Goal: Task Accomplishment & Management: Manage account settings

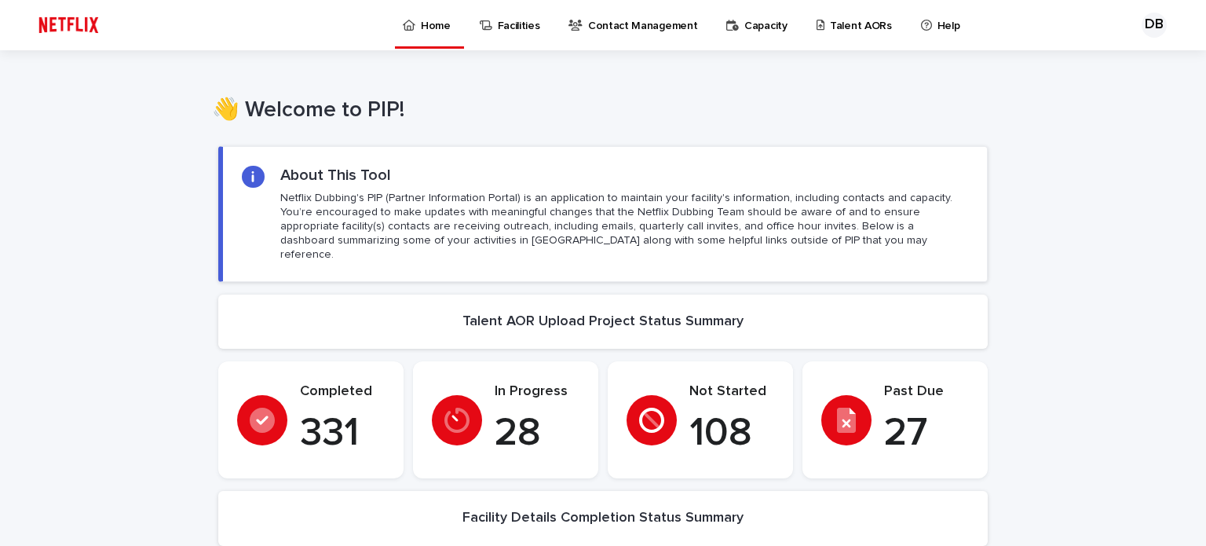
click at [862, 29] on p "Talent AORs" at bounding box center [861, 16] width 62 height 33
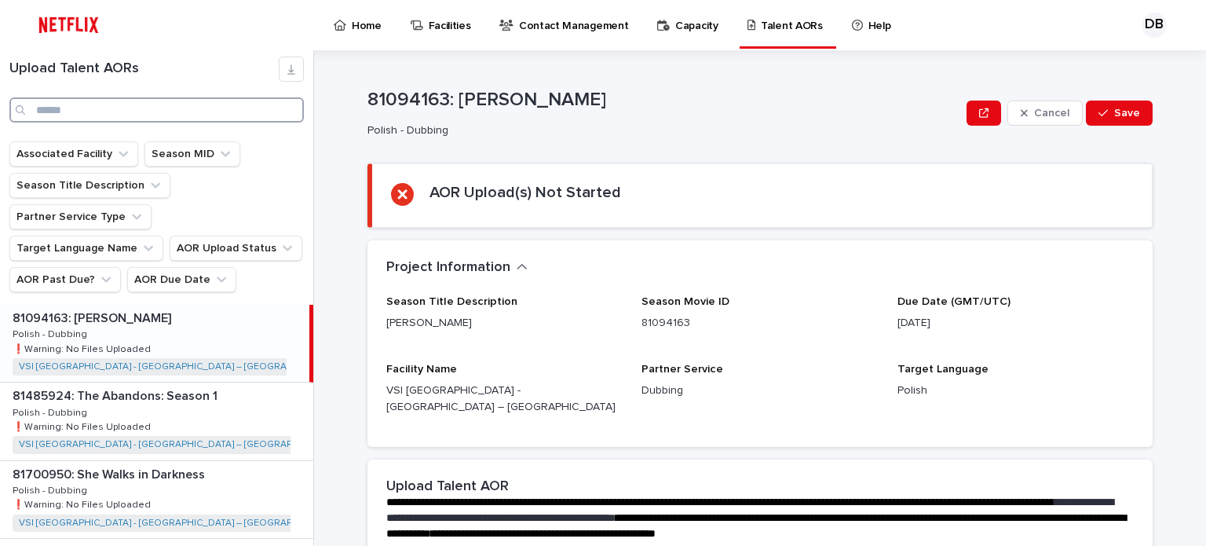
click at [137, 112] on input "Search" at bounding box center [156, 109] width 294 height 25
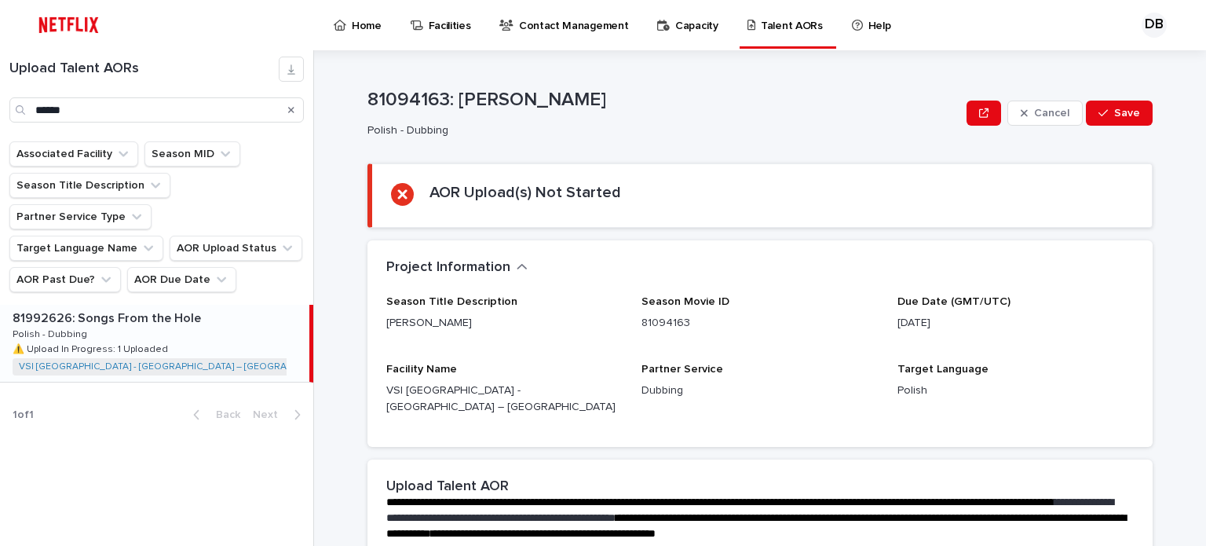
click at [183, 312] on div "81992626: Songs From the Hole 81992626: Songs From the Hole Polish - Dubbing Po…" at bounding box center [154, 343] width 309 height 77
type input "*****"
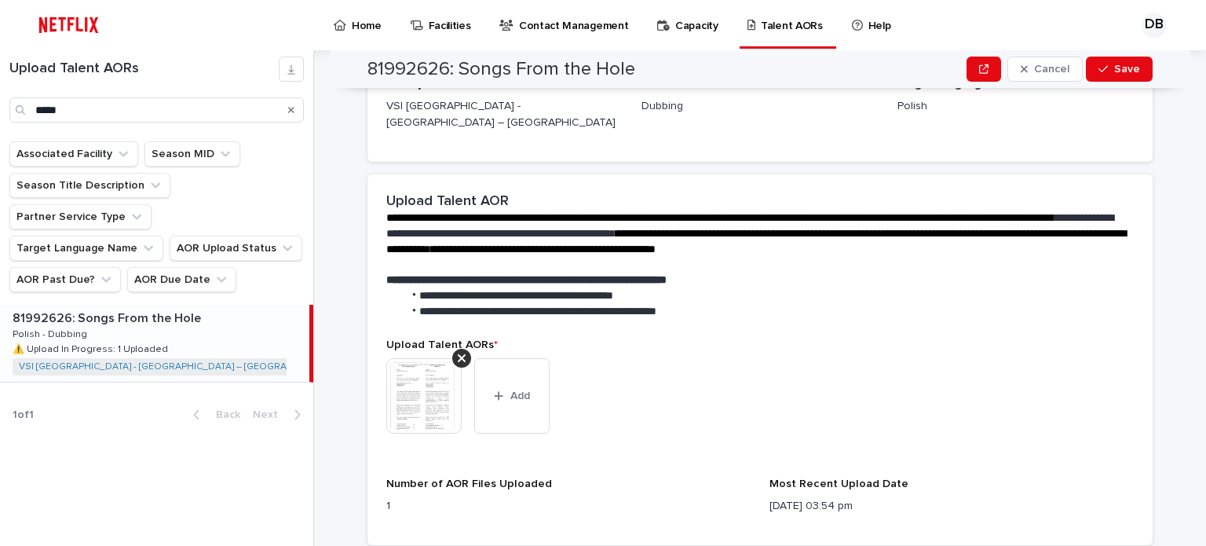
scroll to position [628, 0]
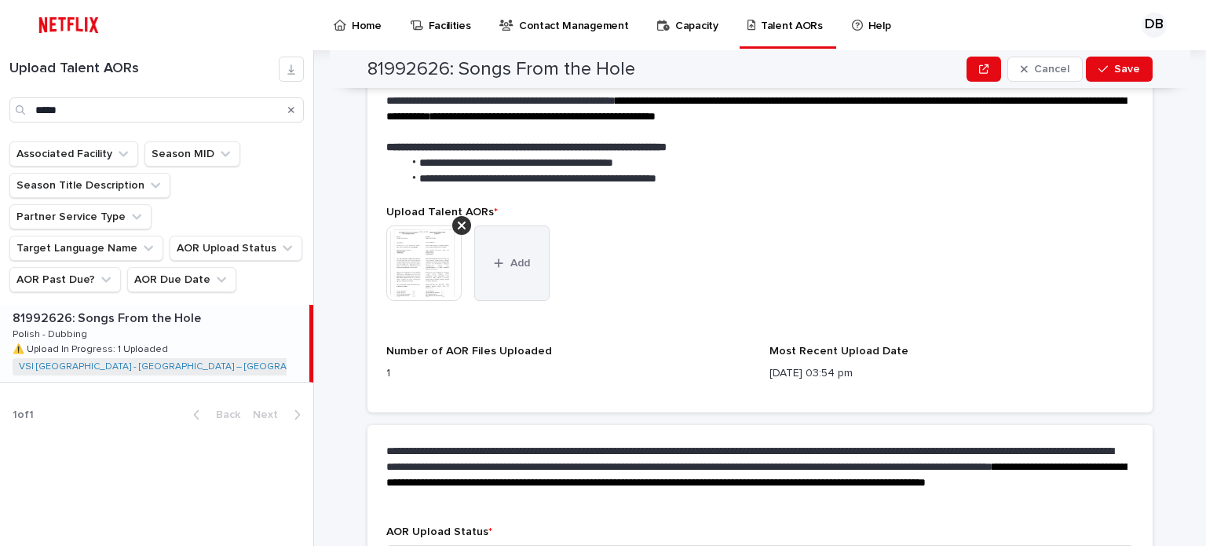
click at [490, 273] on button "Add" at bounding box center [511, 262] width 75 height 75
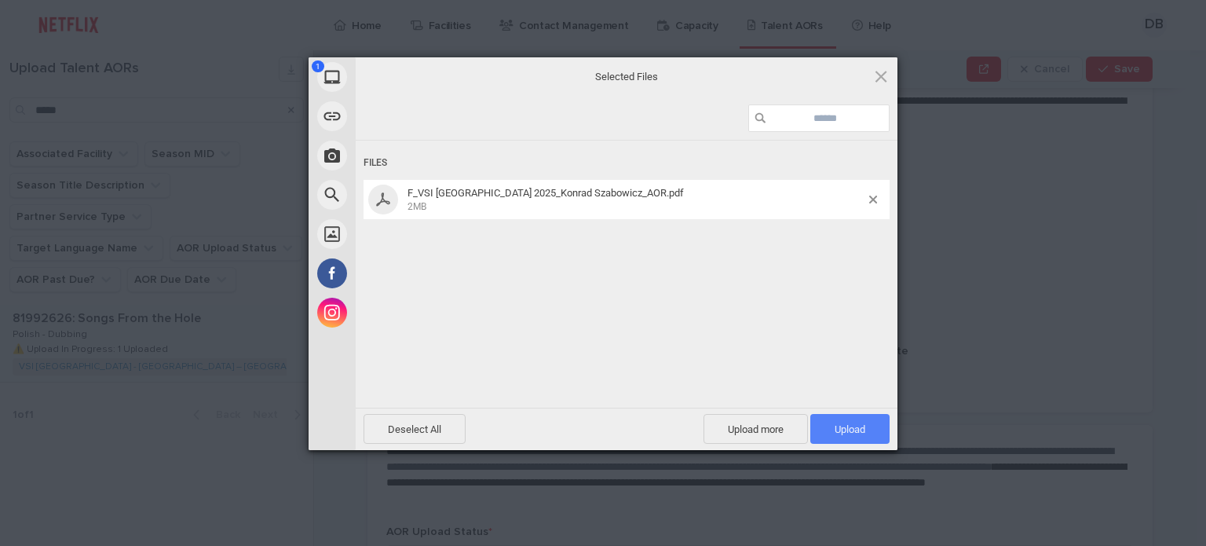
click at [832, 423] on span "Upload 1" at bounding box center [849, 429] width 79 height 30
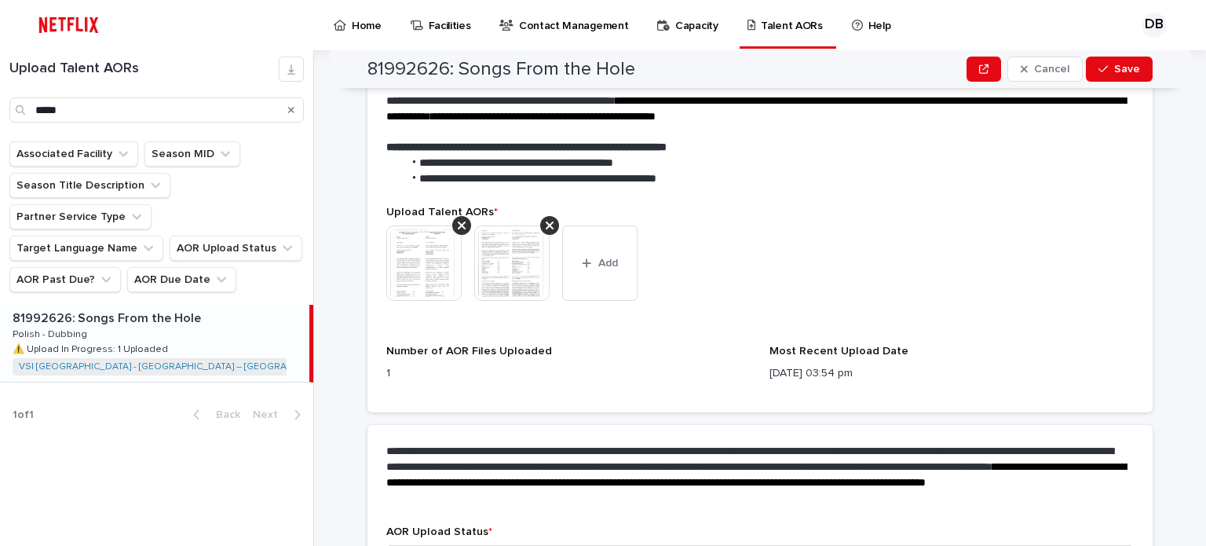
click at [403, 245] on img at bounding box center [423, 262] width 75 height 75
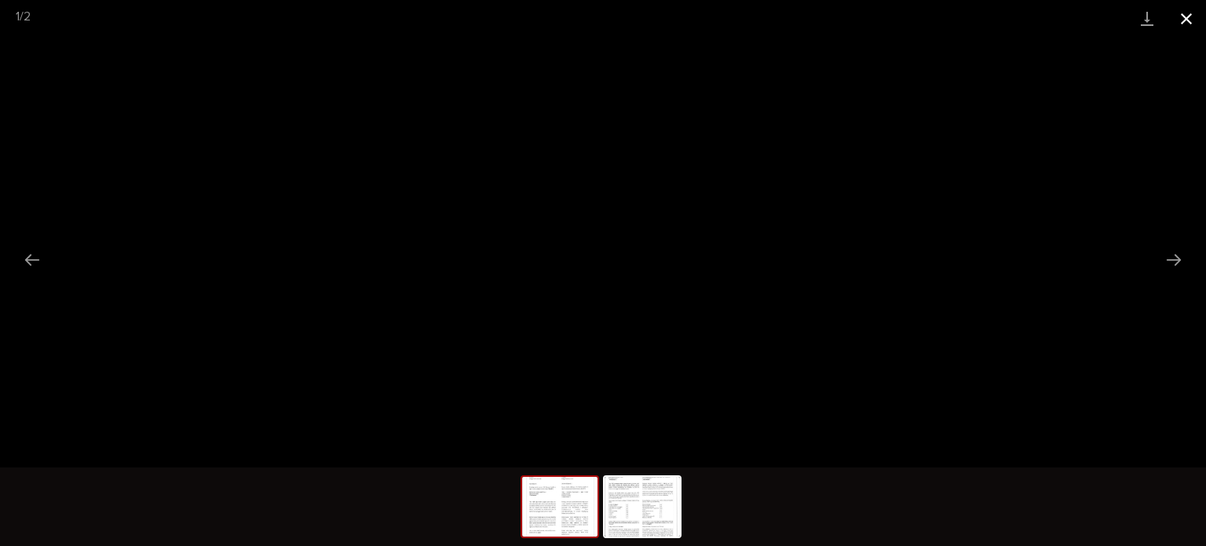
click at [1199, 15] on button "Close gallery" at bounding box center [1186, 18] width 39 height 37
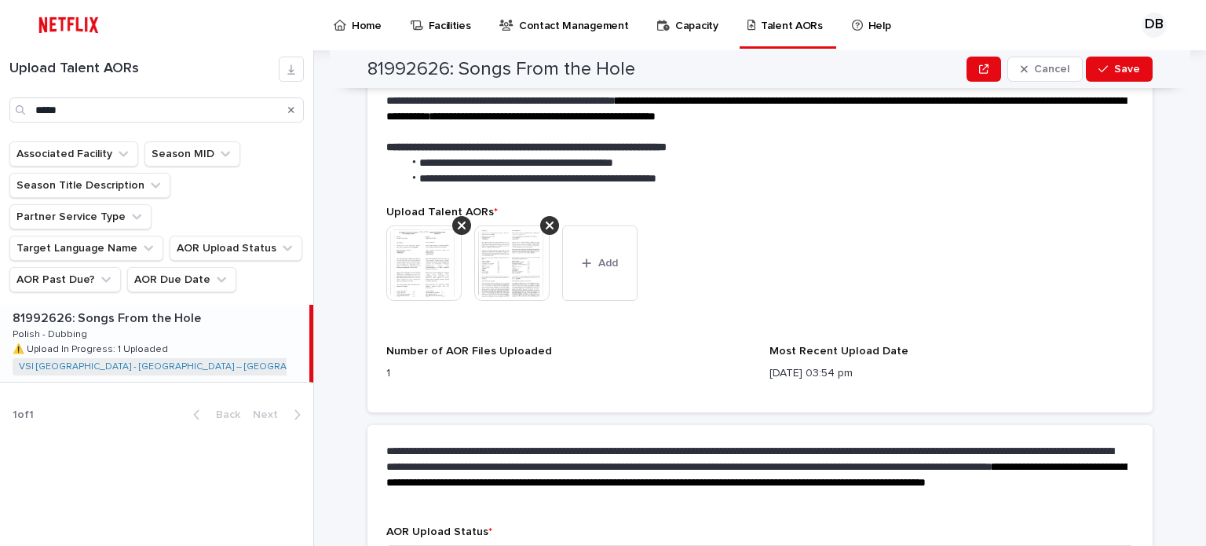
click at [506, 257] on img at bounding box center [511, 262] width 75 height 75
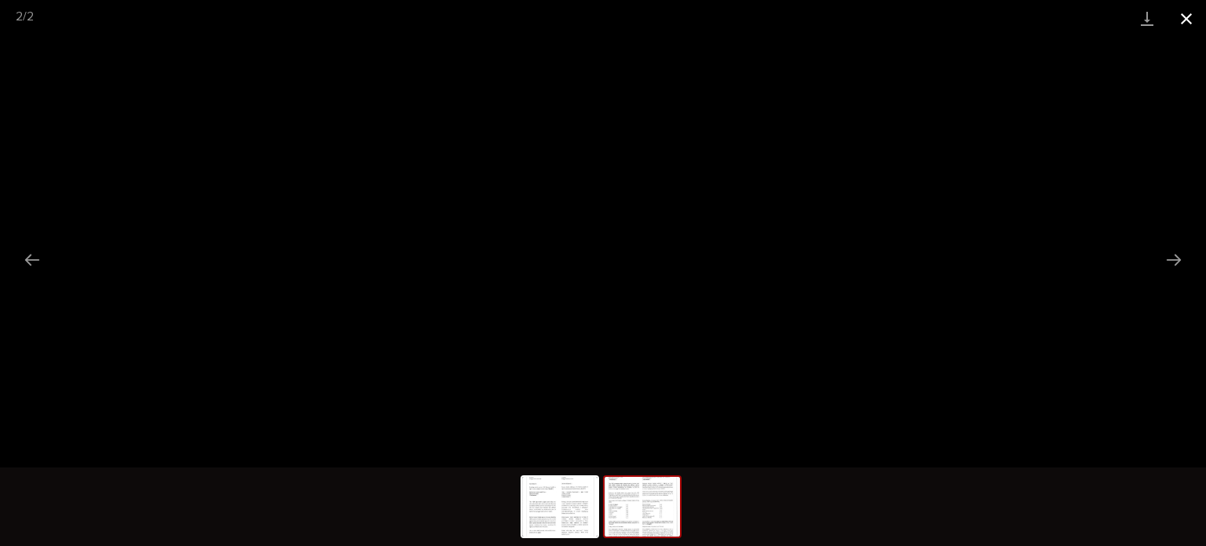
click at [1184, 24] on button "Close gallery" at bounding box center [1186, 18] width 39 height 37
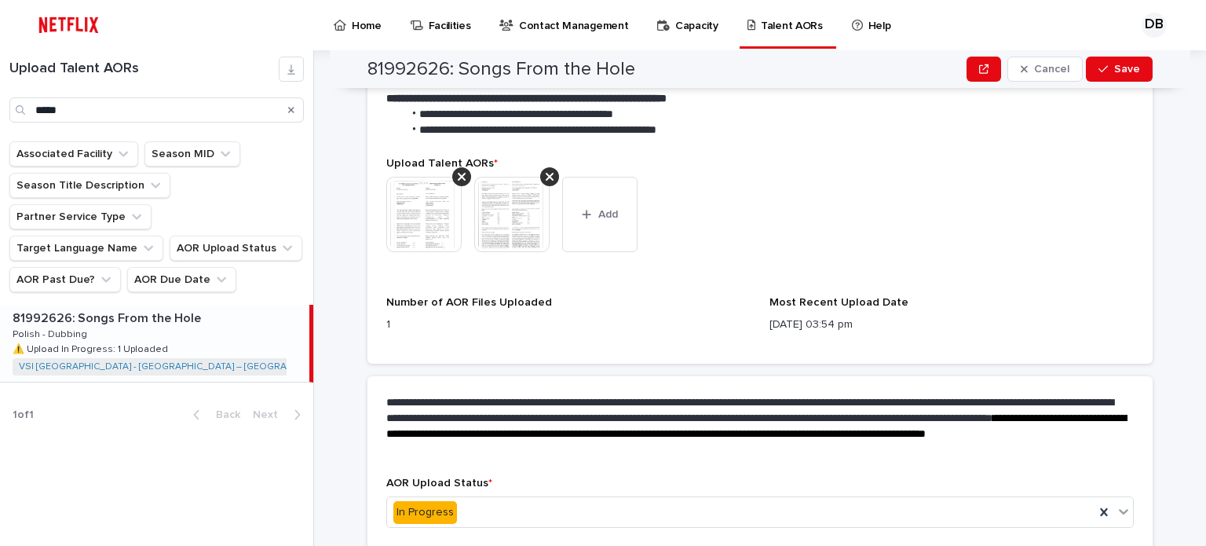
scroll to position [728, 0]
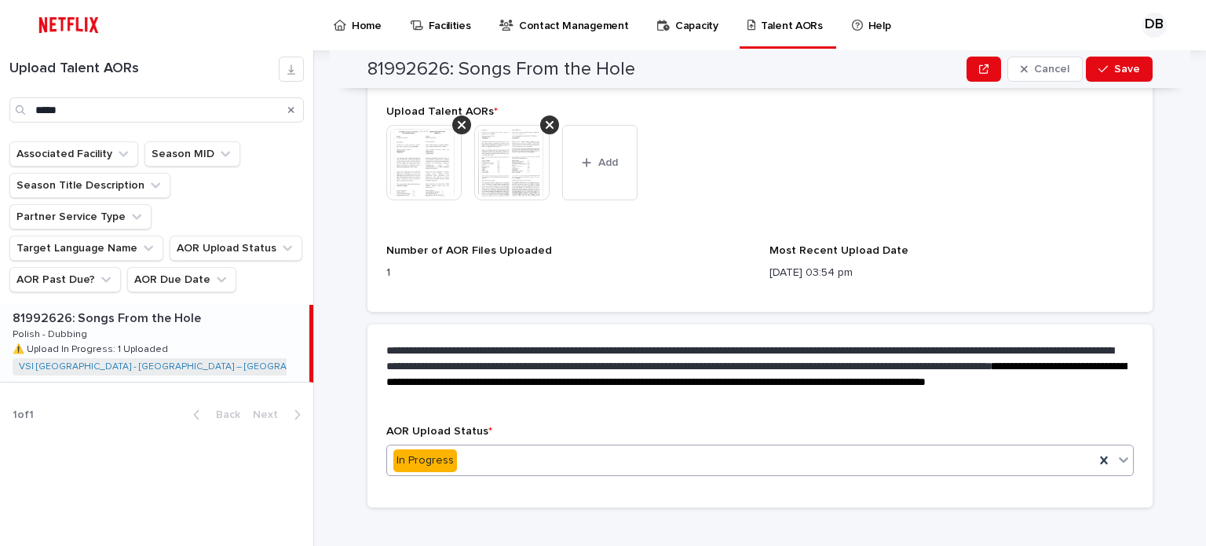
click at [474, 447] on div "In Progress" at bounding box center [740, 460] width 707 height 26
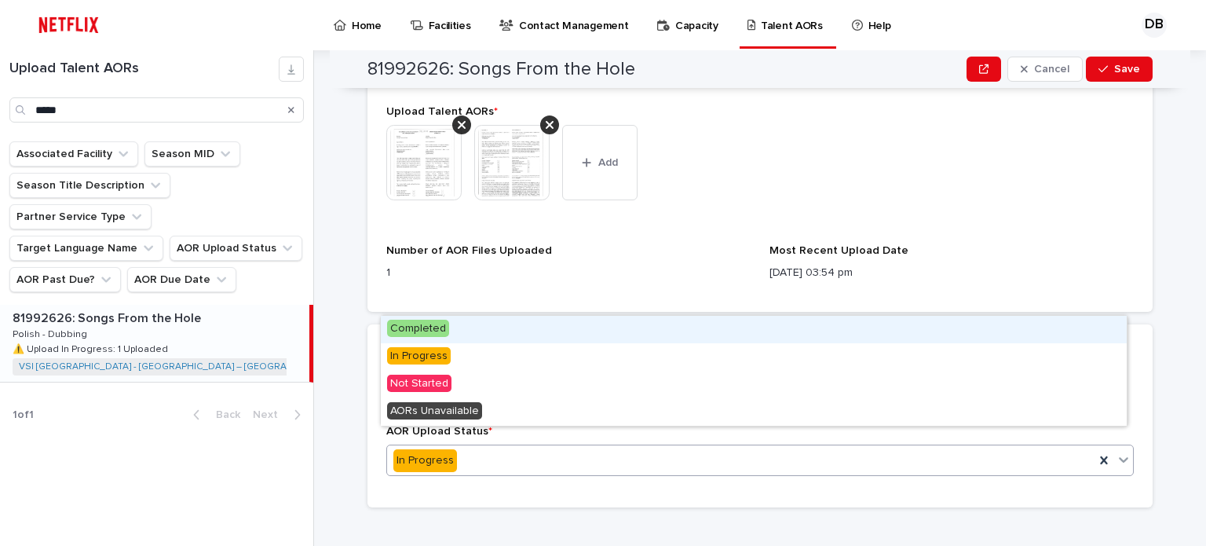
click at [446, 332] on span "Completed" at bounding box center [418, 327] width 62 height 17
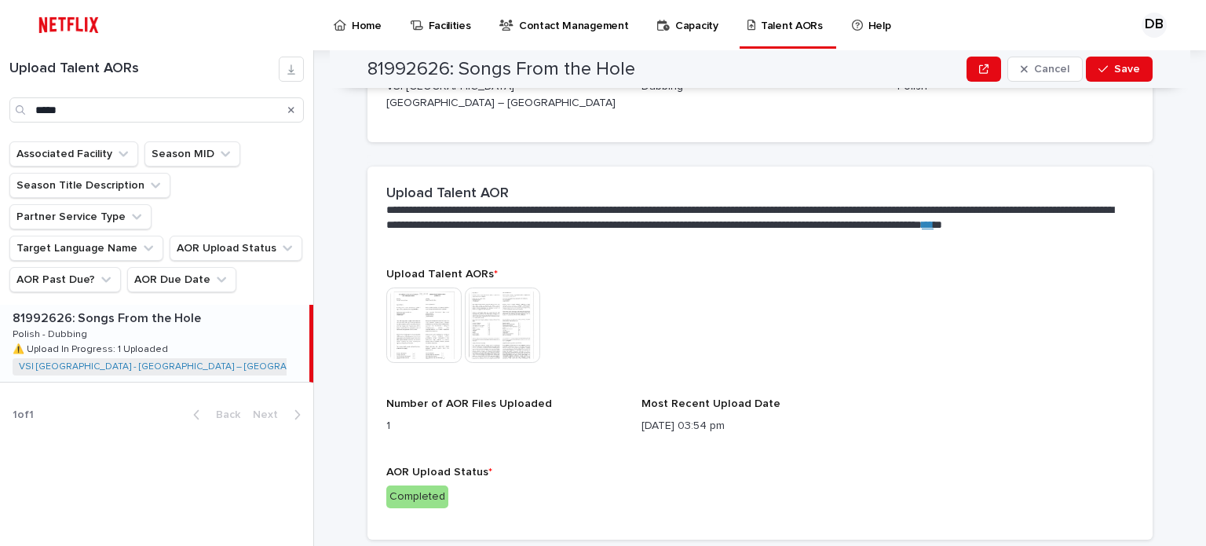
scroll to position [515, 0]
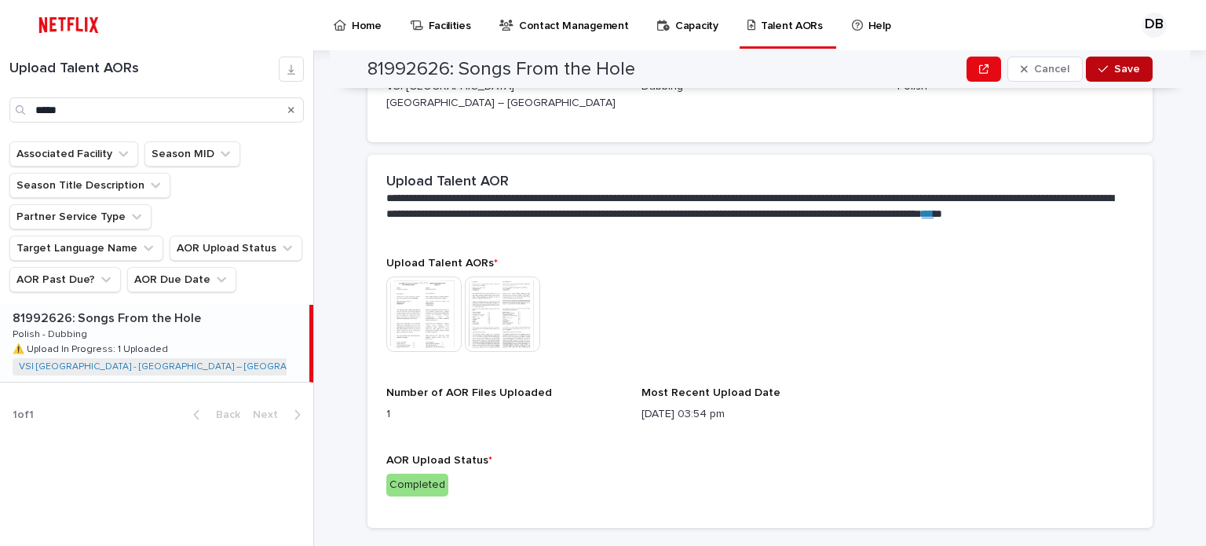
click at [1114, 68] on span "Save" at bounding box center [1127, 69] width 26 height 11
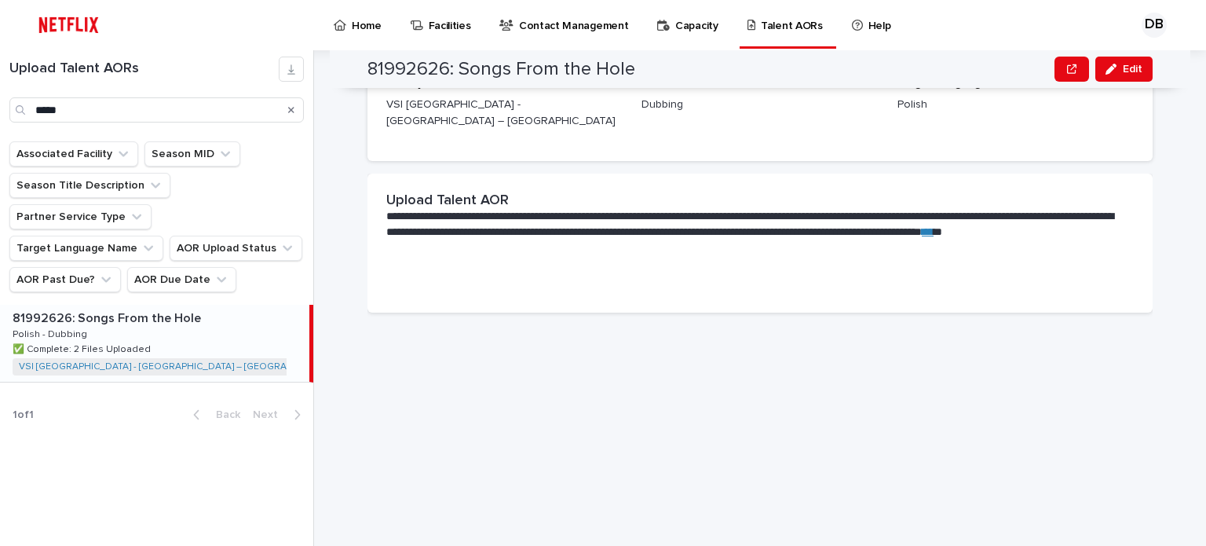
scroll to position [86, 0]
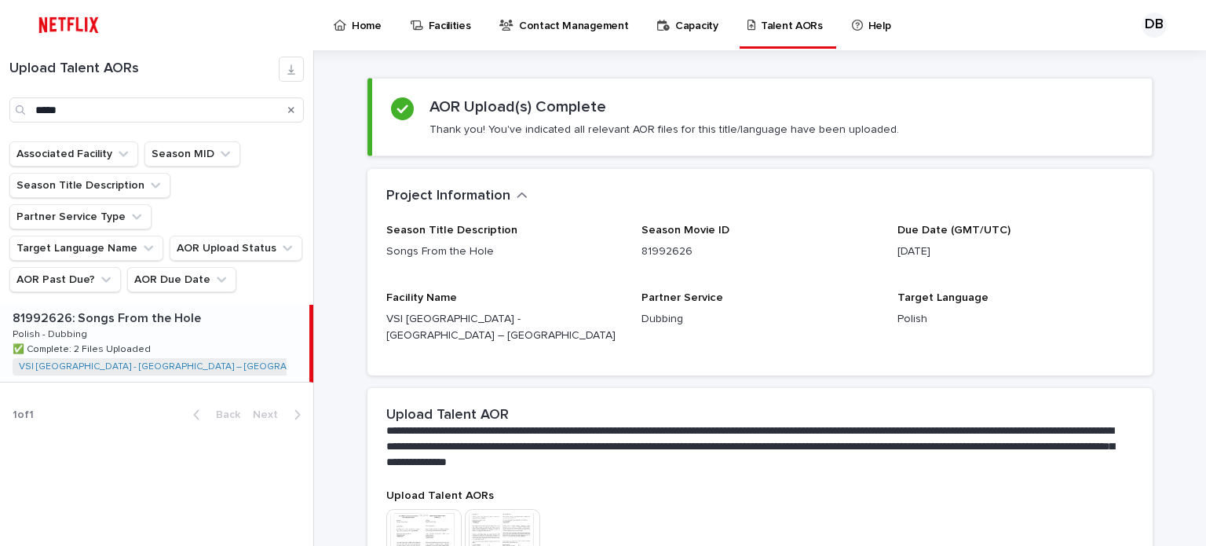
click at [288, 109] on icon "Search" at bounding box center [291, 109] width 6 height 9
click at [226, 112] on input "*****" at bounding box center [156, 109] width 294 height 25
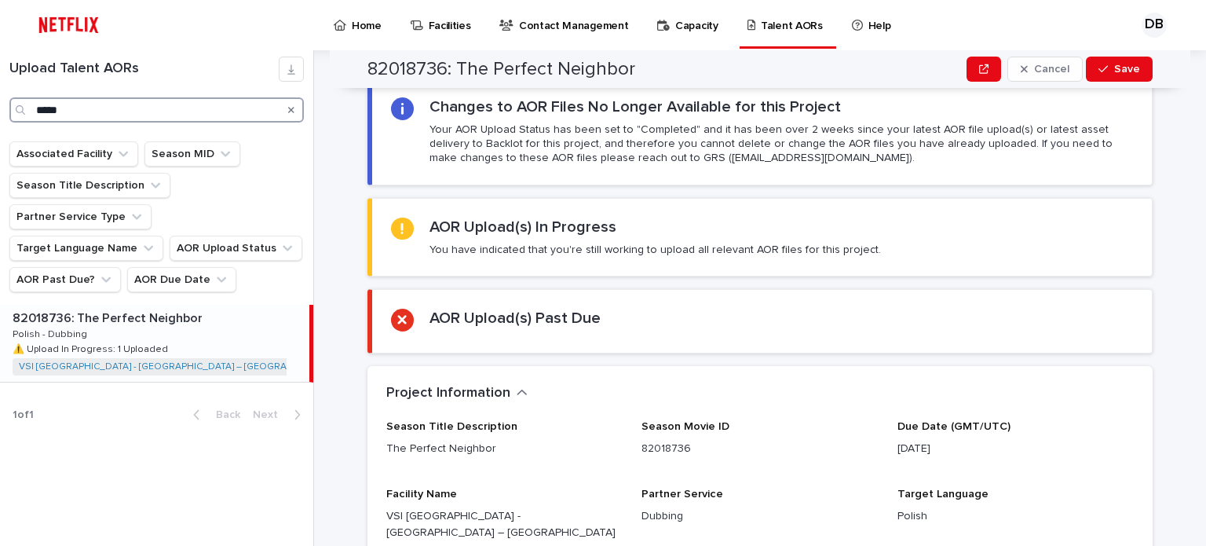
type input "*****"
click at [206, 305] on div "82018736: The Perfect Neighbor 82018736: The Perfect Neighbor Polish - Dubbing …" at bounding box center [154, 343] width 309 height 77
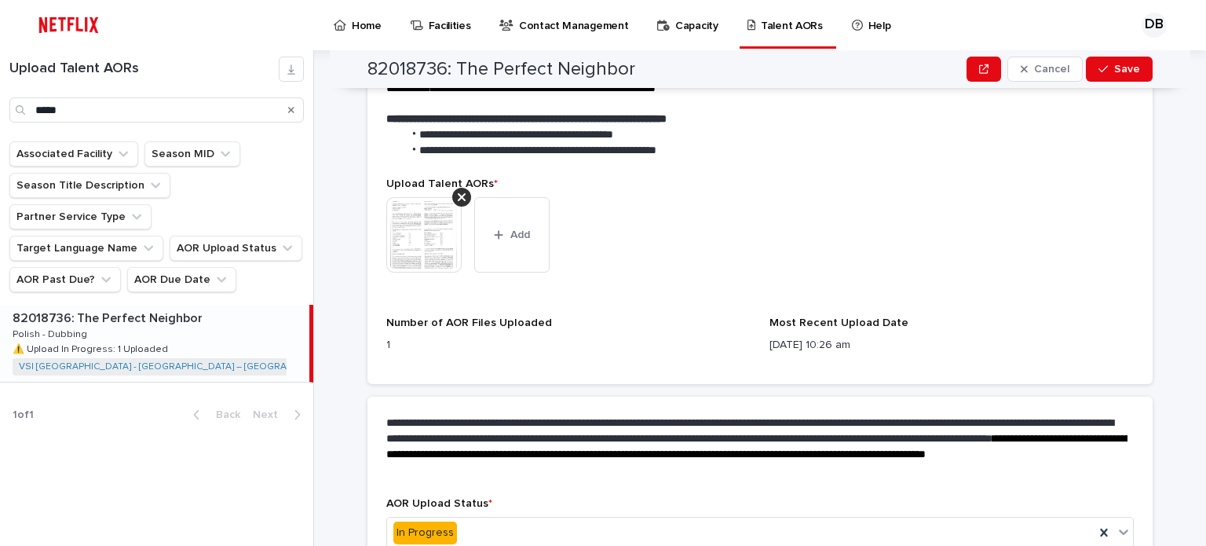
scroll to position [714, 0]
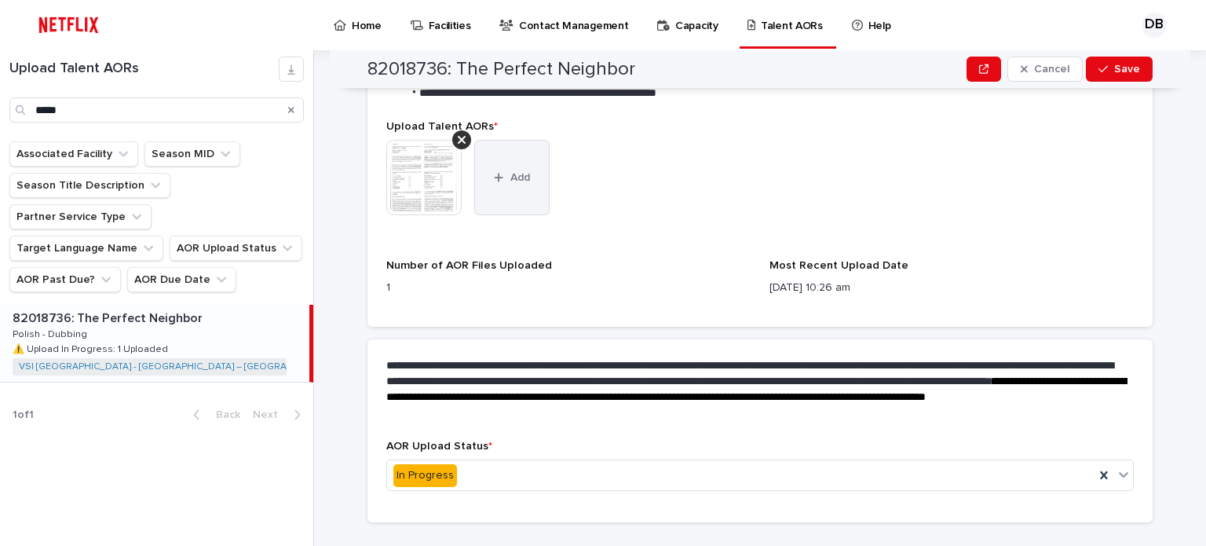
click at [529, 171] on button "Add" at bounding box center [511, 177] width 75 height 75
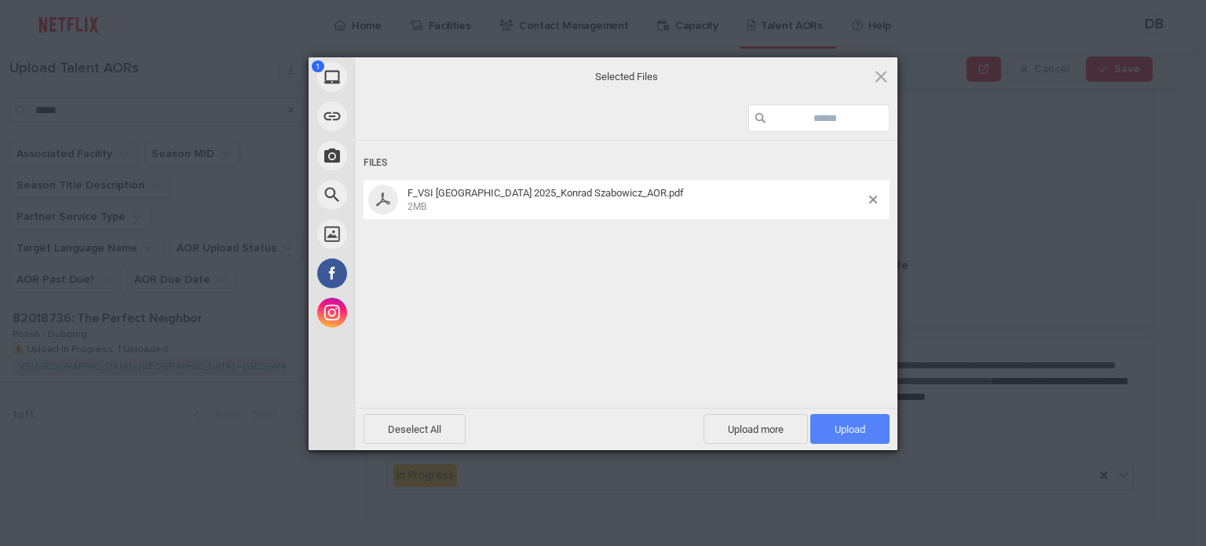
click at [847, 428] on span "Upload 1" at bounding box center [849, 429] width 31 height 12
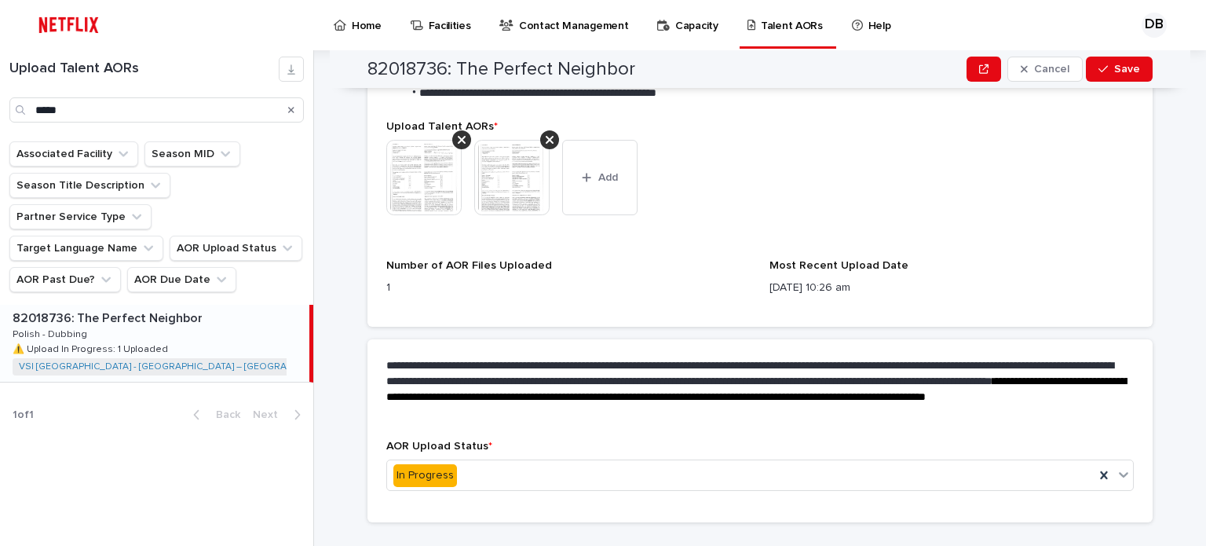
click at [414, 147] on img at bounding box center [423, 177] width 75 height 75
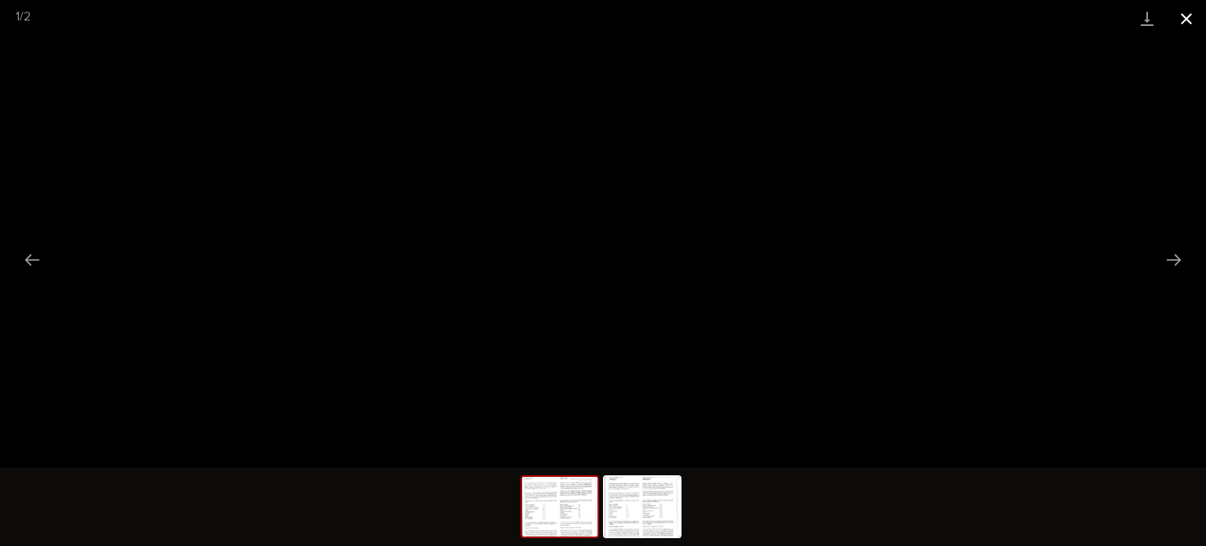
click at [1196, 9] on button "Close gallery" at bounding box center [1186, 18] width 39 height 37
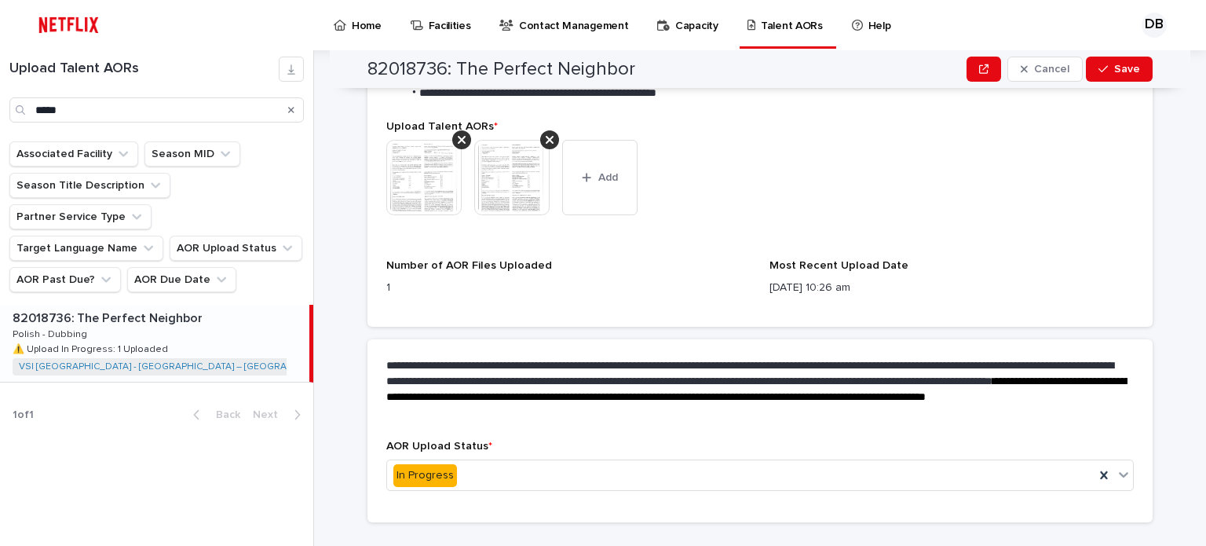
click at [491, 171] on img at bounding box center [511, 177] width 75 height 75
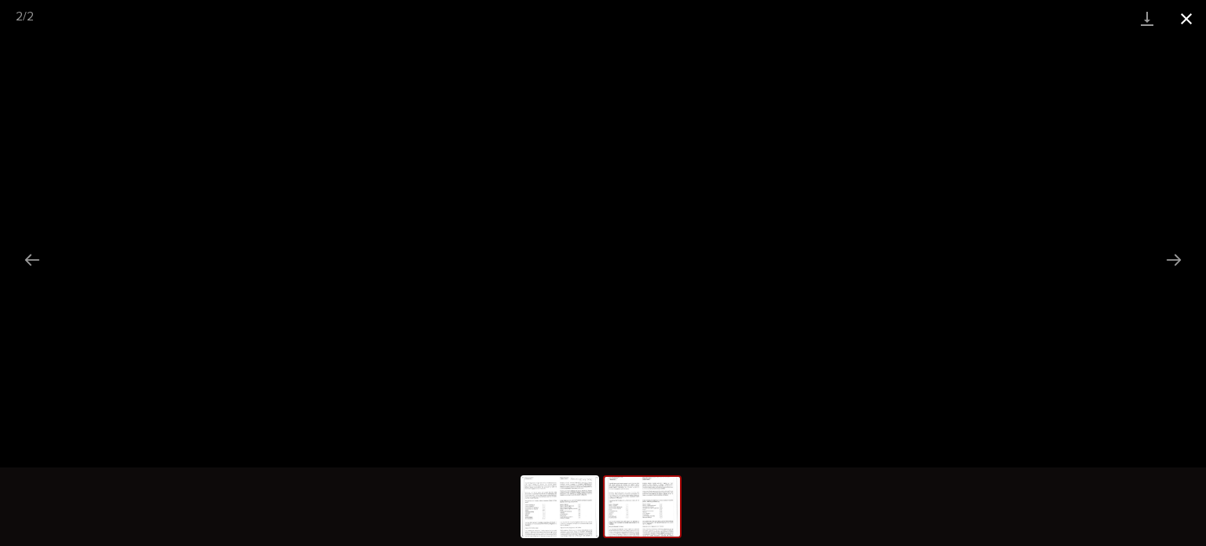
drag, startPoint x: 1192, startPoint y: 22, endPoint x: 1189, endPoint y: 31, distance: 9.2
click at [1192, 22] on button "Close gallery" at bounding box center [1186, 18] width 39 height 37
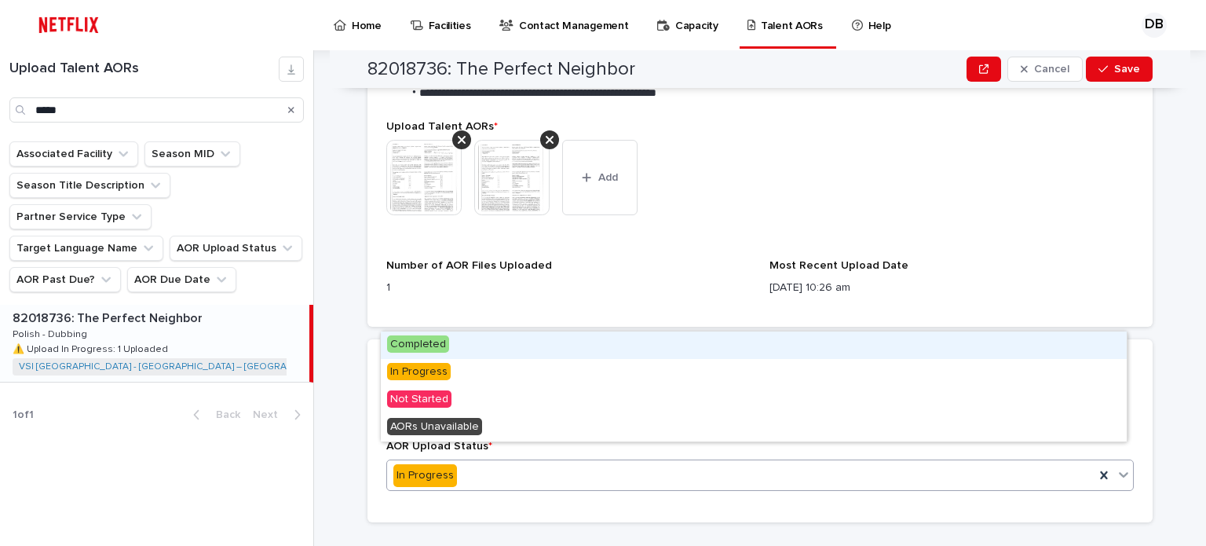
click at [454, 349] on div "Completed" at bounding box center [754, 344] width 746 height 27
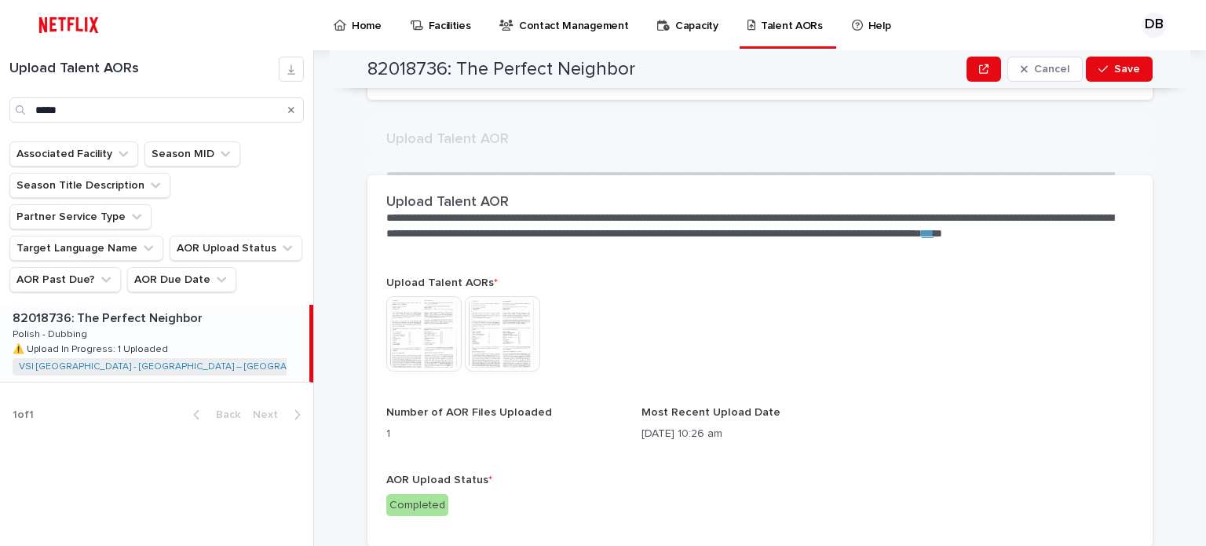
scroll to position [515, 0]
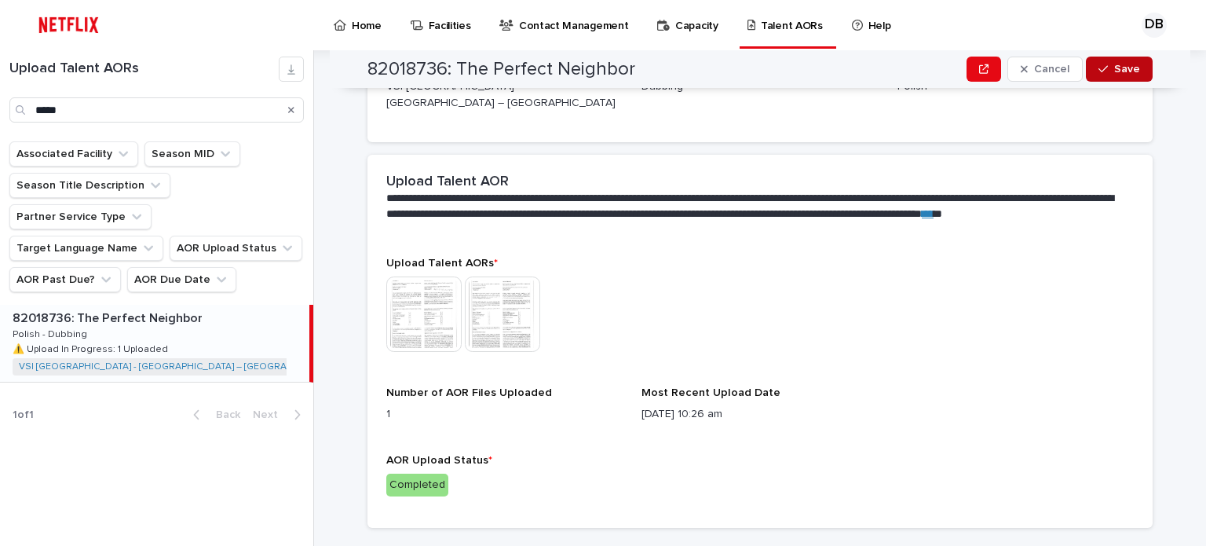
click at [1105, 80] on button "Save" at bounding box center [1119, 69] width 67 height 25
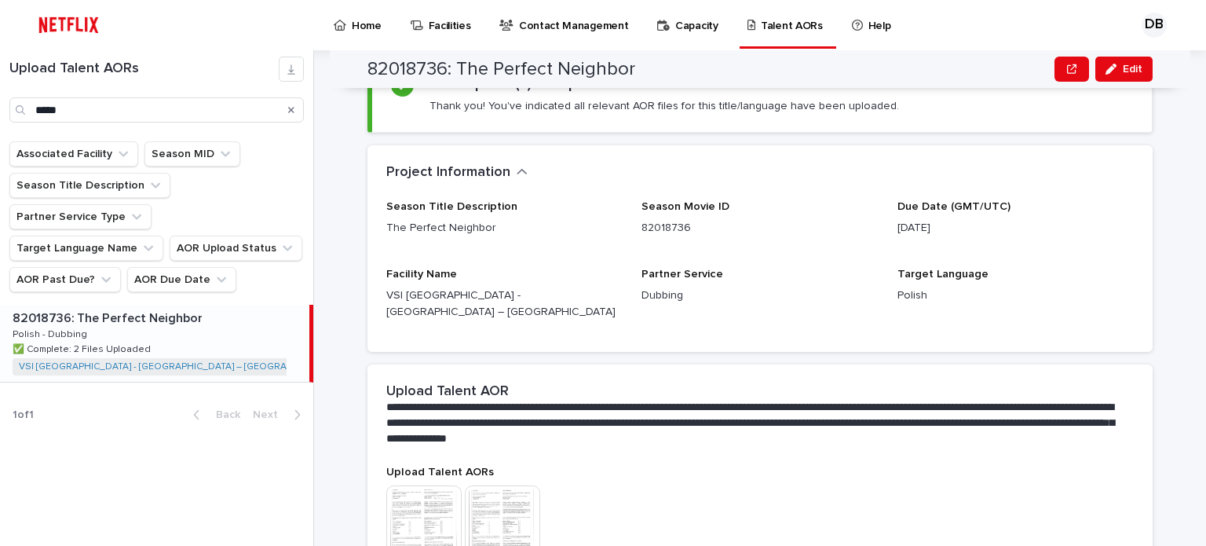
scroll to position [0, 0]
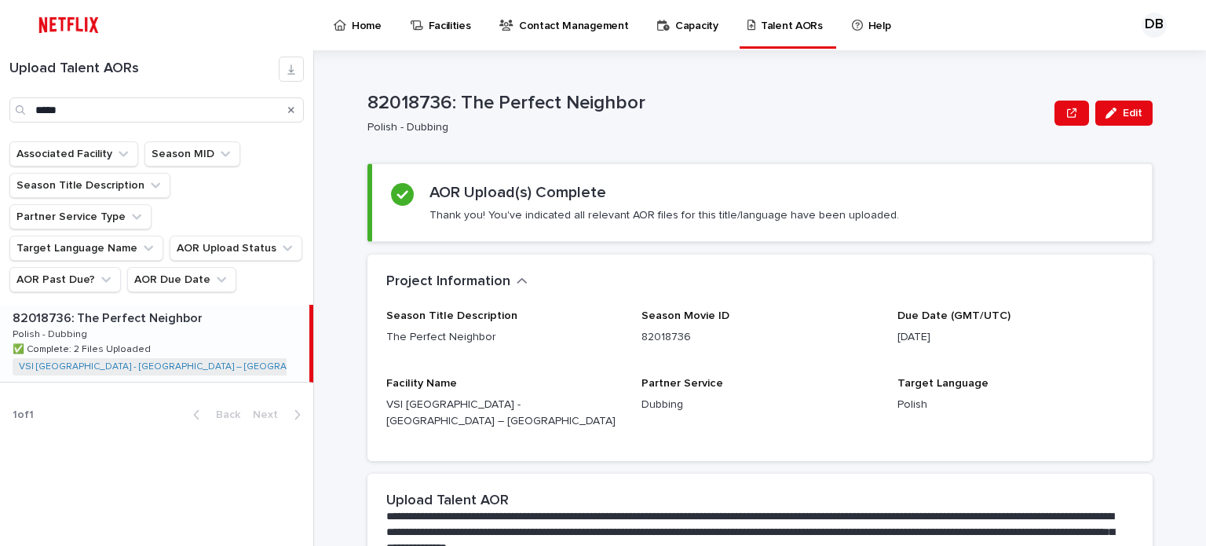
click at [293, 114] on icon "Search" at bounding box center [291, 109] width 6 height 9
click at [264, 103] on input "*****" at bounding box center [156, 109] width 294 height 25
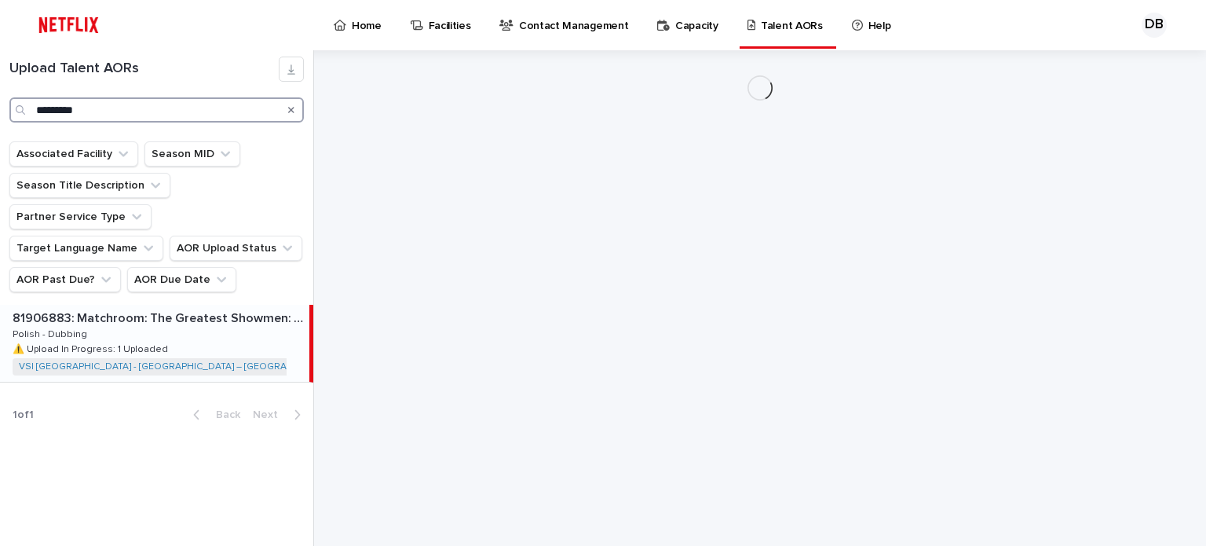
type input "*********"
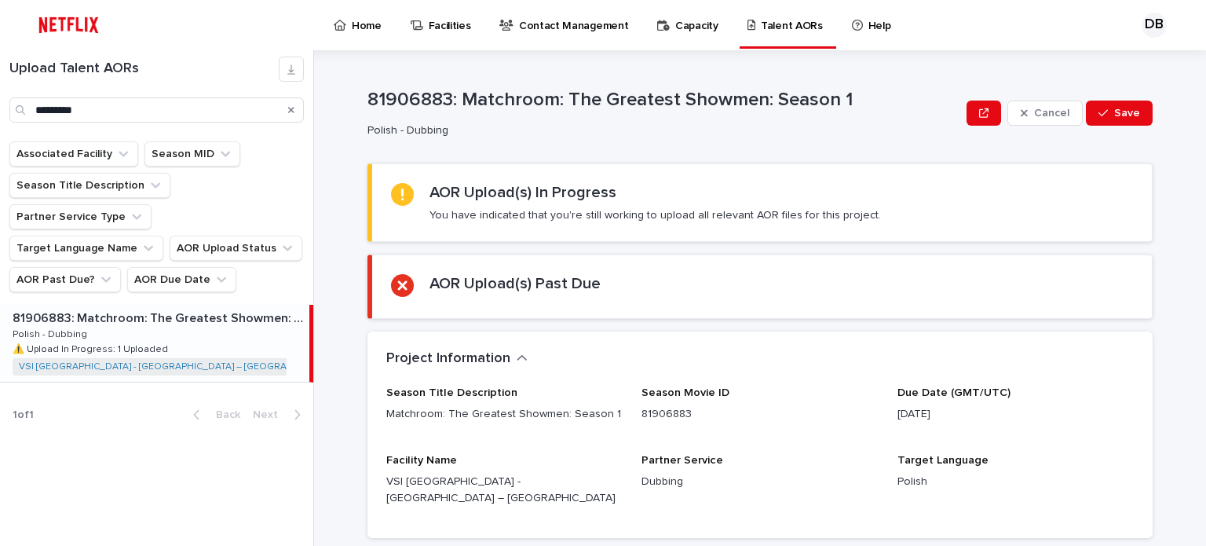
click at [221, 316] on div "81906883: Matchroom: The Greatest Showmen: Season 1 81906883: Matchroom: The Gr…" at bounding box center [154, 343] width 309 height 77
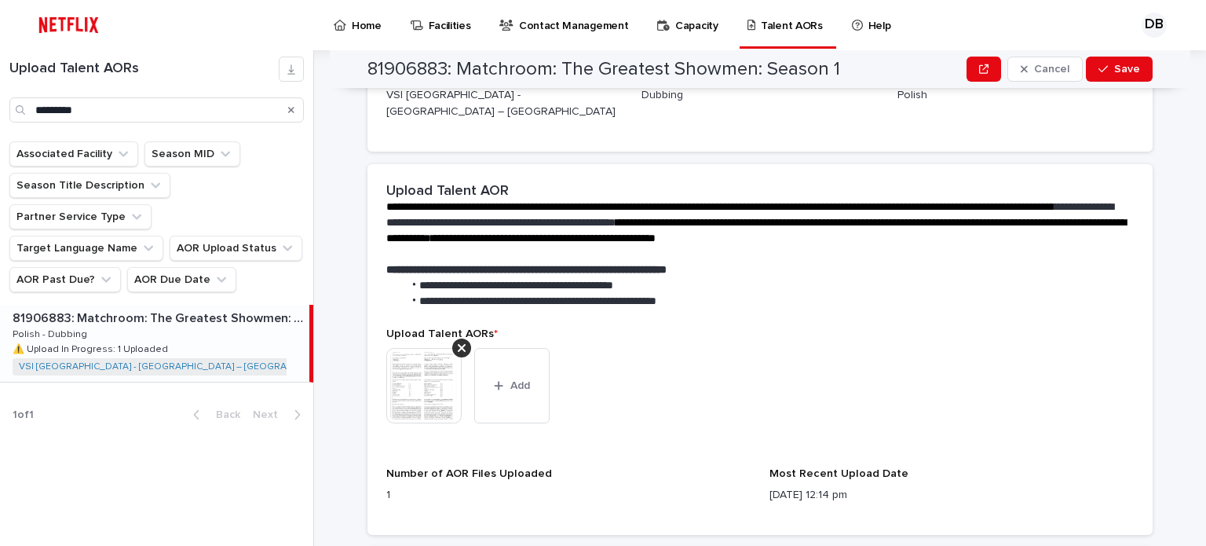
scroll to position [471, 0]
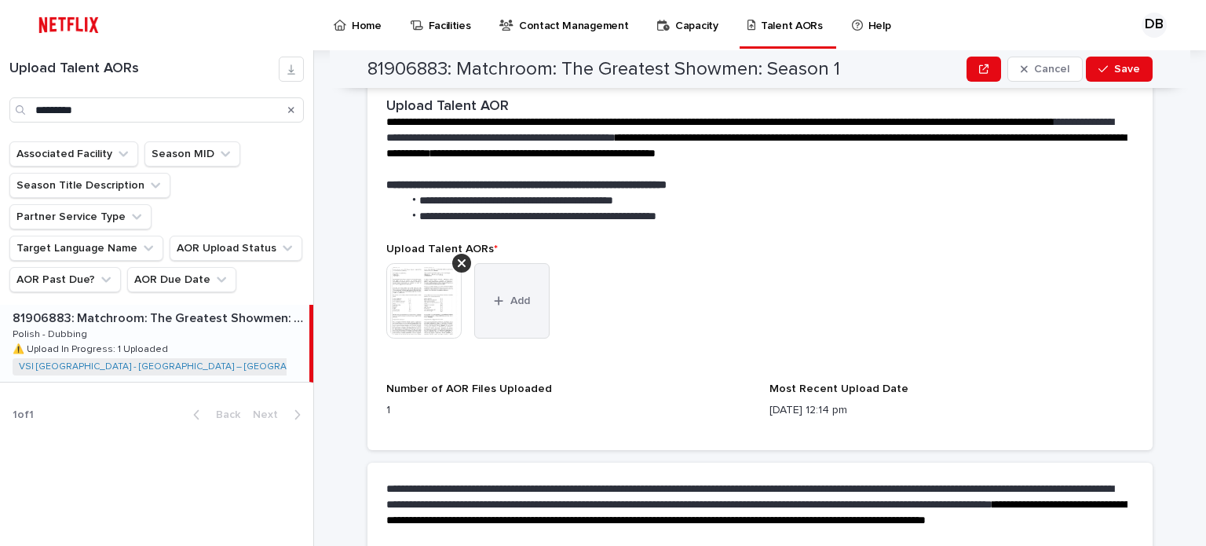
click at [486, 292] on button "Add" at bounding box center [511, 300] width 75 height 75
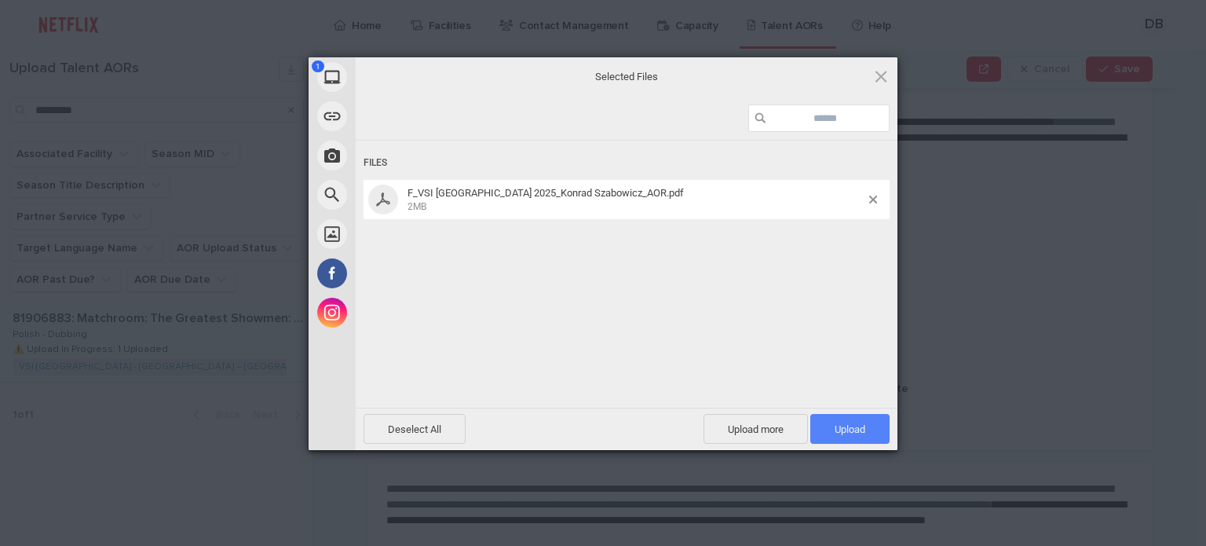
click at [866, 435] on span "Upload 1" at bounding box center [849, 429] width 79 height 30
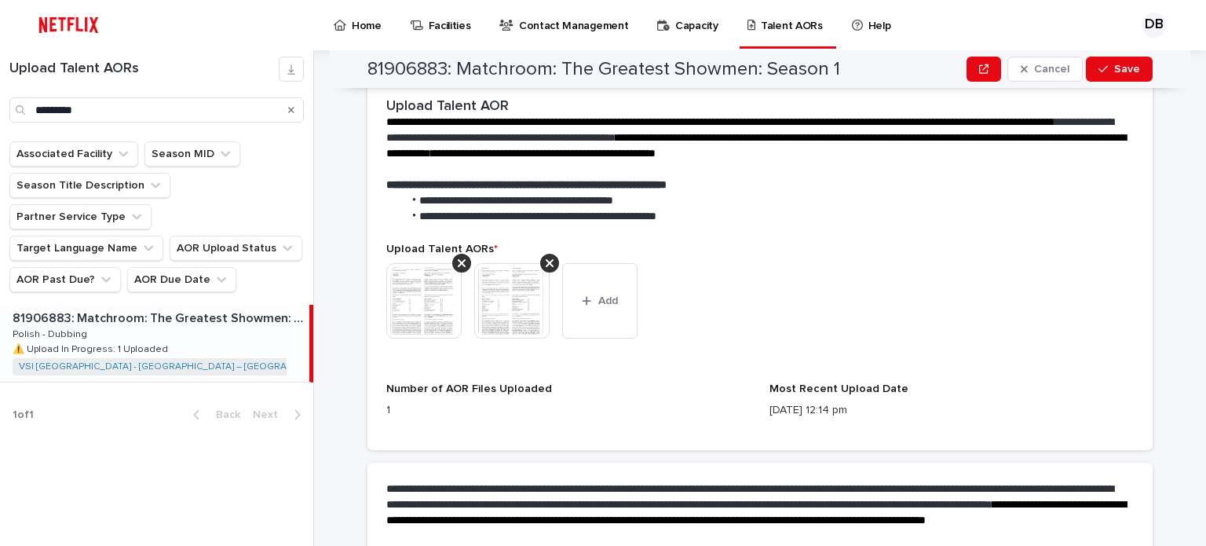
click at [424, 276] on img at bounding box center [423, 300] width 75 height 75
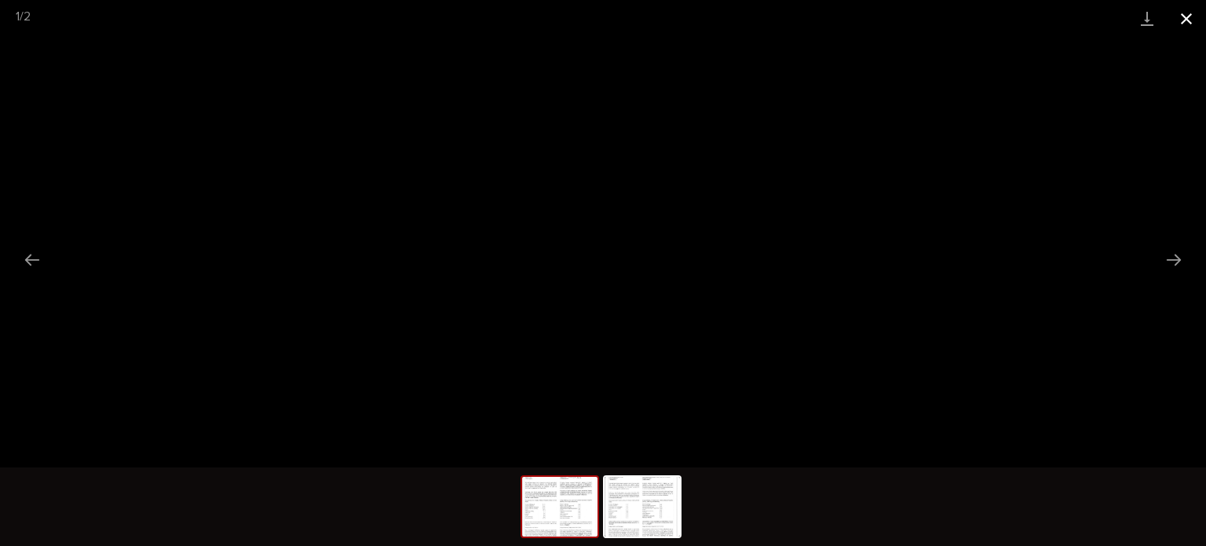
click at [1187, 24] on button "Close gallery" at bounding box center [1186, 18] width 39 height 37
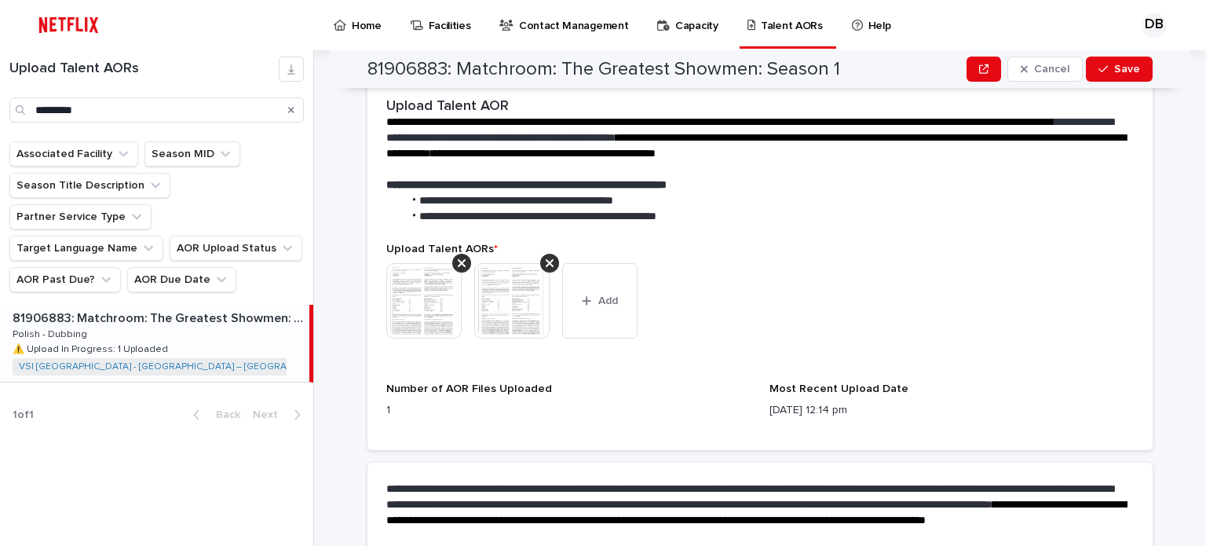
click at [498, 290] on img at bounding box center [511, 300] width 75 height 75
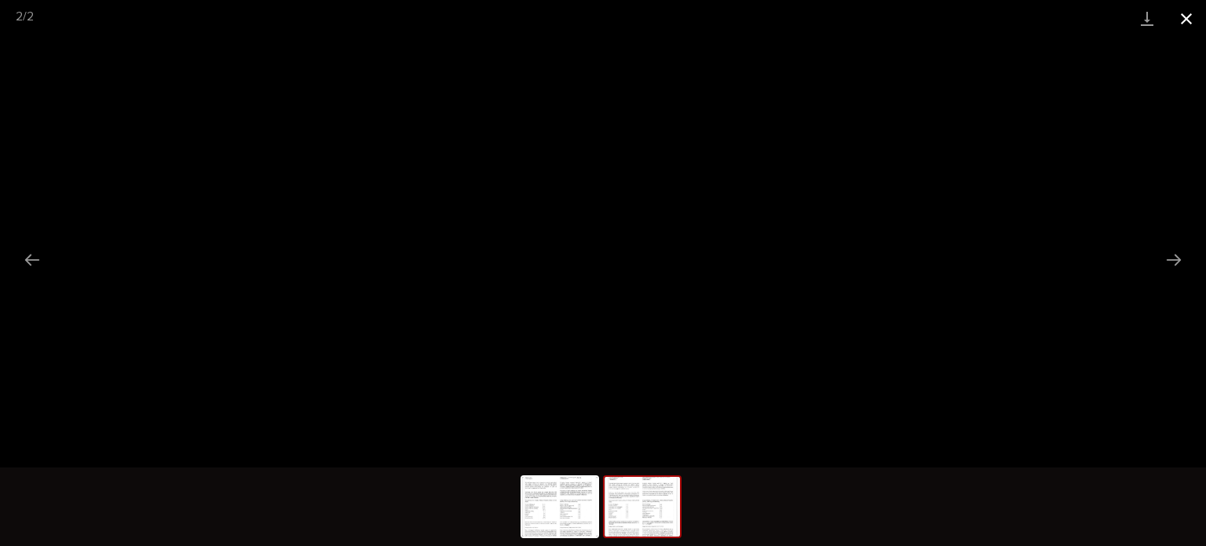
click at [1193, 20] on button "Close gallery" at bounding box center [1186, 18] width 39 height 37
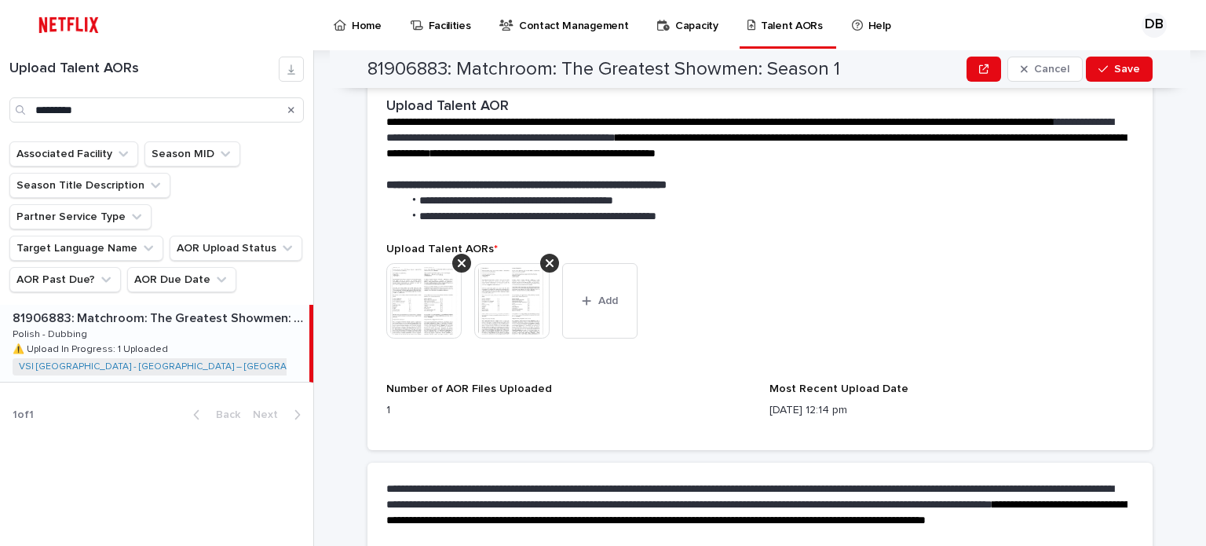
scroll to position [609, 0]
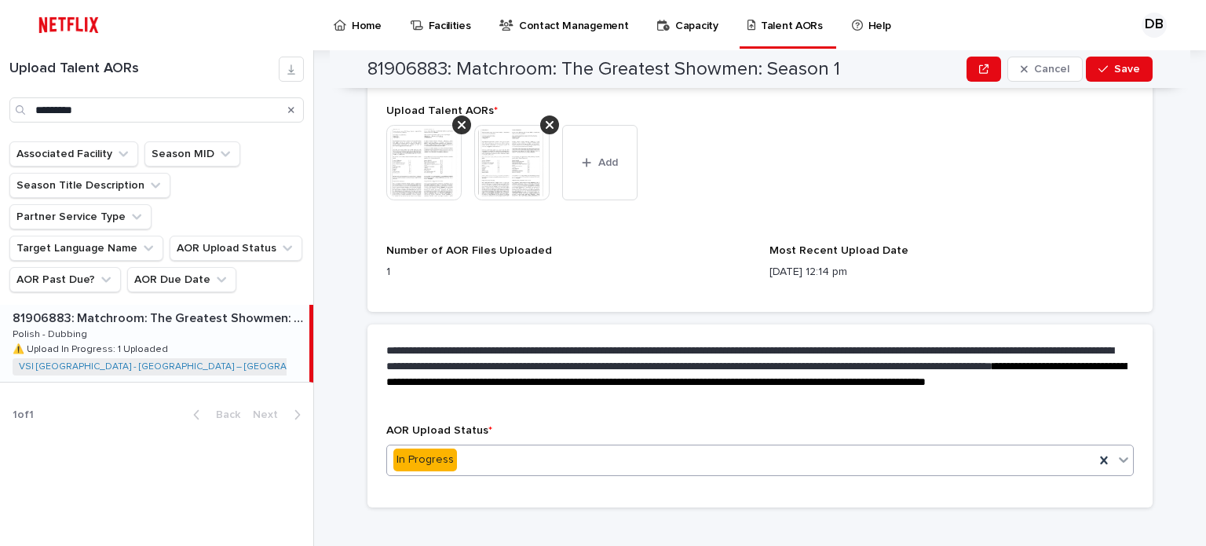
click at [444, 447] on div "In Progress" at bounding box center [740, 460] width 707 height 26
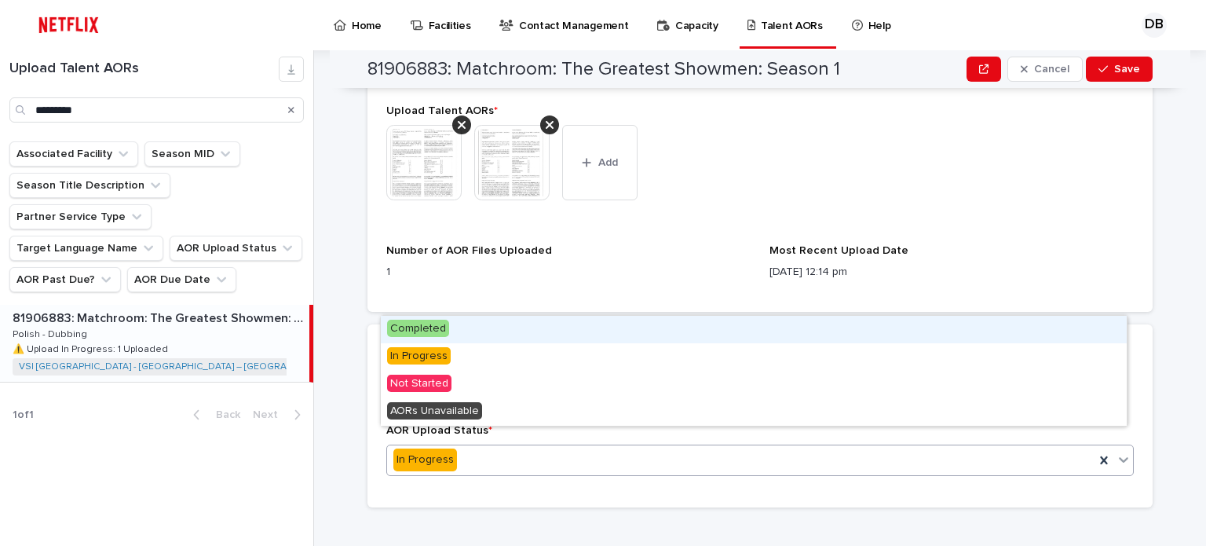
click at [421, 326] on span "Completed" at bounding box center [418, 327] width 62 height 17
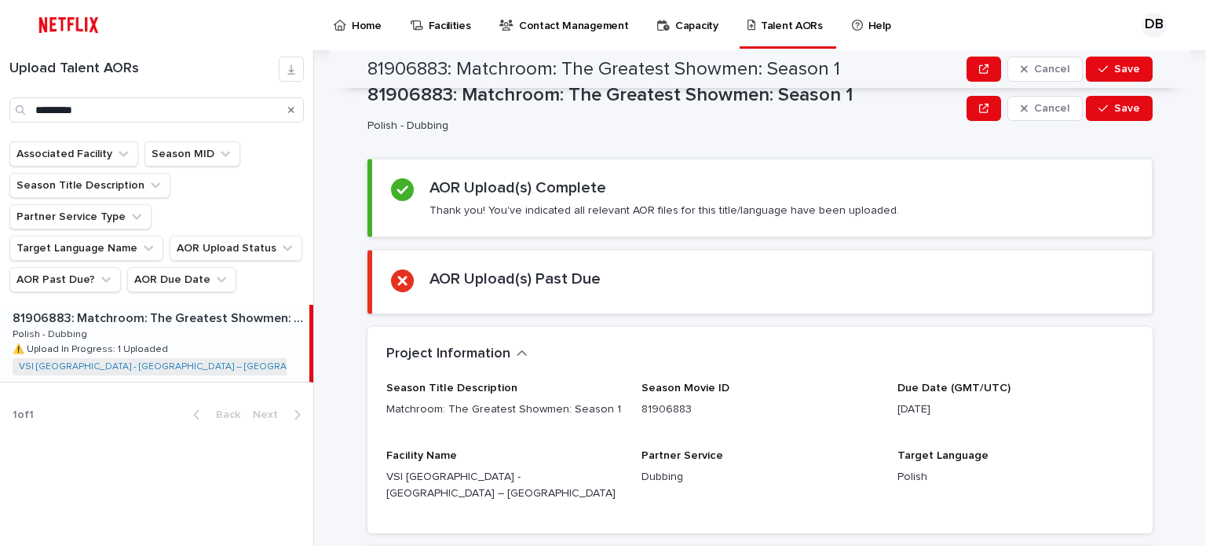
scroll to position [0, 0]
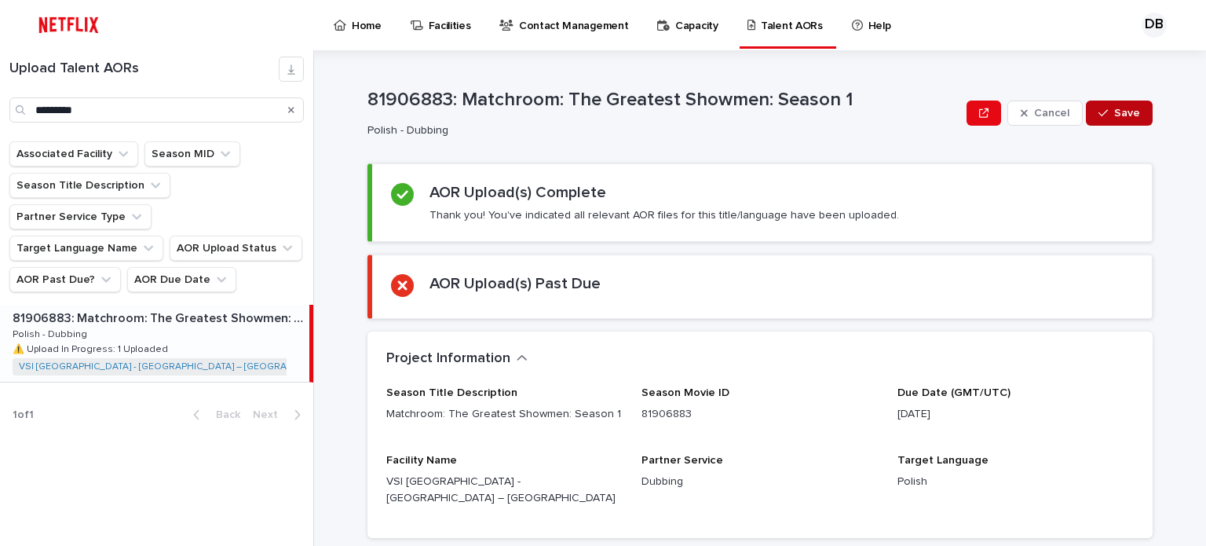
click at [1099, 112] on icon "button" at bounding box center [1102, 113] width 9 height 7
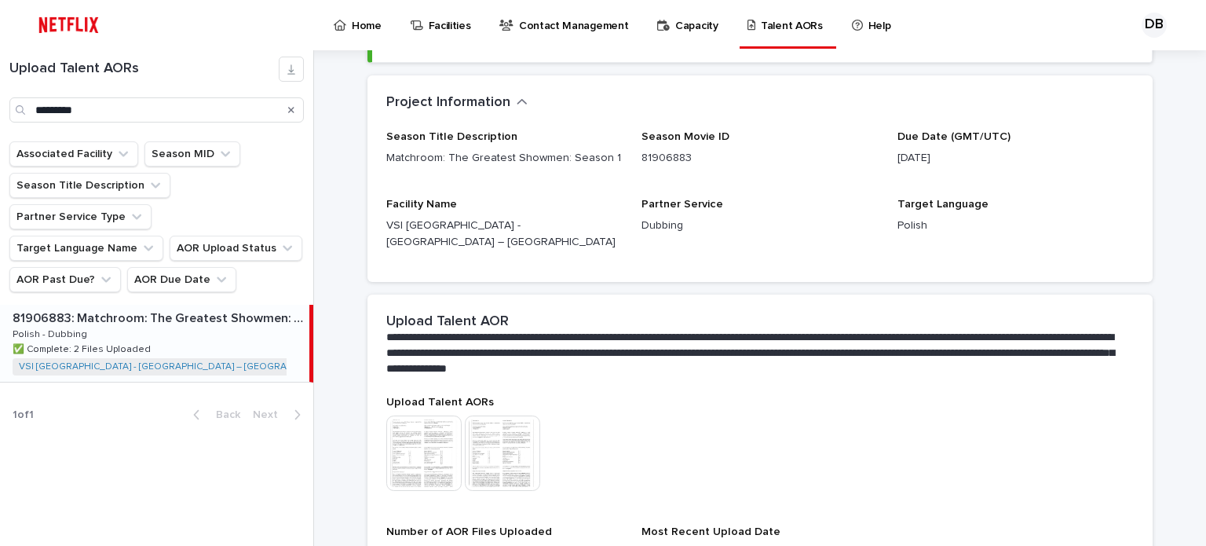
scroll to position [340, 0]
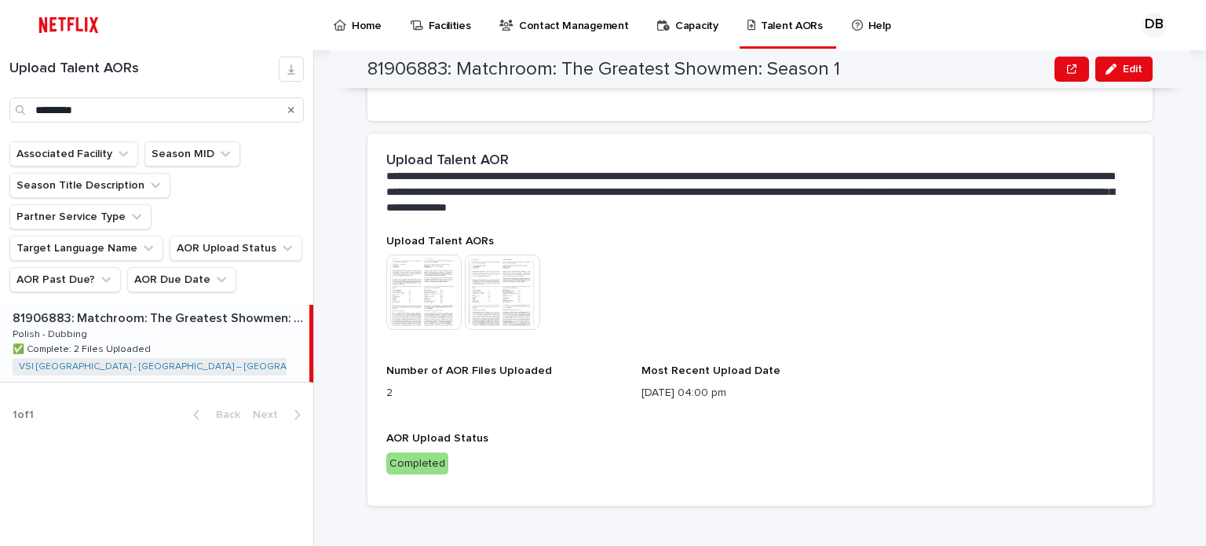
click at [291, 108] on icon "Search" at bounding box center [291, 109] width 6 height 9
click at [256, 113] on input "*********" at bounding box center [156, 109] width 294 height 25
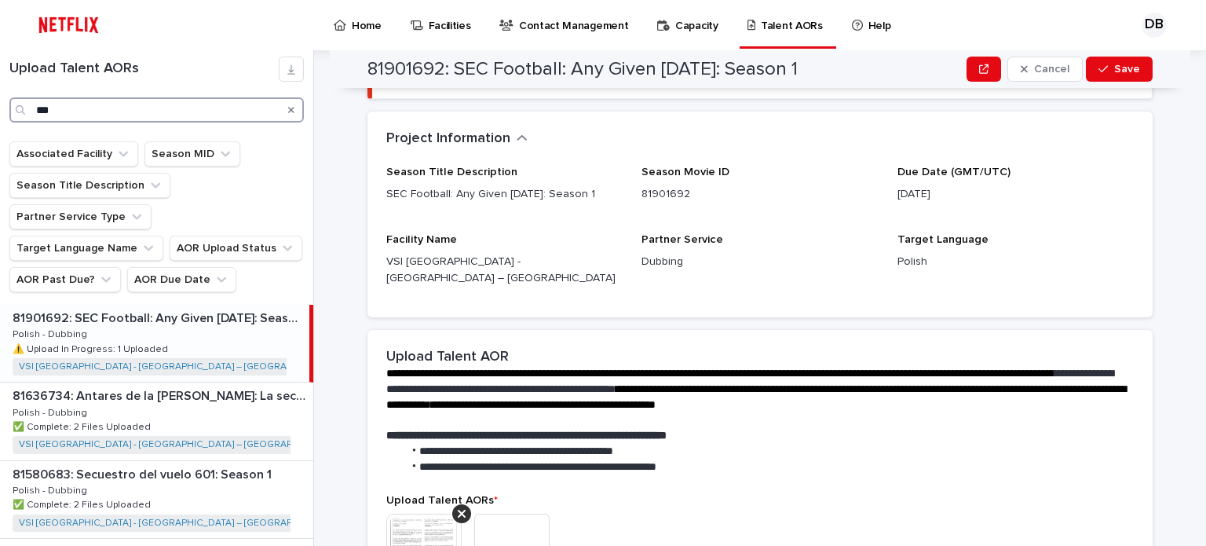
type input "***"
click at [221, 305] on div "81901692: SEC Football: Any Given [DATE]: Season 1 81901692: SEC Football: Any …" at bounding box center [154, 343] width 309 height 77
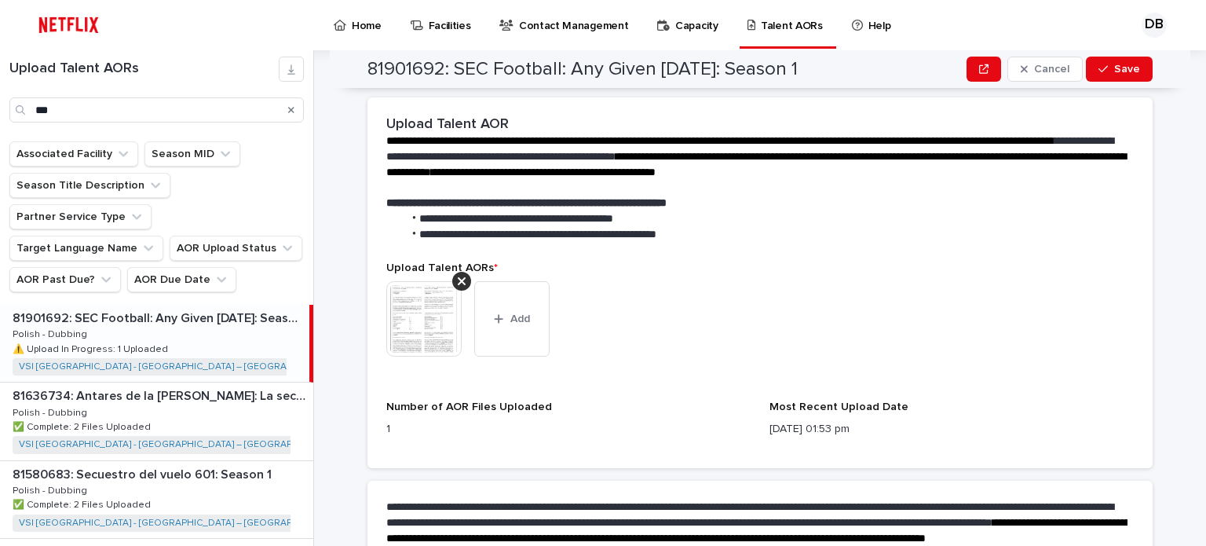
scroll to position [728, 0]
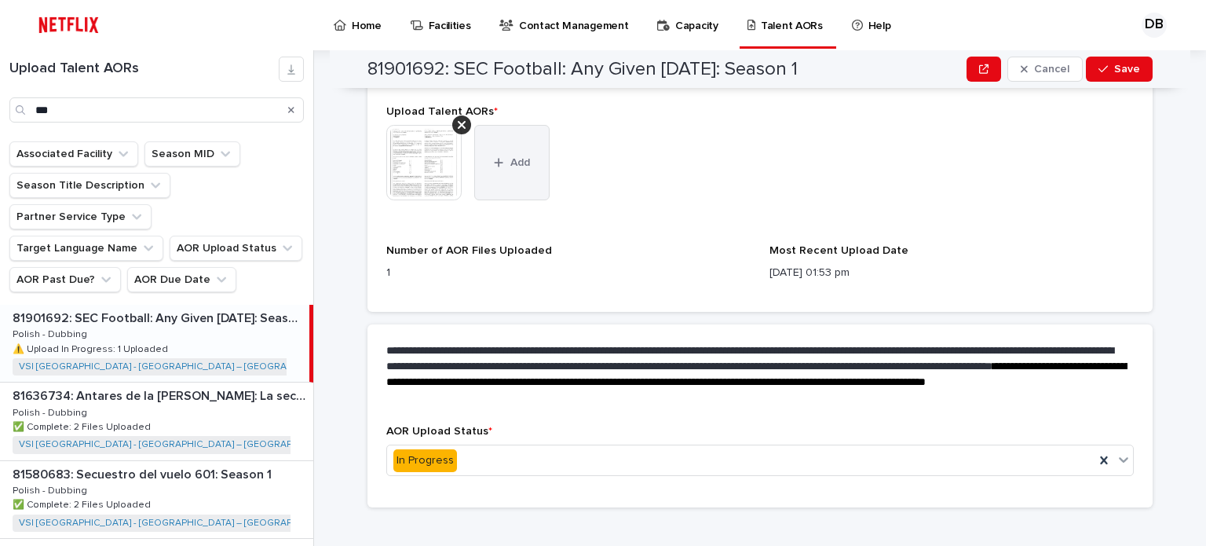
click at [501, 162] on button "Add" at bounding box center [511, 162] width 75 height 75
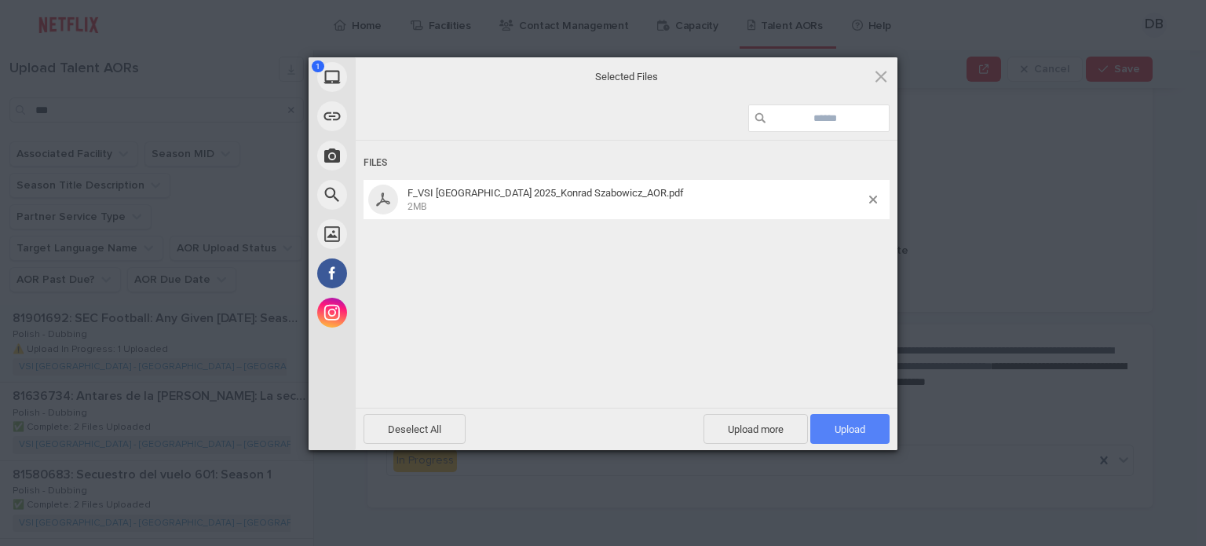
click at [852, 429] on span "Upload 1" at bounding box center [849, 429] width 31 height 12
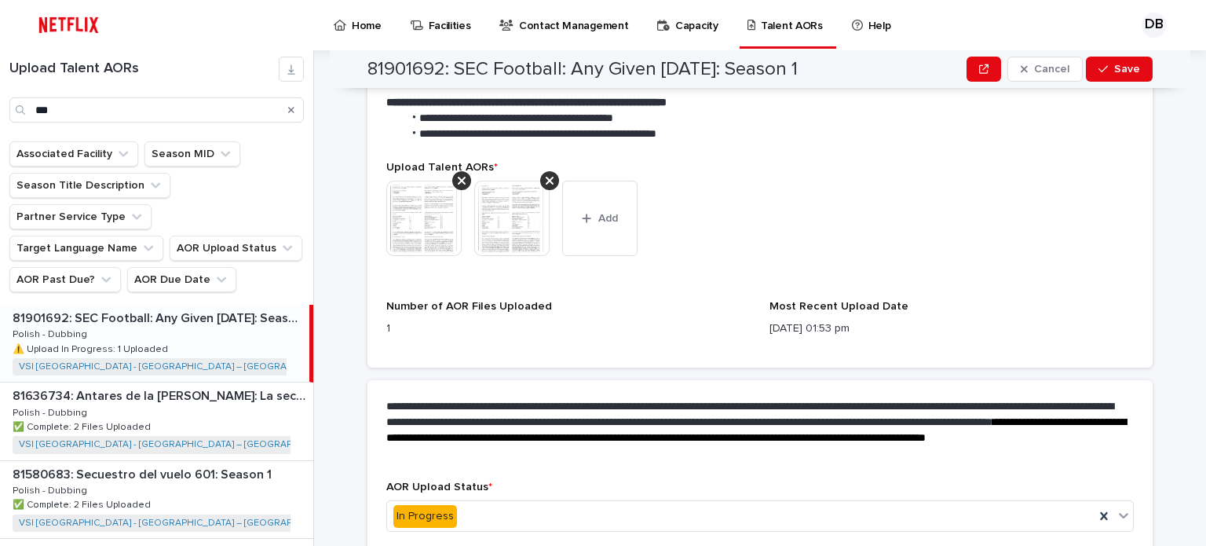
scroll to position [650, 0]
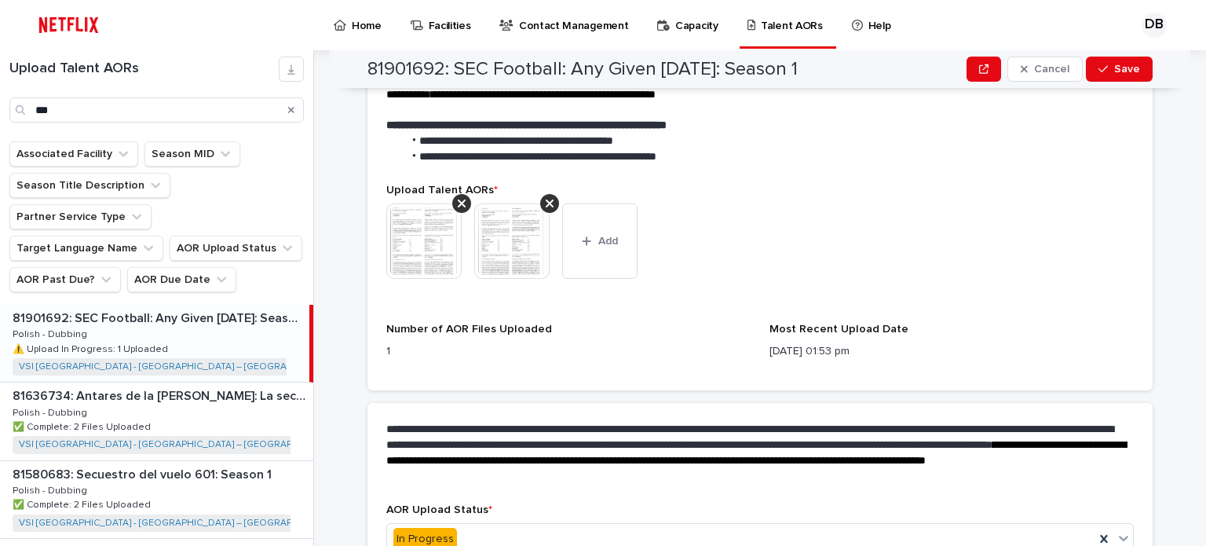
click at [440, 235] on img at bounding box center [423, 240] width 75 height 75
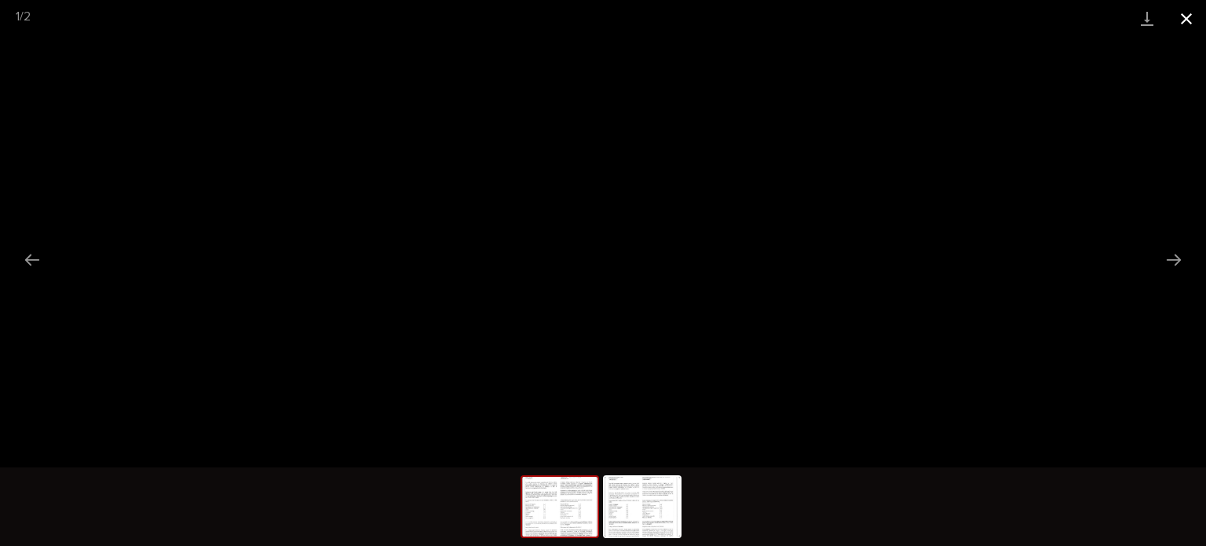
click at [1186, 23] on button "Close gallery" at bounding box center [1186, 18] width 39 height 37
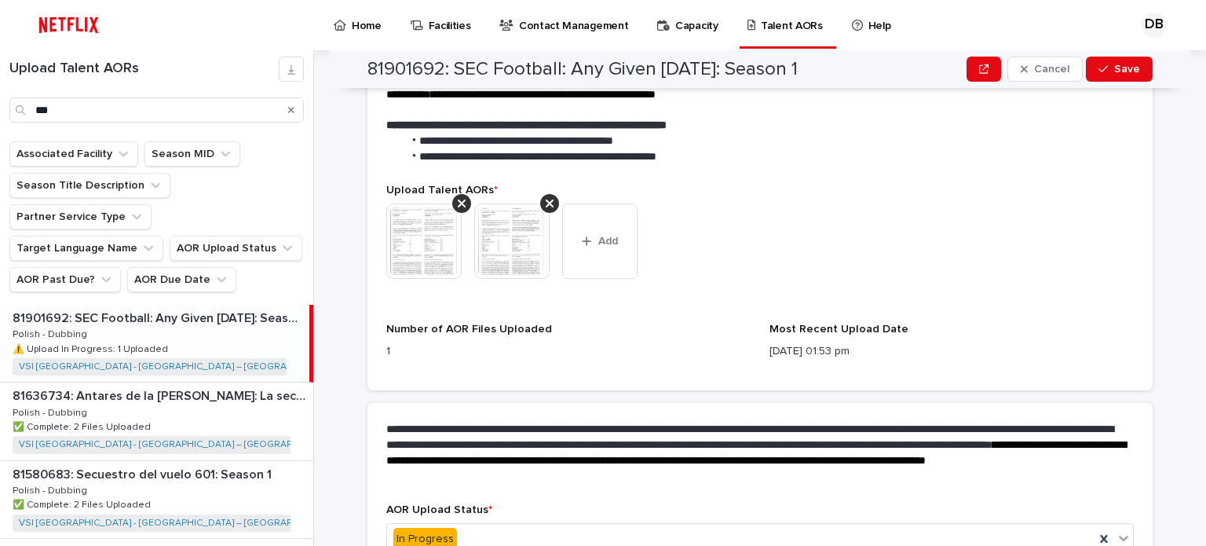
click at [502, 230] on img at bounding box center [511, 240] width 75 height 75
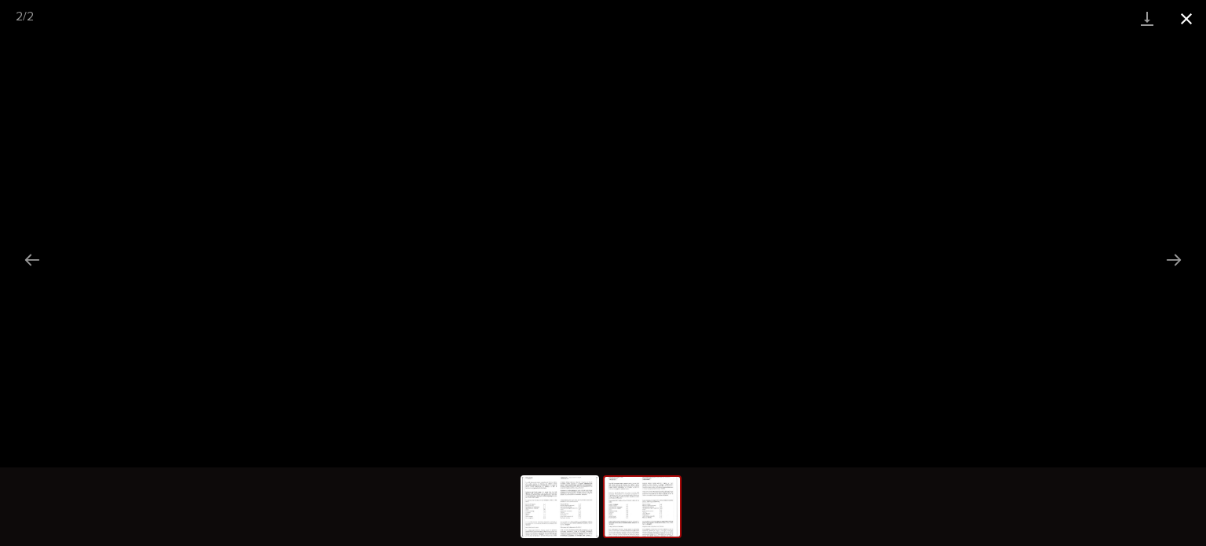
click at [1174, 23] on button "Close gallery" at bounding box center [1186, 18] width 39 height 37
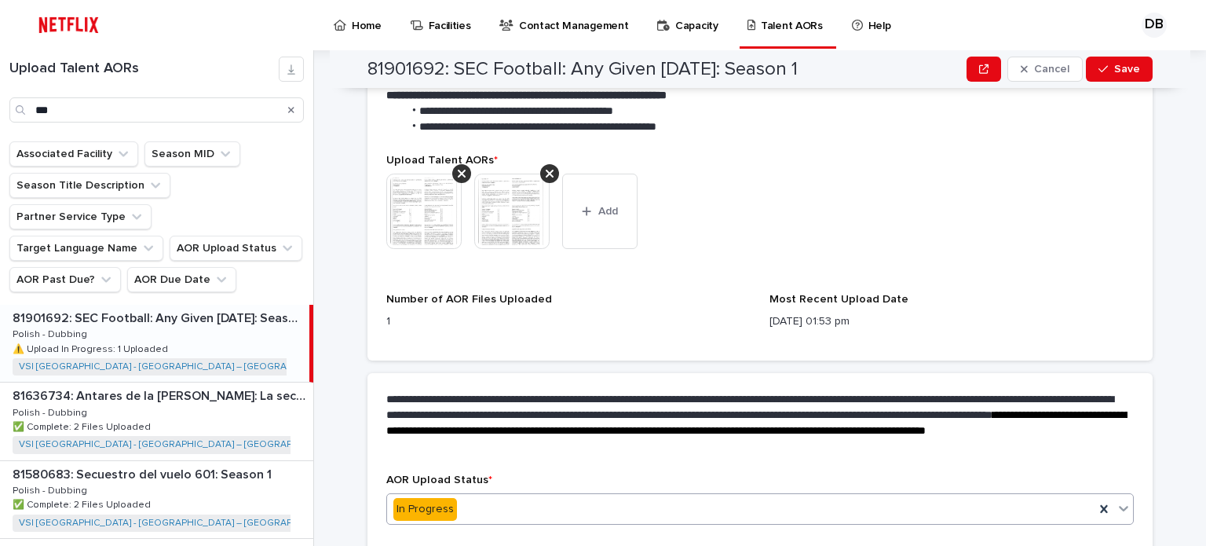
scroll to position [728, 0]
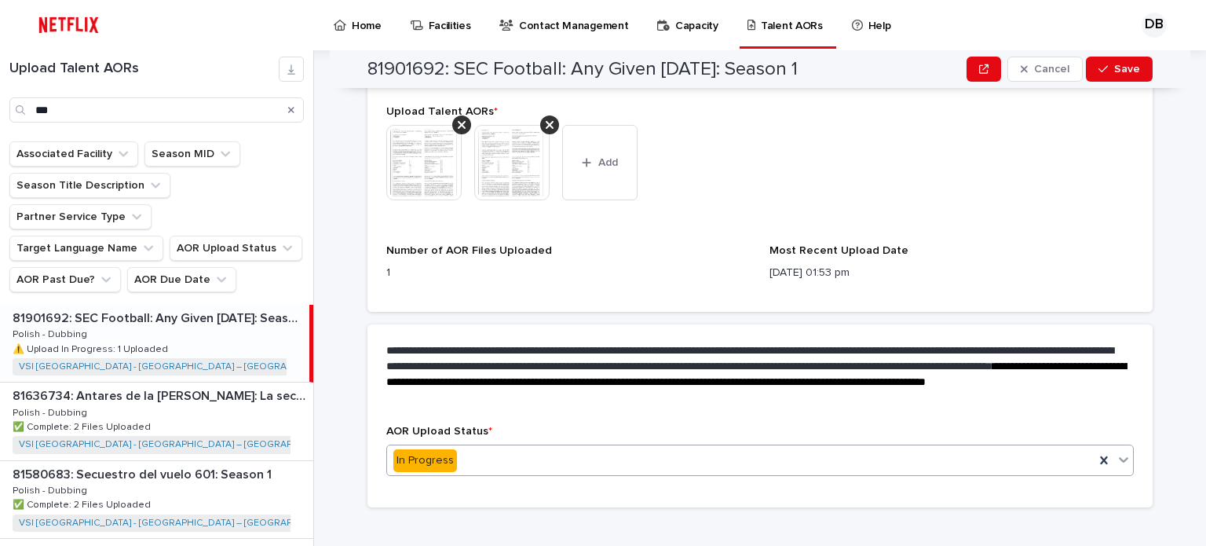
click at [492, 447] on div "In Progress" at bounding box center [740, 460] width 707 height 26
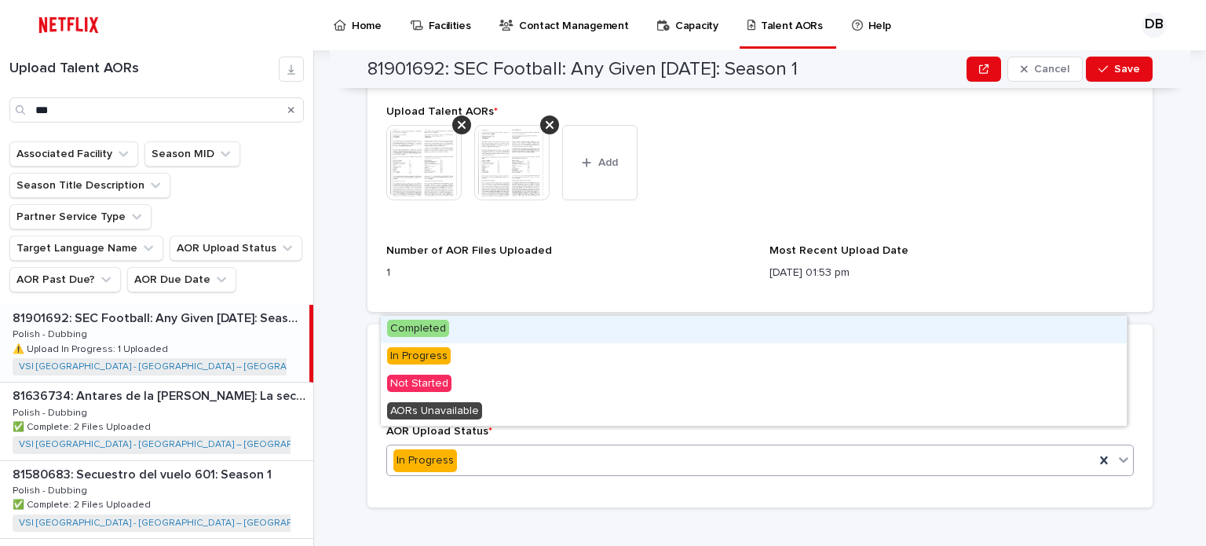
click at [450, 338] on div "Completed" at bounding box center [754, 329] width 746 height 27
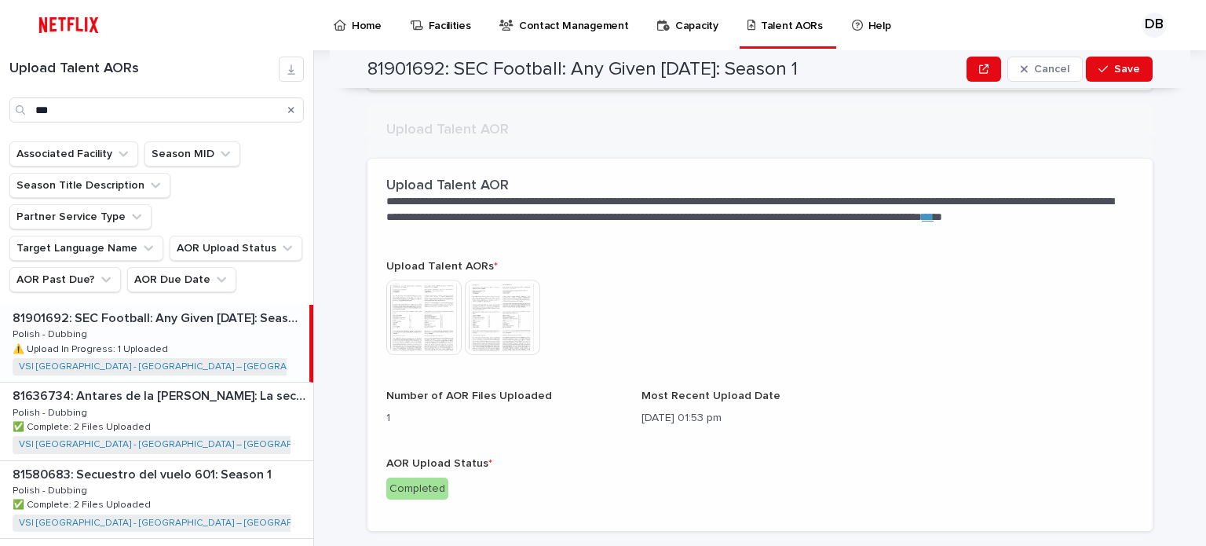
scroll to position [515, 0]
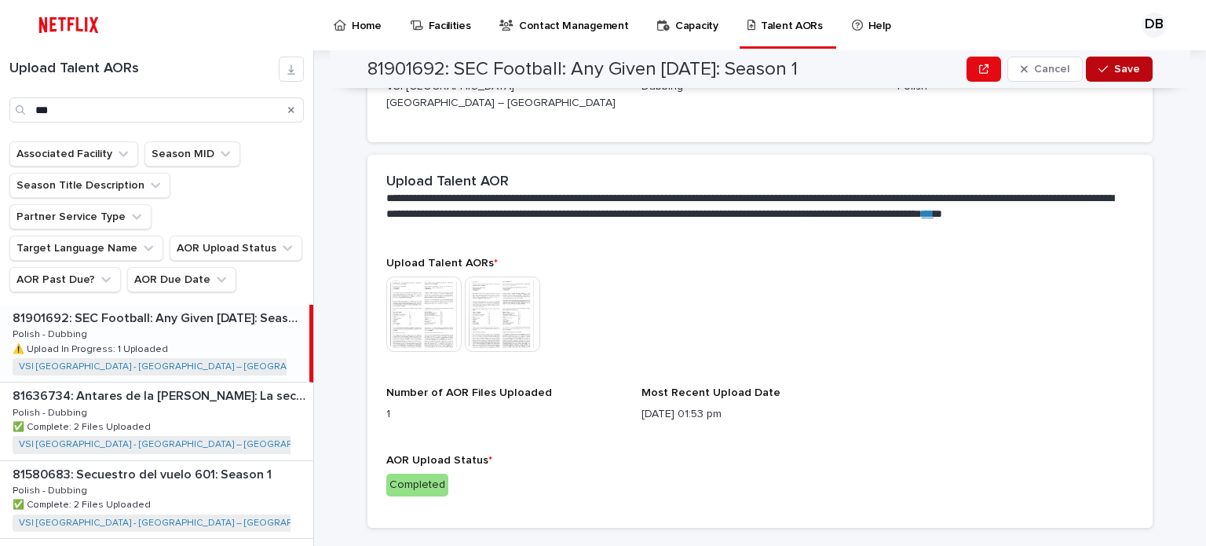
click at [1098, 72] on icon "button" at bounding box center [1102, 69] width 9 height 11
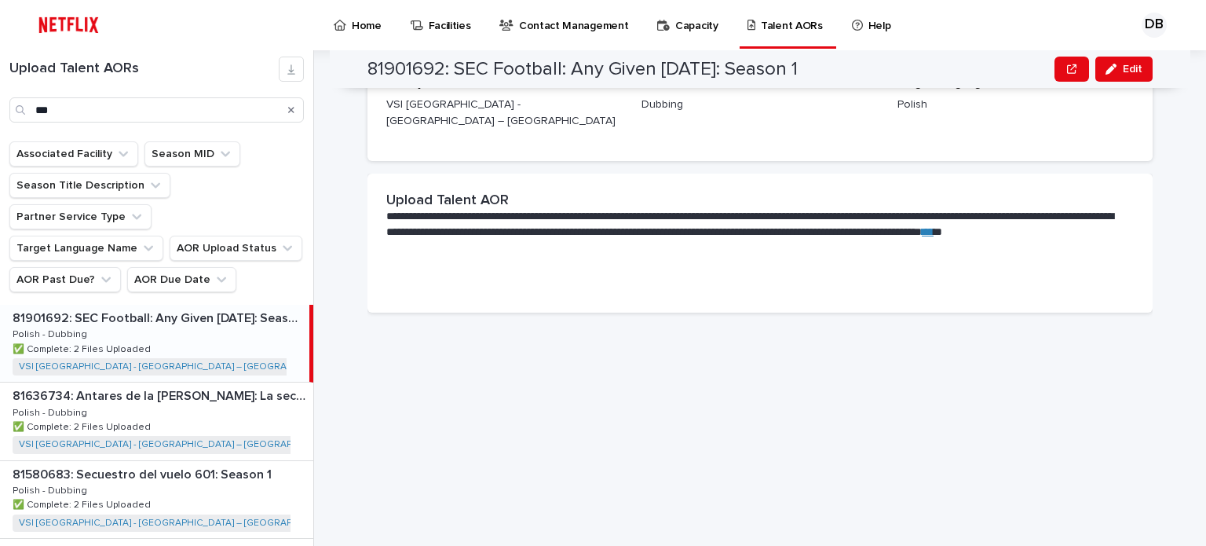
scroll to position [86, 0]
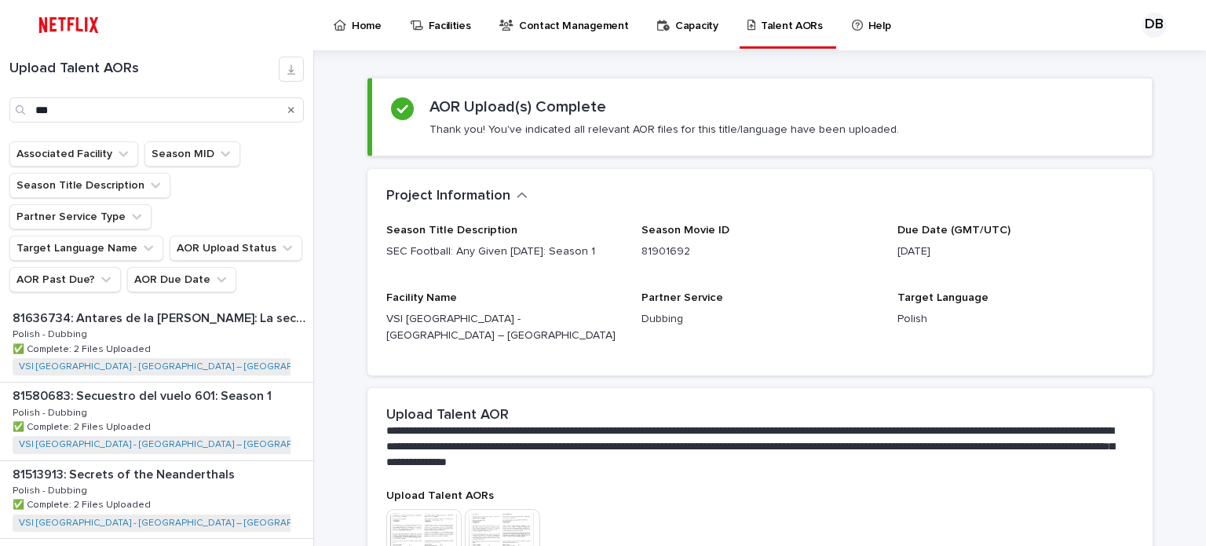
click at [291, 106] on icon "Search" at bounding box center [291, 109] width 6 height 9
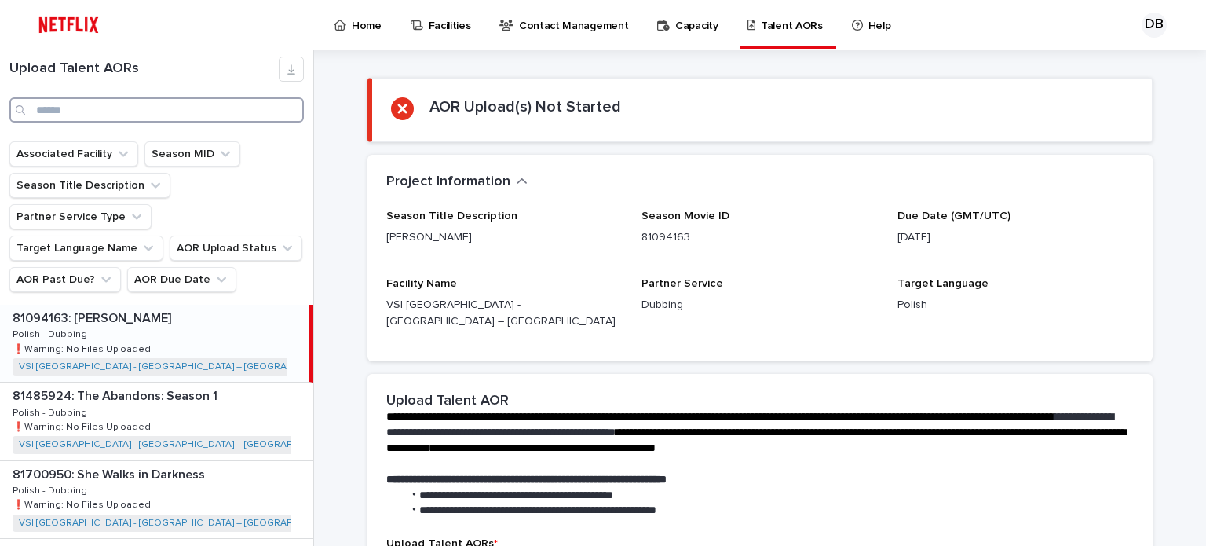
click at [251, 112] on input "Search" at bounding box center [156, 109] width 294 height 25
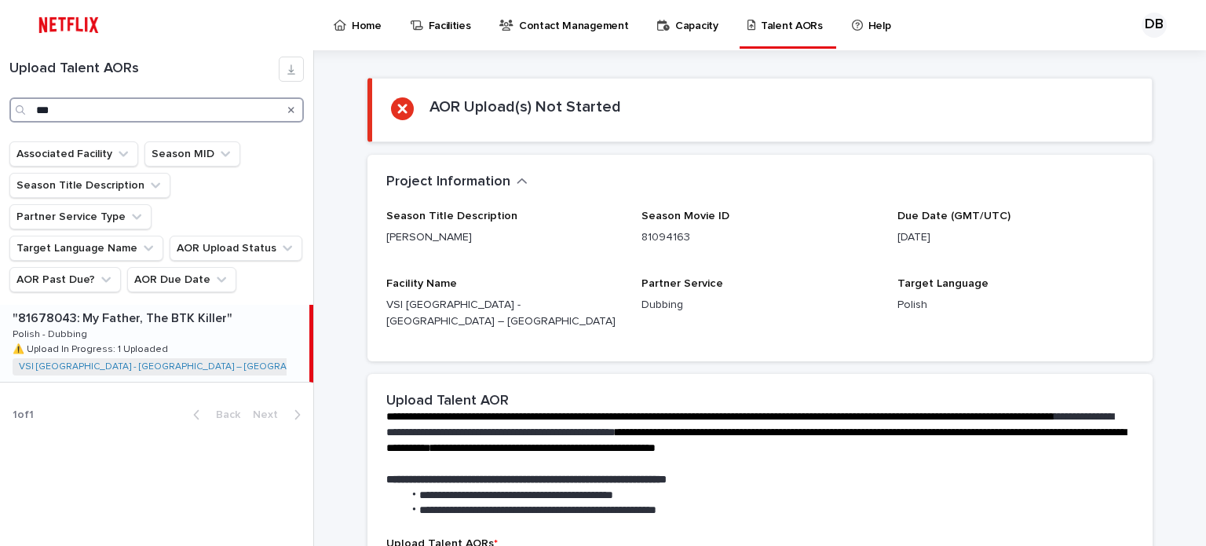
type input "***"
click at [242, 310] on div ""81678043: My Father, The BTK Killer" "81678043: My Father, The BTK Killer" Pol…" at bounding box center [154, 343] width 309 height 77
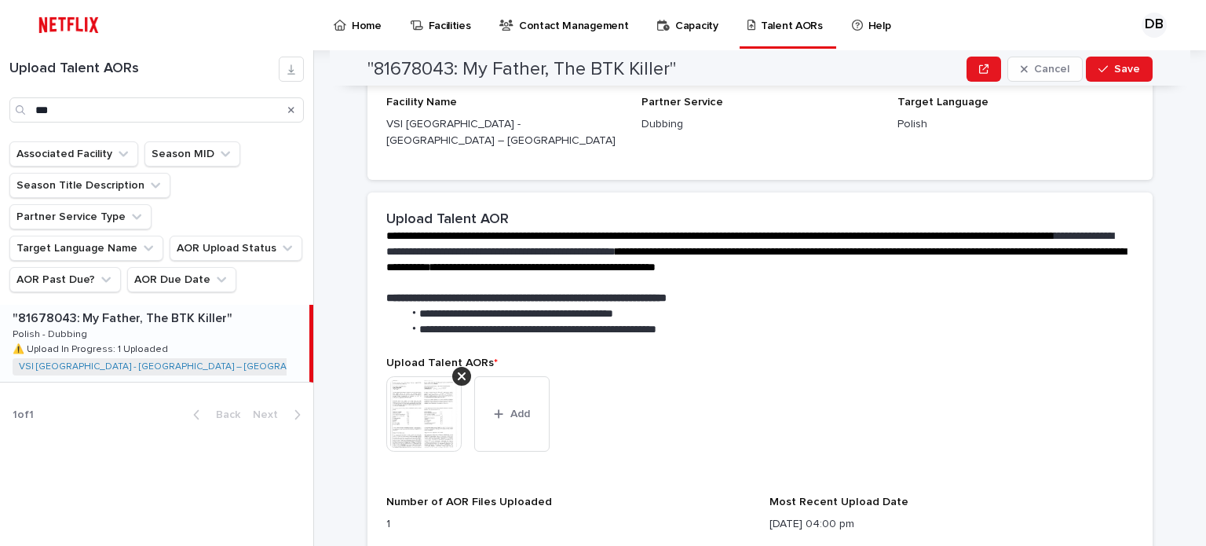
scroll to position [478, 0]
click at [502, 398] on button "Add" at bounding box center [511, 412] width 75 height 75
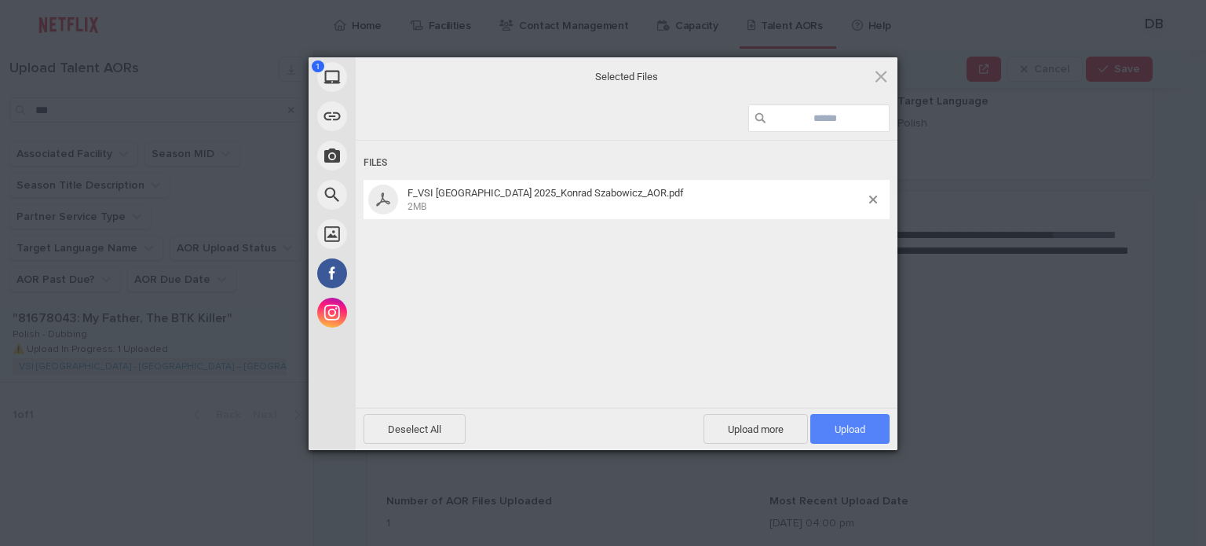
click at [863, 426] on span "Upload 1" at bounding box center [849, 429] width 31 height 12
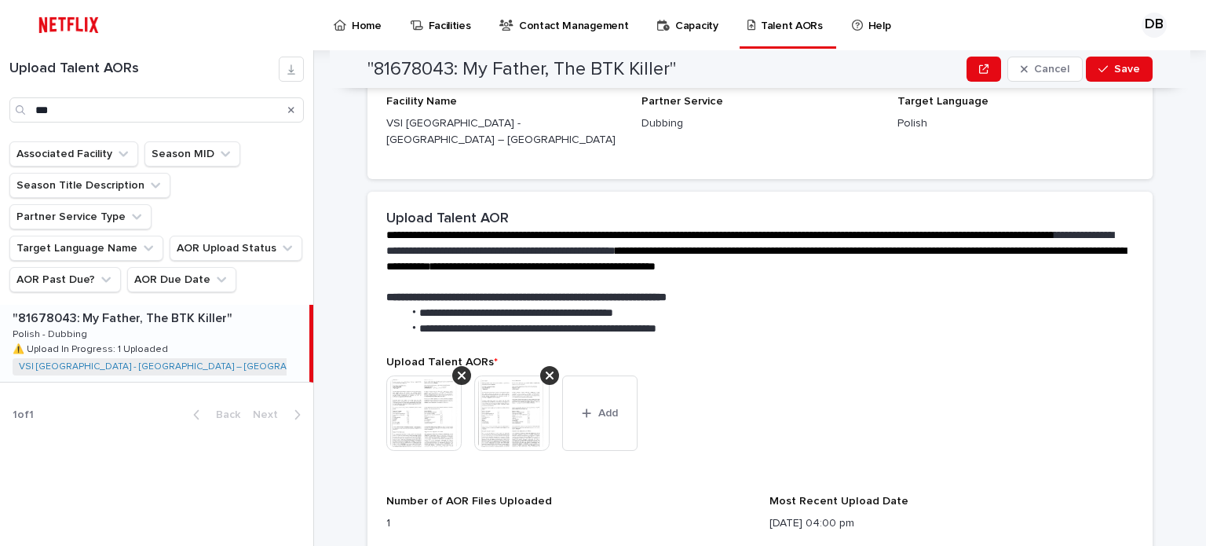
click at [423, 399] on img at bounding box center [423, 412] width 75 height 75
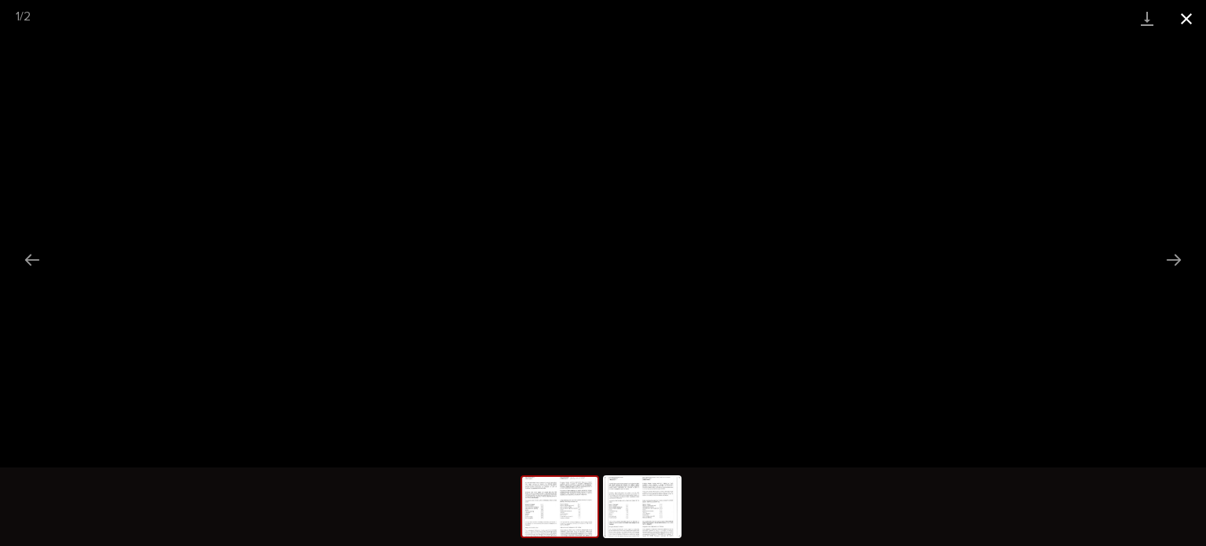
click at [1191, 6] on button "Close gallery" at bounding box center [1186, 18] width 39 height 37
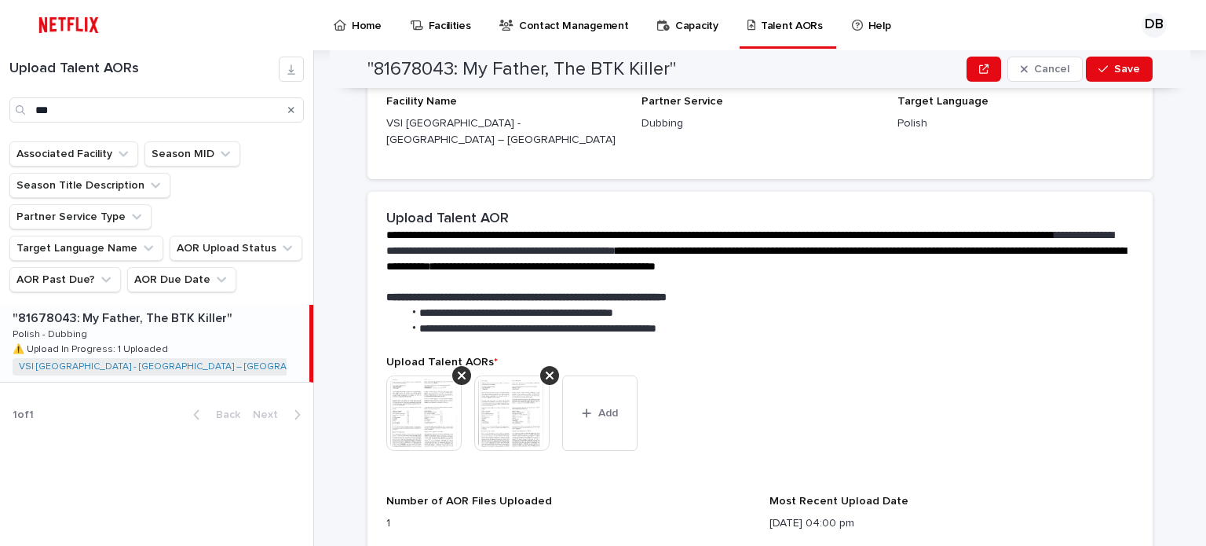
click at [481, 406] on img at bounding box center [511, 412] width 75 height 75
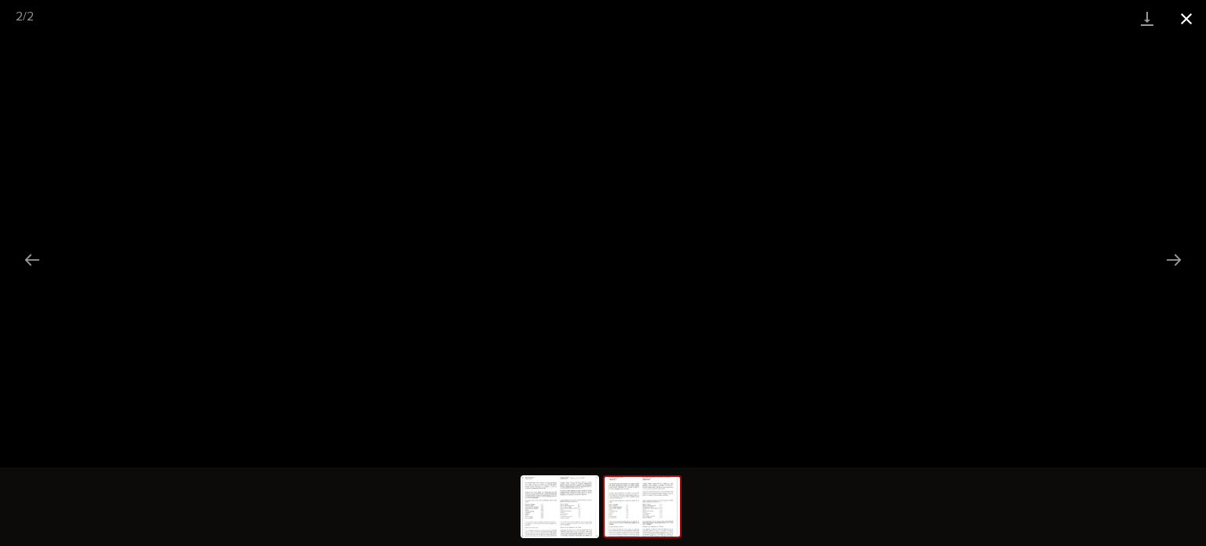
click at [1193, 19] on button "Close gallery" at bounding box center [1186, 18] width 39 height 37
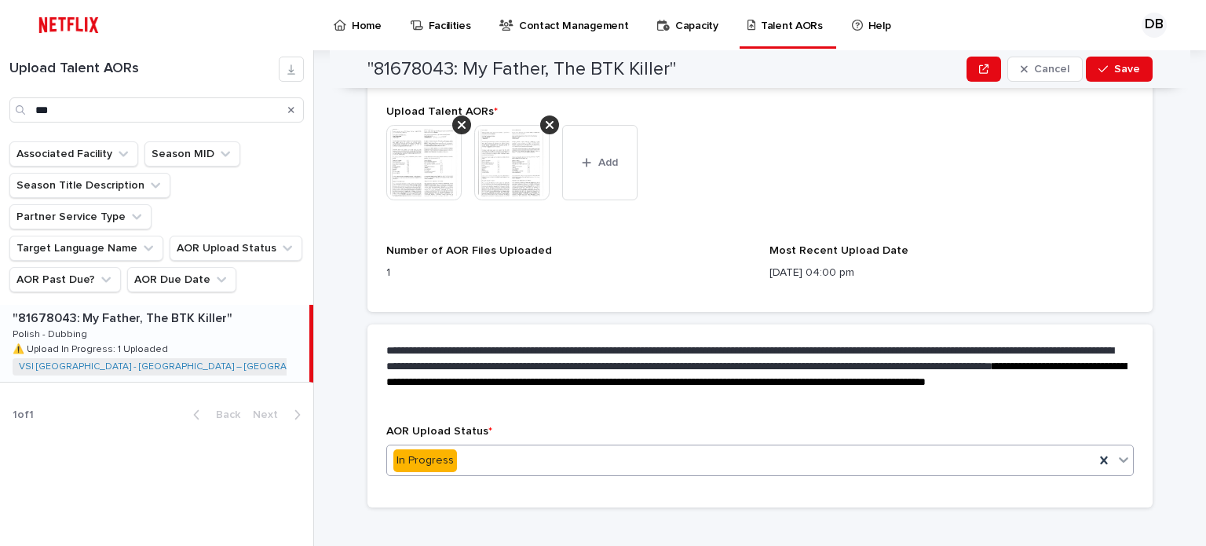
scroll to position [728, 0]
click at [462, 447] on div "In Progress" at bounding box center [740, 460] width 707 height 26
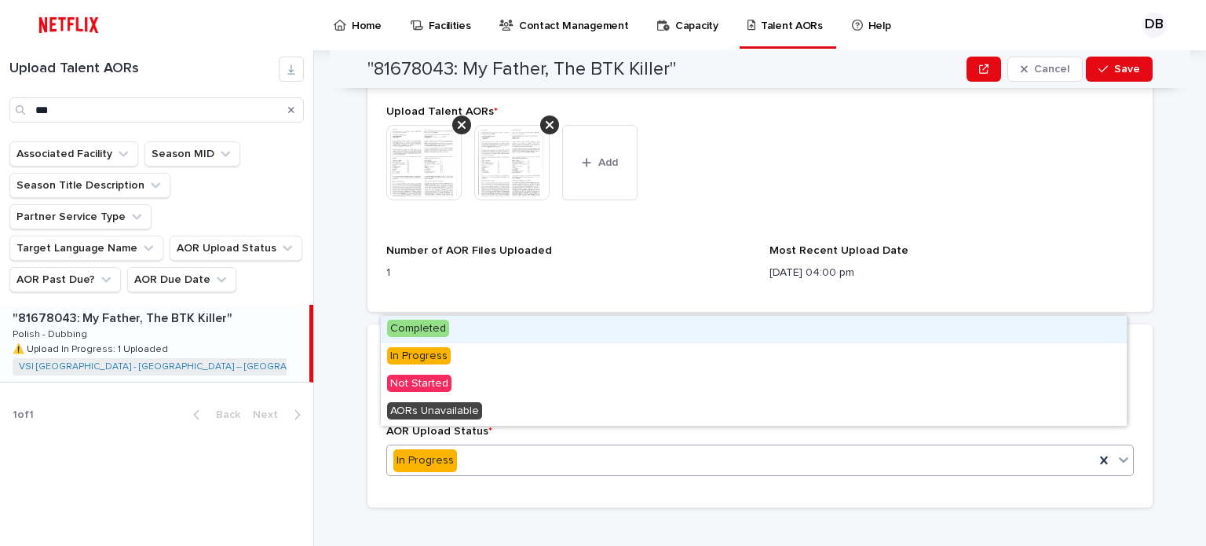
click at [452, 335] on div "Completed" at bounding box center [754, 329] width 746 height 27
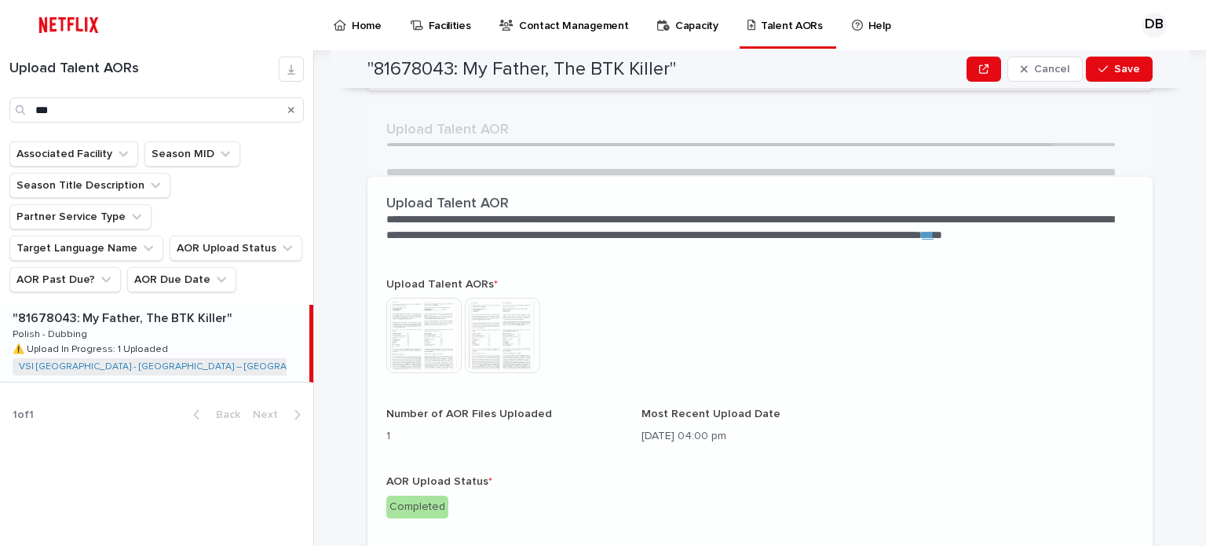
scroll to position [515, 0]
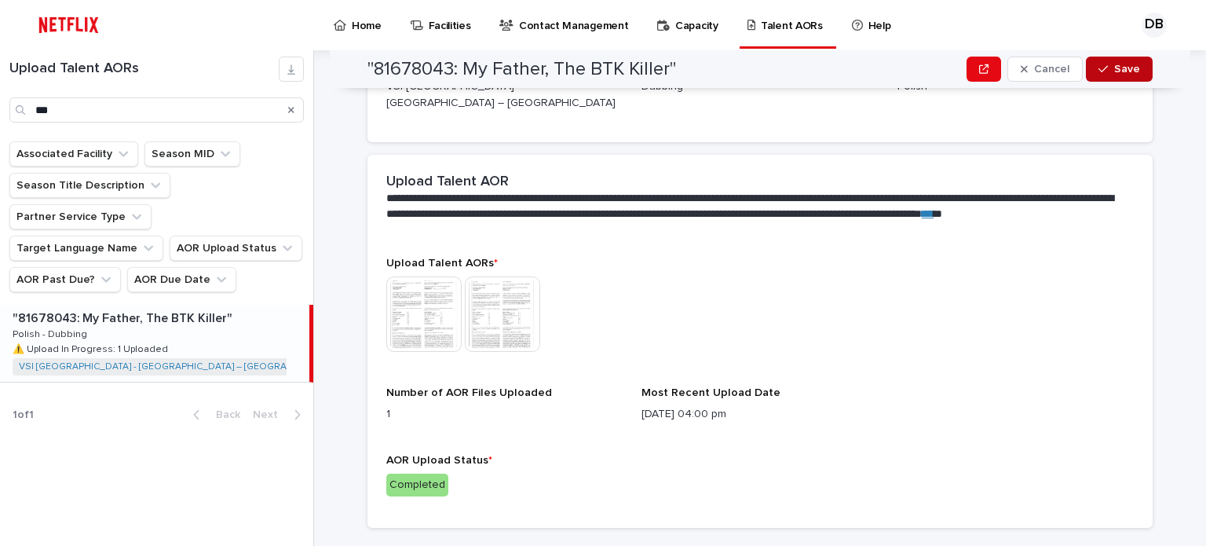
click at [1112, 62] on button "Save" at bounding box center [1119, 69] width 67 height 25
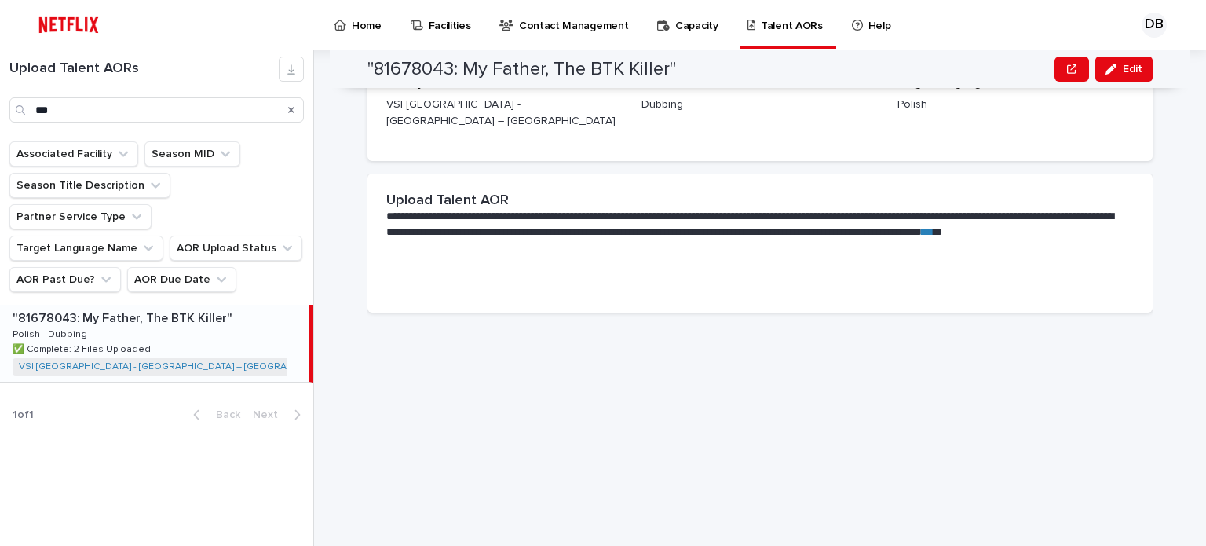
scroll to position [86, 0]
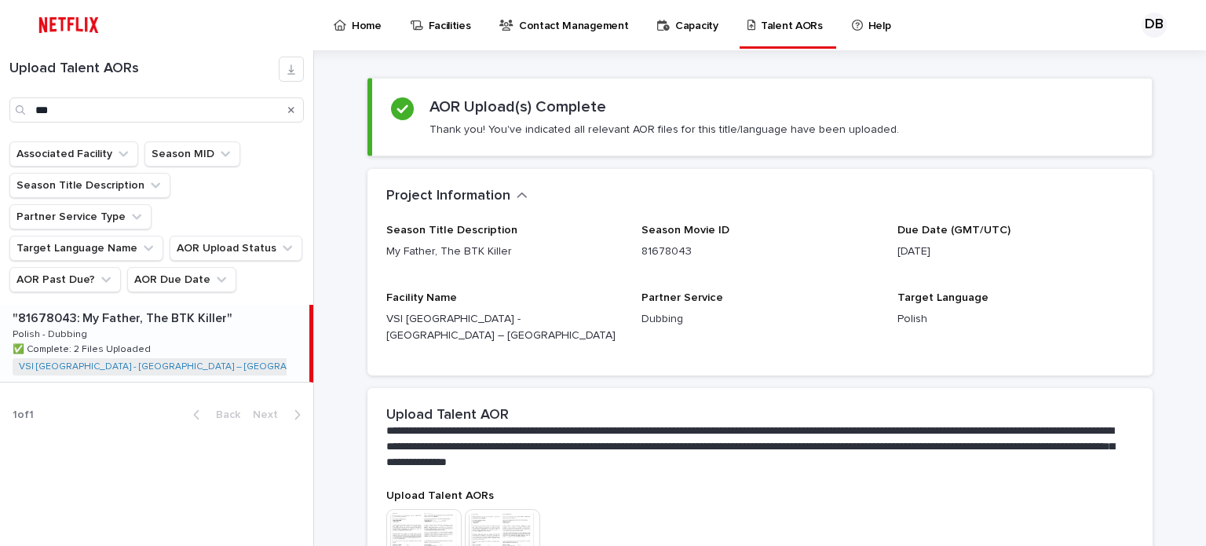
click at [289, 111] on icon "Search" at bounding box center [291, 110] width 6 height 6
click at [268, 108] on input "***" at bounding box center [156, 109] width 294 height 25
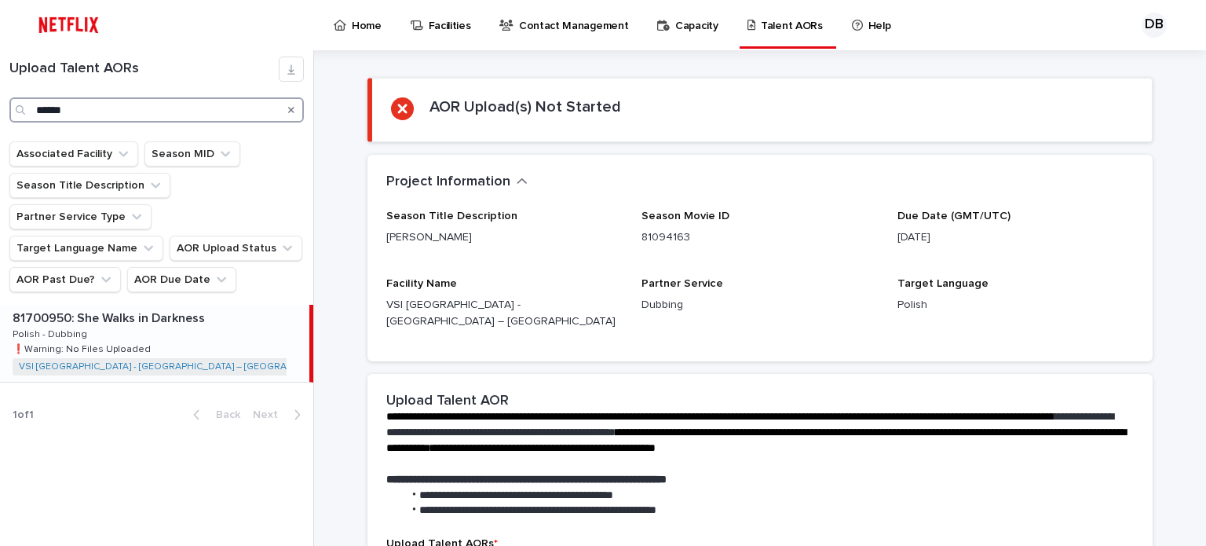
type input "******"
click at [243, 311] on p at bounding box center [158, 318] width 290 height 15
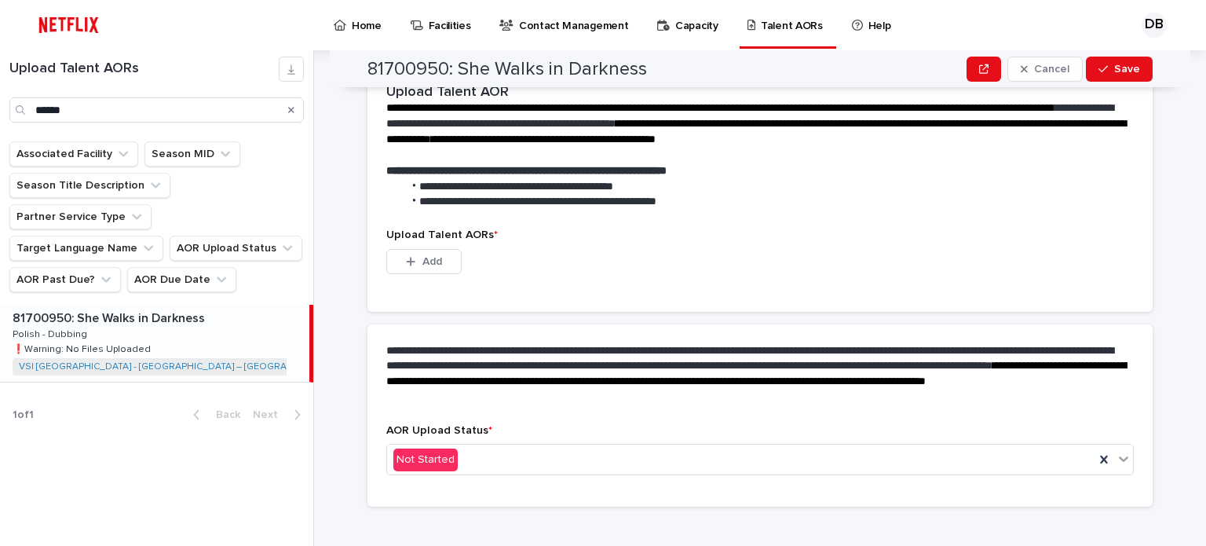
scroll to position [471, 0]
click at [433, 256] on span "Add" at bounding box center [432, 261] width 20 height 11
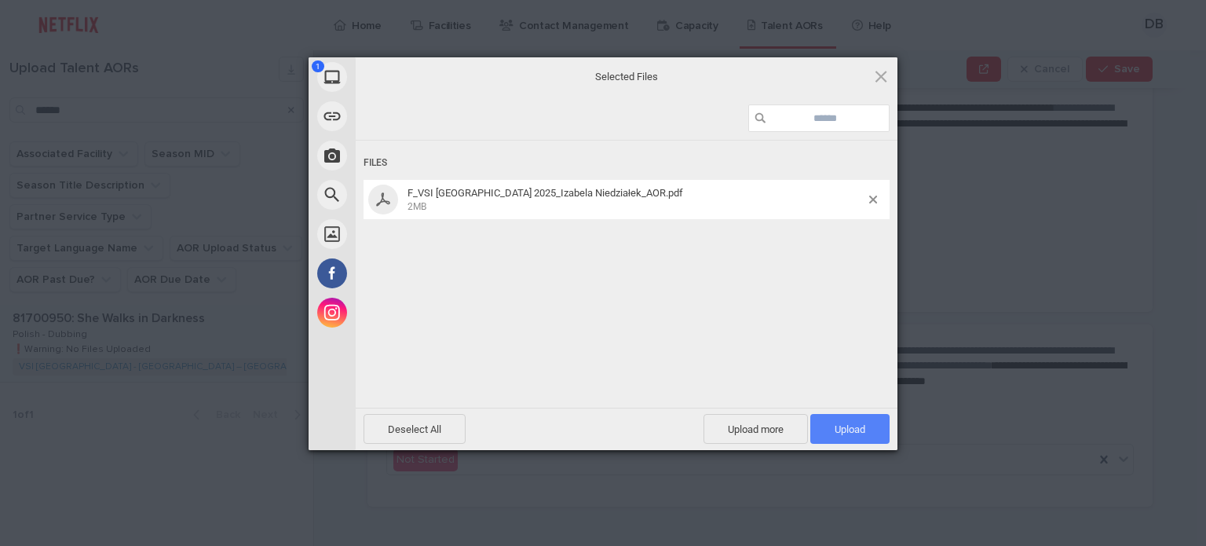
click at [865, 432] on span "Upload 1" at bounding box center [849, 429] width 79 height 30
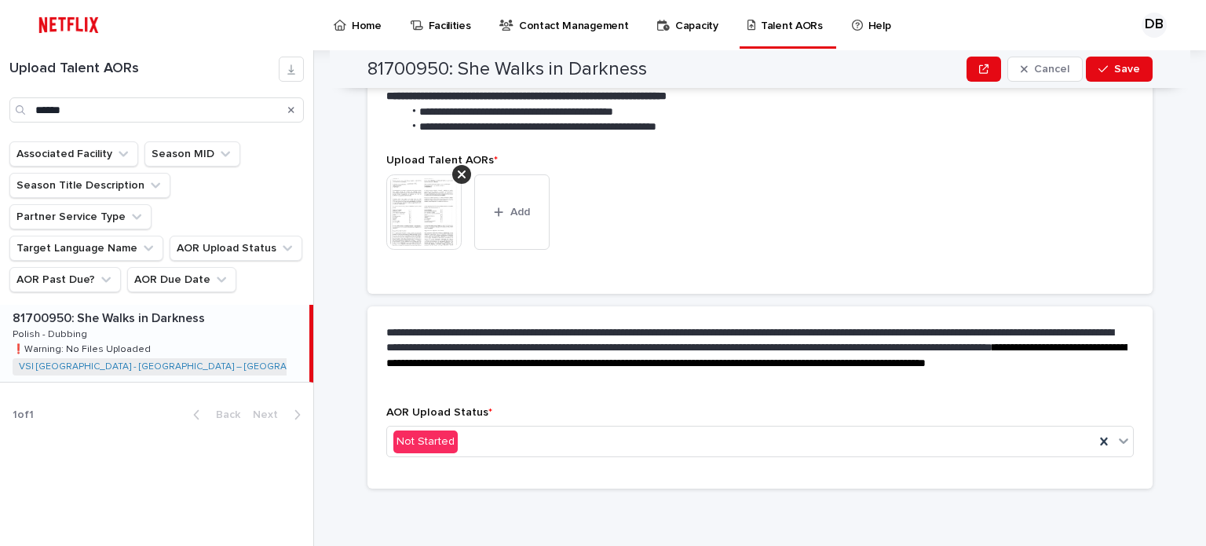
scroll to position [451, 0]
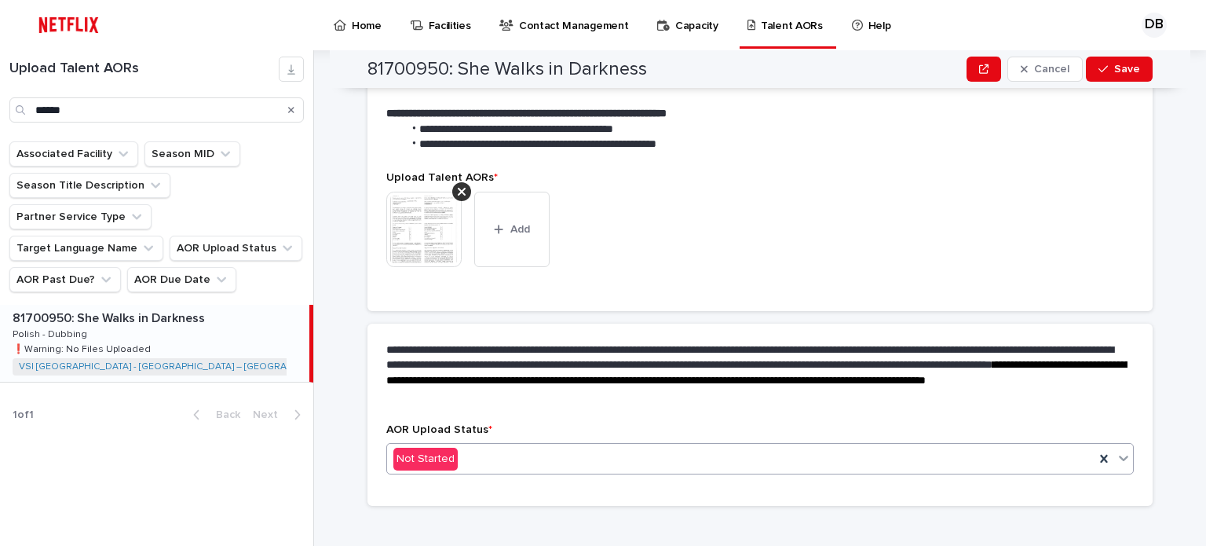
click at [465, 446] on div "Not Started" at bounding box center [740, 459] width 707 height 26
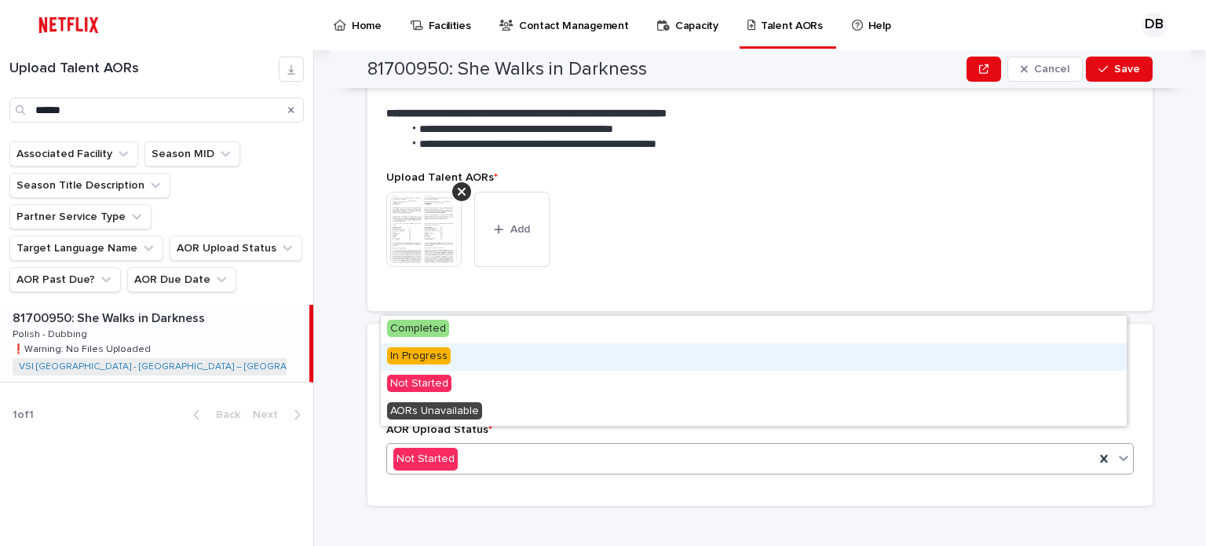
click at [444, 364] on div "In Progress" at bounding box center [754, 356] width 746 height 27
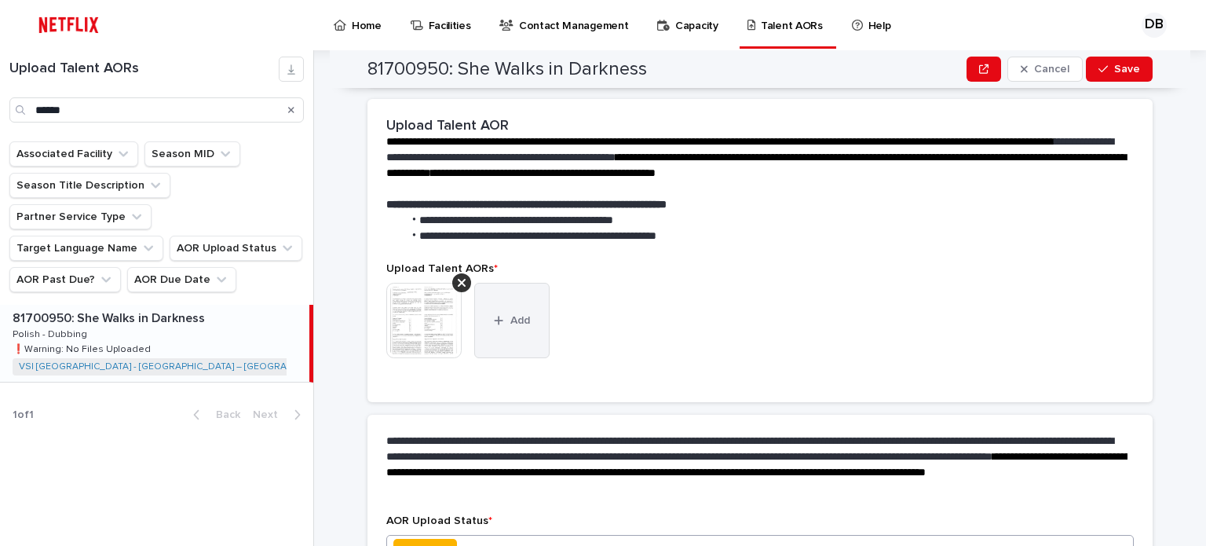
scroll to position [496, 0]
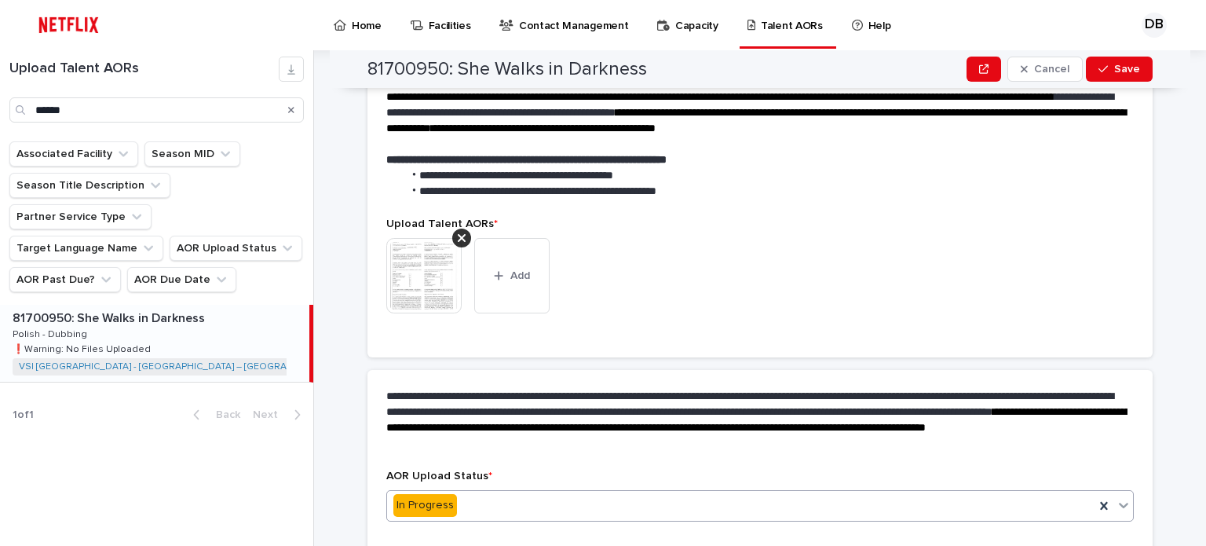
click at [431, 267] on img at bounding box center [423, 275] width 75 height 75
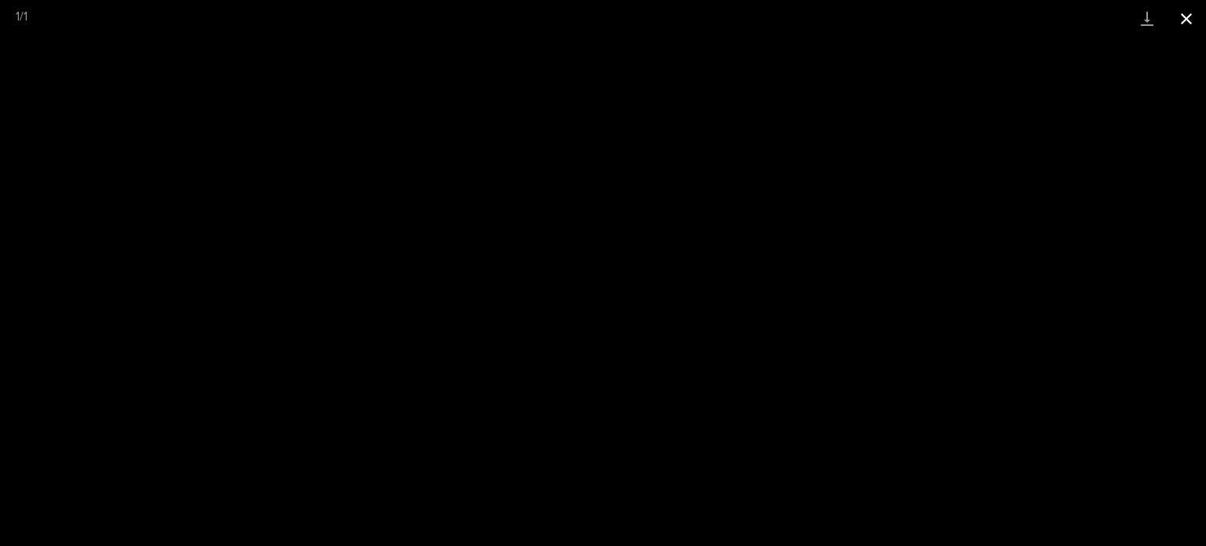
click at [1187, 21] on button "Close gallery" at bounding box center [1186, 18] width 39 height 37
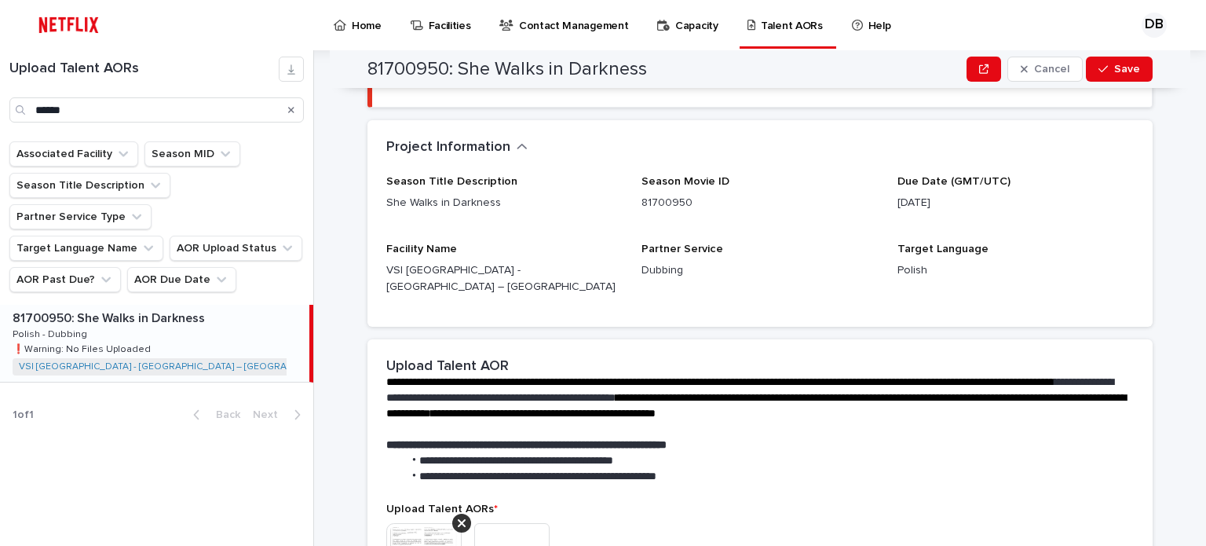
scroll to position [182, 0]
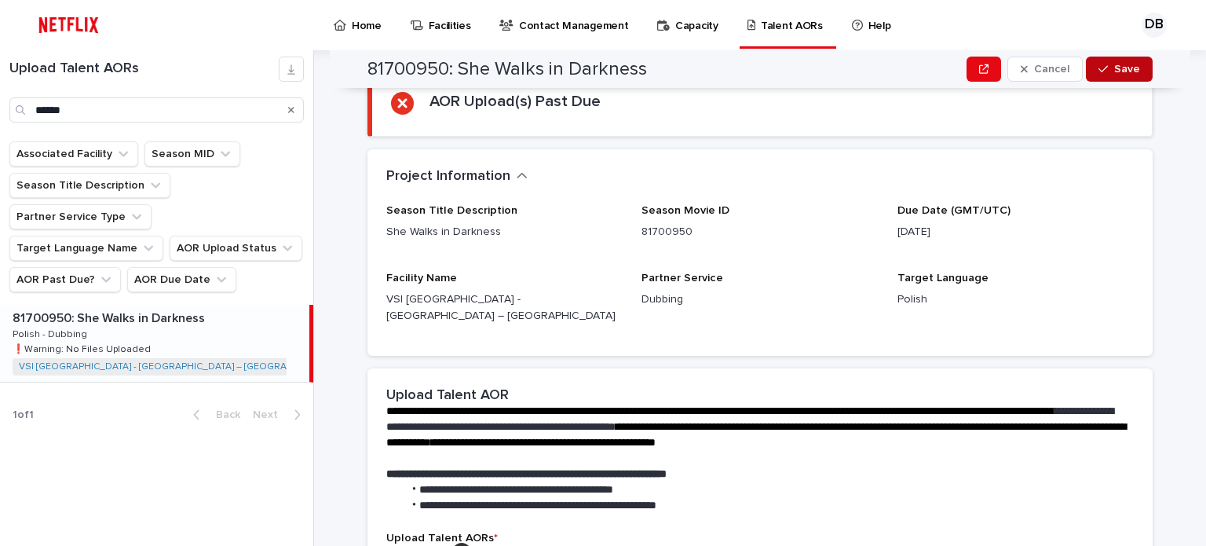
click at [1114, 65] on span "Save" at bounding box center [1127, 69] width 26 height 11
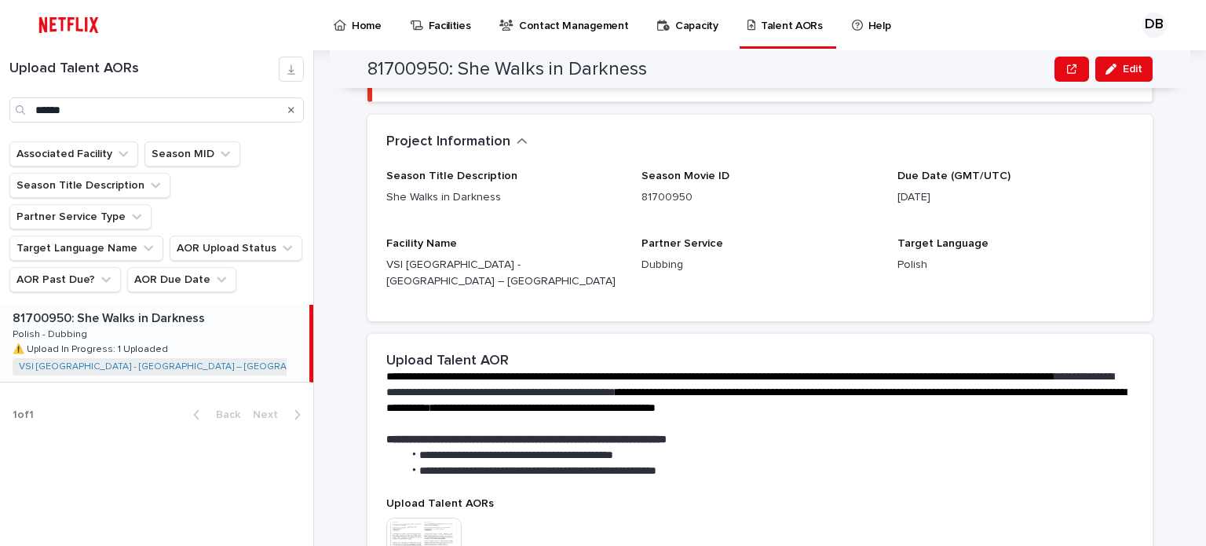
click at [288, 107] on icon "Search" at bounding box center [291, 109] width 6 height 9
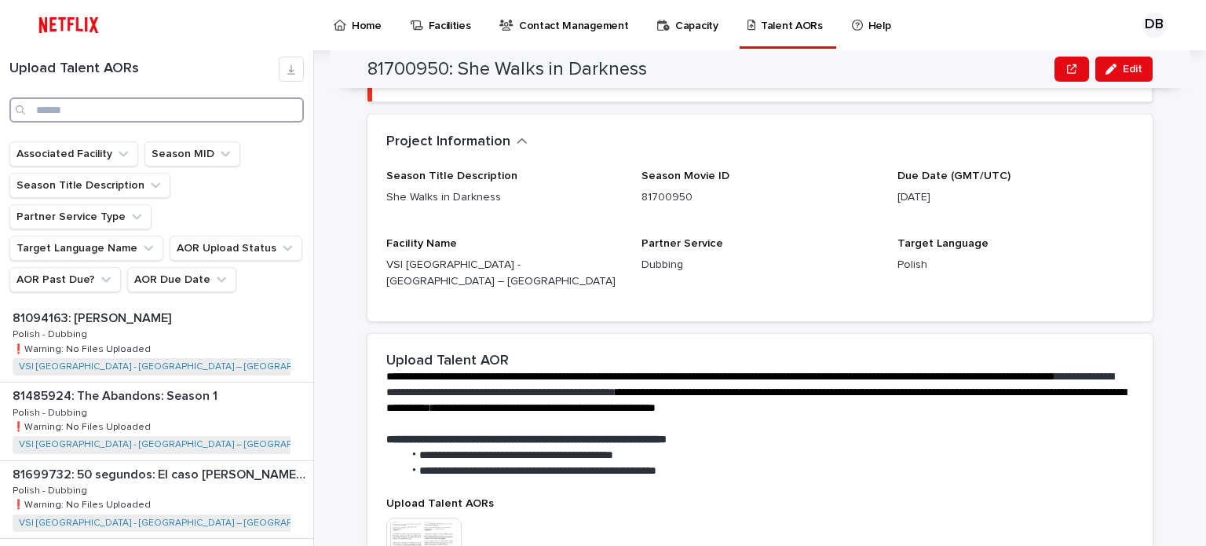
click at [254, 110] on input "Search" at bounding box center [156, 109] width 294 height 25
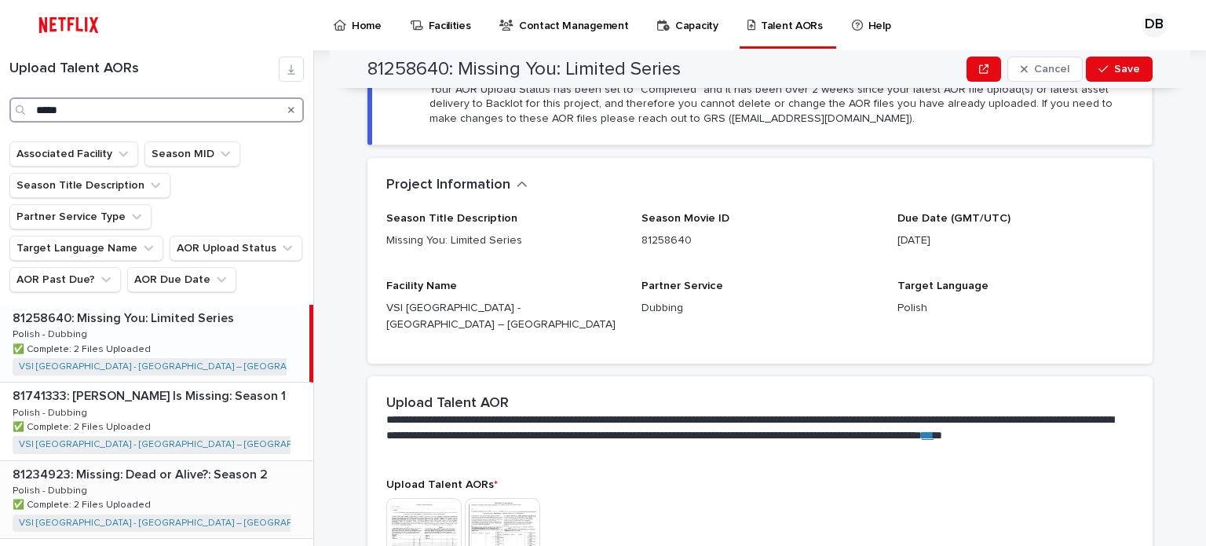
type input "*****"
click at [243, 470] on div "81234923: Missing: Dead or Alive?: Season 2 81234923: Missing: Dead or Alive?: …" at bounding box center [156, 499] width 313 height 77
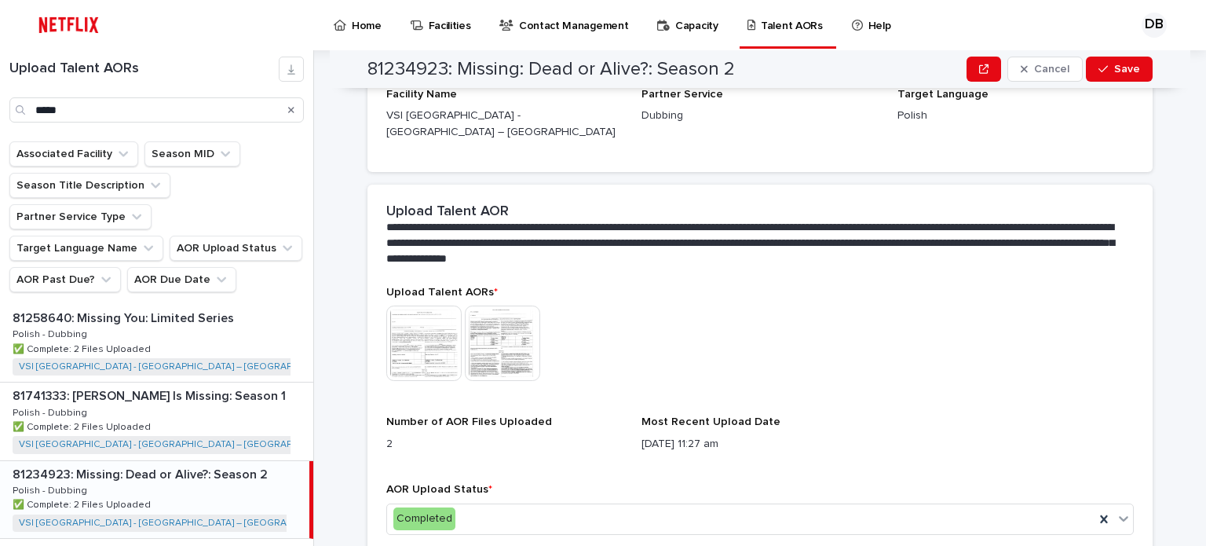
scroll to position [349, 0]
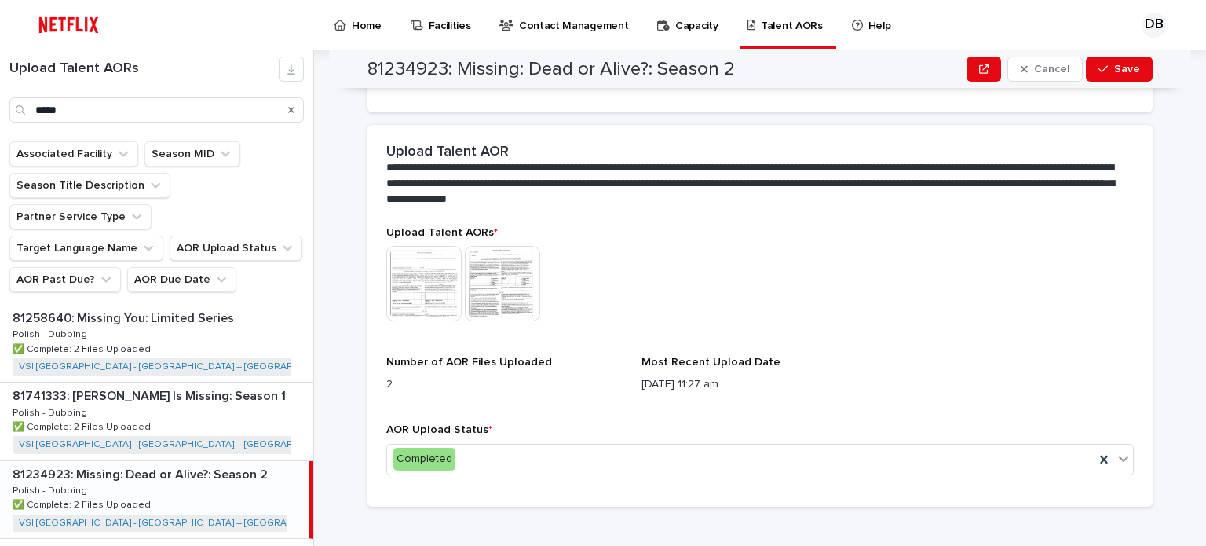
click at [423, 263] on img at bounding box center [423, 283] width 75 height 75
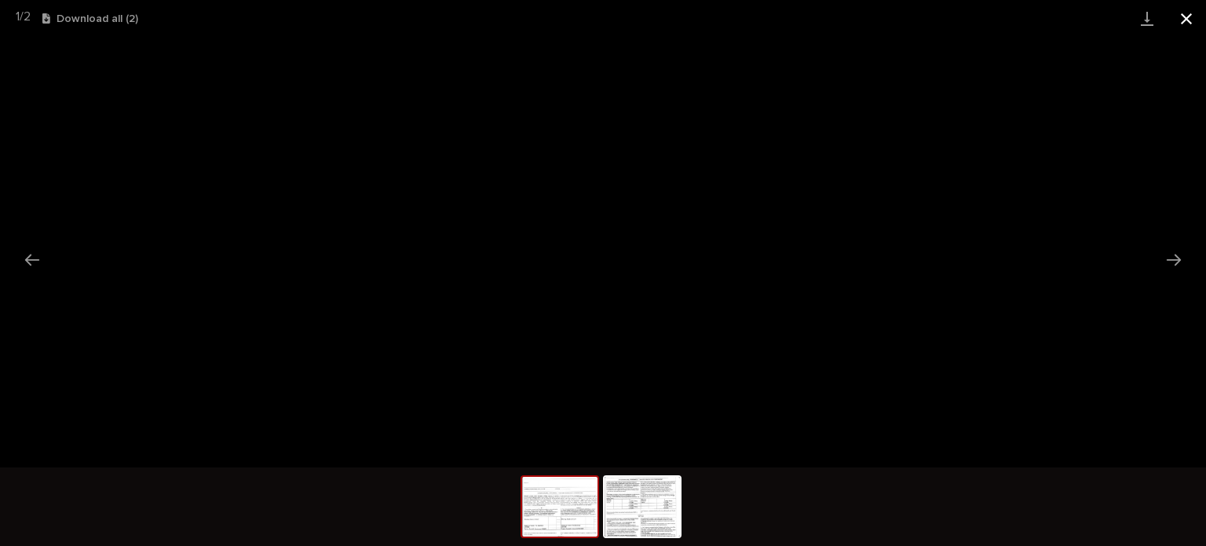
click at [1184, 22] on button "Close gallery" at bounding box center [1186, 18] width 39 height 37
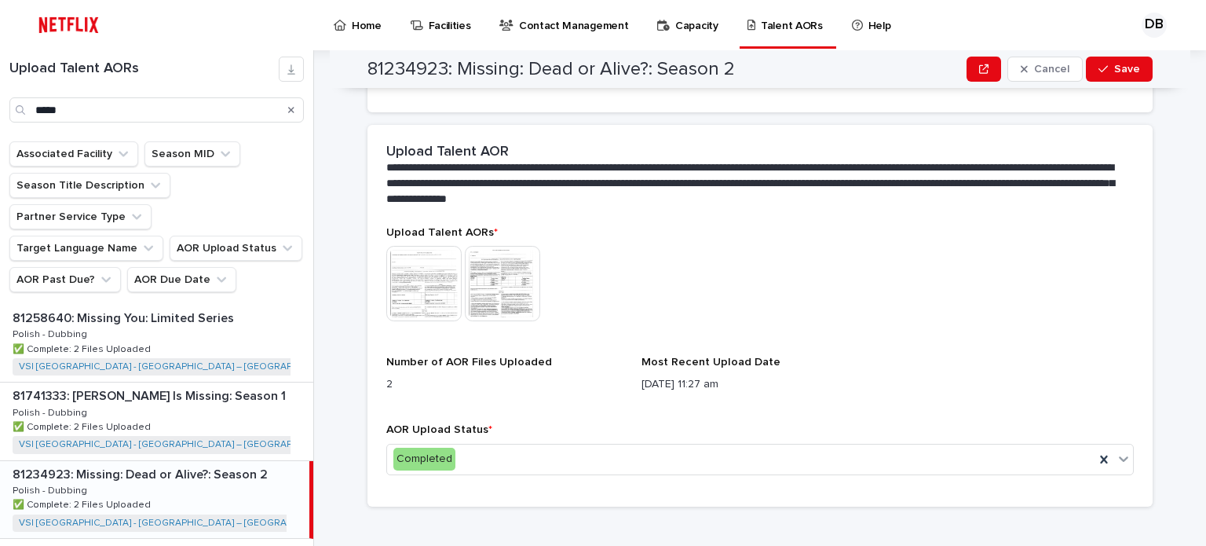
click at [500, 283] on img at bounding box center [502, 283] width 75 height 75
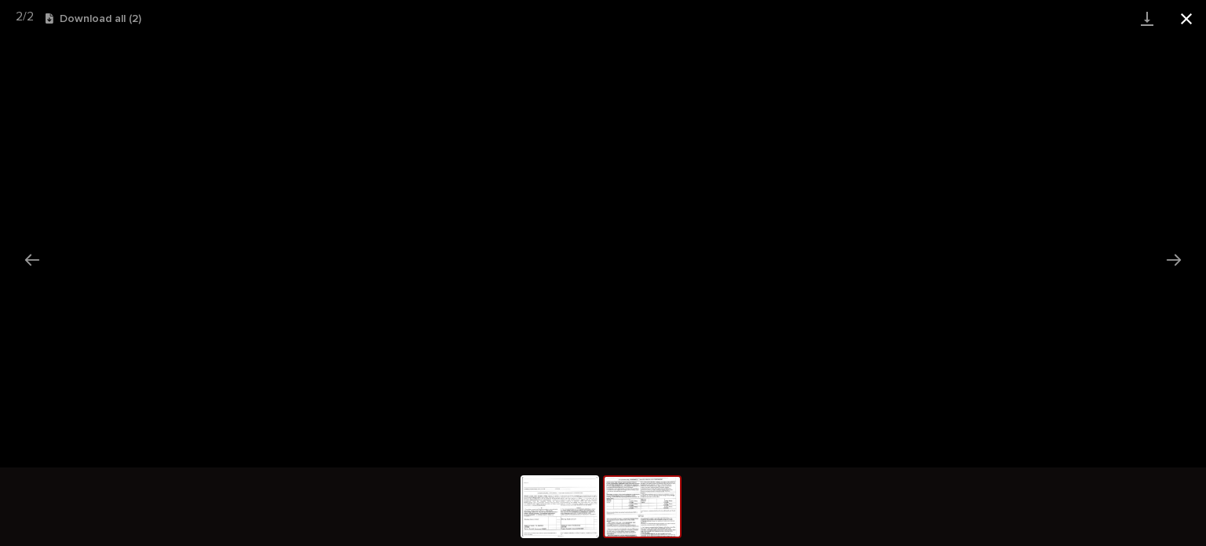
click at [1192, 16] on button "Close gallery" at bounding box center [1186, 18] width 39 height 37
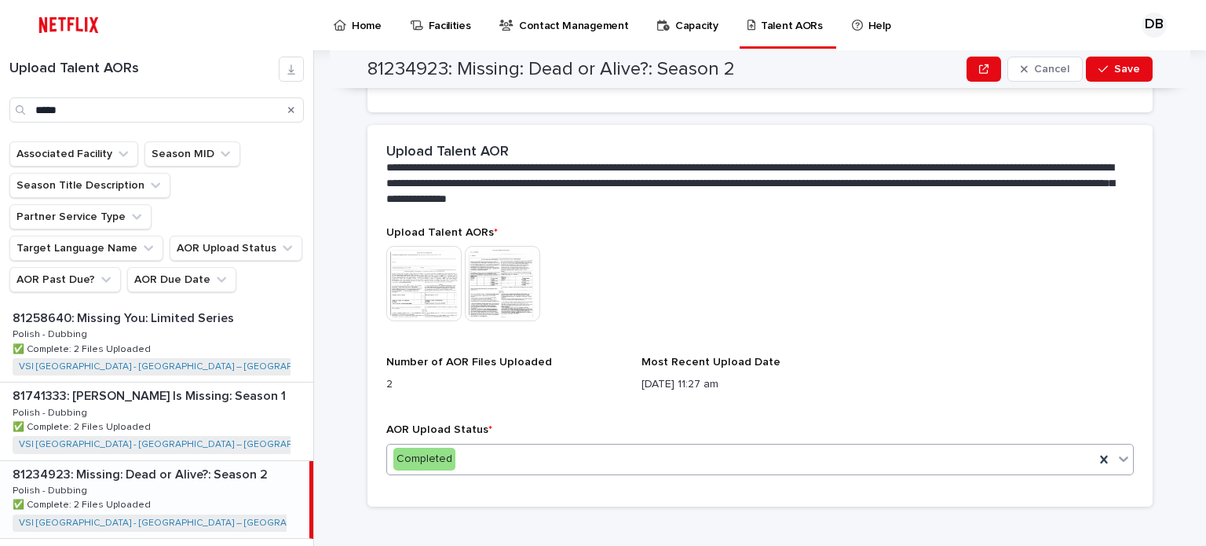
click at [491, 446] on div "Completed" at bounding box center [740, 459] width 707 height 26
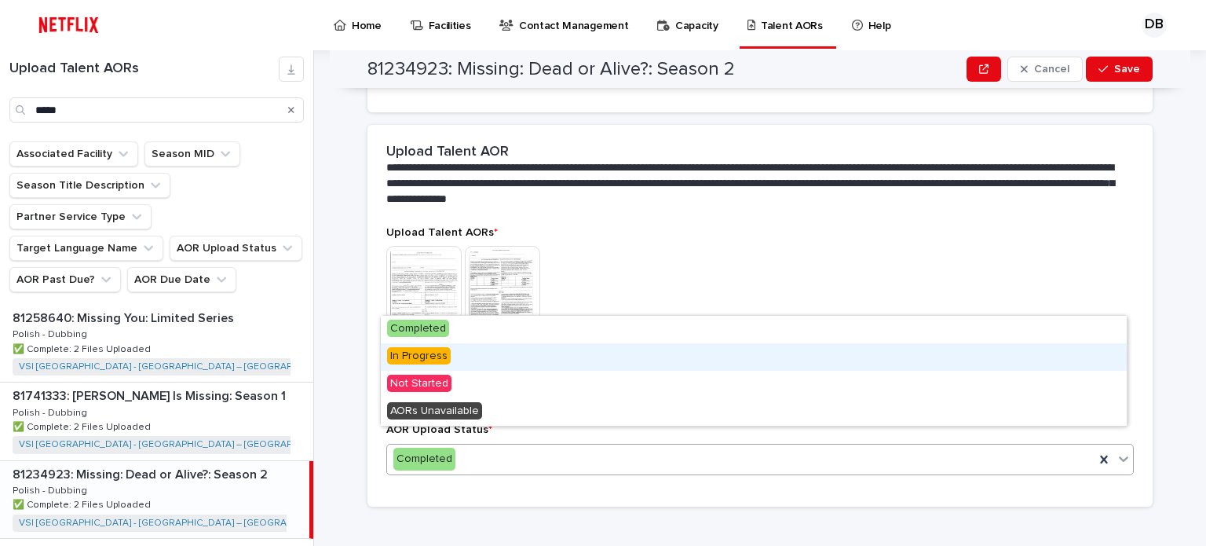
click at [433, 359] on span "In Progress" at bounding box center [419, 355] width 64 height 17
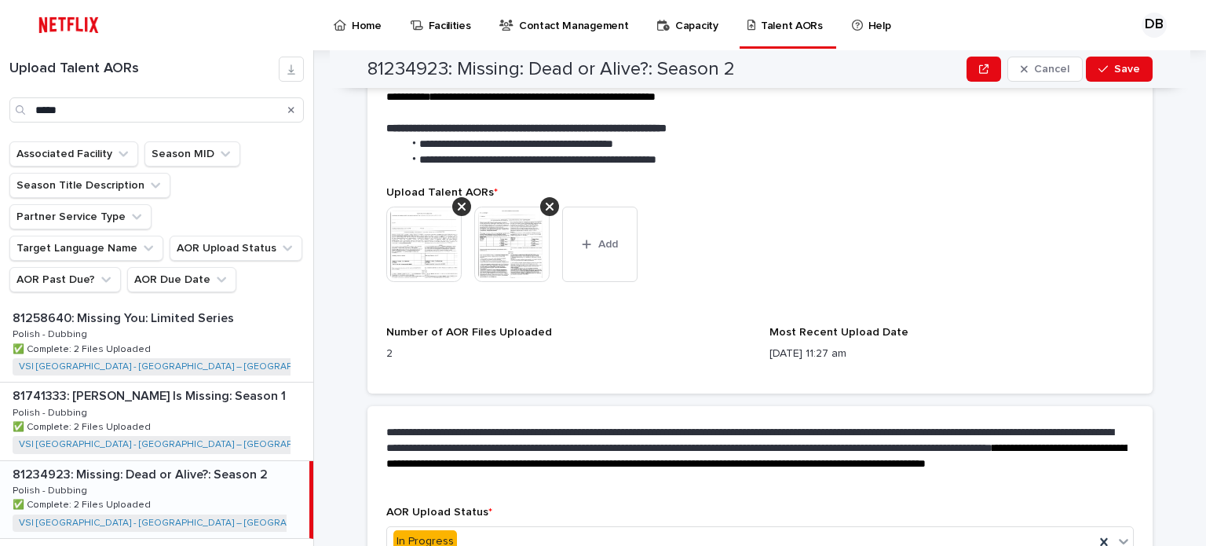
scroll to position [440, 0]
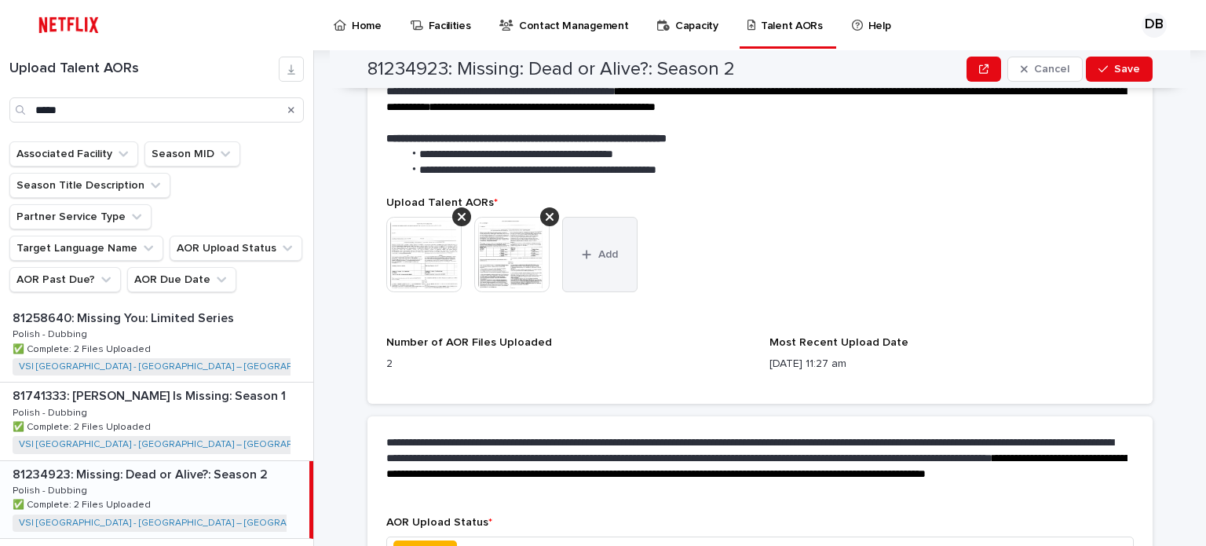
click at [578, 263] on button "Add" at bounding box center [599, 254] width 75 height 75
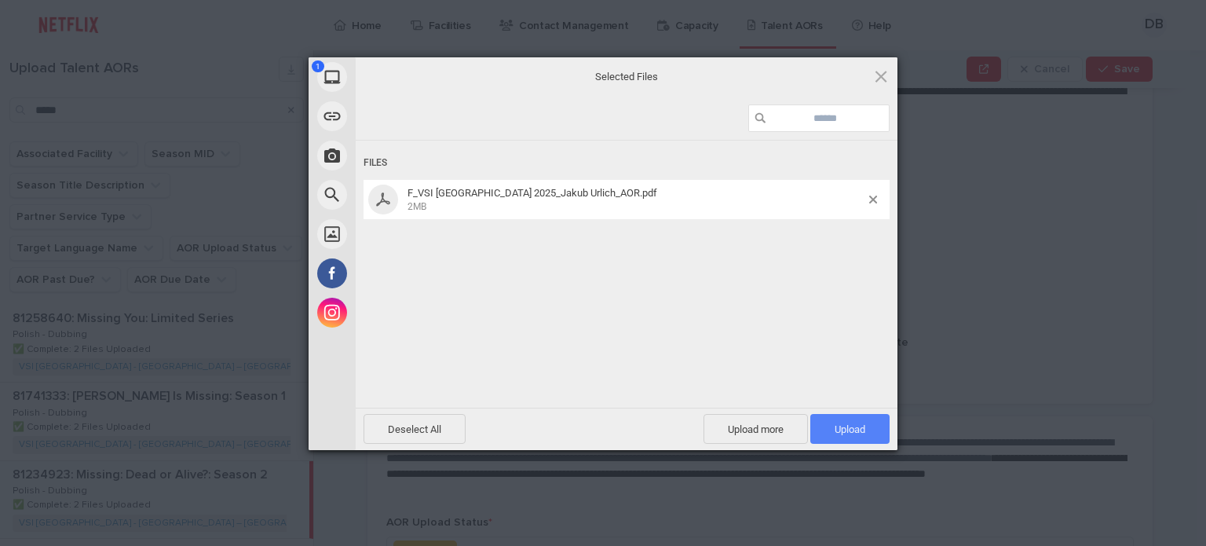
click at [838, 429] on span "Upload 1" at bounding box center [849, 429] width 31 height 12
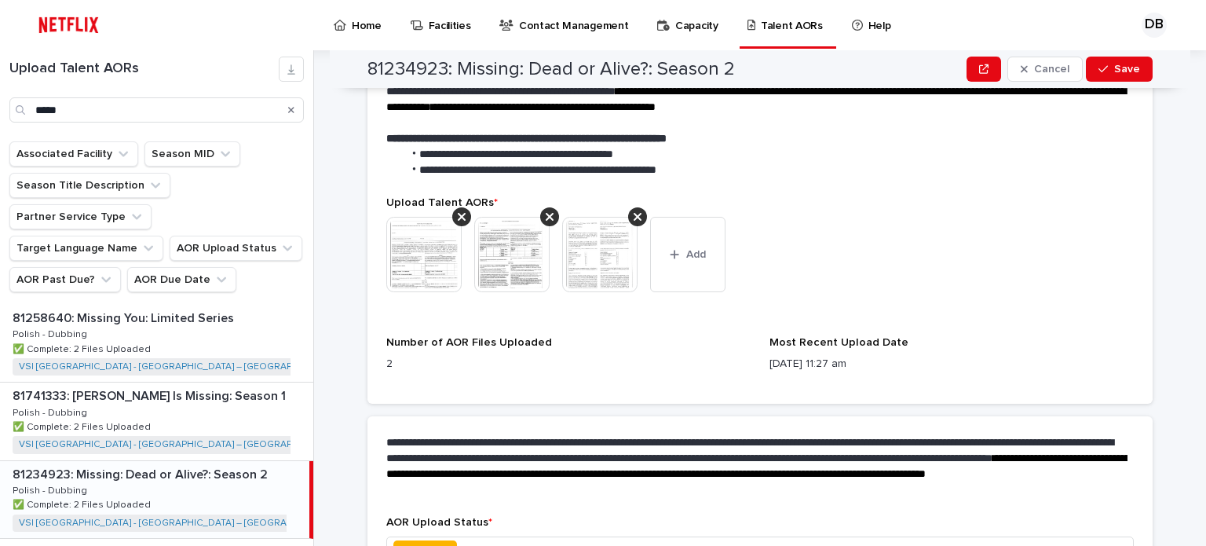
click at [593, 260] on img at bounding box center [599, 254] width 75 height 75
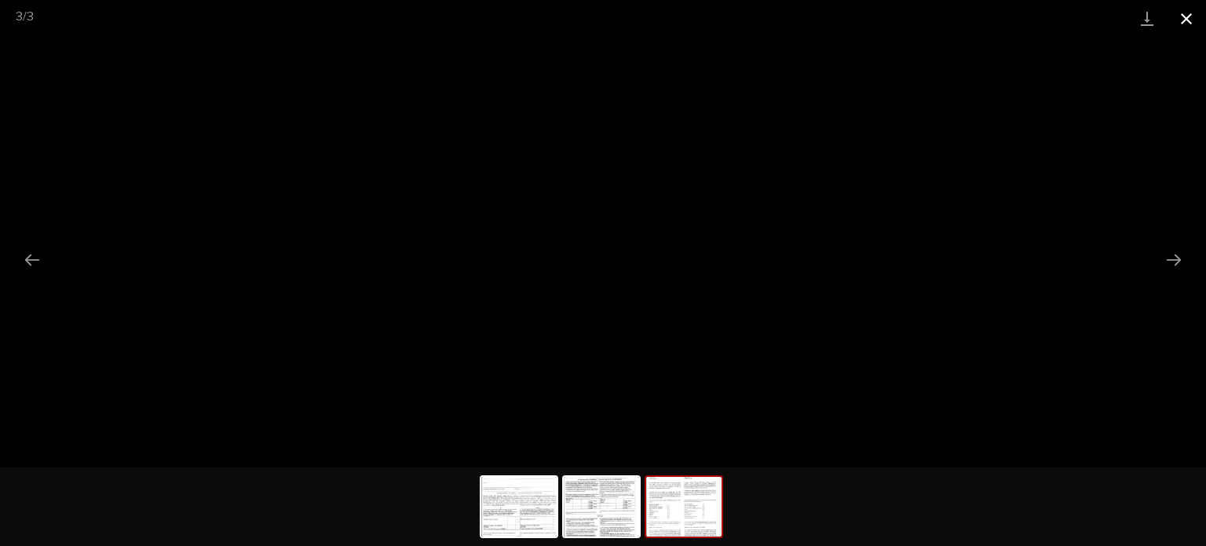
click at [1181, 24] on button "Close gallery" at bounding box center [1186, 18] width 39 height 37
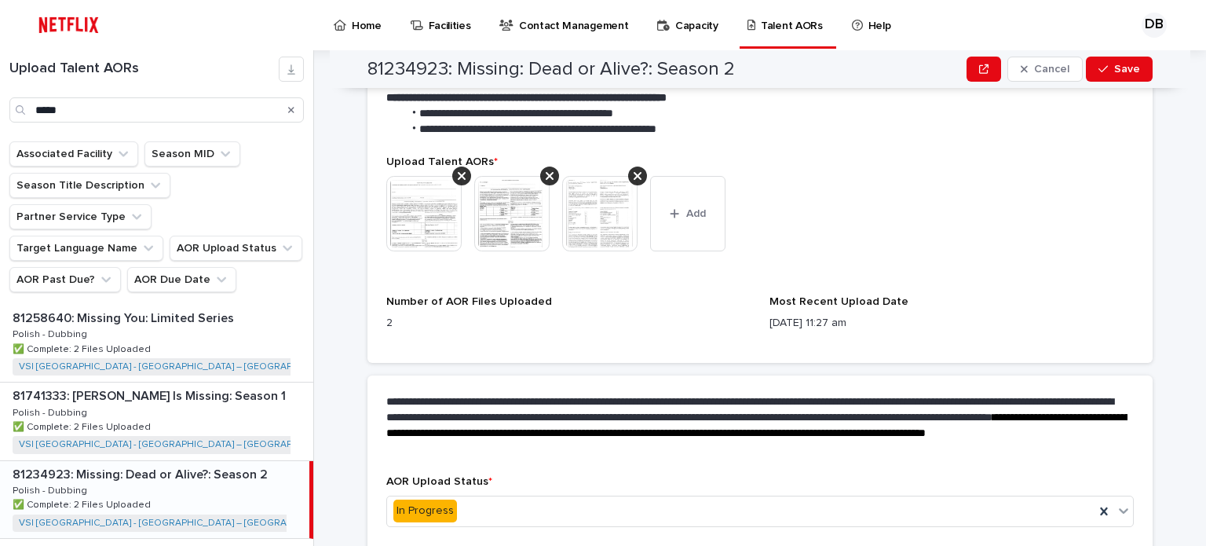
scroll to position [519, 0]
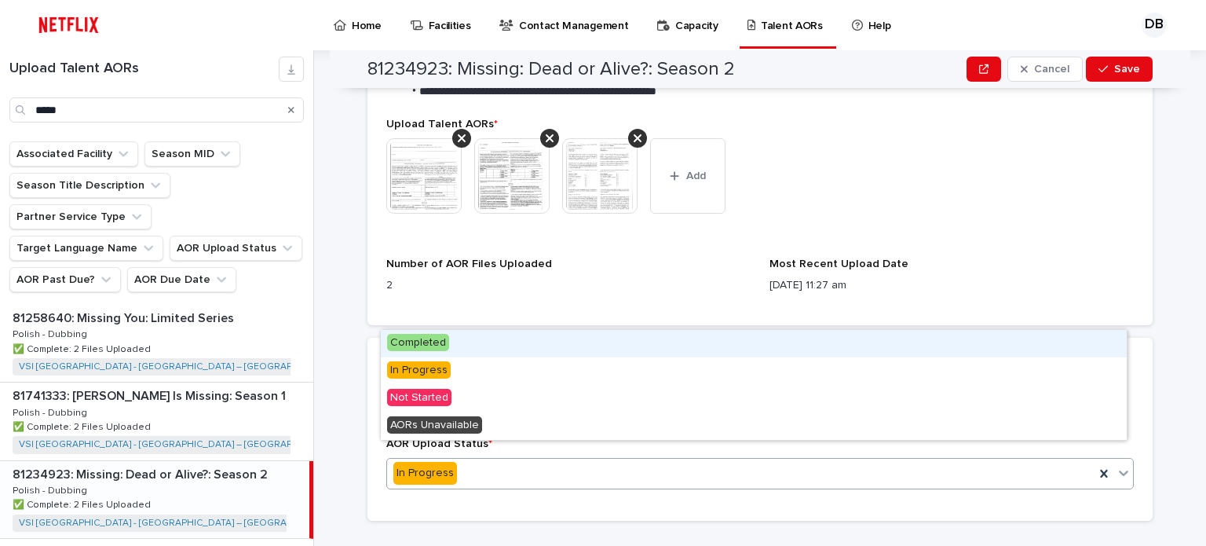
click at [447, 338] on div "Completed" at bounding box center [754, 343] width 746 height 27
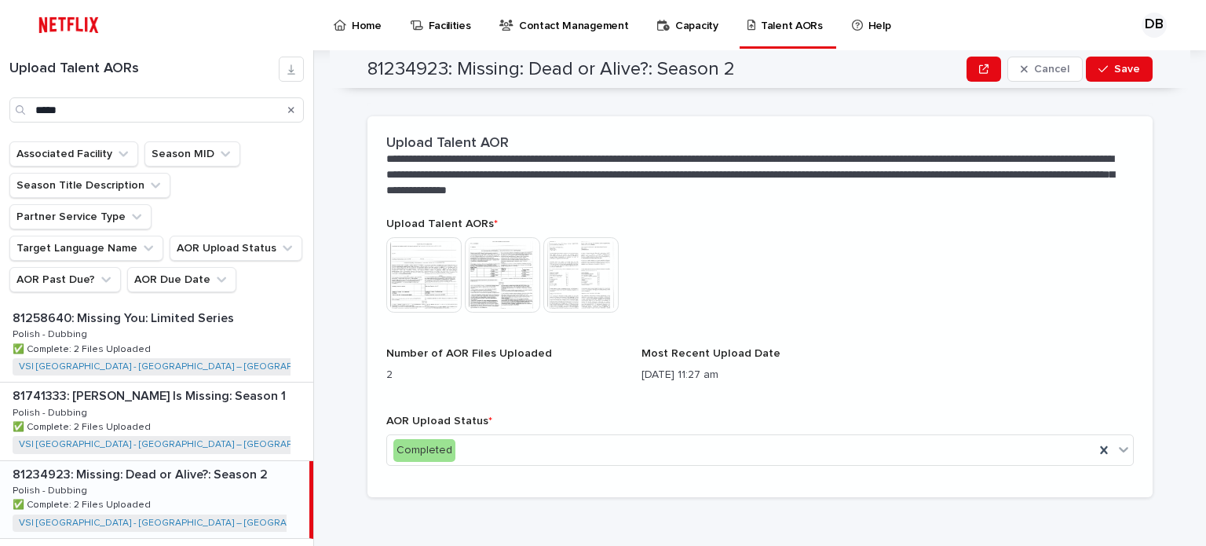
scroll to position [349, 0]
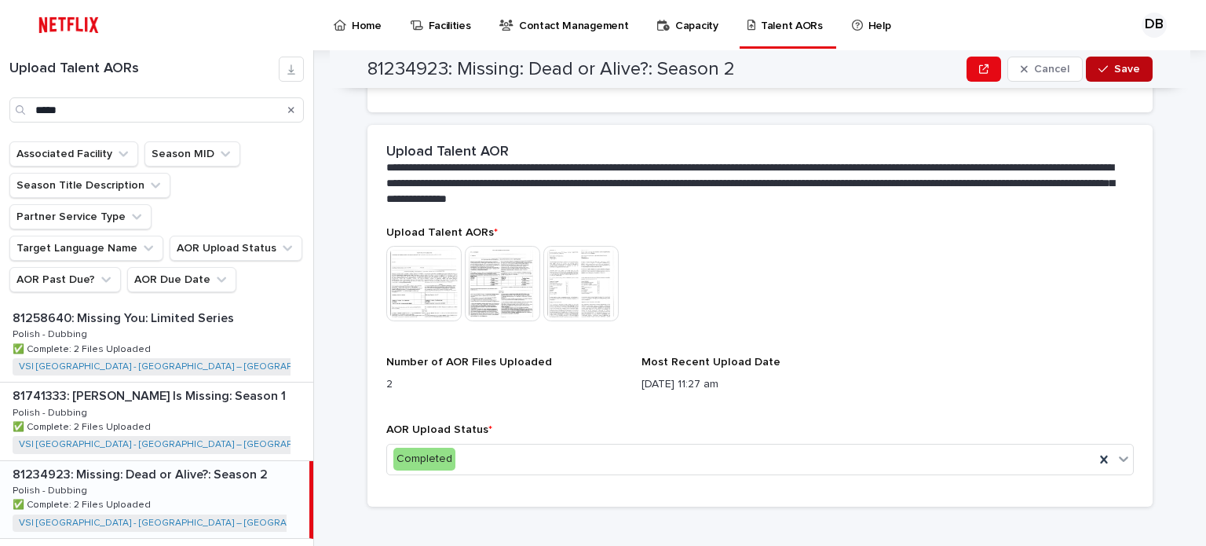
click at [1111, 75] on button "Save" at bounding box center [1119, 69] width 67 height 25
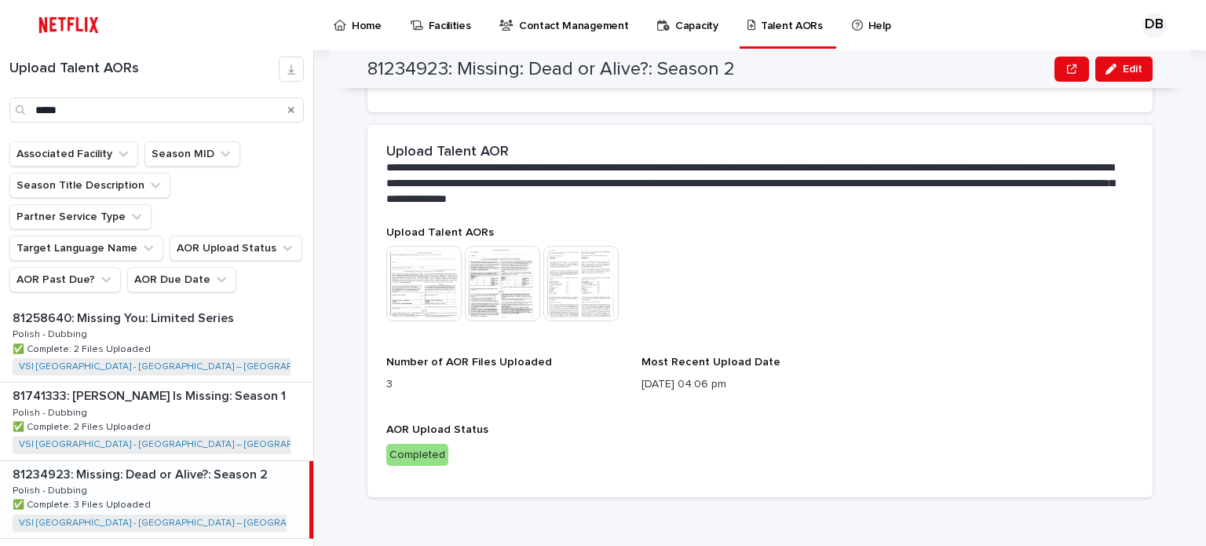
scroll to position [340, 0]
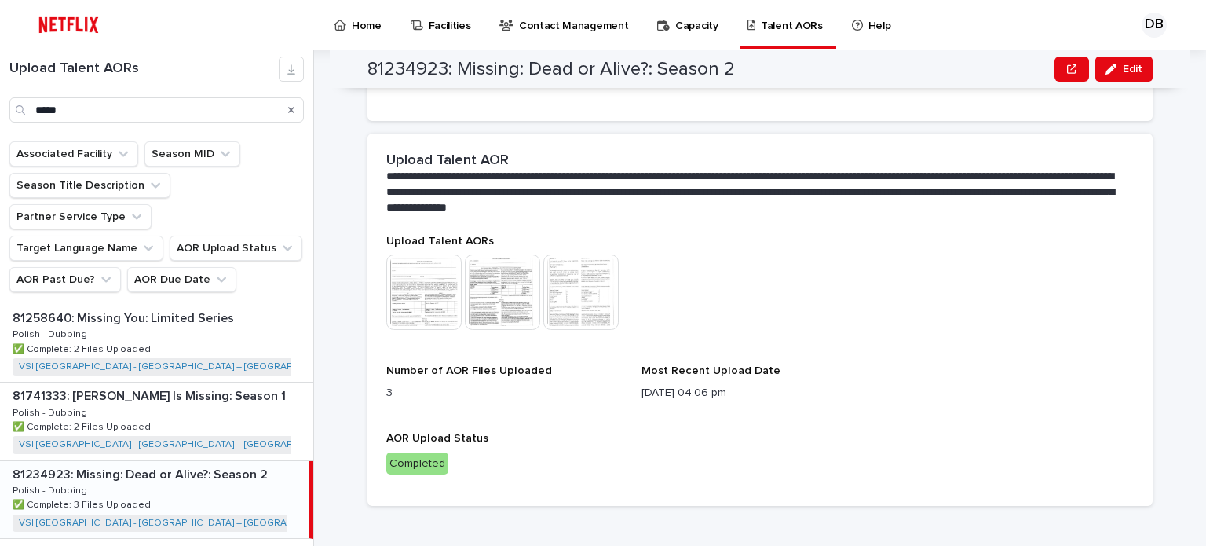
click at [286, 108] on div "Search" at bounding box center [291, 109] width 25 height 25
click at [289, 109] on div "Search" at bounding box center [291, 109] width 25 height 25
drag, startPoint x: 289, startPoint y: 109, endPoint x: 268, endPoint y: 109, distance: 21.2
click at [289, 109] on icon "Search" at bounding box center [291, 109] width 6 height 9
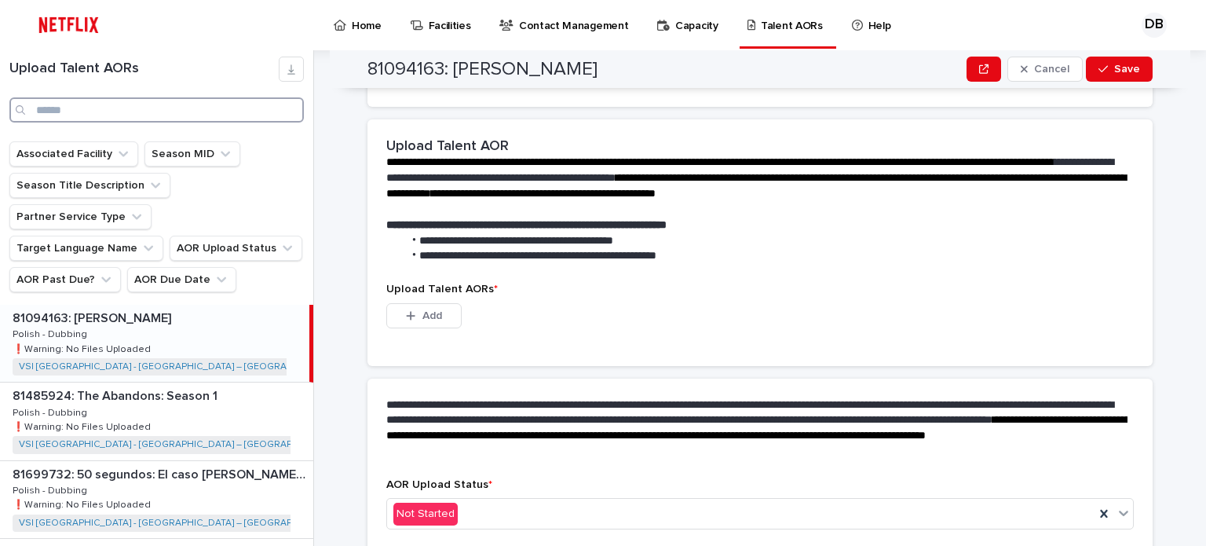
click at [261, 109] on input "Search" at bounding box center [156, 109] width 294 height 25
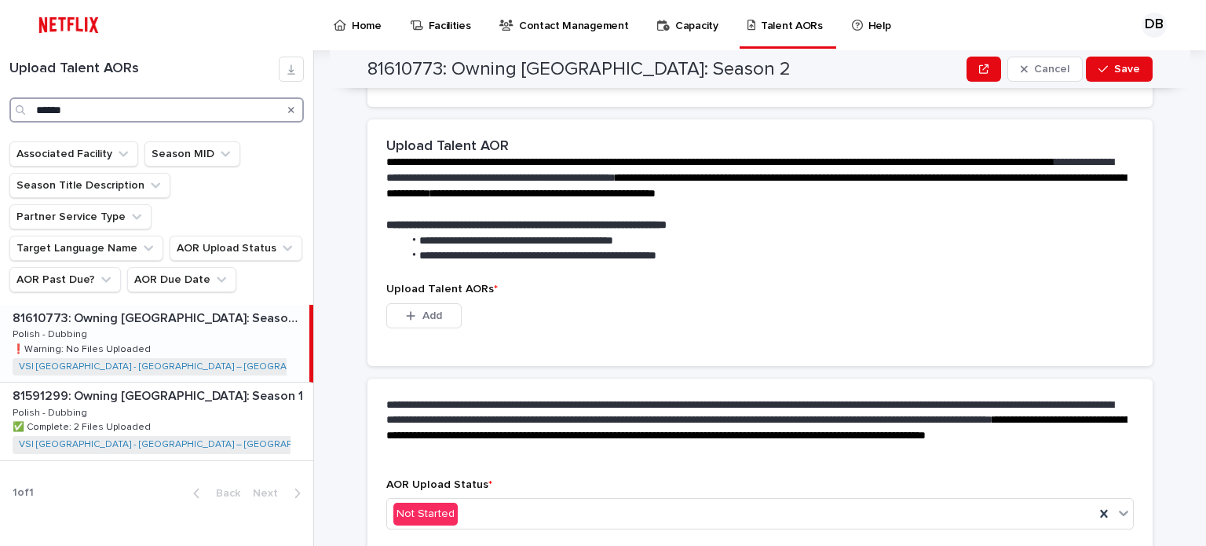
type input "******"
click at [246, 323] on div "81610773: Owning [GEOGRAPHIC_DATA]: Season 2 81610773: Owning [GEOGRAPHIC_DATA]…" at bounding box center [154, 343] width 309 height 77
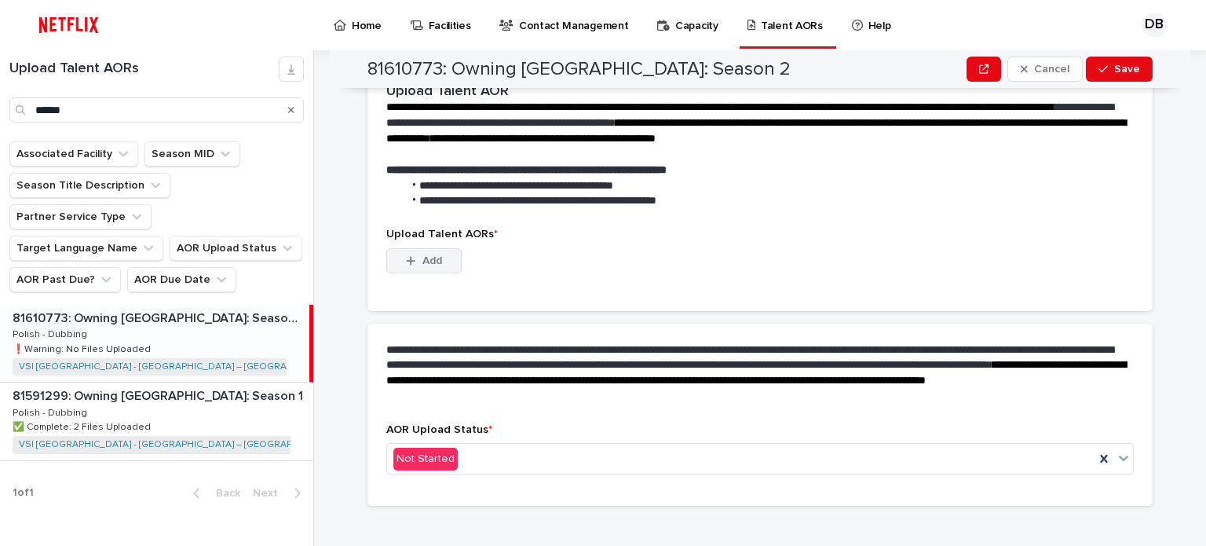
click at [435, 250] on button "Add" at bounding box center [423, 260] width 75 height 25
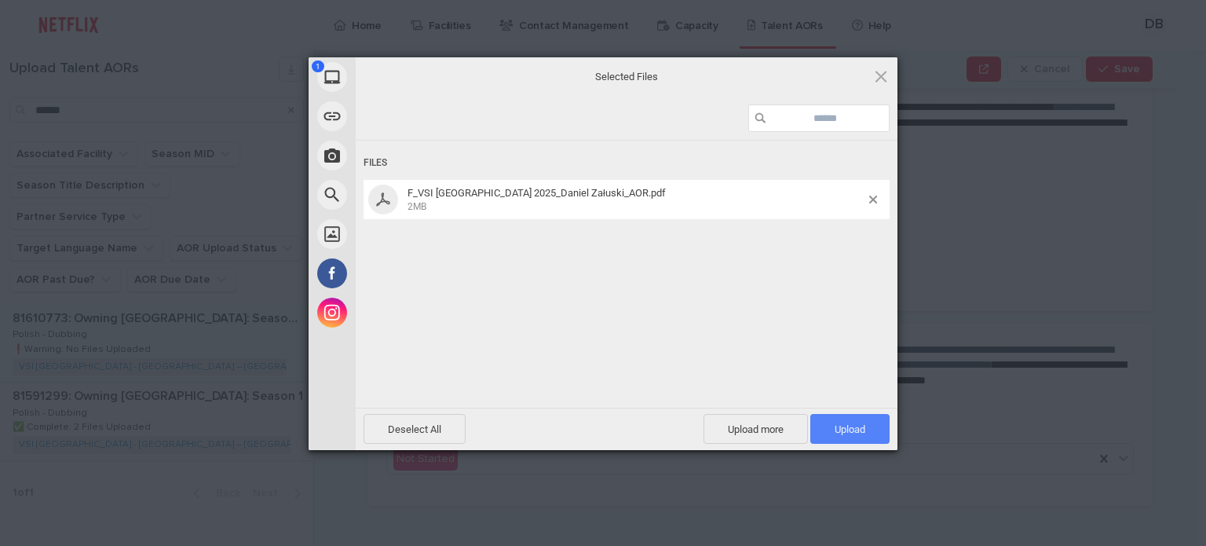
click at [832, 417] on span "Upload 1" at bounding box center [849, 429] width 79 height 30
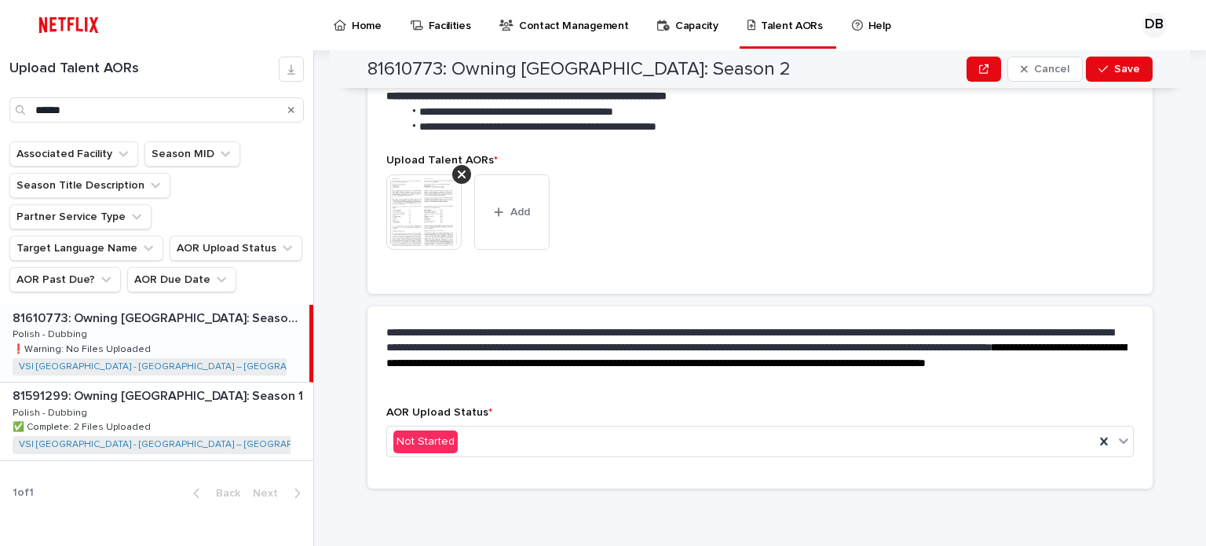
scroll to position [374, 0]
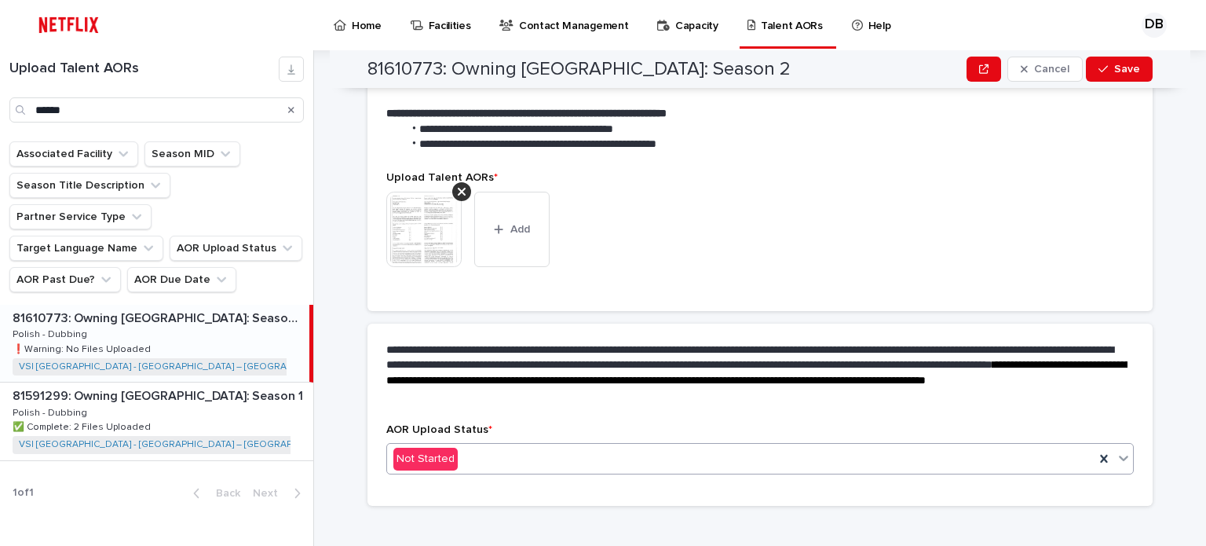
click at [860, 447] on div "Not Started" at bounding box center [740, 459] width 707 height 26
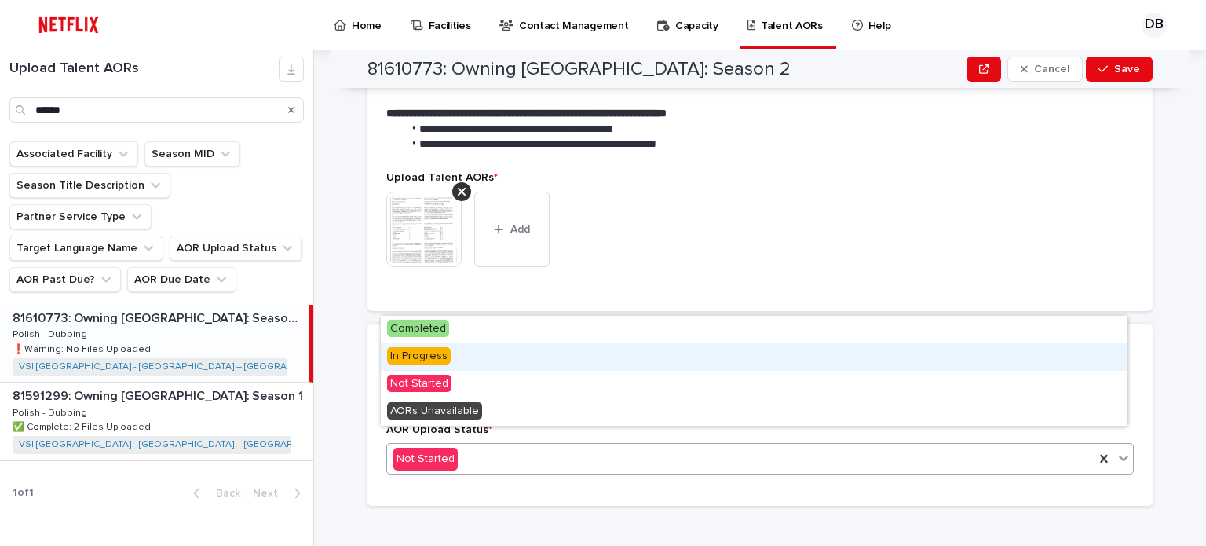
click at [479, 351] on div "In Progress" at bounding box center [754, 356] width 746 height 27
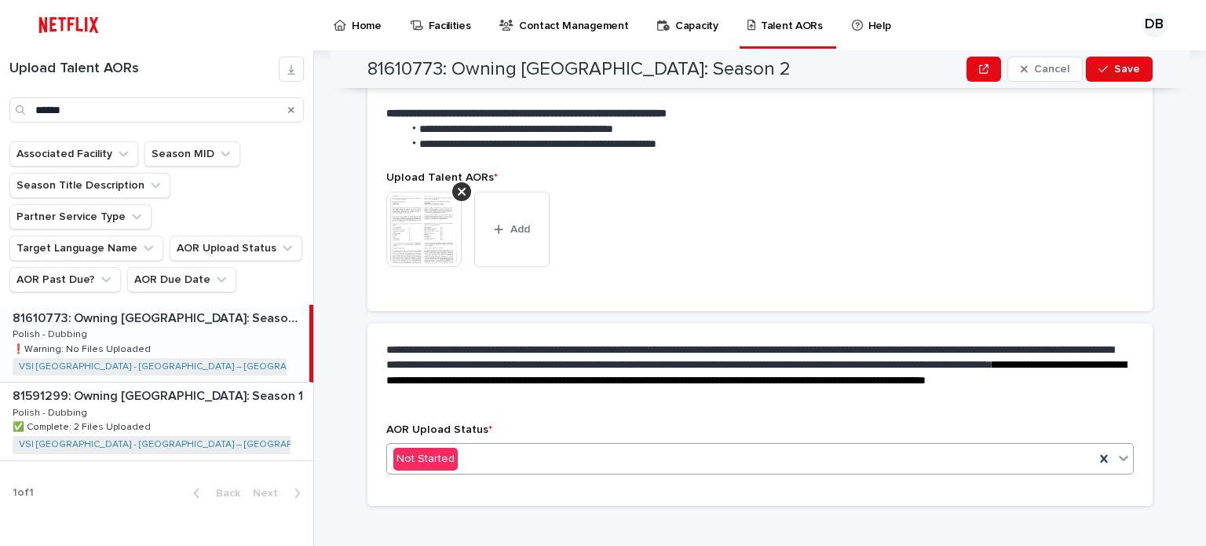
scroll to position [420, 0]
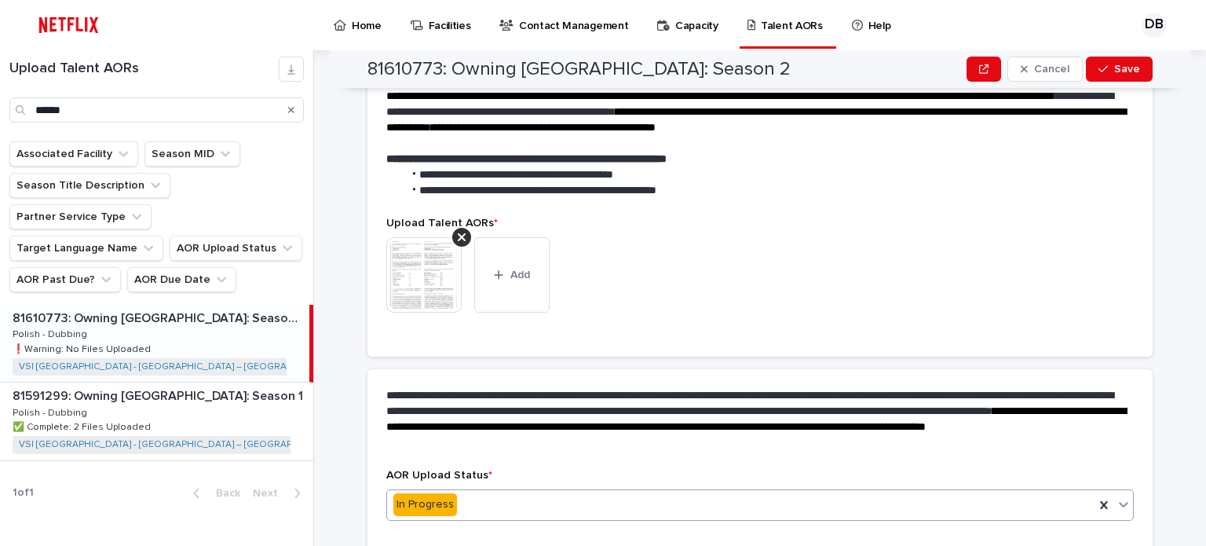
click at [429, 256] on img at bounding box center [423, 274] width 75 height 75
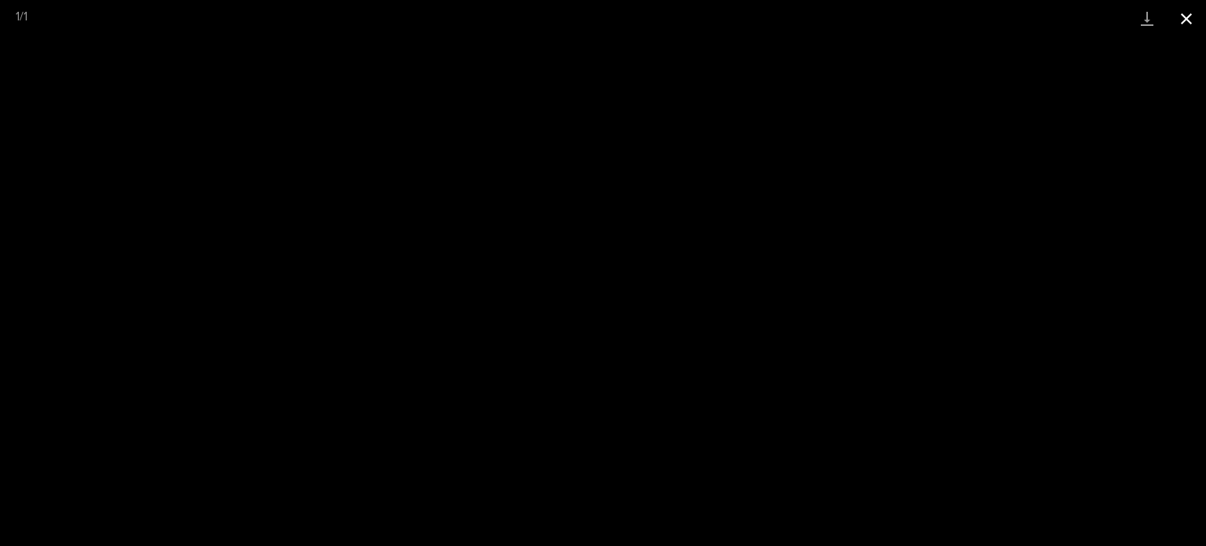
click at [1185, 20] on button "Close gallery" at bounding box center [1186, 18] width 39 height 37
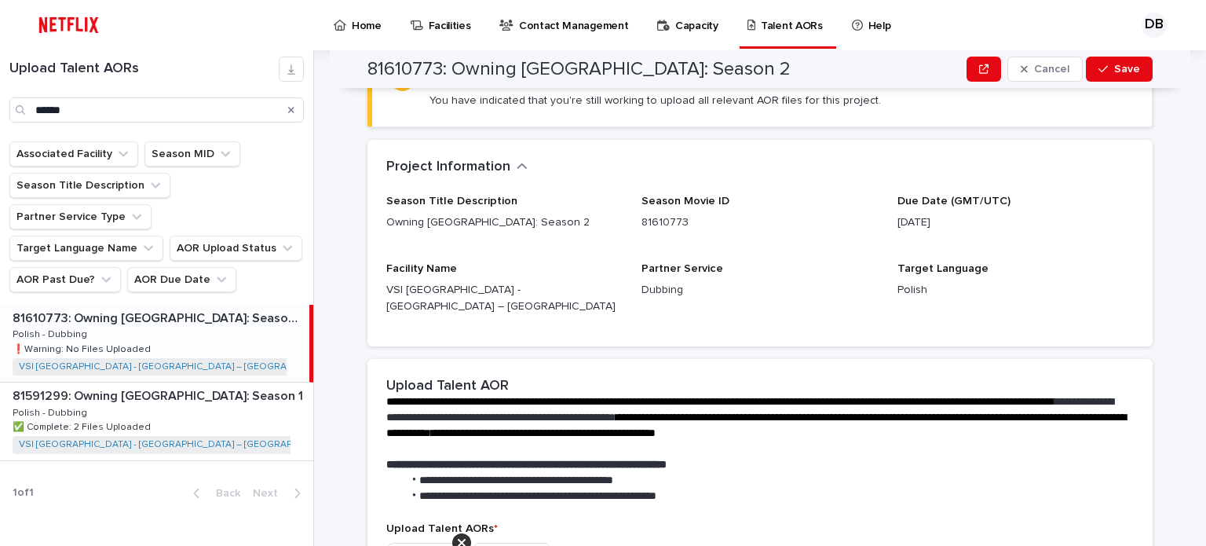
scroll to position [0, 0]
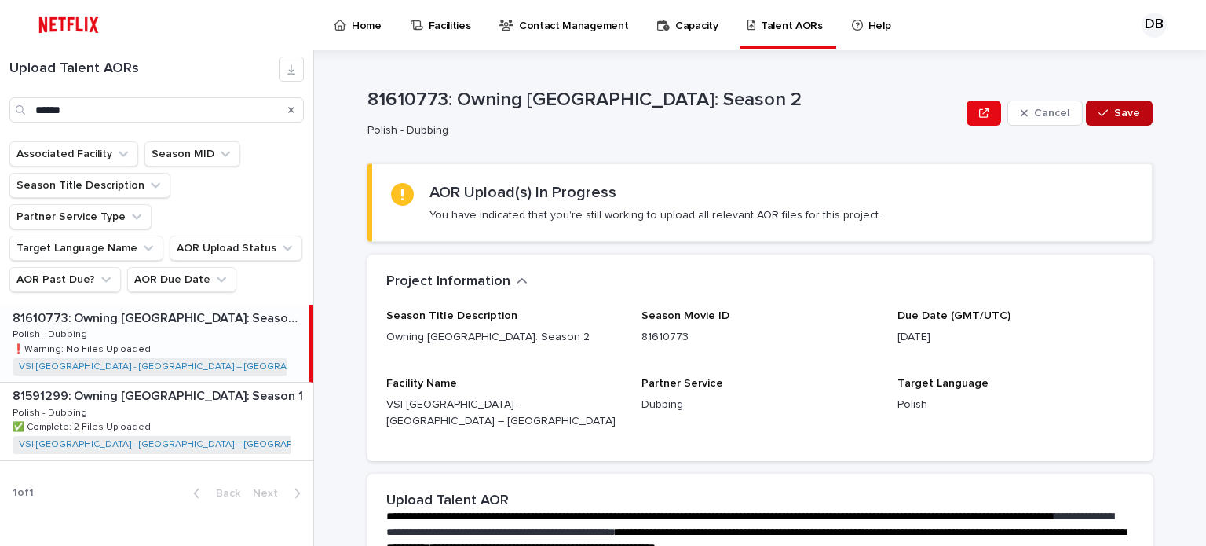
click at [1105, 119] on button "Save" at bounding box center [1119, 112] width 67 height 25
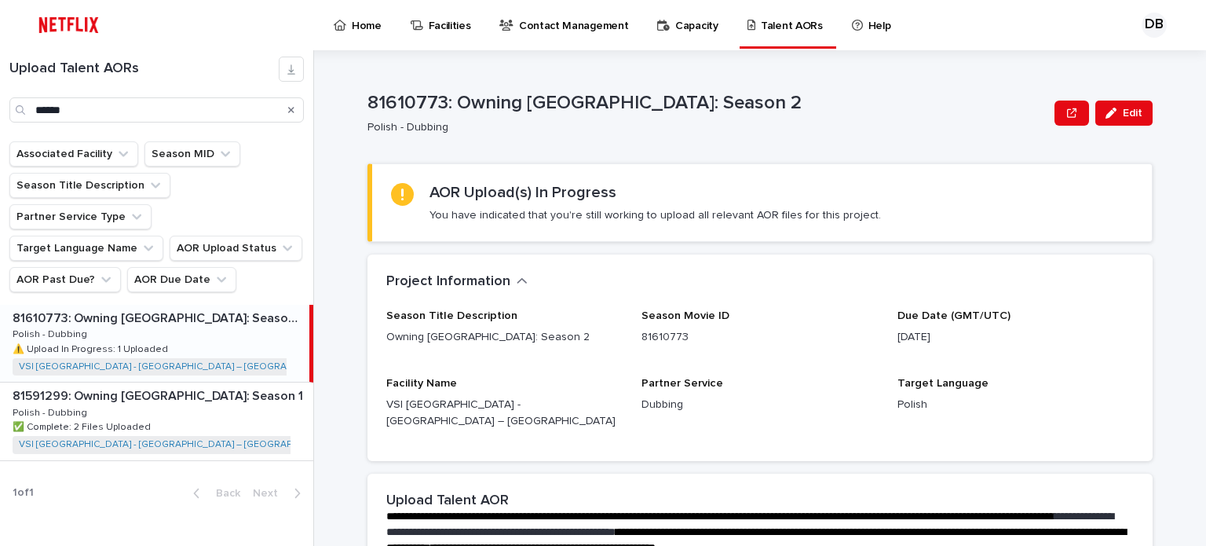
click at [292, 109] on icon "Search" at bounding box center [291, 110] width 6 height 6
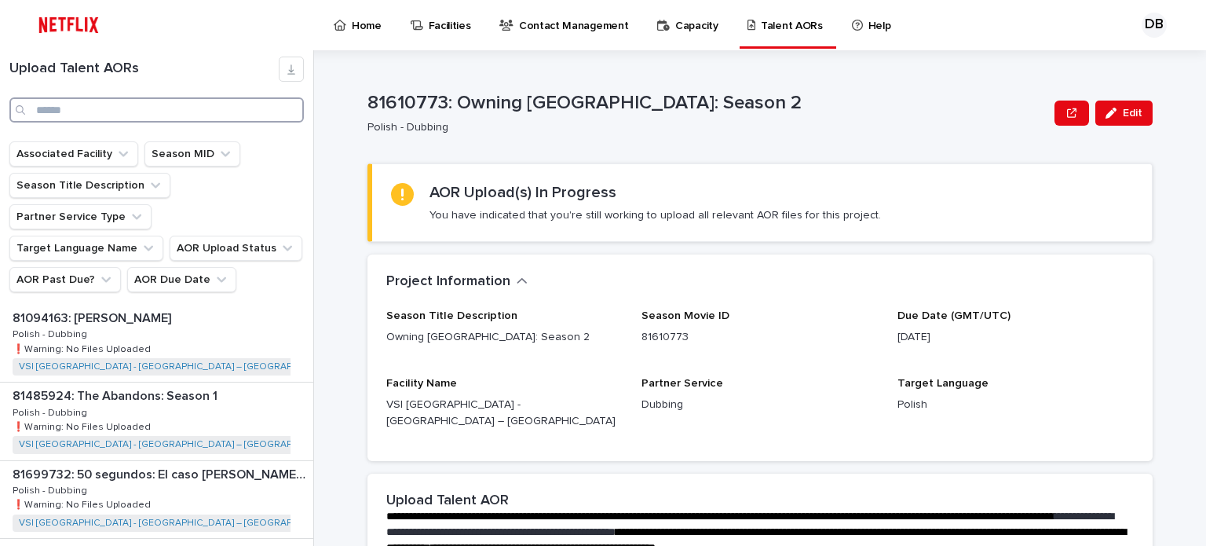
click at [250, 111] on input "Search" at bounding box center [156, 109] width 294 height 25
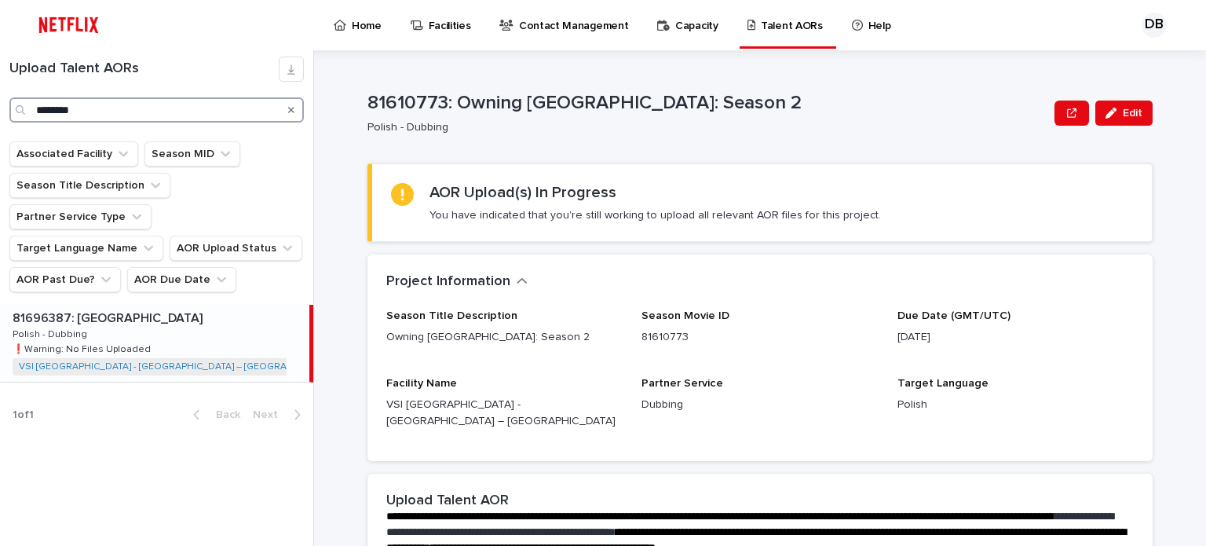
type input "********"
drag, startPoint x: 197, startPoint y: 269, endPoint x: 185, endPoint y: 293, distance: 26.3
click at [185, 308] on p "81696387: [GEOGRAPHIC_DATA]" at bounding box center [109, 317] width 193 height 18
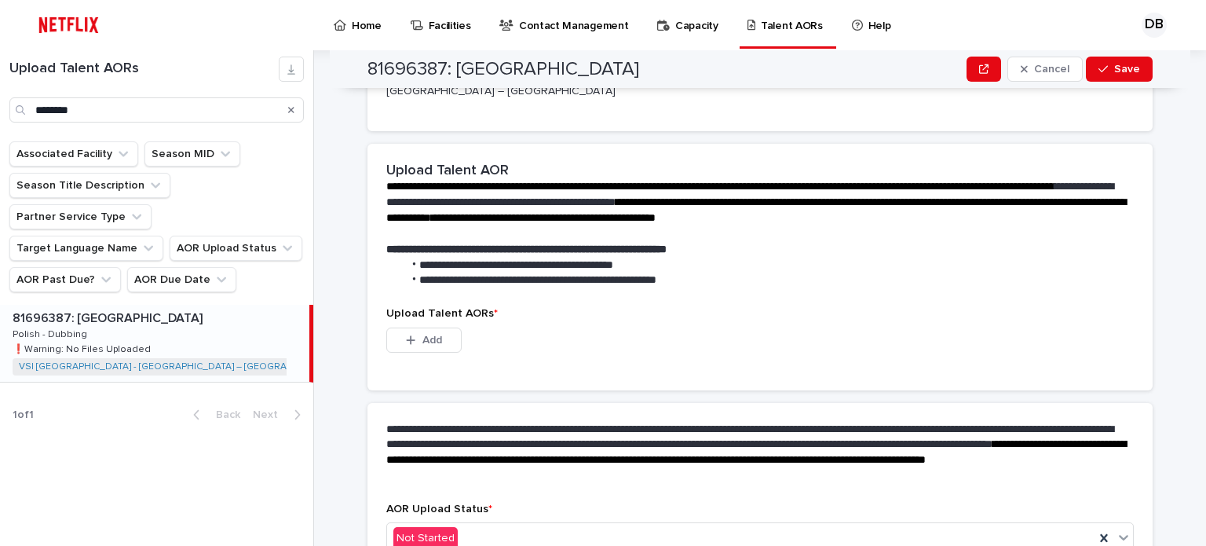
scroll to position [471, 0]
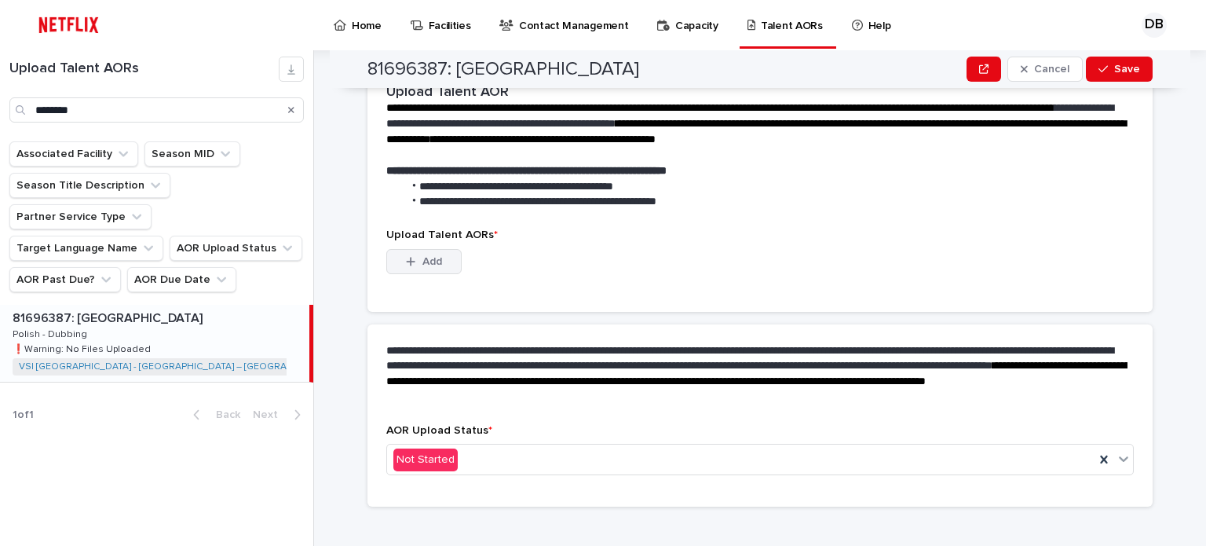
click at [449, 249] on button "Add" at bounding box center [423, 261] width 75 height 25
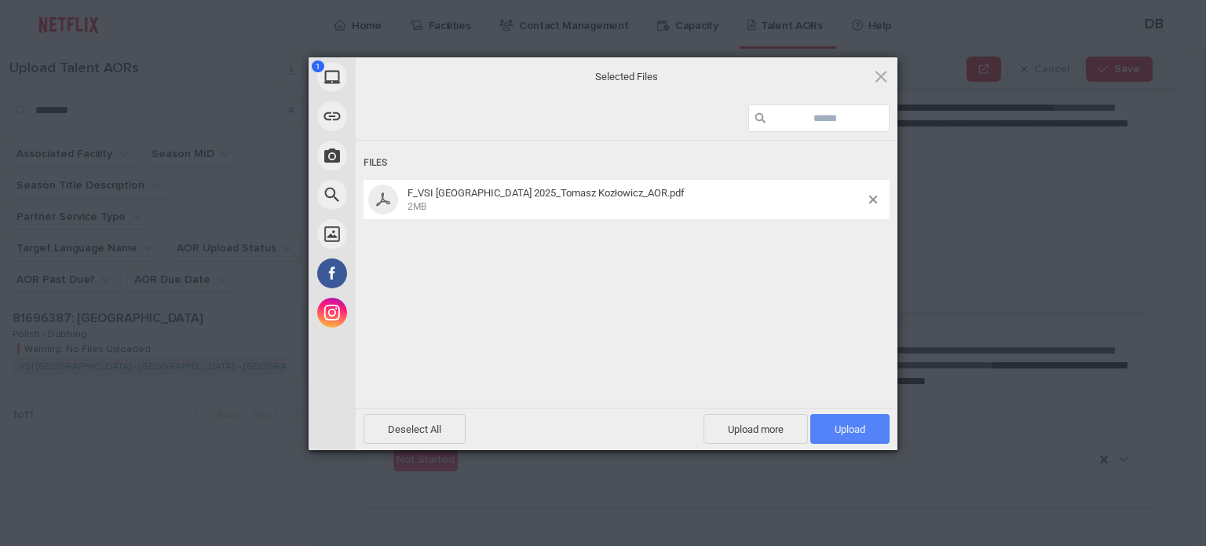
click at [842, 430] on span "Upload 1" at bounding box center [849, 429] width 31 height 12
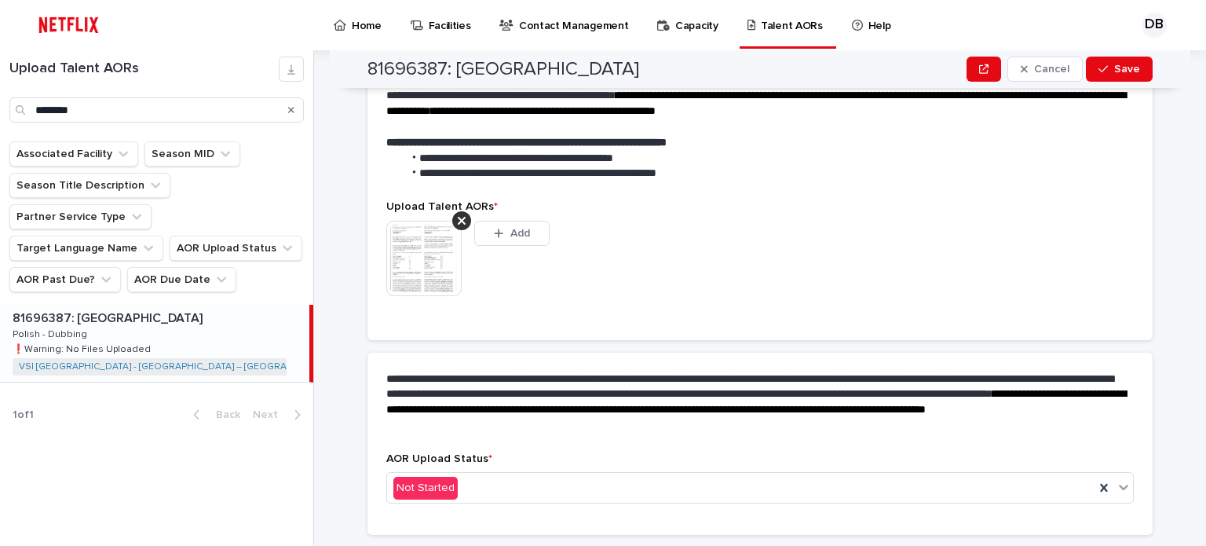
scroll to position [451, 0]
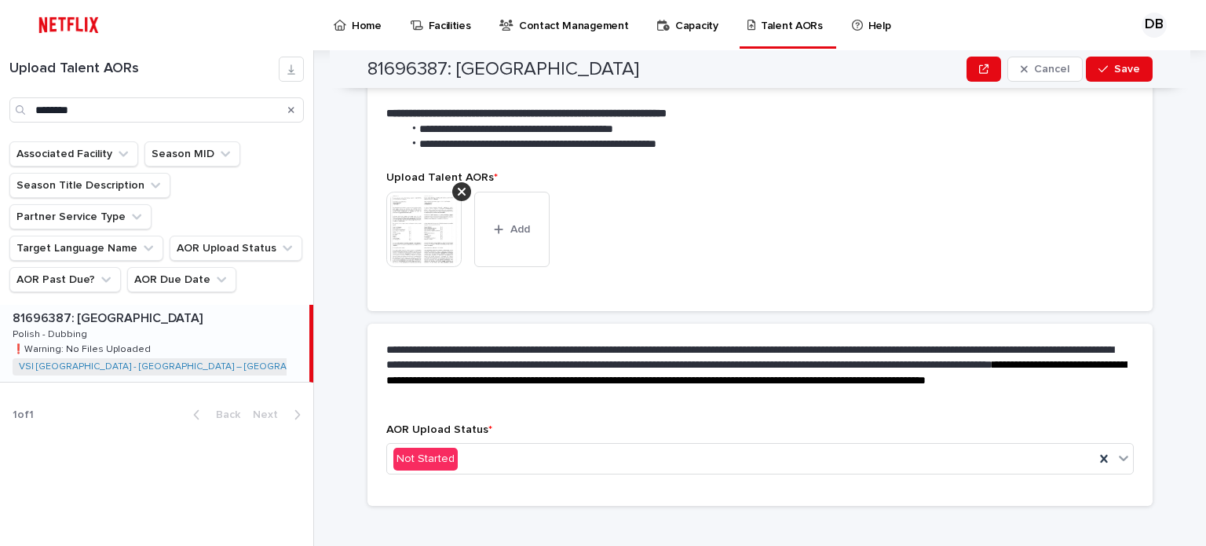
click at [423, 232] on img at bounding box center [423, 229] width 75 height 75
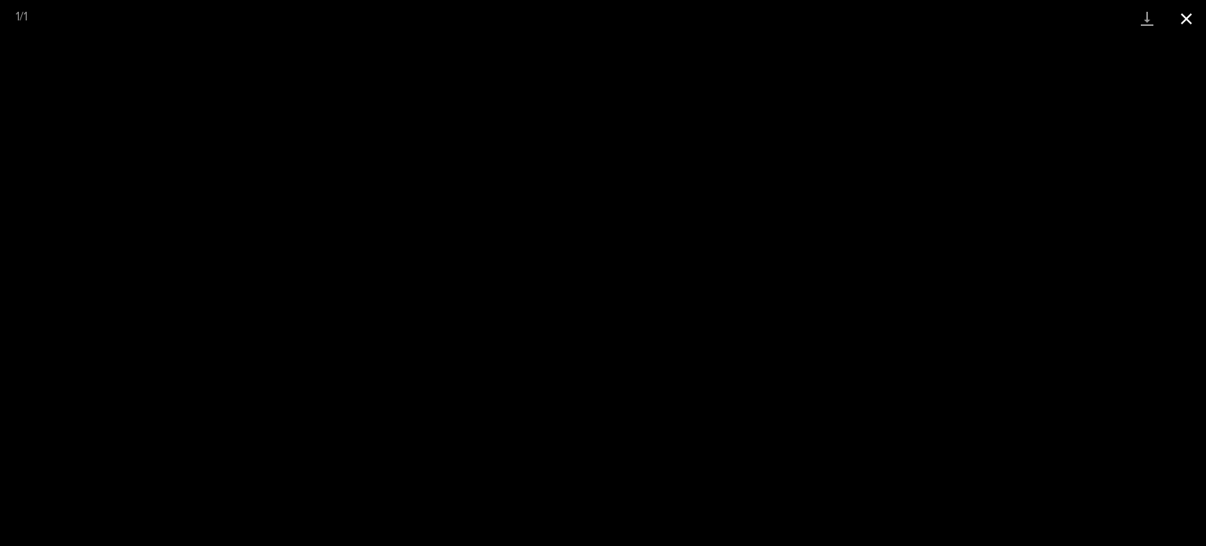
click at [1192, 24] on button "Close gallery" at bounding box center [1186, 18] width 39 height 37
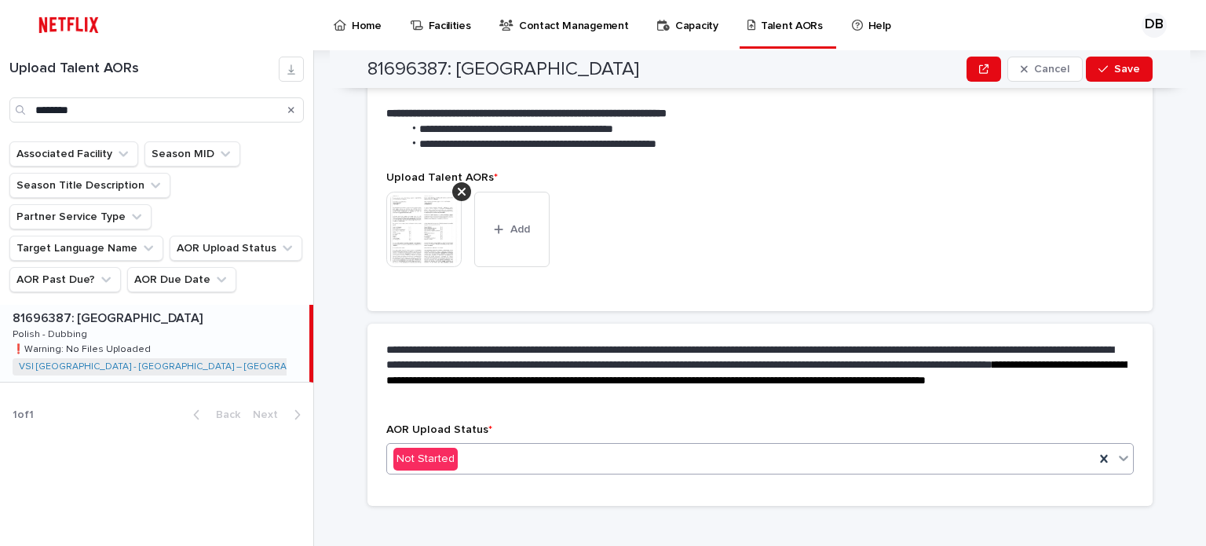
click at [523, 446] on div "Not Started" at bounding box center [740, 459] width 707 height 26
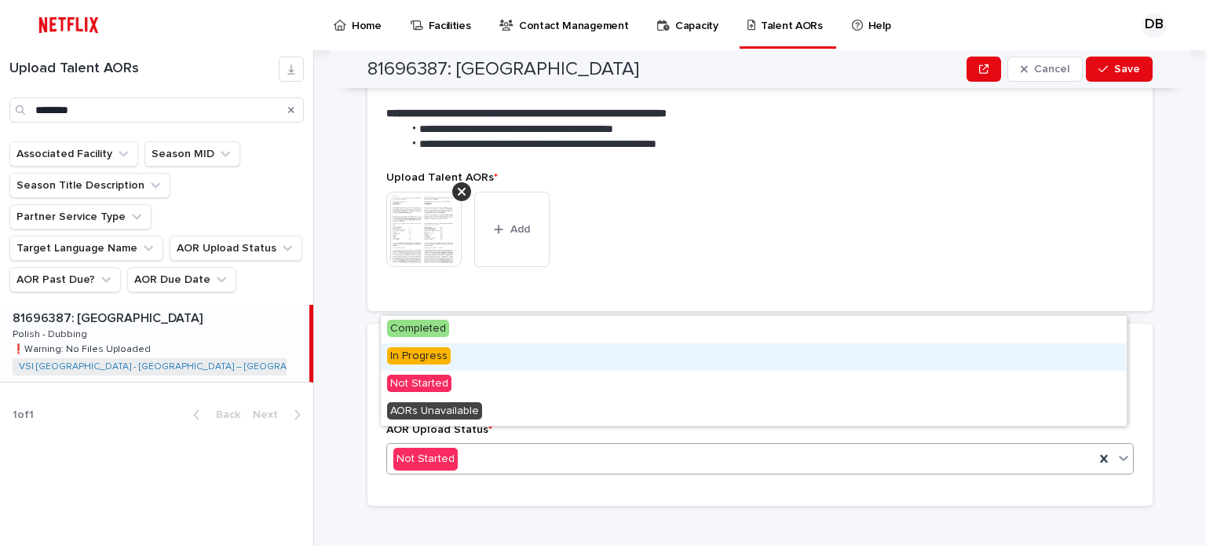
click at [466, 360] on div "In Progress" at bounding box center [754, 356] width 746 height 27
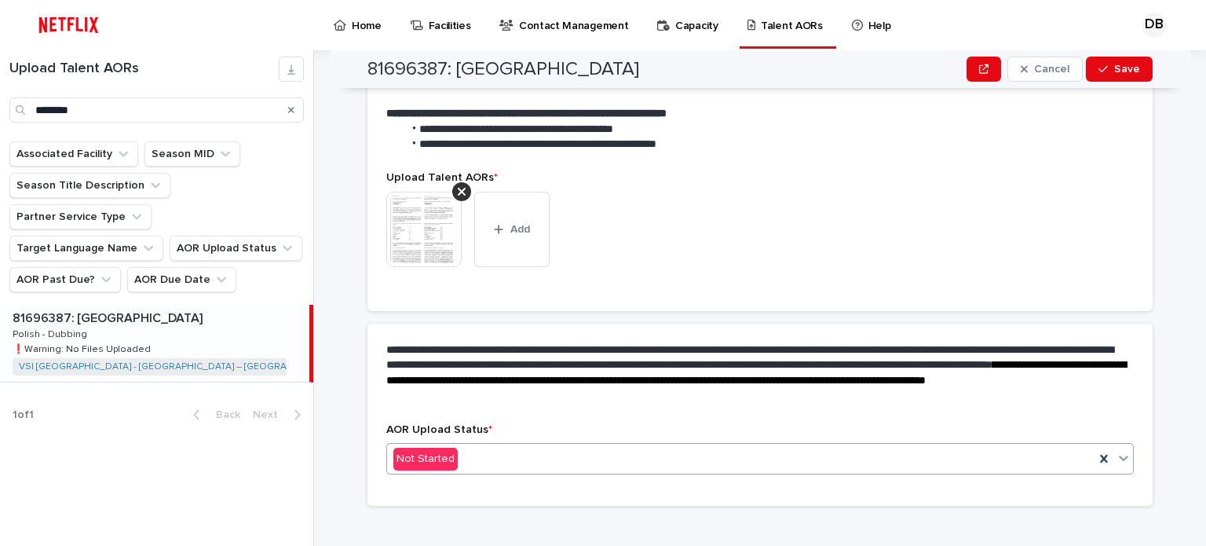
scroll to position [496, 0]
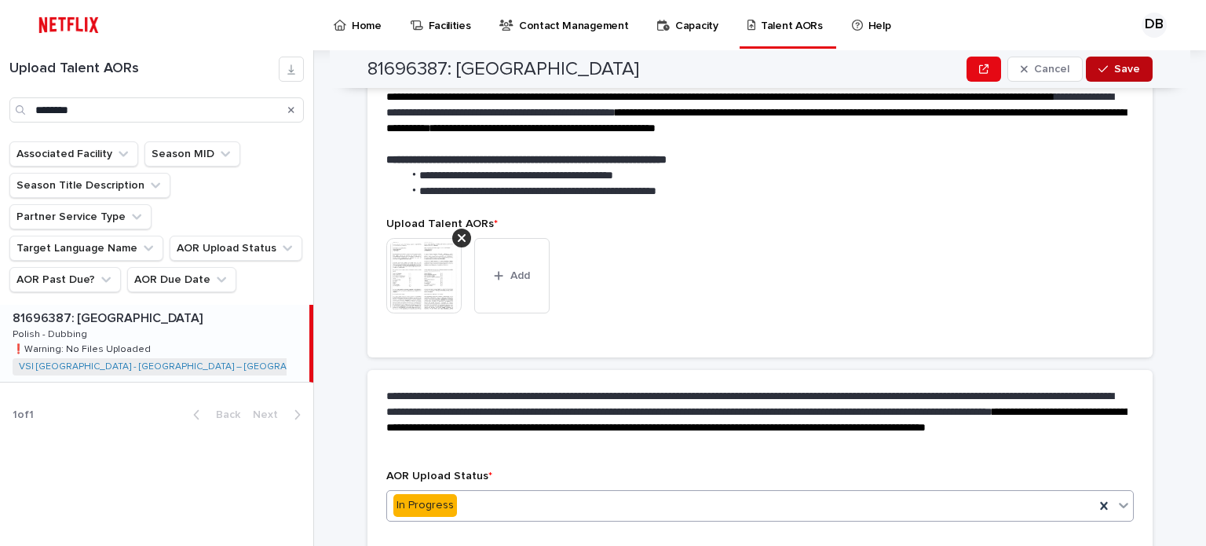
click at [1100, 67] on icon "button" at bounding box center [1102, 69] width 9 height 11
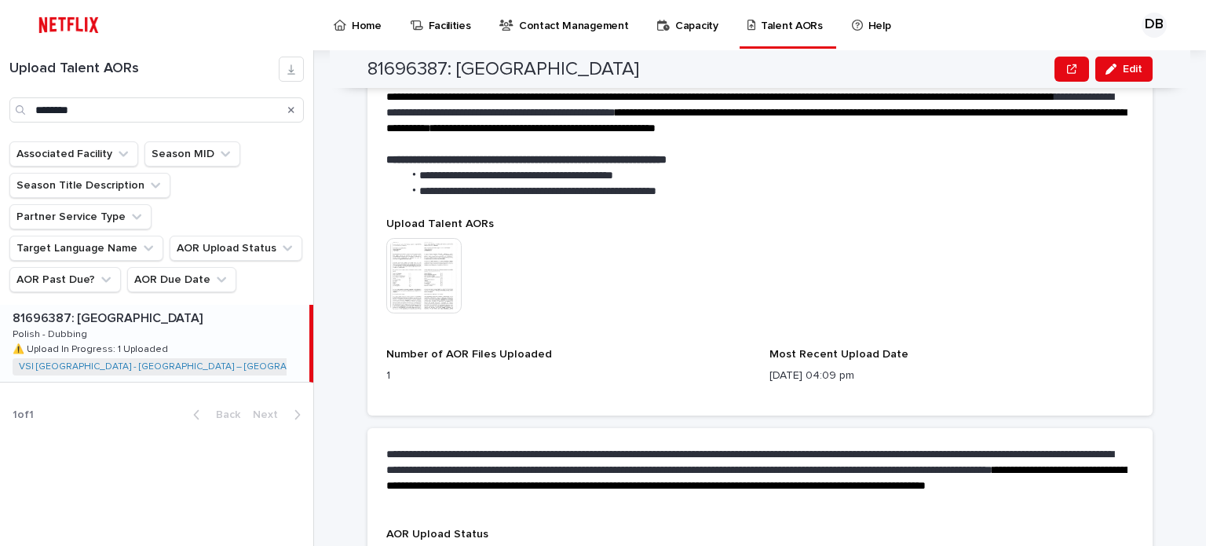
scroll to position [531, 0]
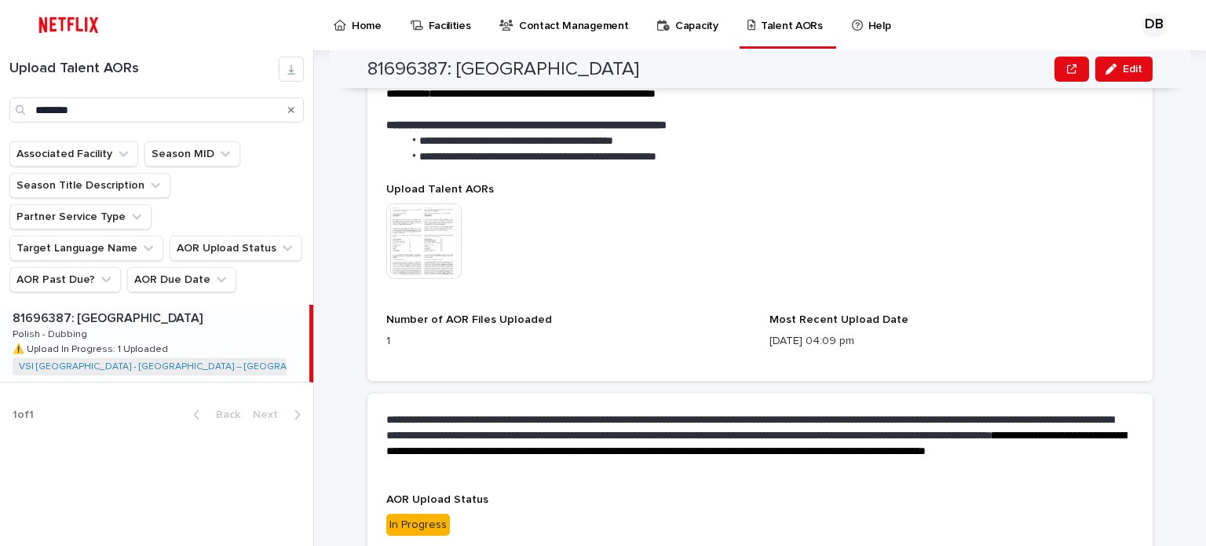
click at [290, 111] on icon "Search" at bounding box center [291, 110] width 6 height 6
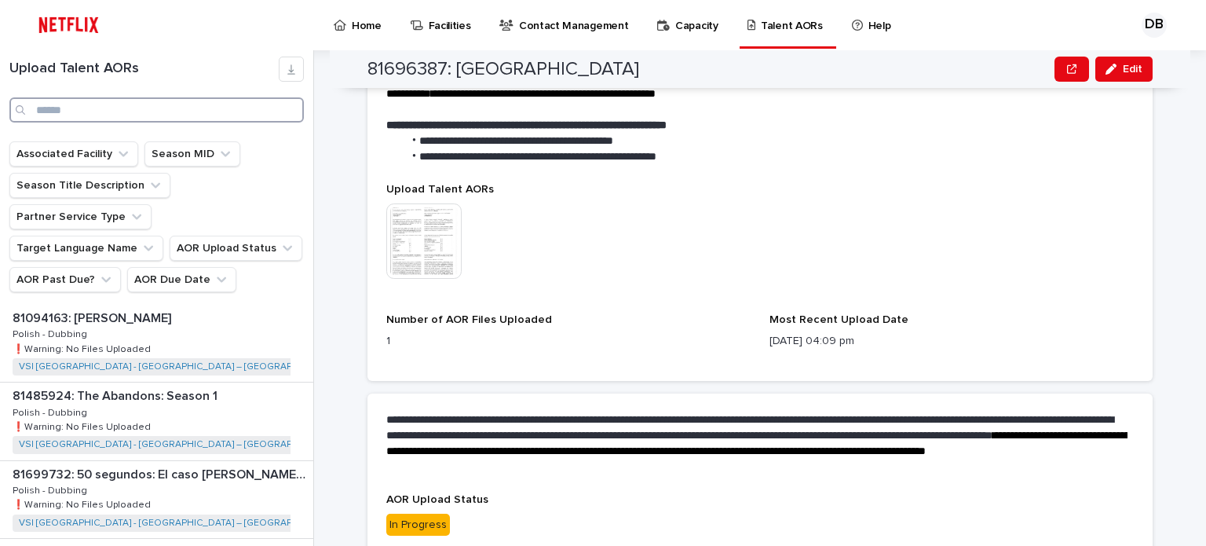
click at [264, 118] on input "Search" at bounding box center [156, 109] width 294 height 25
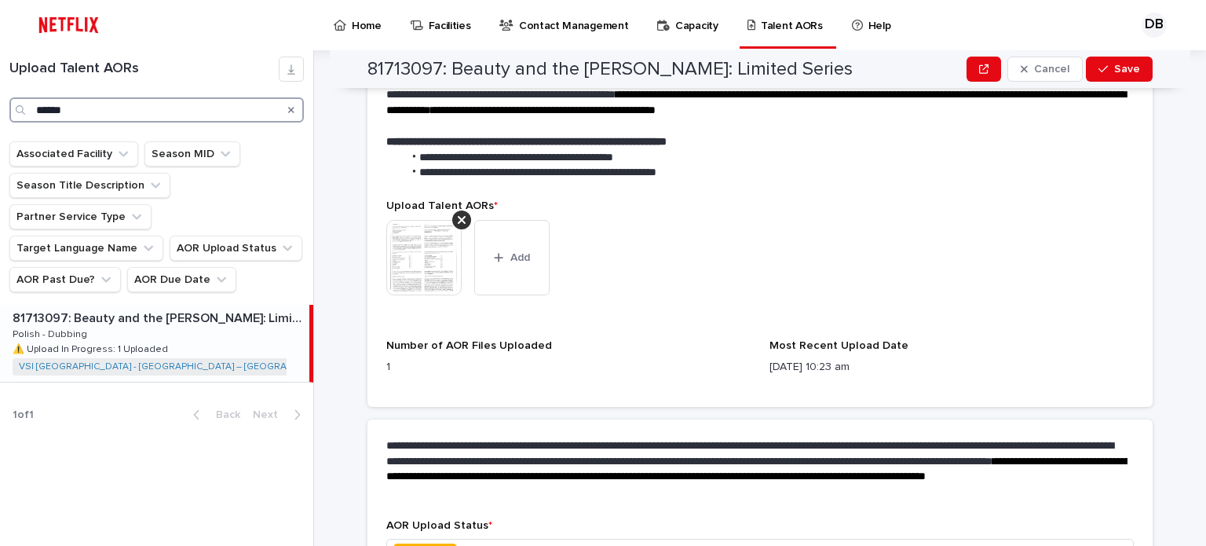
type input "******"
click at [232, 308] on p "81713097: Beauty and the [PERSON_NAME]: Limited Series" at bounding box center [160, 317] width 294 height 18
click at [513, 252] on span "Add" at bounding box center [520, 257] width 20 height 11
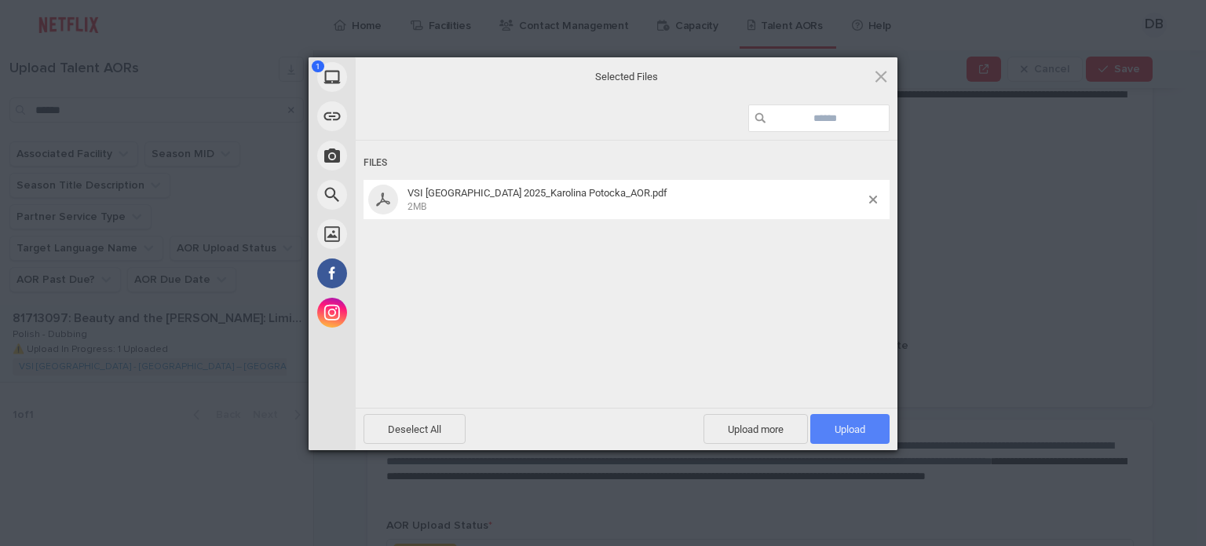
click at [829, 425] on span "Upload 1" at bounding box center [849, 429] width 79 height 30
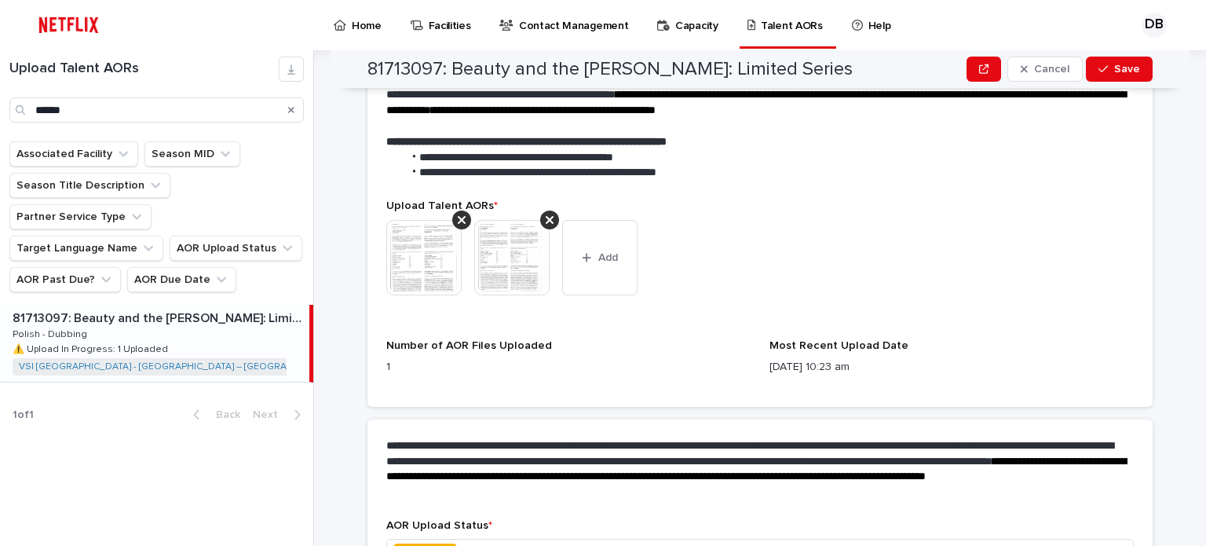
click at [411, 230] on img at bounding box center [423, 257] width 75 height 75
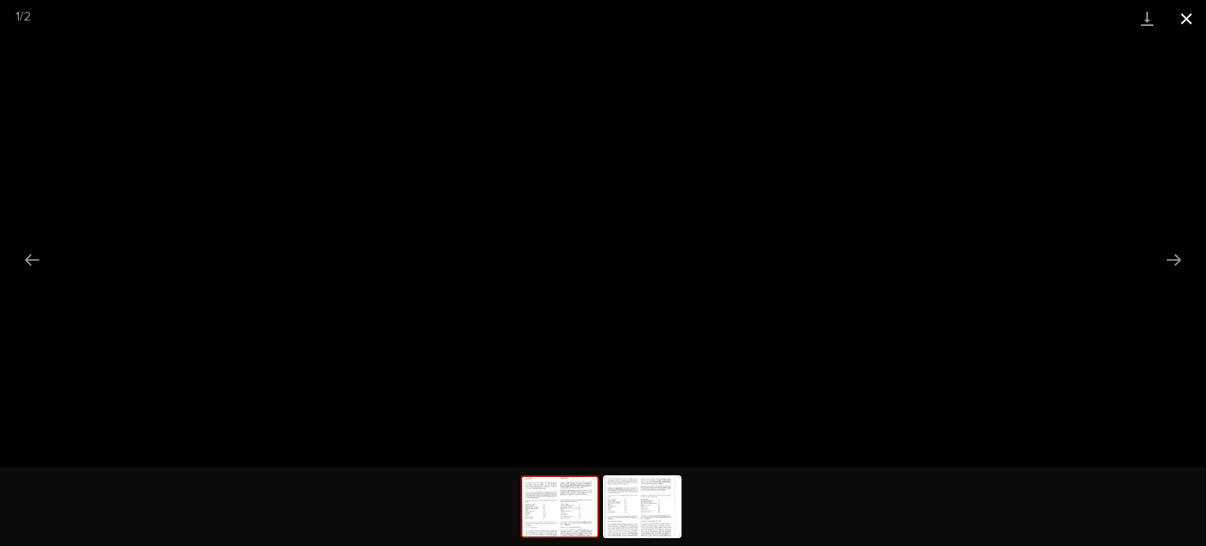
click at [1189, 25] on button "Close gallery" at bounding box center [1186, 18] width 39 height 37
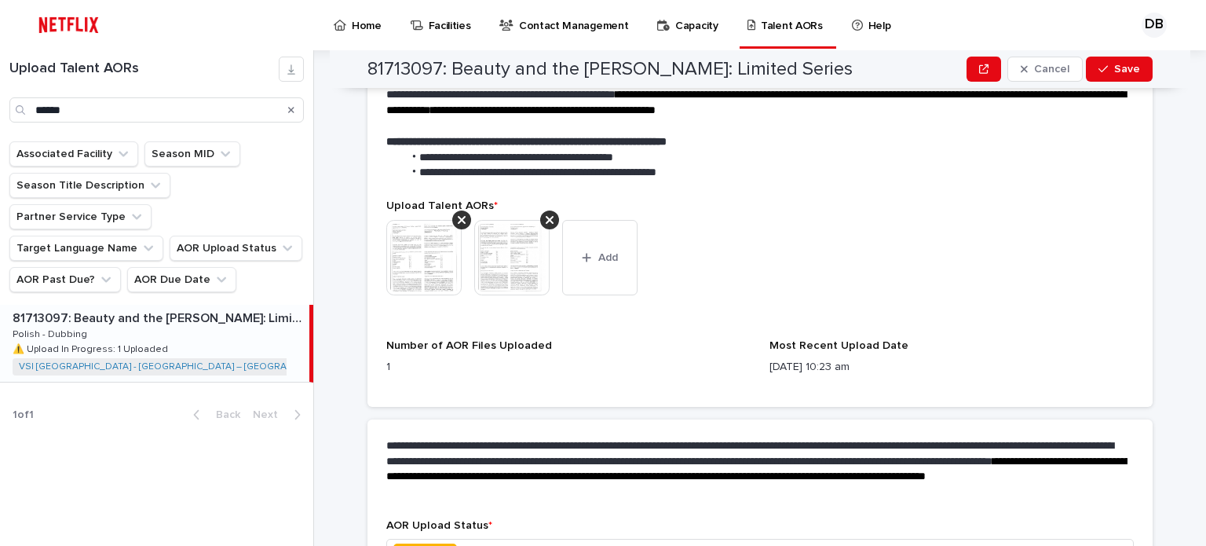
click at [506, 230] on img at bounding box center [511, 257] width 75 height 75
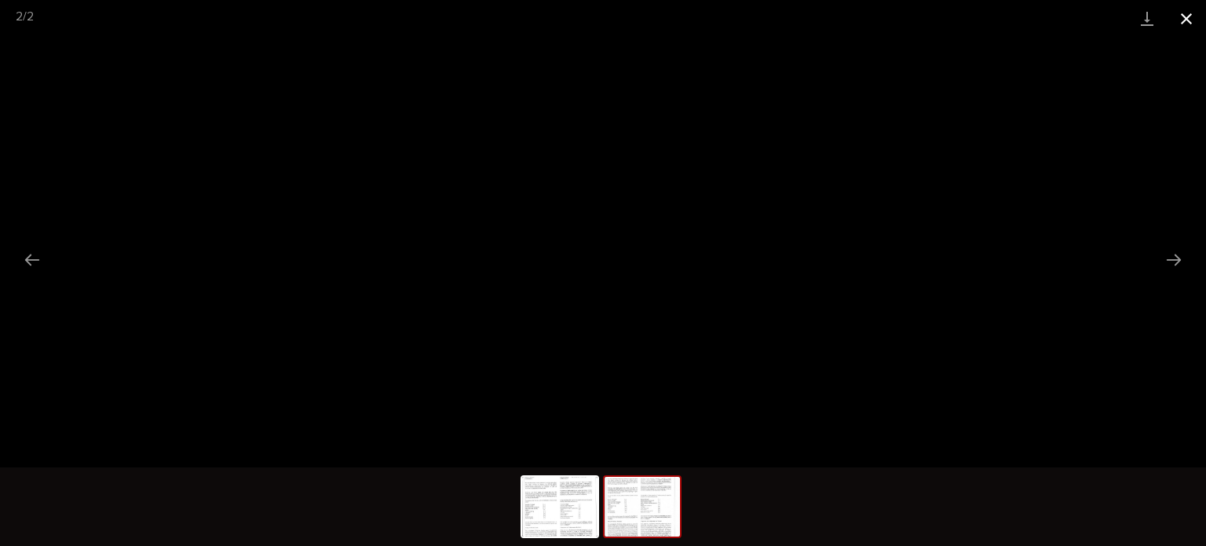
click at [1189, 24] on button "Close gallery" at bounding box center [1186, 18] width 39 height 37
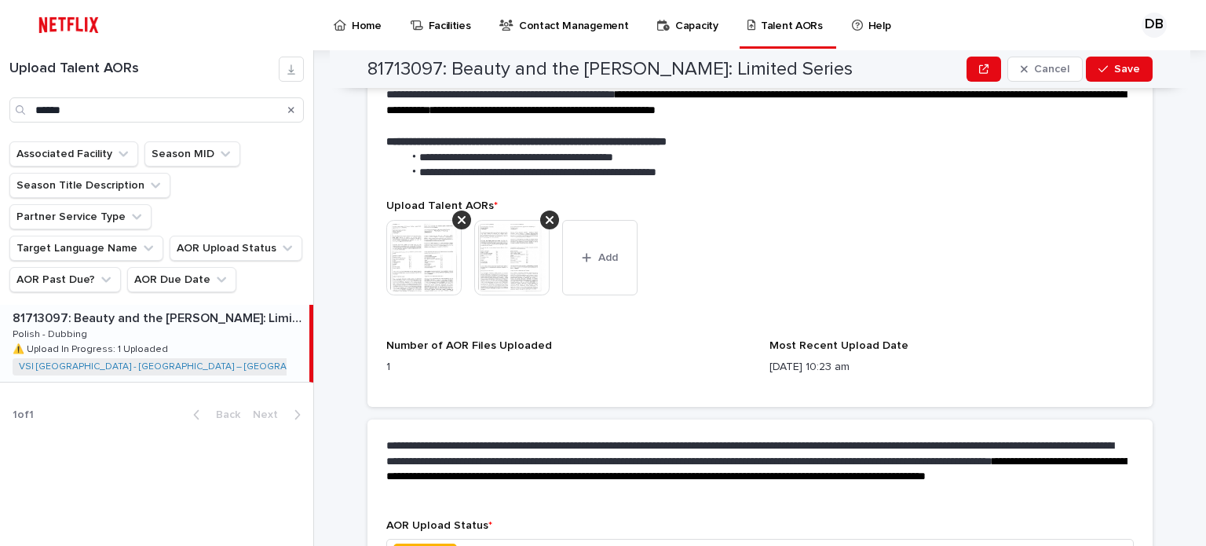
click at [394, 225] on img at bounding box center [423, 257] width 75 height 75
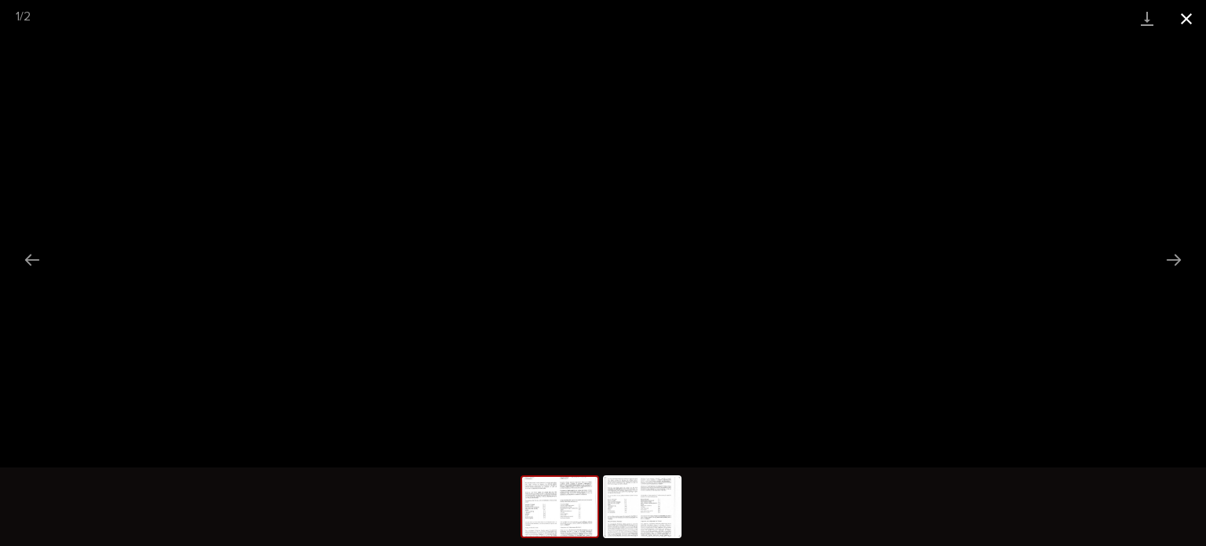
click at [1190, 16] on button "Close gallery" at bounding box center [1186, 18] width 39 height 37
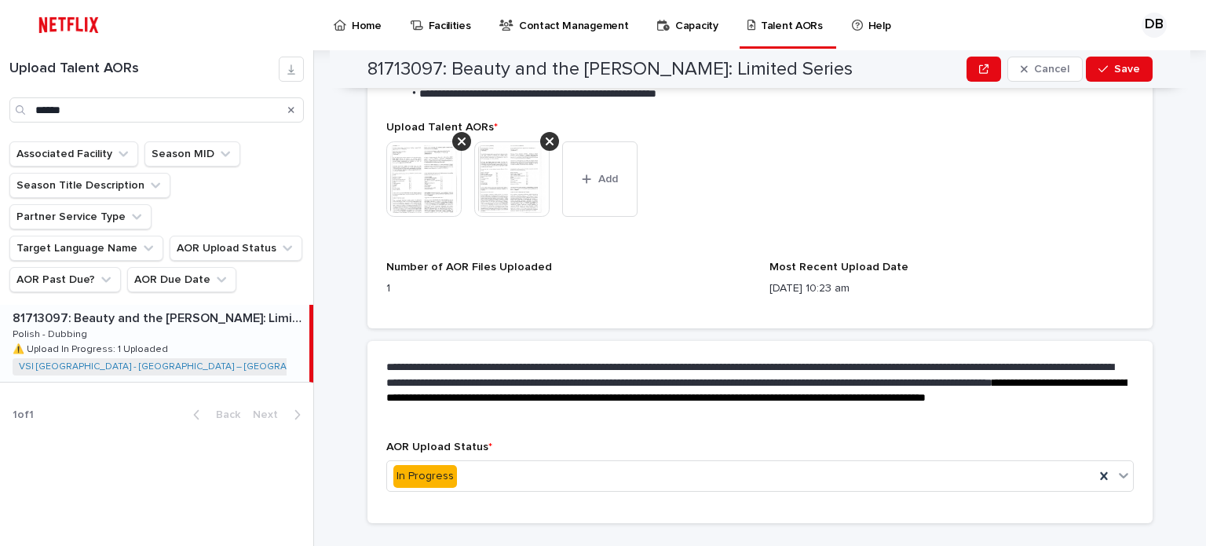
scroll to position [609, 0]
click at [474, 463] on div "In Progress" at bounding box center [740, 476] width 707 height 26
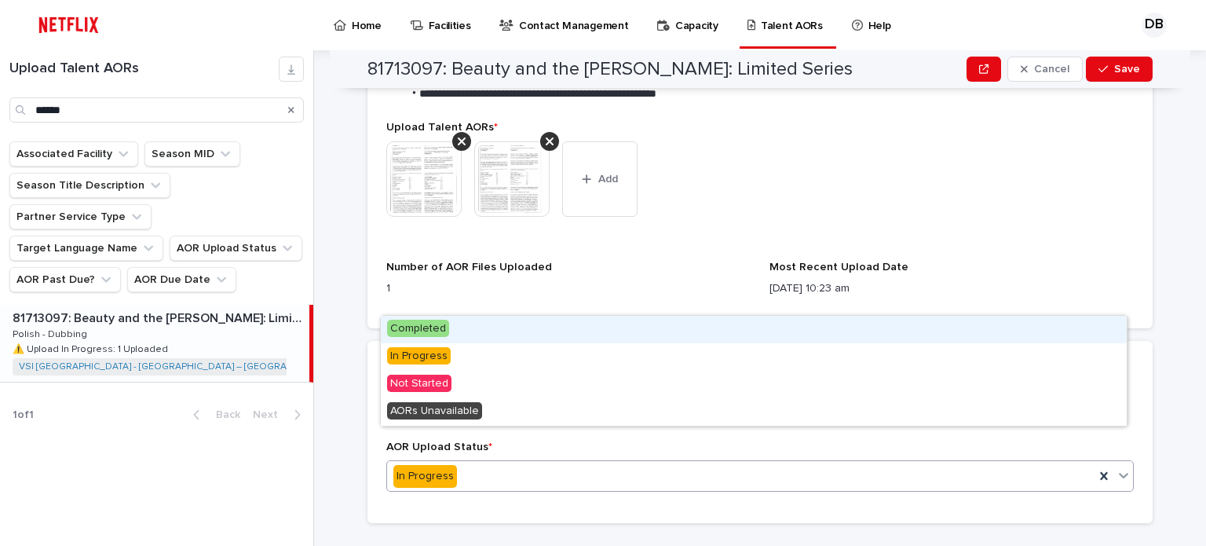
click at [439, 322] on span "Completed" at bounding box center [418, 327] width 62 height 17
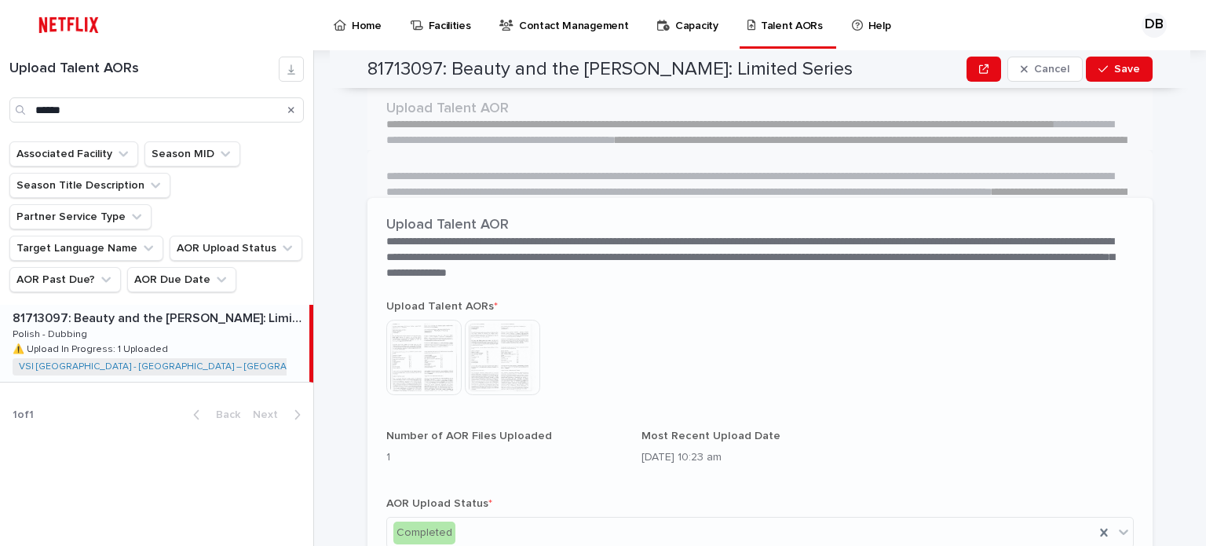
scroll to position [425, 0]
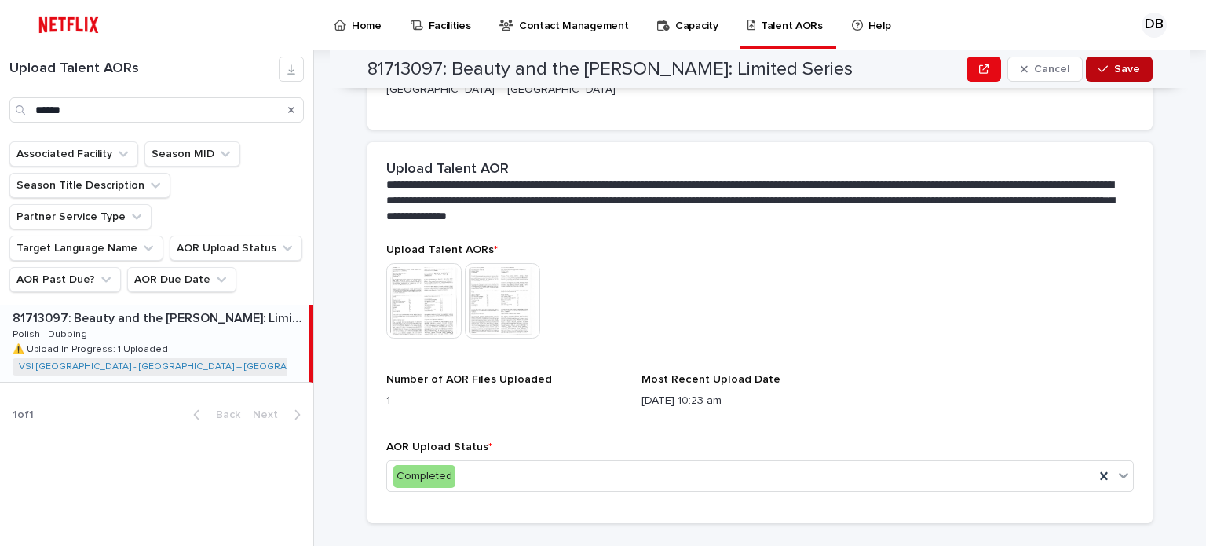
click at [1118, 71] on span "Save" at bounding box center [1127, 69] width 26 height 11
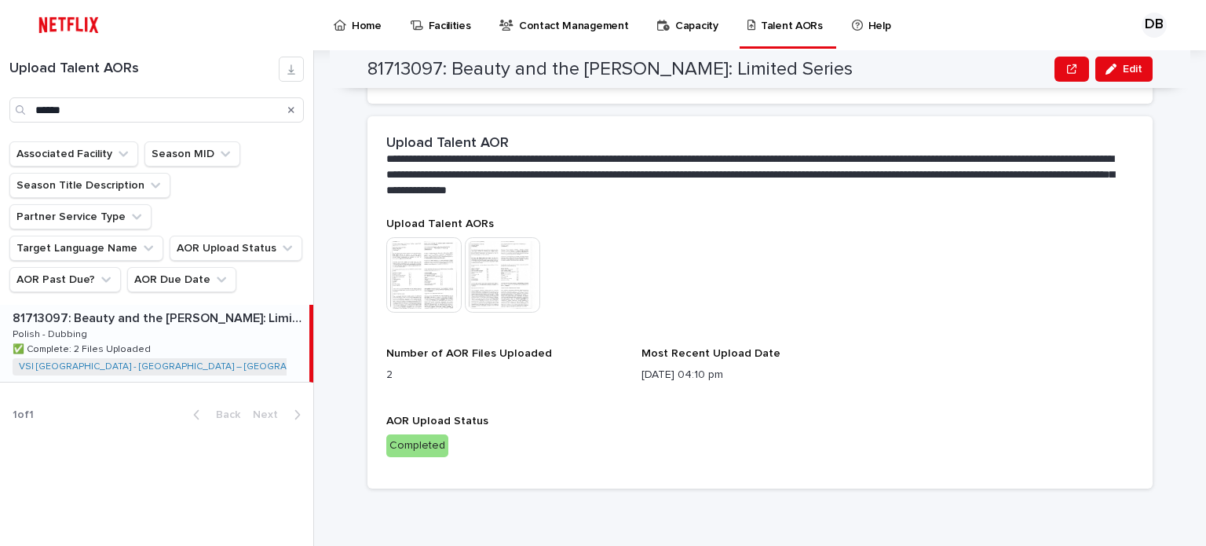
scroll to position [340, 0]
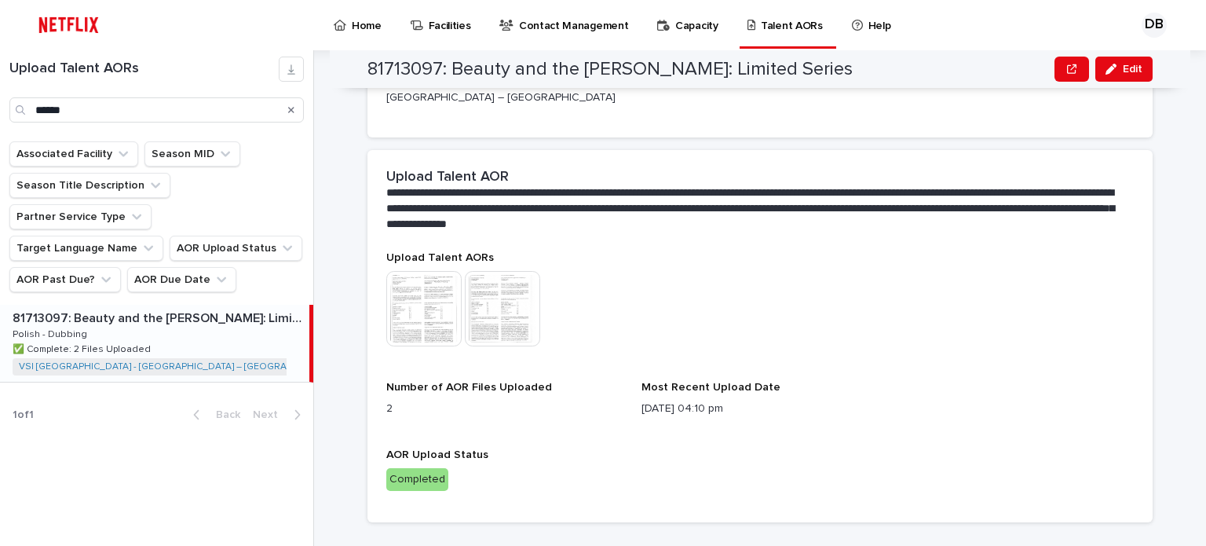
click at [293, 111] on icon "Search" at bounding box center [291, 110] width 6 height 6
click at [239, 112] on input "******" at bounding box center [156, 109] width 294 height 25
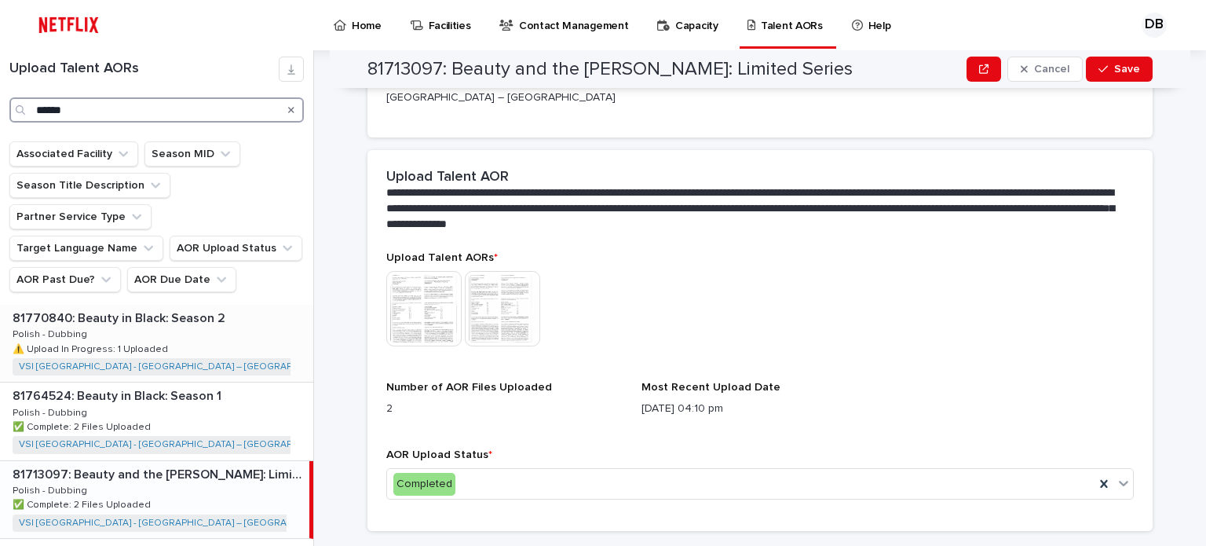
type input "******"
click at [214, 308] on p "81770840: Beauty in Black: Season 2" at bounding box center [121, 317] width 216 height 18
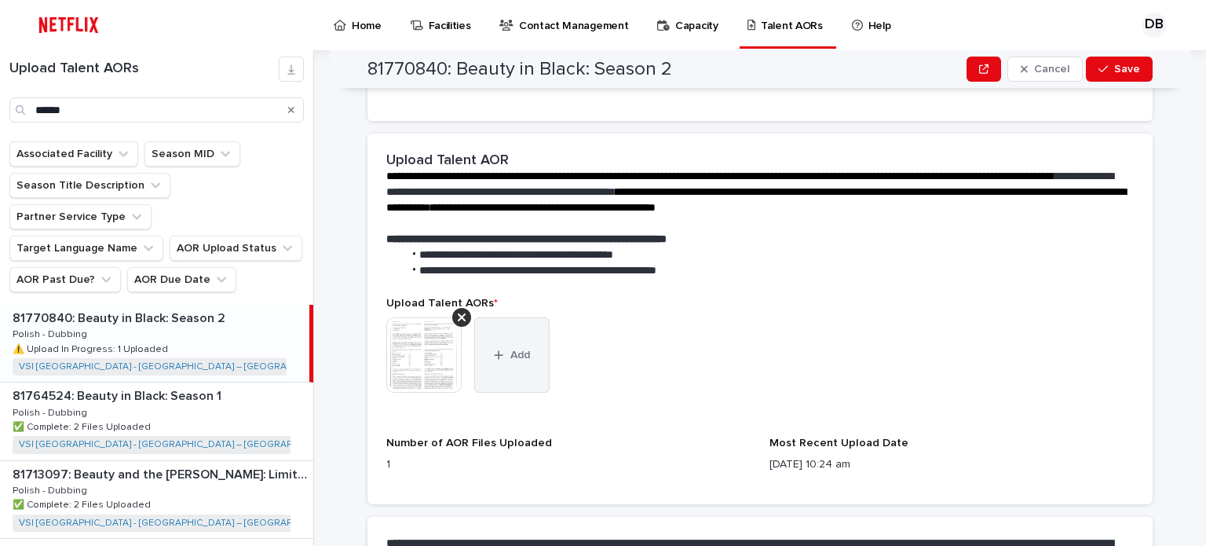
click at [481, 338] on button "Add" at bounding box center [511, 354] width 75 height 75
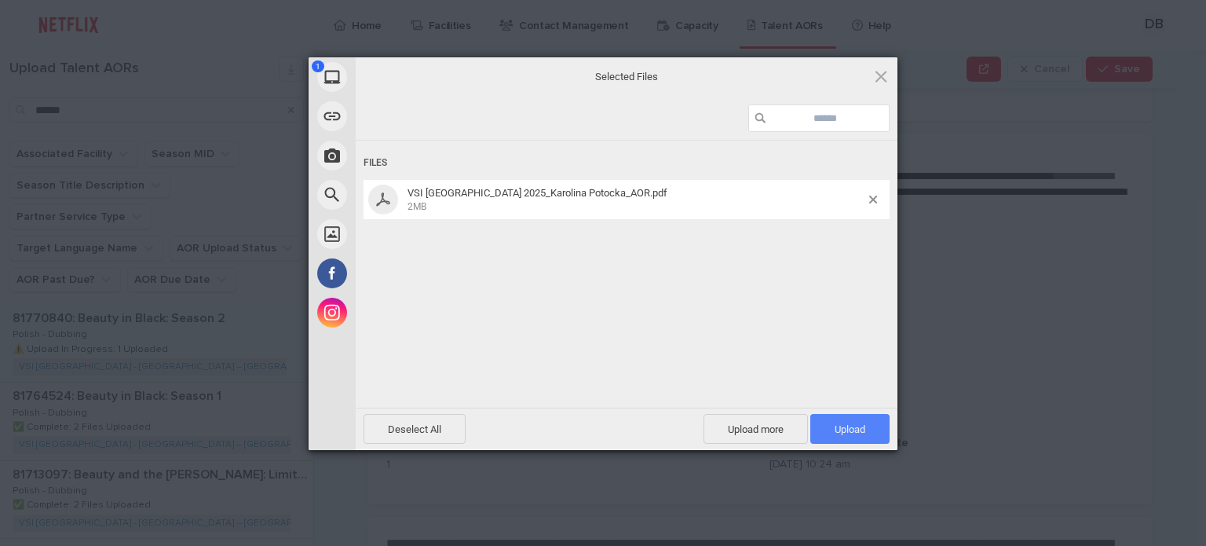
click at [835, 418] on span "Upload 1" at bounding box center [849, 429] width 79 height 30
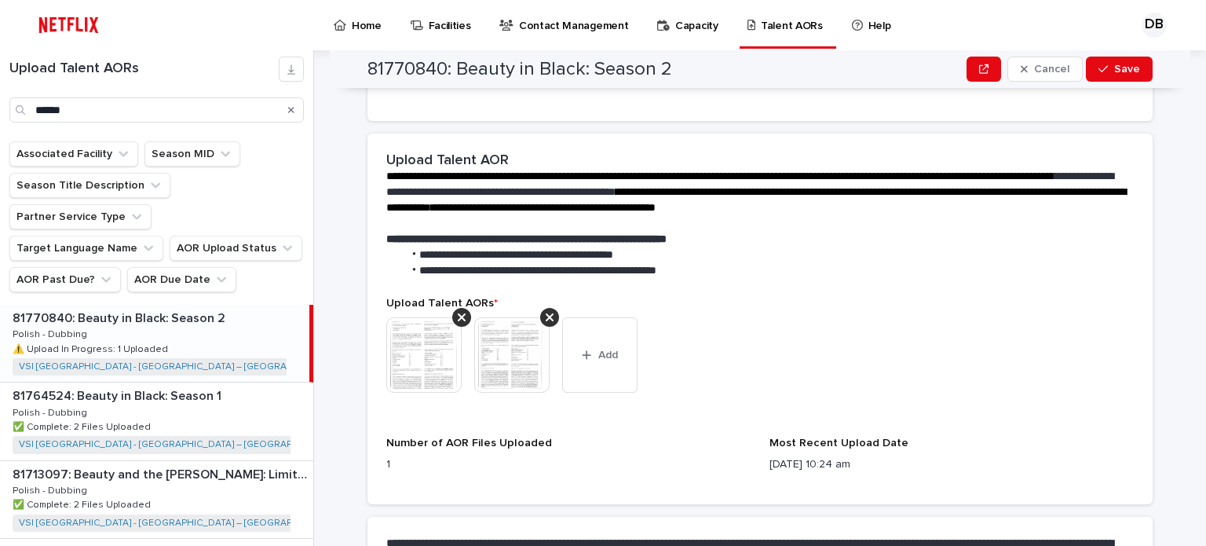
click at [426, 341] on img at bounding box center [423, 354] width 75 height 75
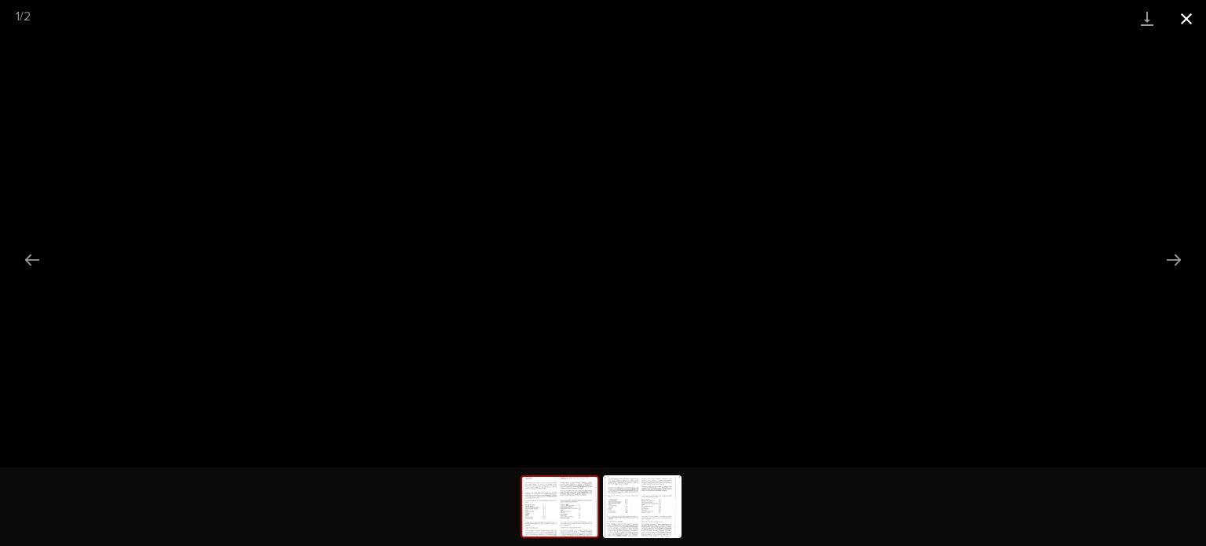
click at [1183, 19] on button "Close gallery" at bounding box center [1186, 18] width 39 height 37
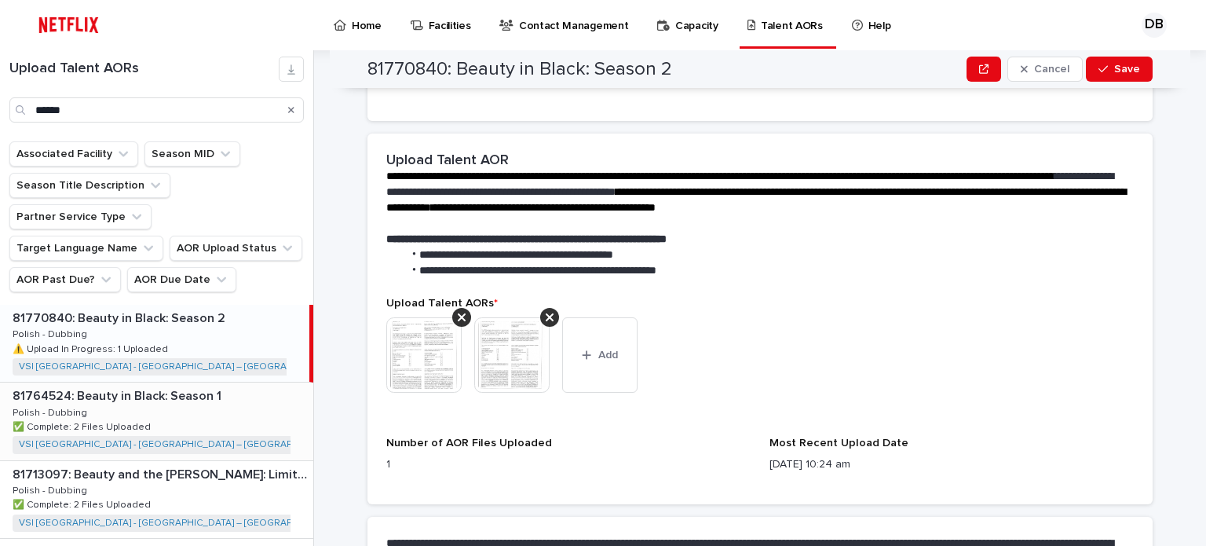
click at [218, 382] on div "81764524: Beauty in Black: Season 1 81764524: Beauty in Black: Season 1 Polish …" at bounding box center [156, 420] width 313 height 77
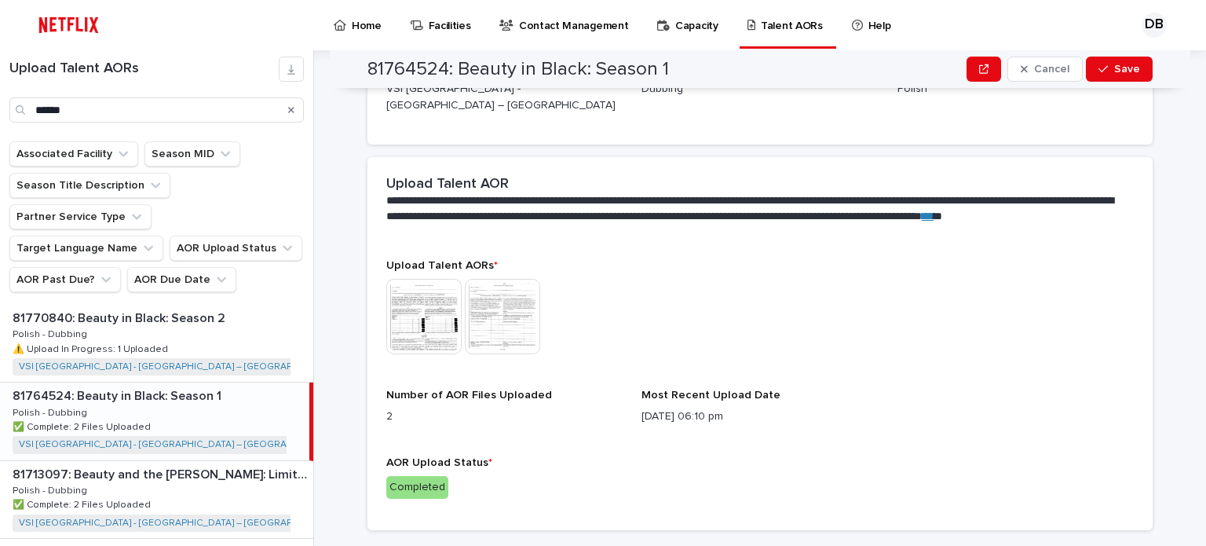
scroll to position [439, 0]
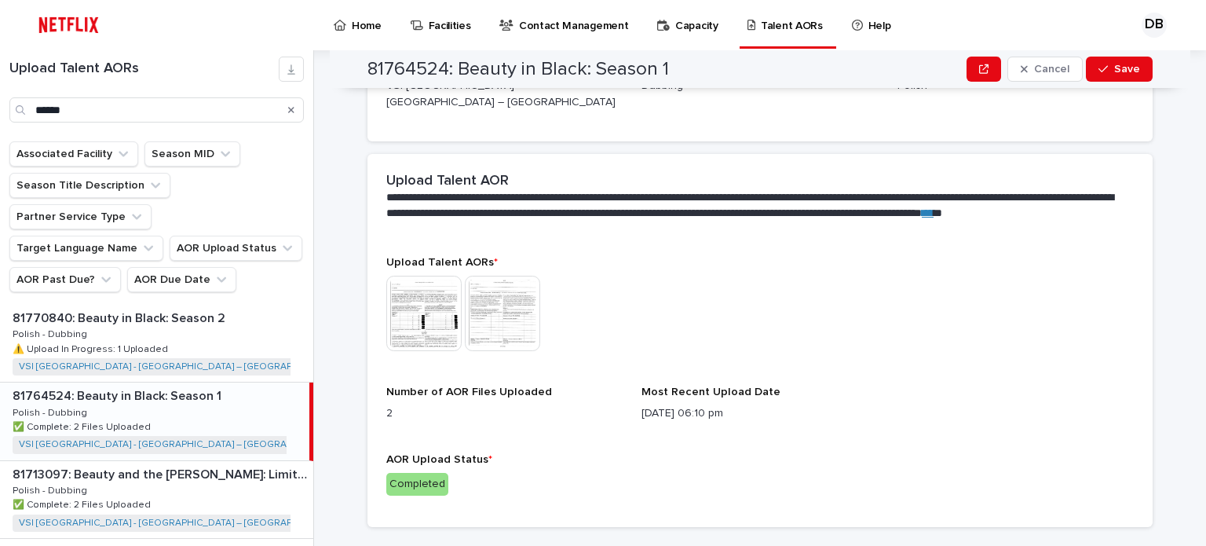
click at [437, 312] on img at bounding box center [423, 313] width 75 height 75
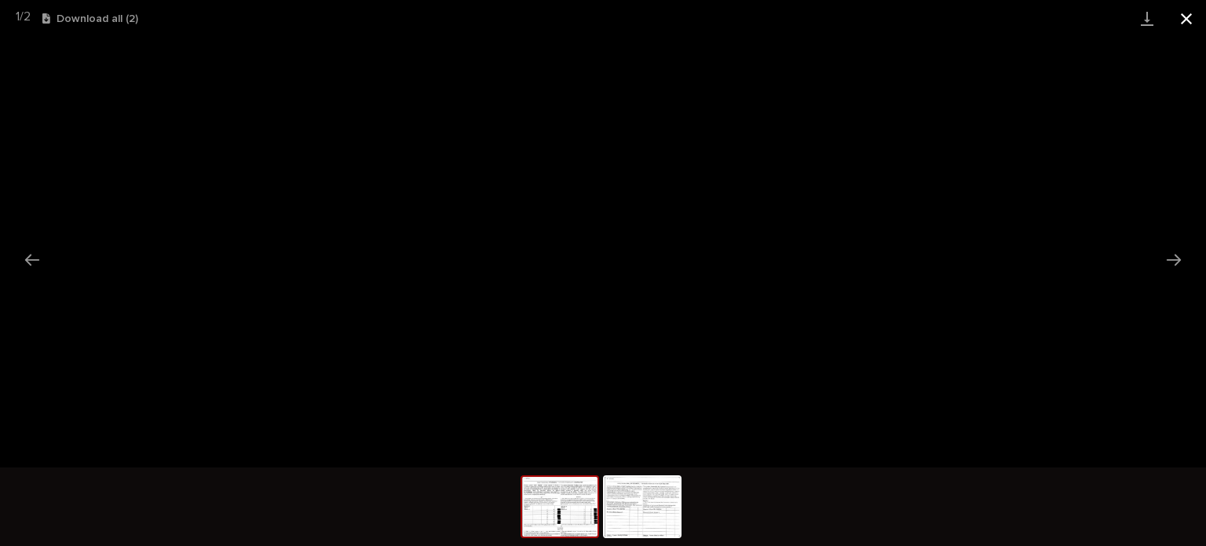
click at [1184, 17] on button "Close gallery" at bounding box center [1186, 18] width 39 height 37
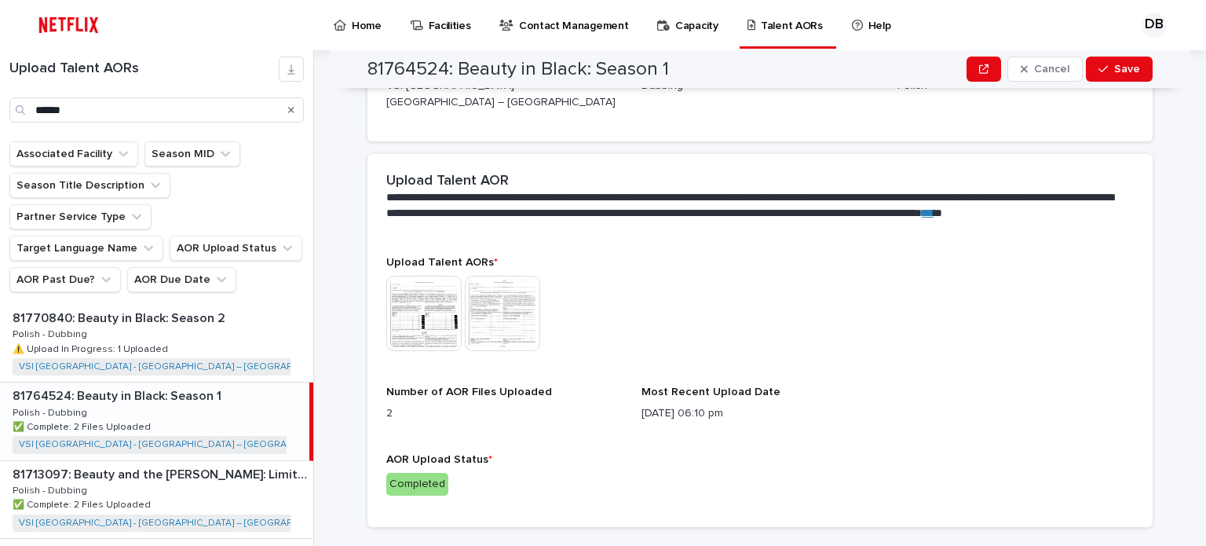
click at [476, 309] on img at bounding box center [502, 313] width 75 height 75
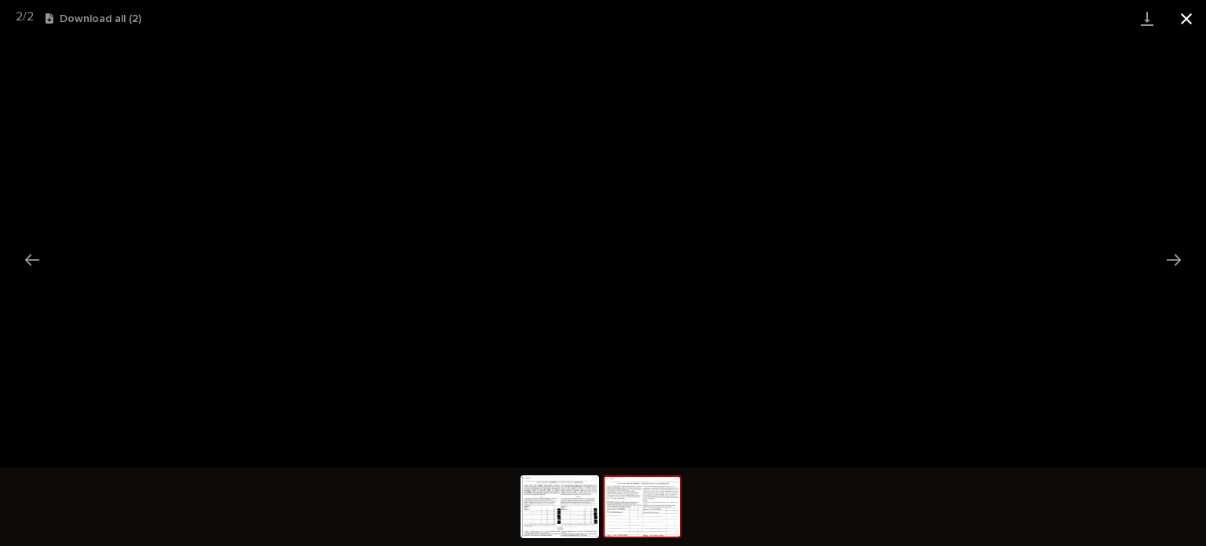
click at [1180, 22] on button "Close gallery" at bounding box center [1186, 18] width 39 height 37
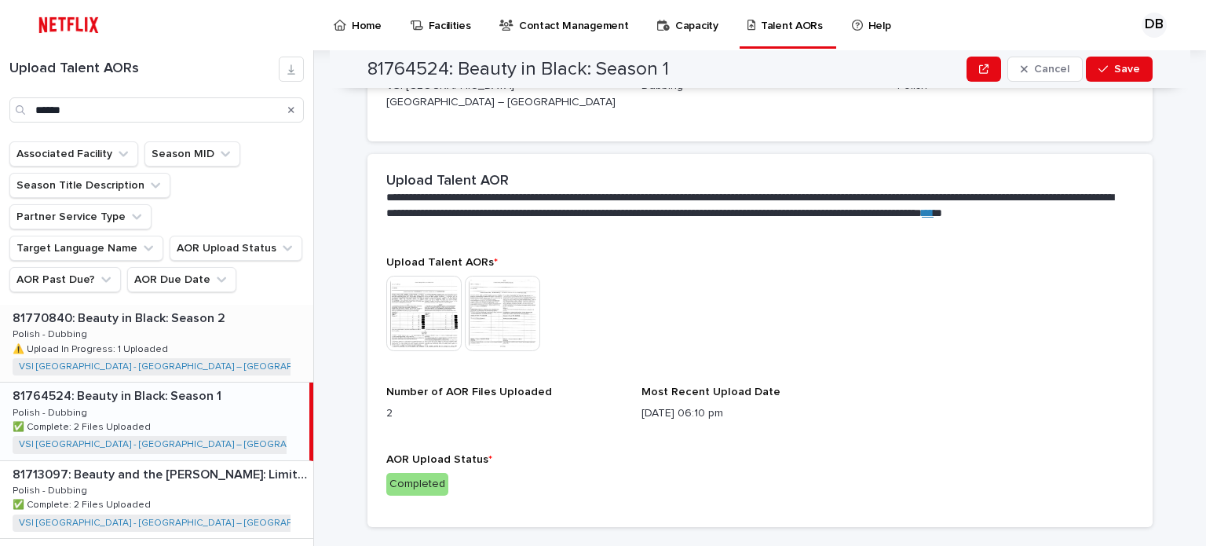
click at [219, 315] on div "81770840: Beauty in Black: Season 2 81770840: Beauty in Black: Season 2 Polish …" at bounding box center [156, 343] width 313 height 77
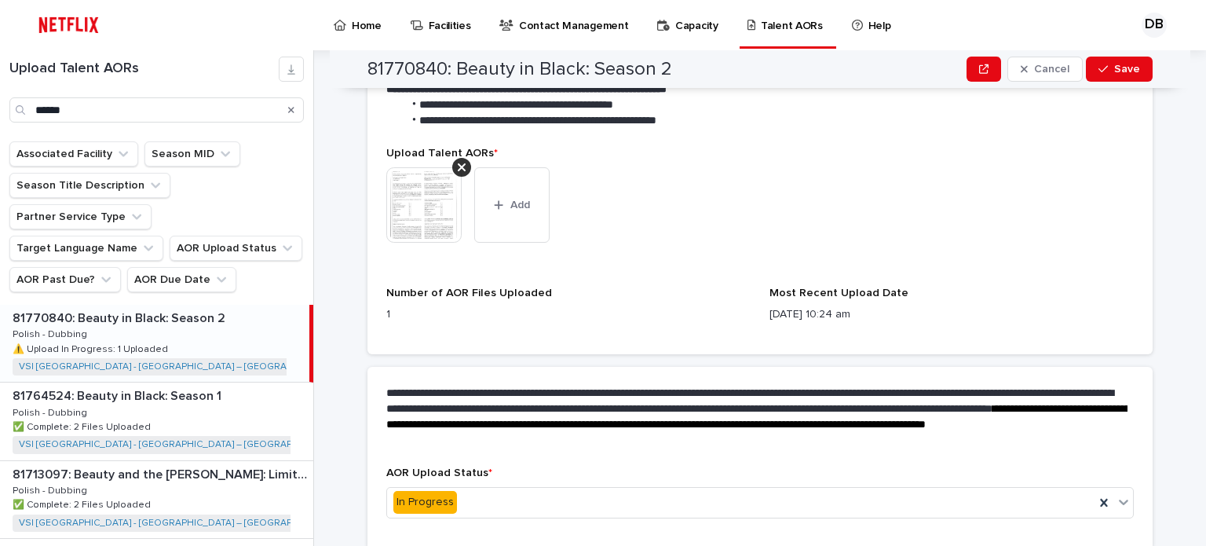
scroll to position [517, 0]
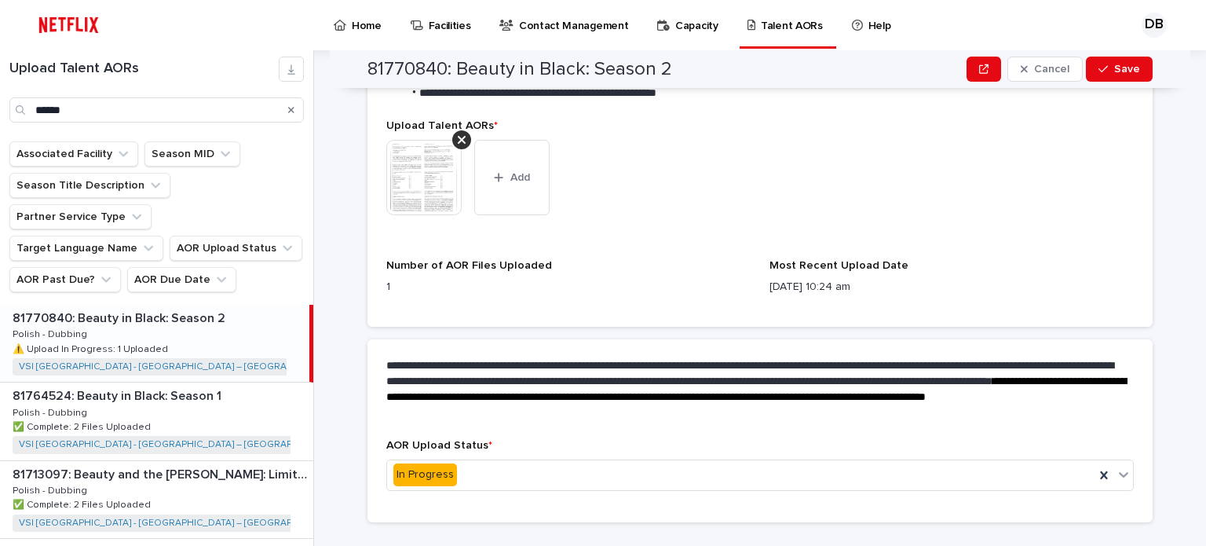
click at [443, 181] on img at bounding box center [423, 177] width 75 height 75
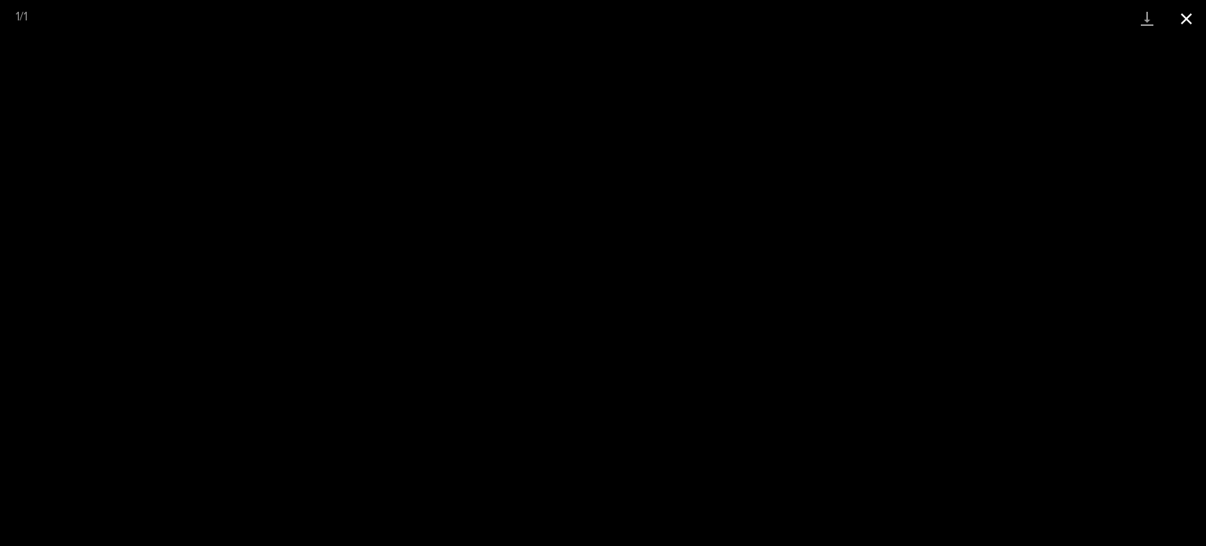
click at [1181, 13] on button "Close gallery" at bounding box center [1186, 18] width 39 height 37
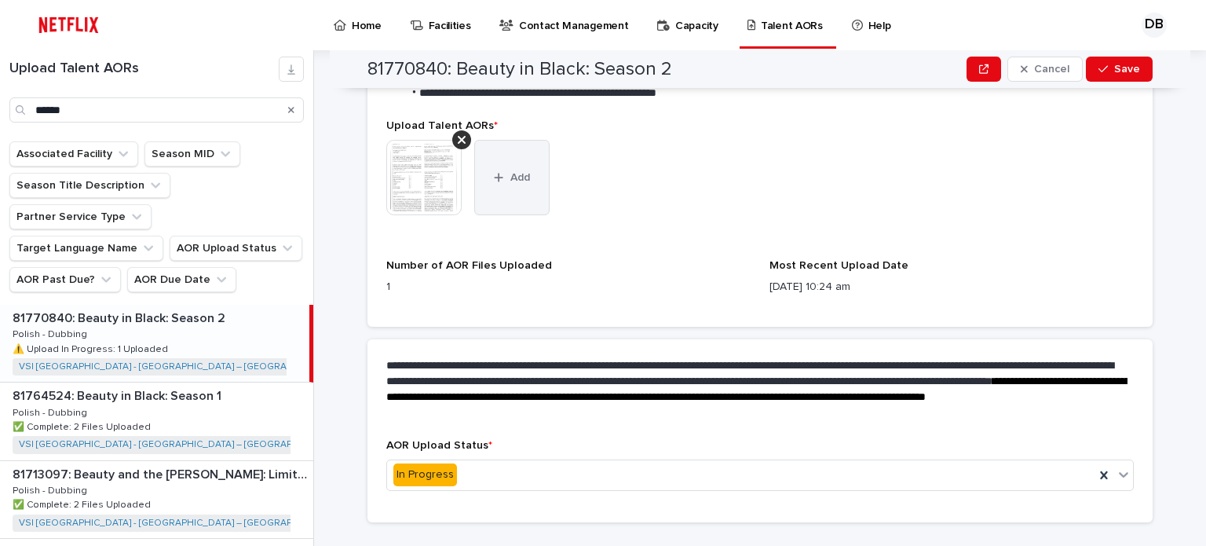
click at [528, 170] on button "Add" at bounding box center [511, 177] width 75 height 75
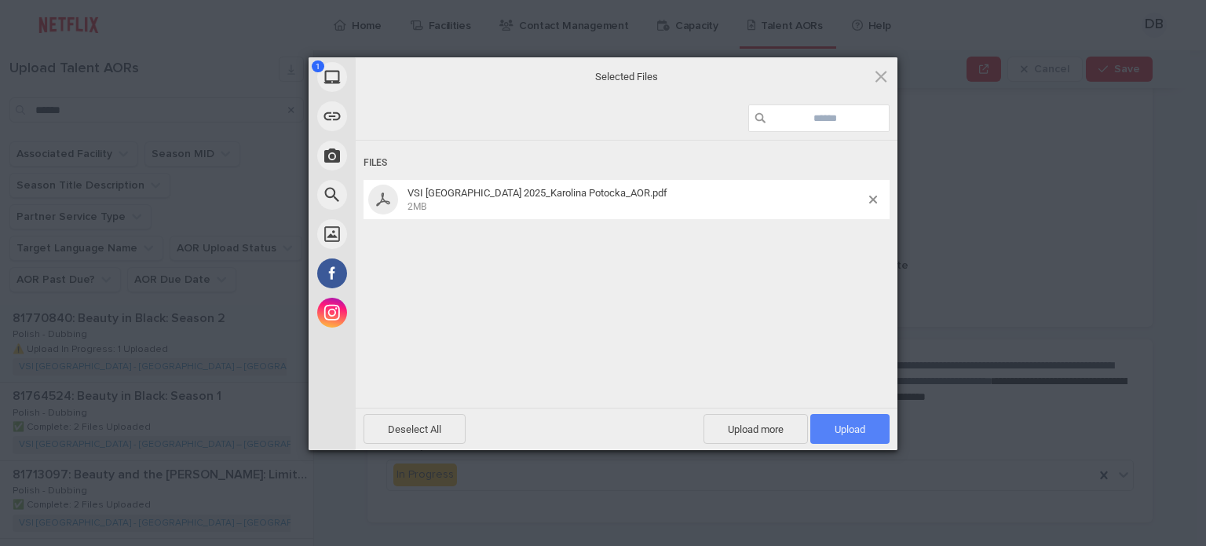
click at [855, 434] on span "Upload 1" at bounding box center [849, 429] width 31 height 12
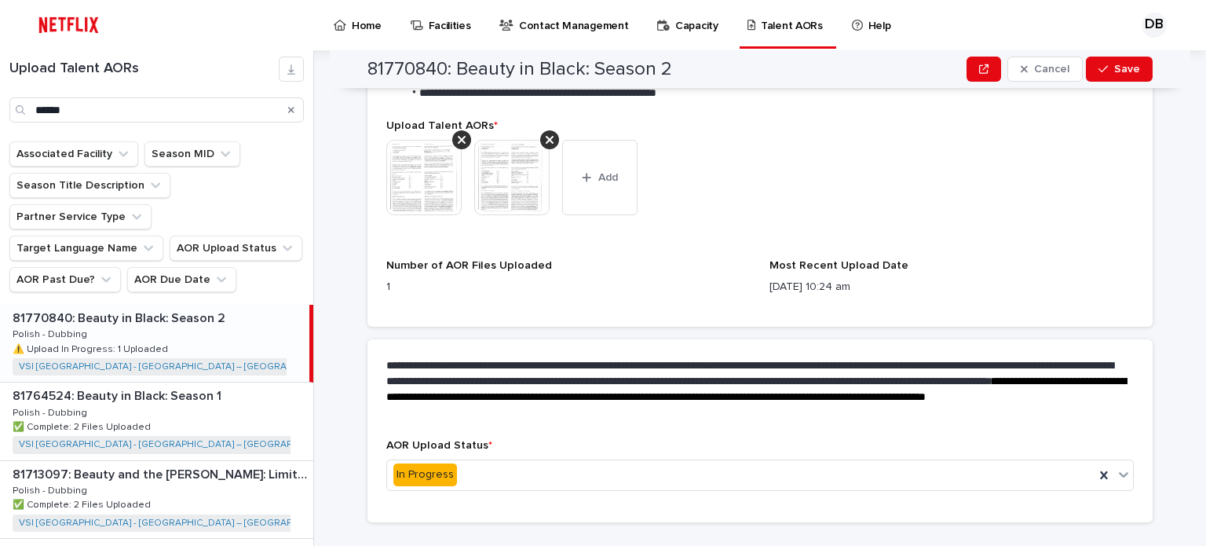
click at [507, 173] on img at bounding box center [511, 177] width 75 height 75
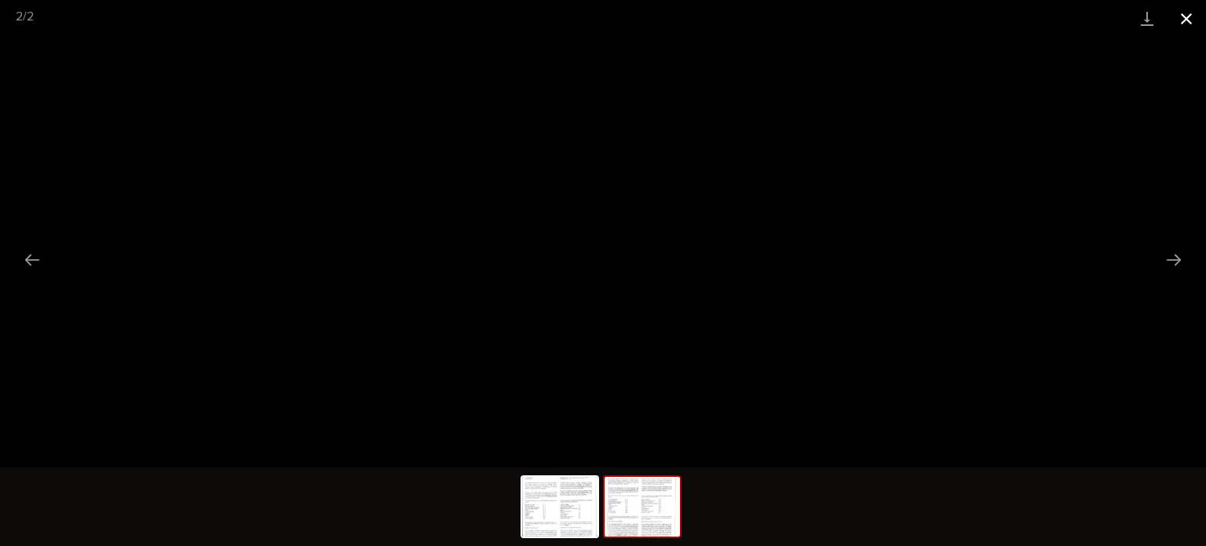
click at [1188, 15] on button "Close gallery" at bounding box center [1186, 18] width 39 height 37
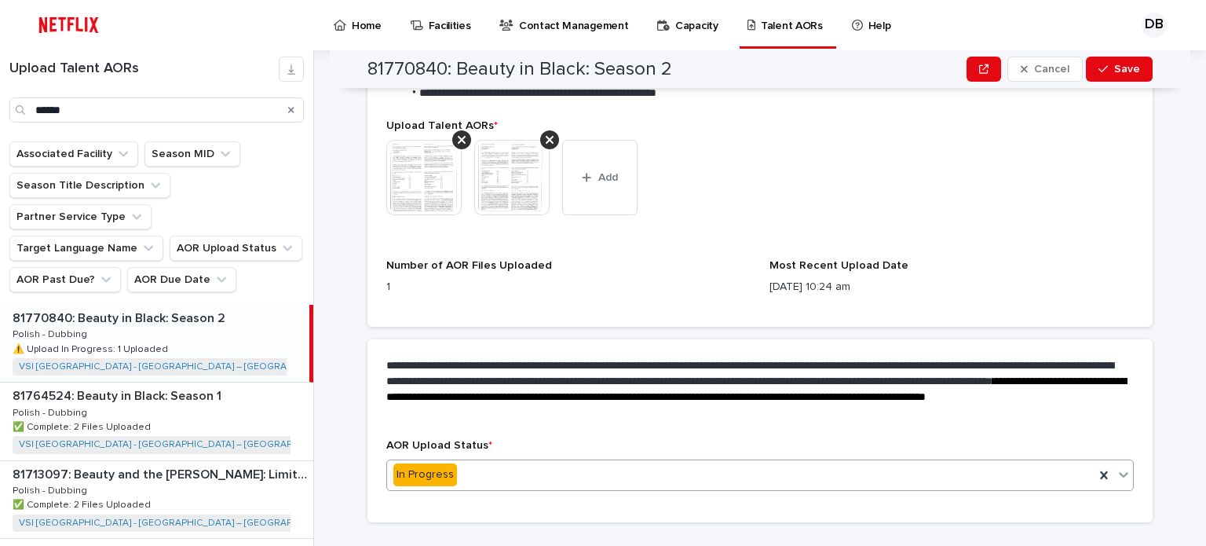
click at [510, 462] on div "In Progress" at bounding box center [740, 475] width 707 height 26
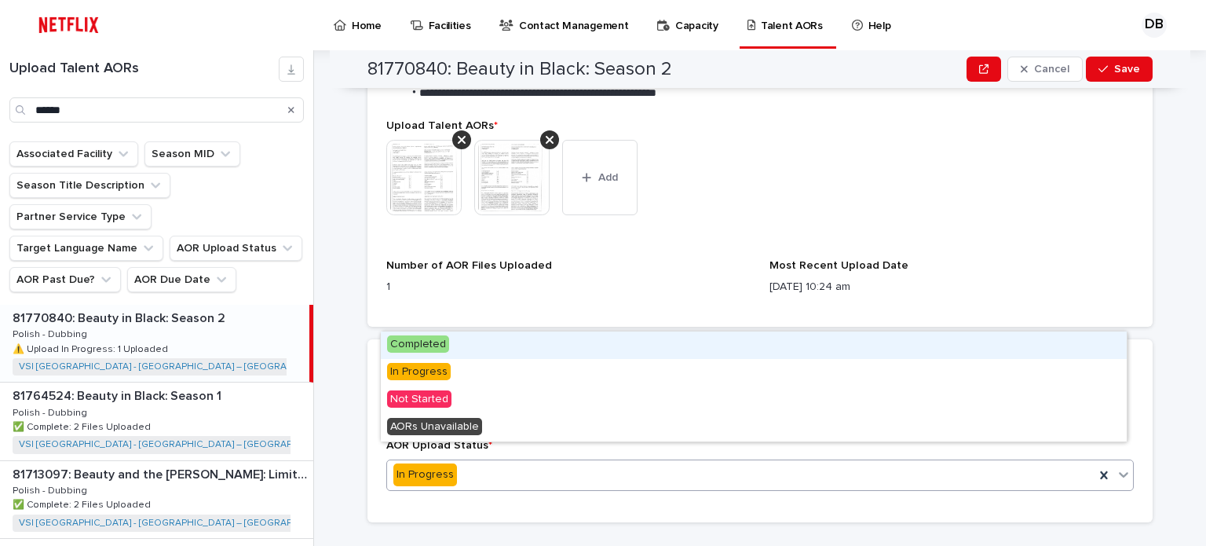
click at [446, 349] on span "Completed" at bounding box center [418, 343] width 62 height 17
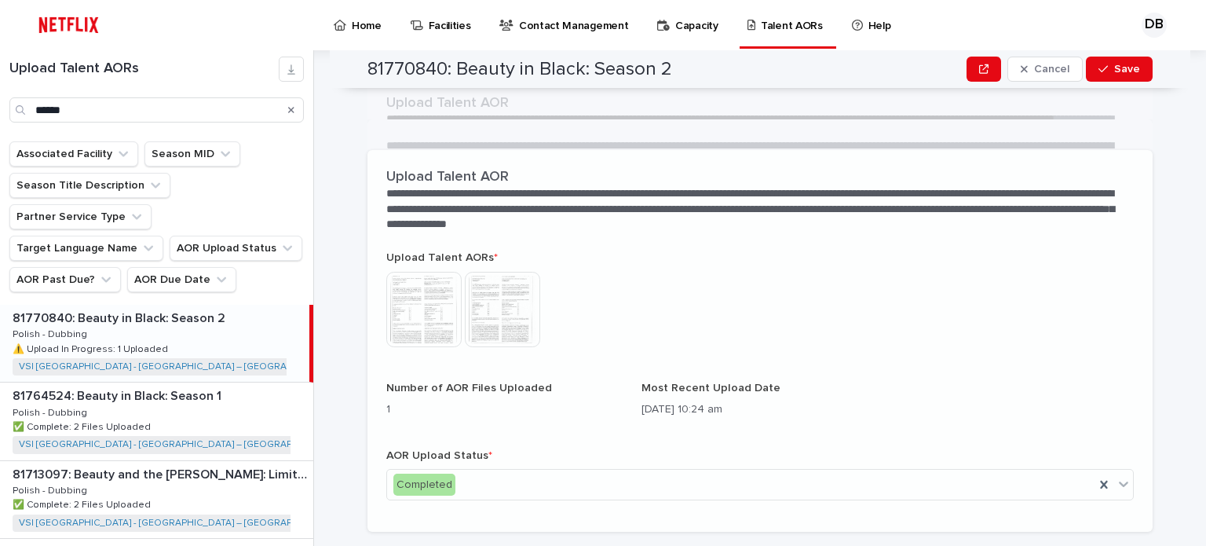
scroll to position [349, 0]
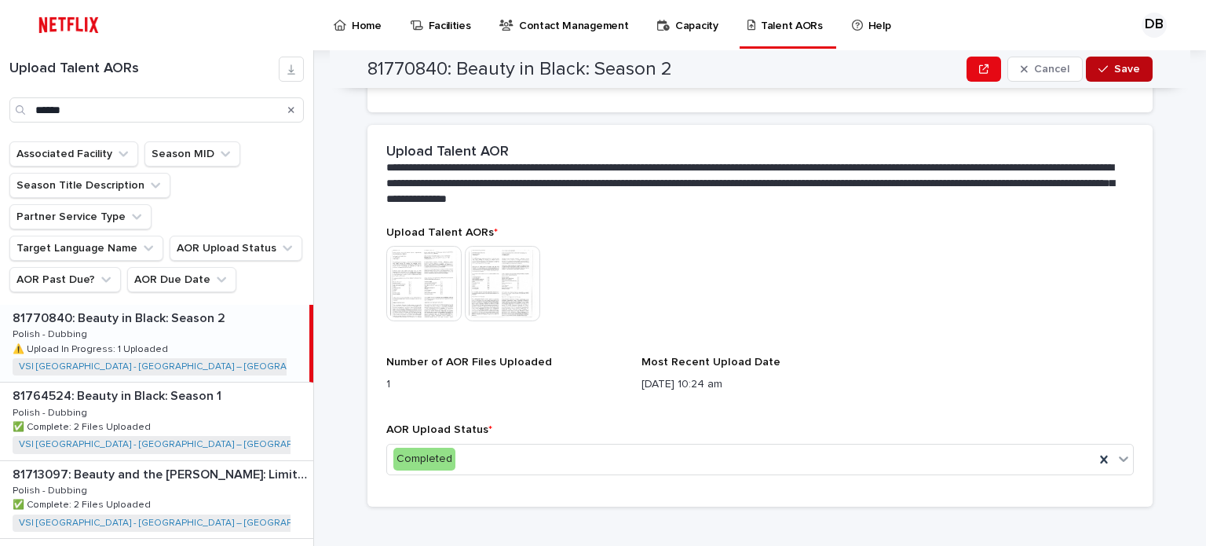
click at [1125, 71] on span "Save" at bounding box center [1127, 69] width 26 height 11
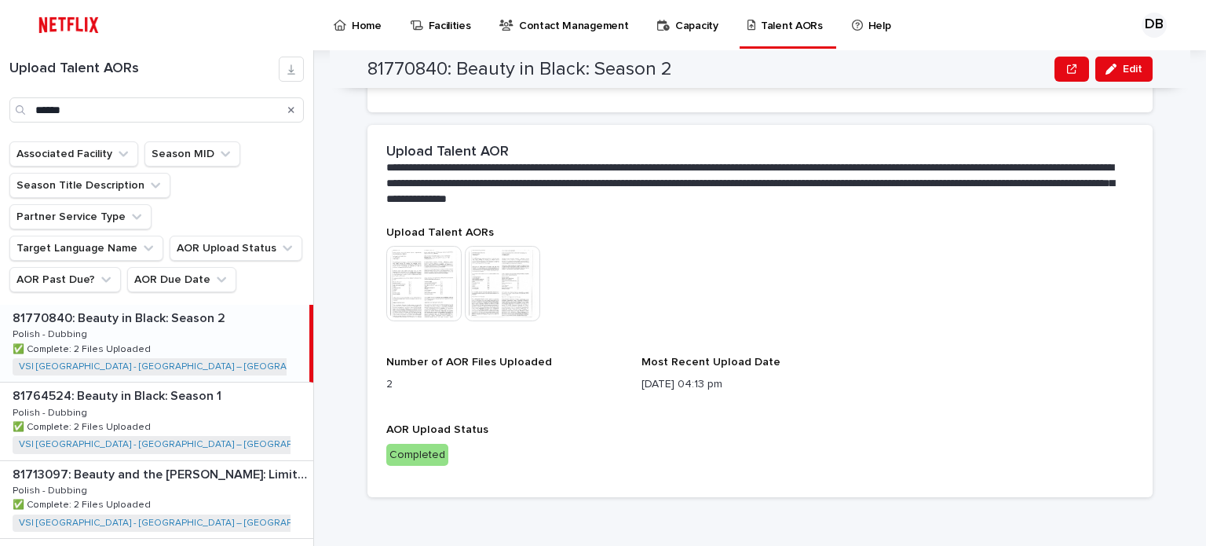
scroll to position [340, 0]
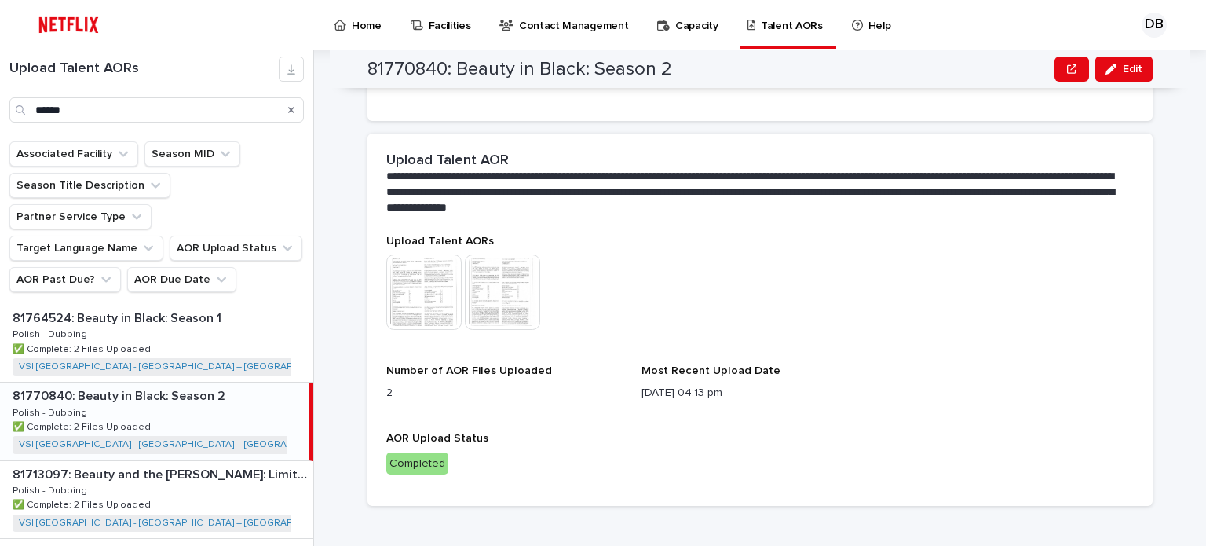
click at [293, 117] on button "Search" at bounding box center [291, 109] width 6 height 25
click at [270, 115] on input "******" at bounding box center [156, 109] width 294 height 25
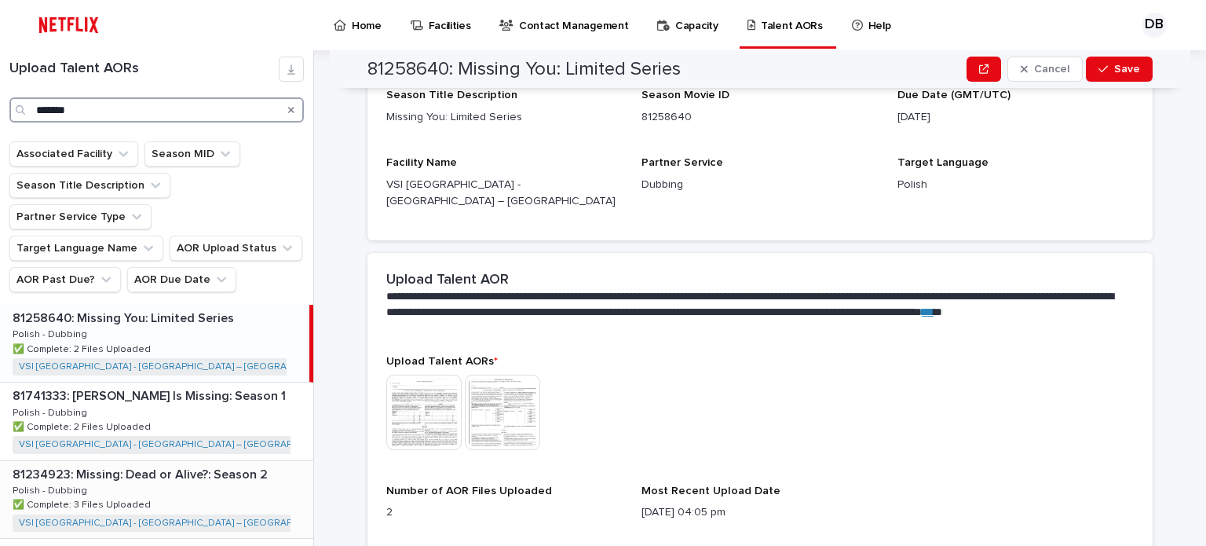
type input "*******"
click at [243, 464] on p "81234923: Missing: Dead or Alive?: Season 2" at bounding box center [142, 473] width 258 height 18
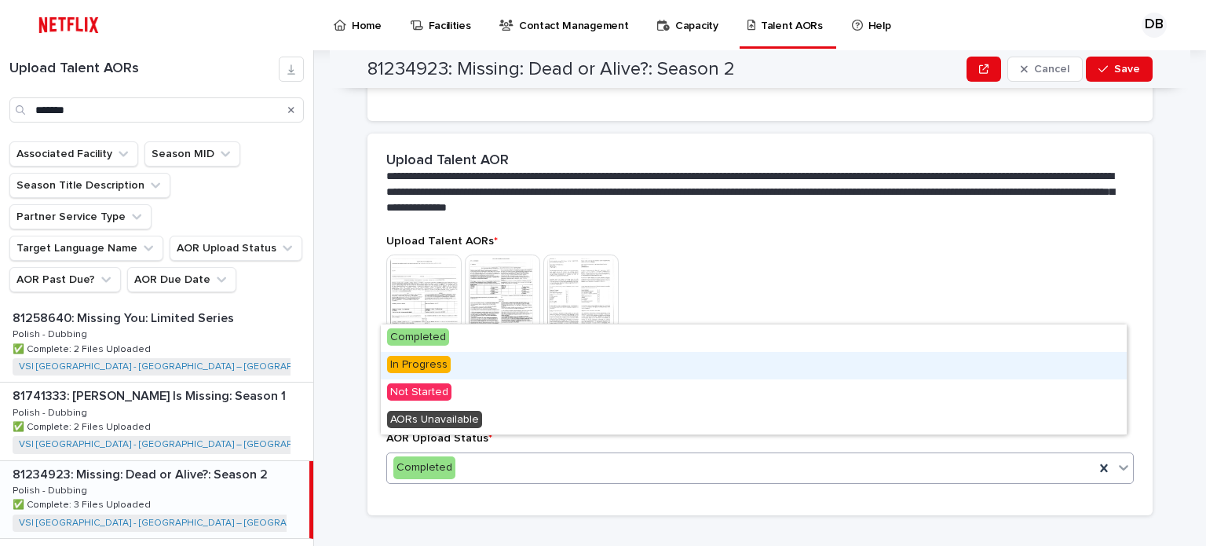
click at [418, 364] on span "In Progress" at bounding box center [419, 364] width 64 height 17
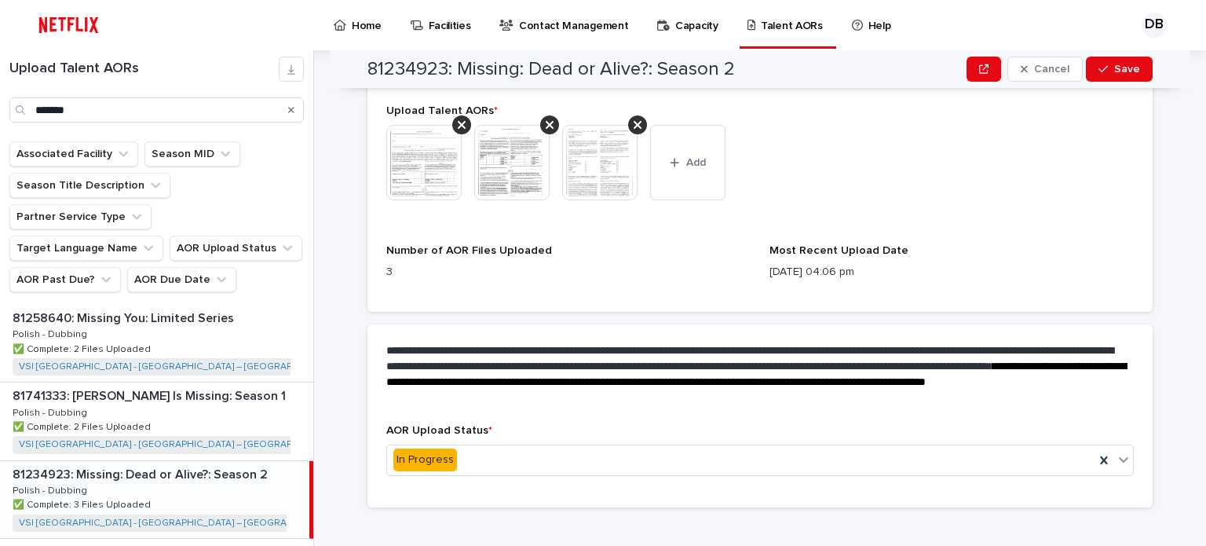
scroll to position [533, 0]
click at [675, 162] on button "Add" at bounding box center [687, 161] width 75 height 75
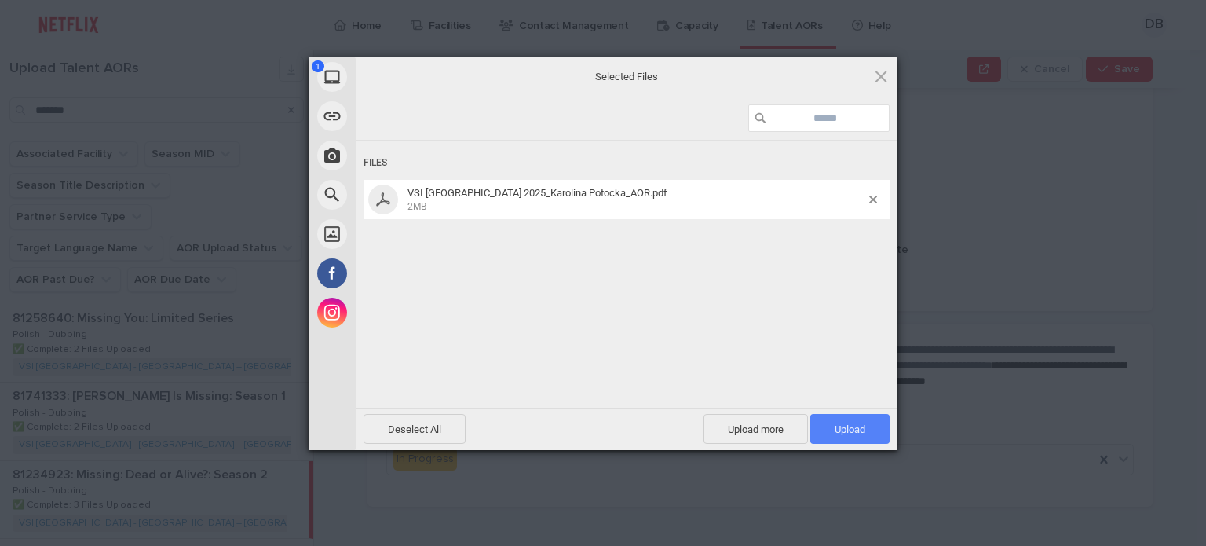
click at [838, 429] on span "Upload 1" at bounding box center [849, 429] width 31 height 12
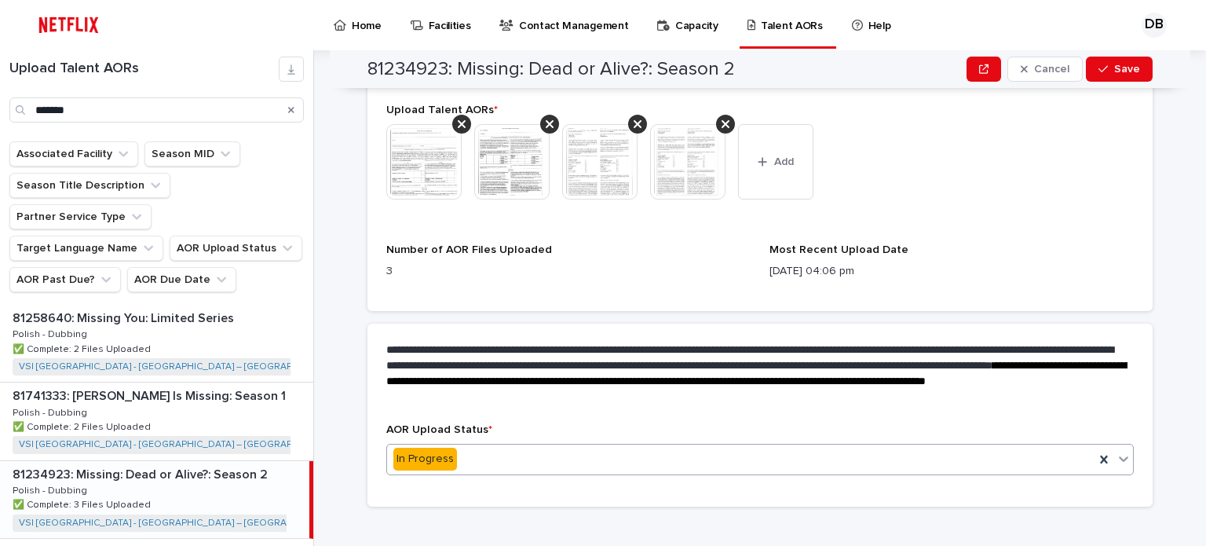
click at [535, 448] on div "In Progress" at bounding box center [740, 459] width 707 height 26
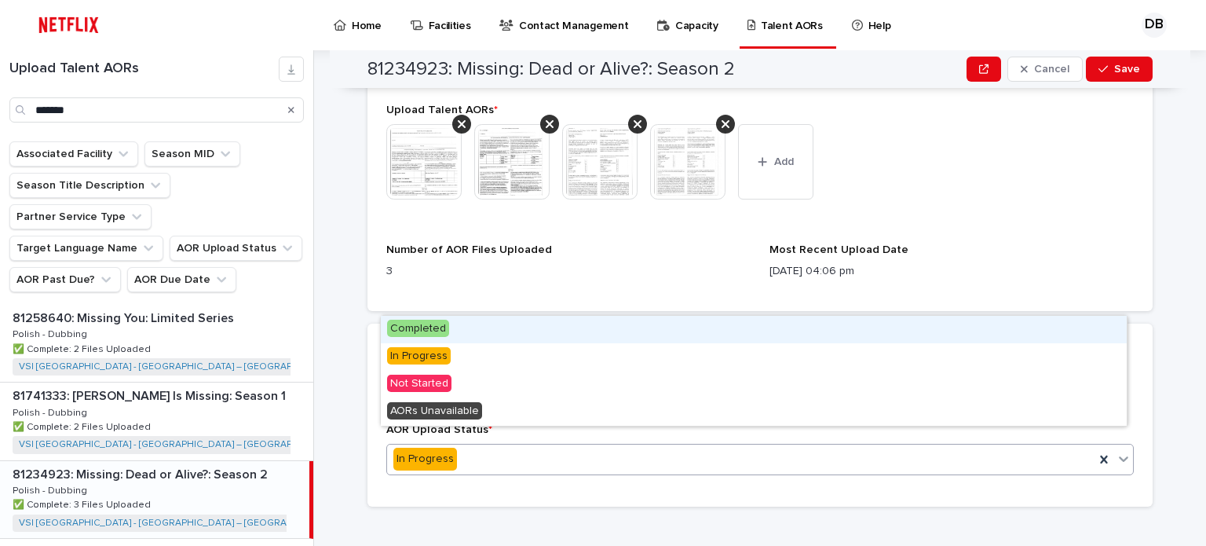
click at [450, 333] on div "Completed" at bounding box center [754, 329] width 746 height 27
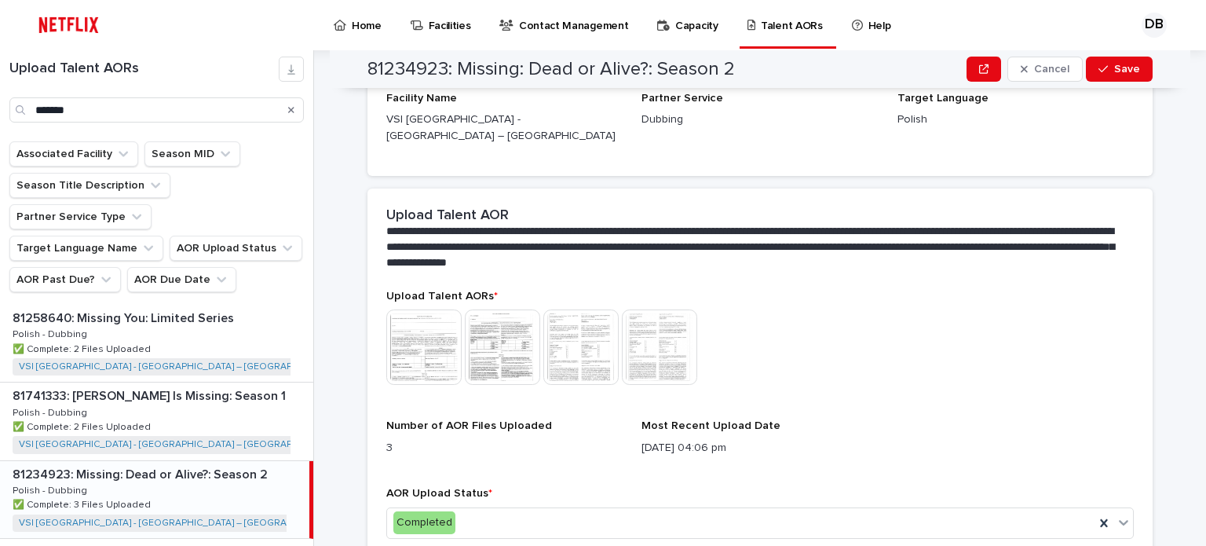
scroll to position [192, 0]
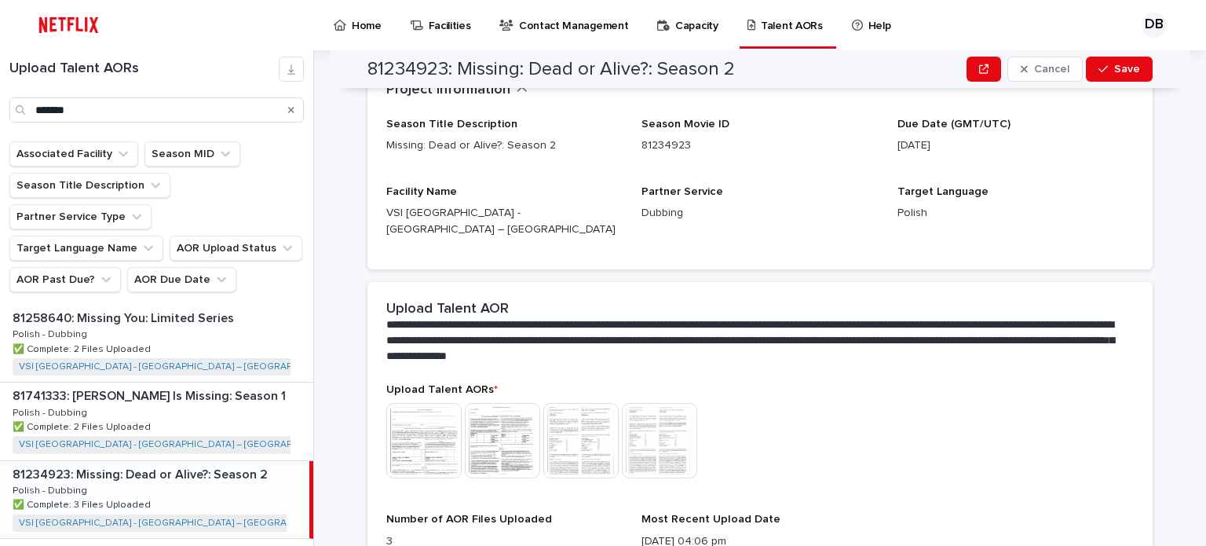
click at [664, 430] on img at bounding box center [659, 440] width 75 height 75
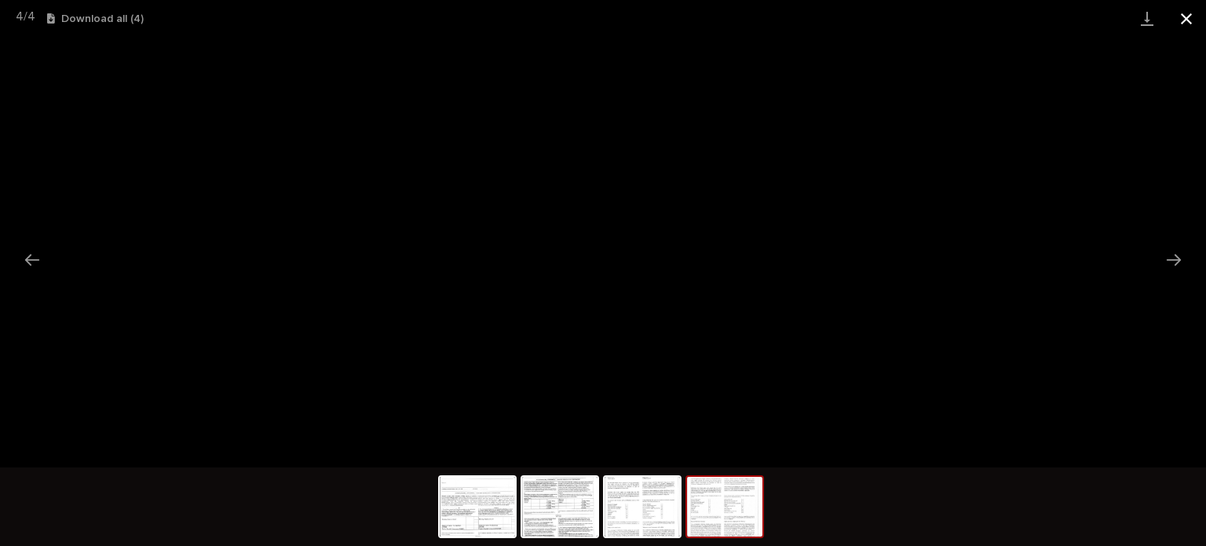
click at [1192, 23] on button "Close gallery" at bounding box center [1186, 18] width 39 height 37
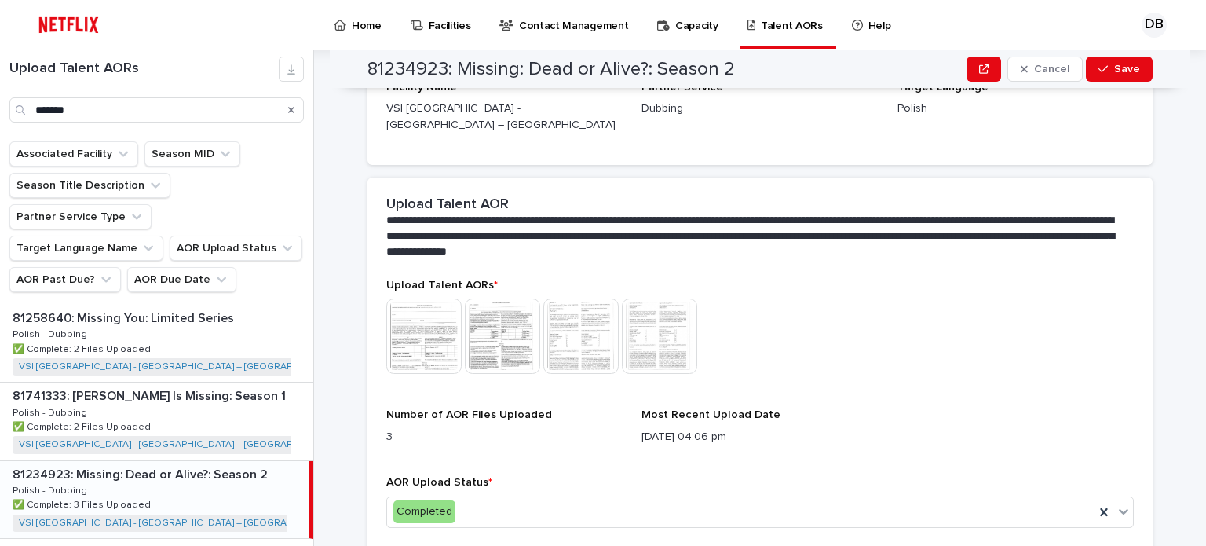
scroll to position [349, 0]
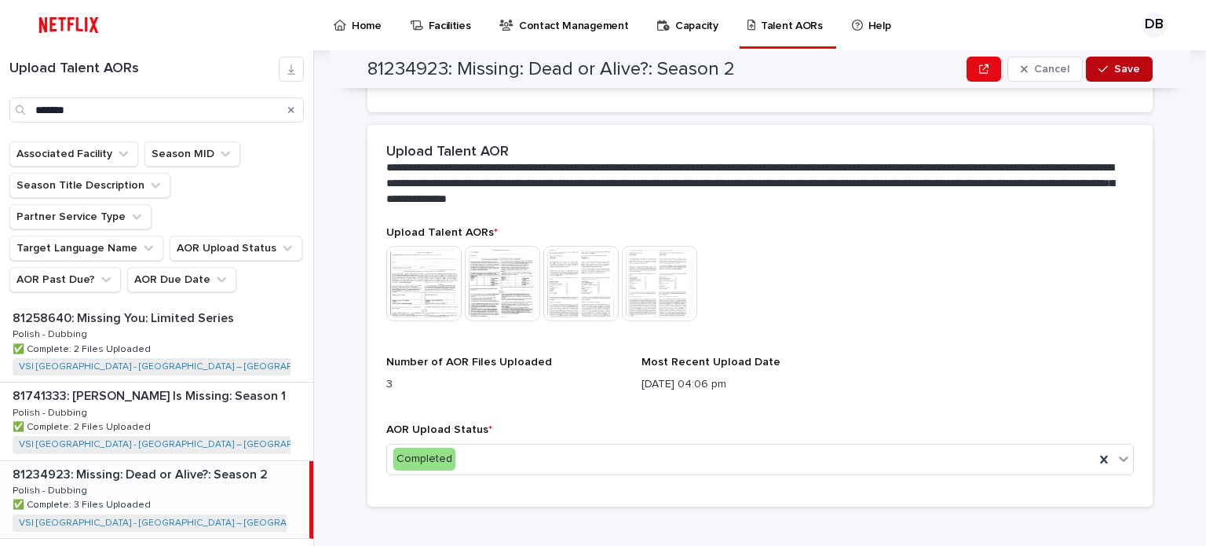
click at [1112, 60] on button "Save" at bounding box center [1119, 69] width 67 height 25
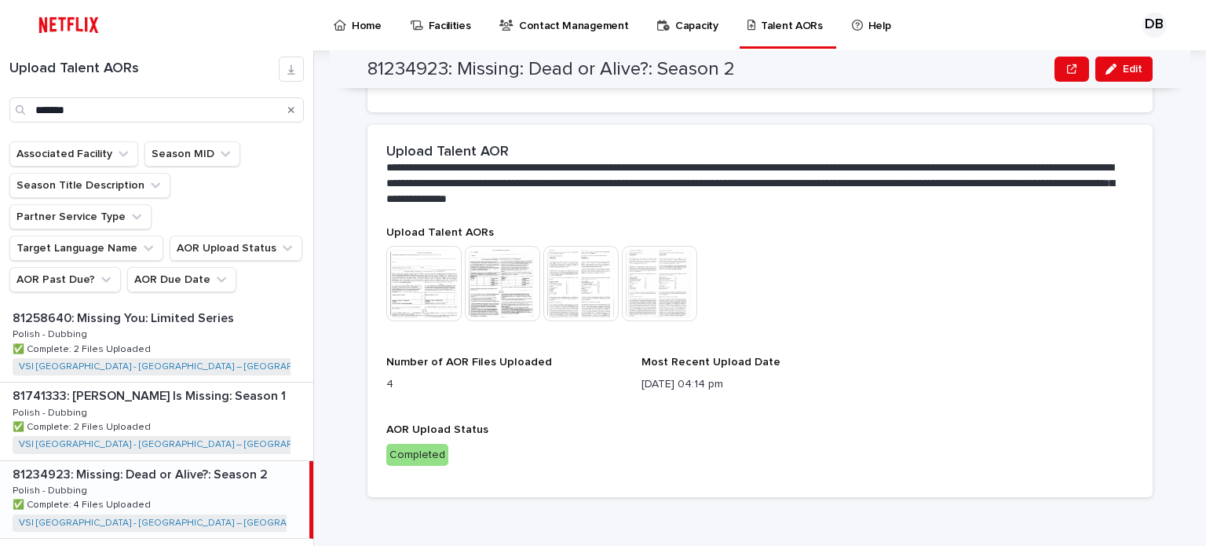
scroll to position [340, 0]
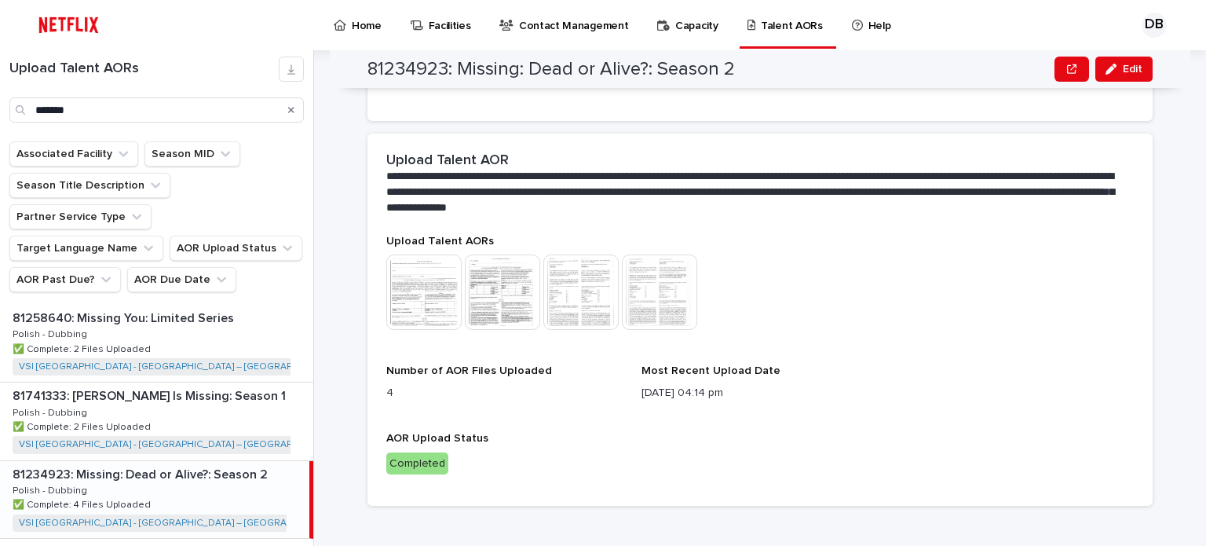
click at [290, 105] on icon "Search" at bounding box center [291, 109] width 6 height 9
click at [257, 108] on input "*******" at bounding box center [156, 109] width 294 height 25
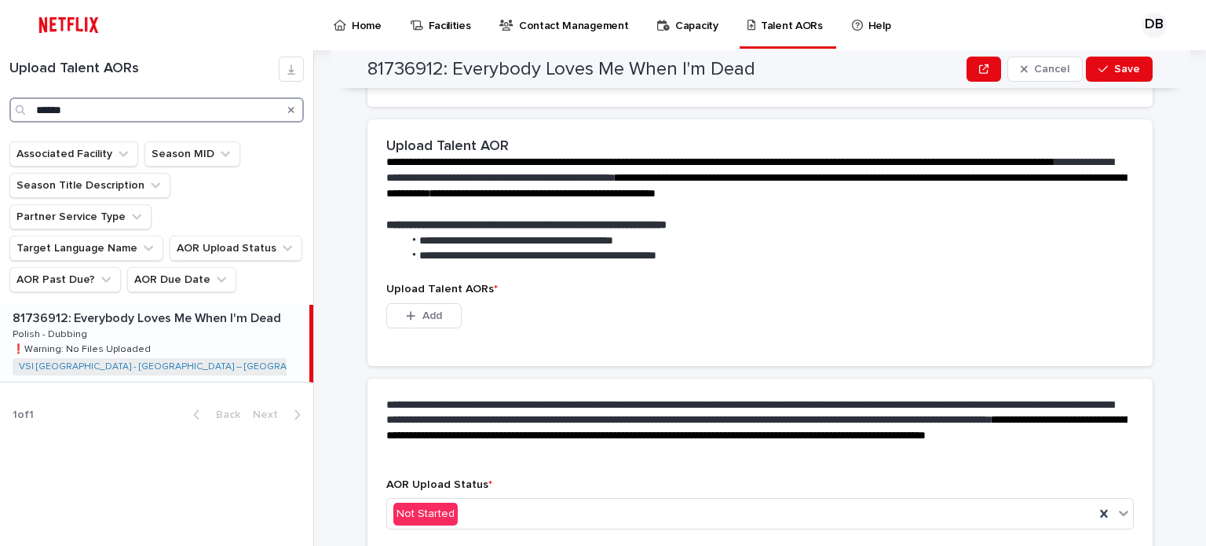
type input "******"
click at [189, 308] on p "81736912: Everybody Loves Me When I'm Dead" at bounding box center [149, 317] width 272 height 18
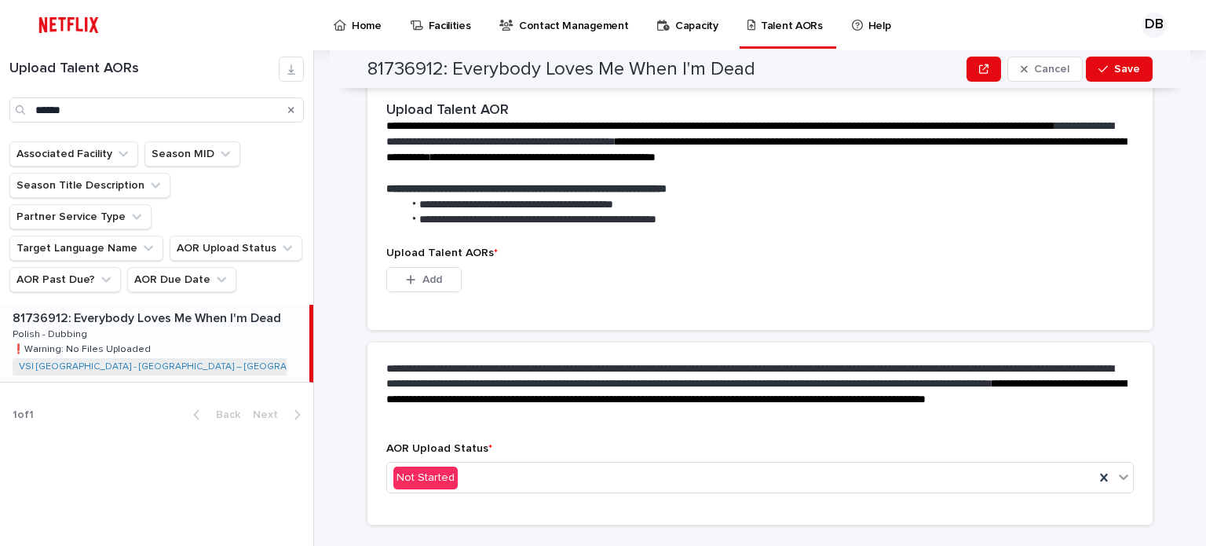
scroll to position [395, 0]
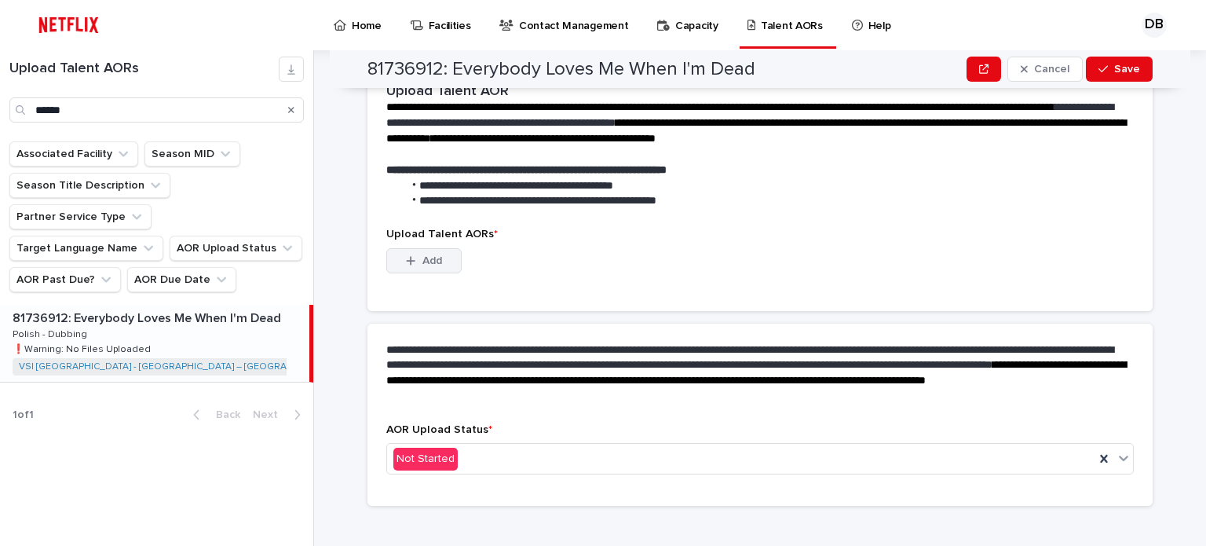
click at [437, 257] on div "Add" at bounding box center [423, 263] width 75 height 31
click at [431, 255] on span "Add" at bounding box center [432, 260] width 20 height 11
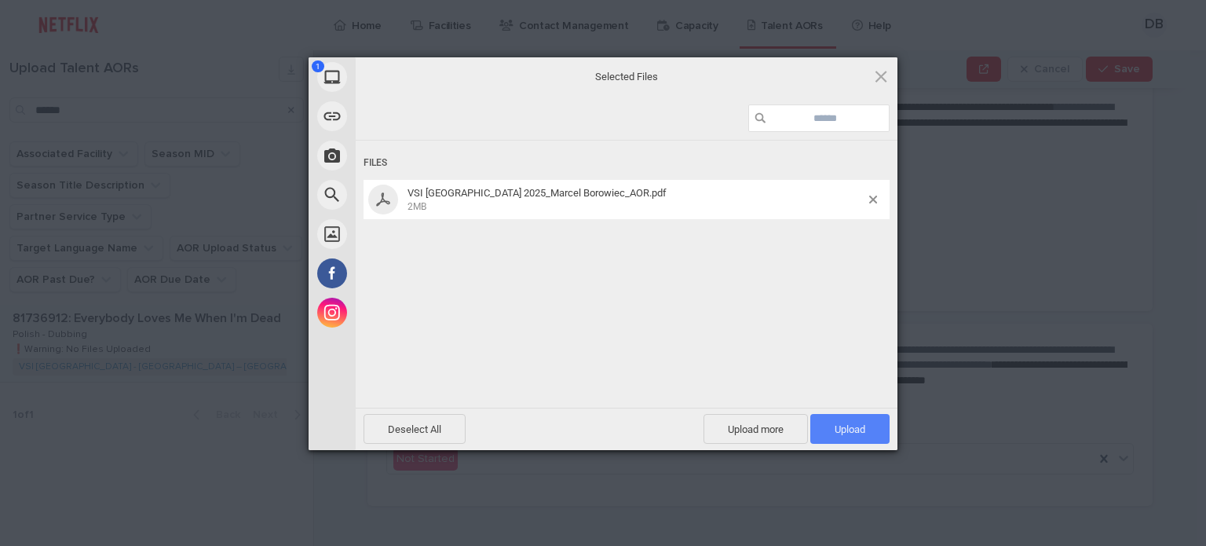
click at [850, 433] on span "Upload 1" at bounding box center [849, 429] width 31 height 12
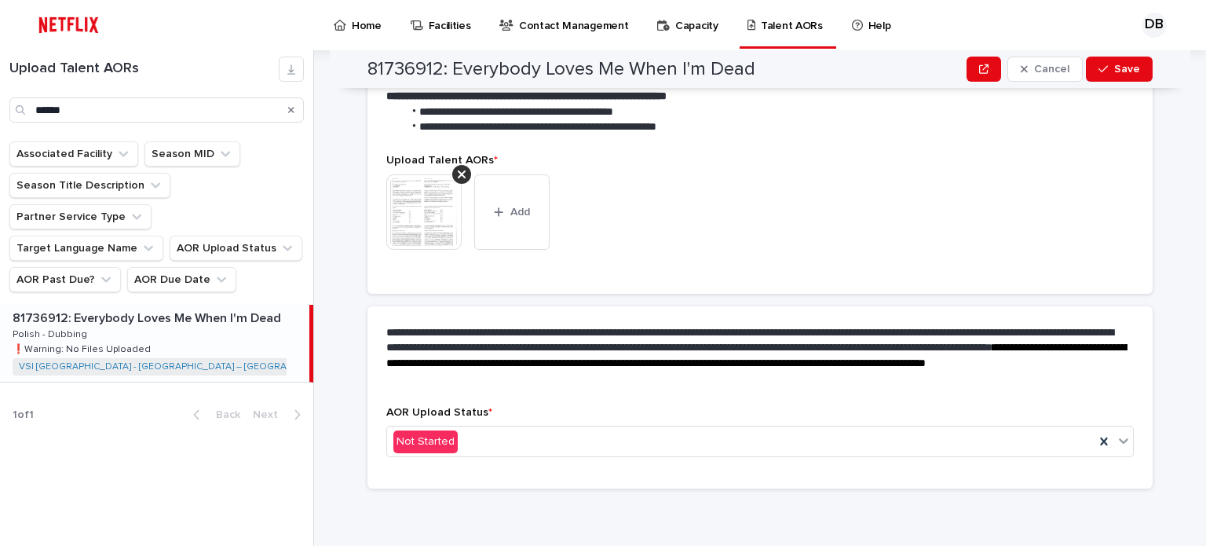
scroll to position [374, 0]
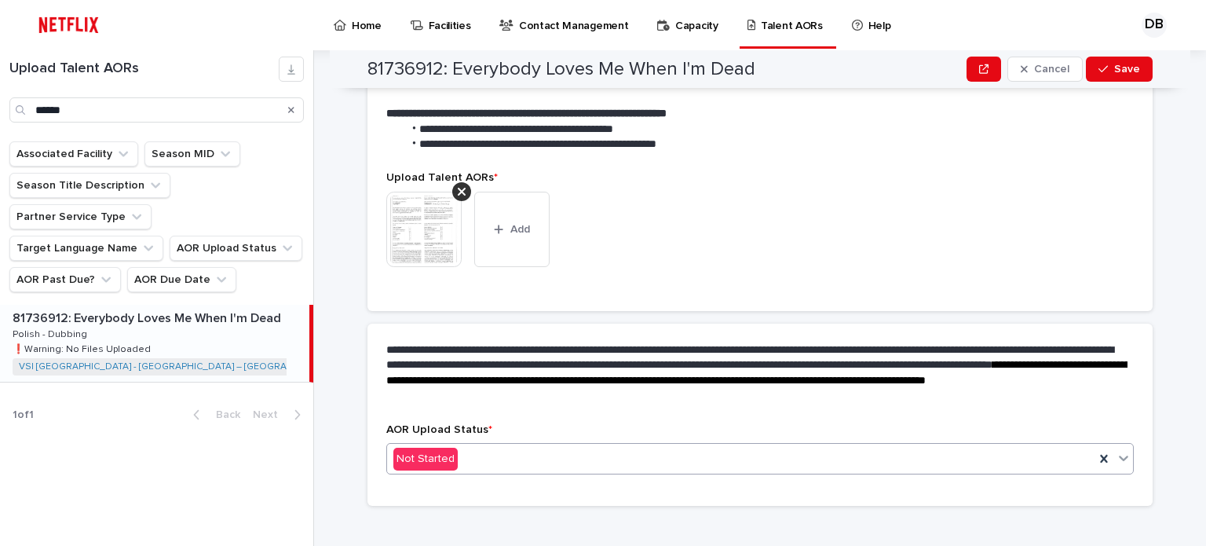
click at [465, 446] on div "Not Started" at bounding box center [740, 459] width 707 height 26
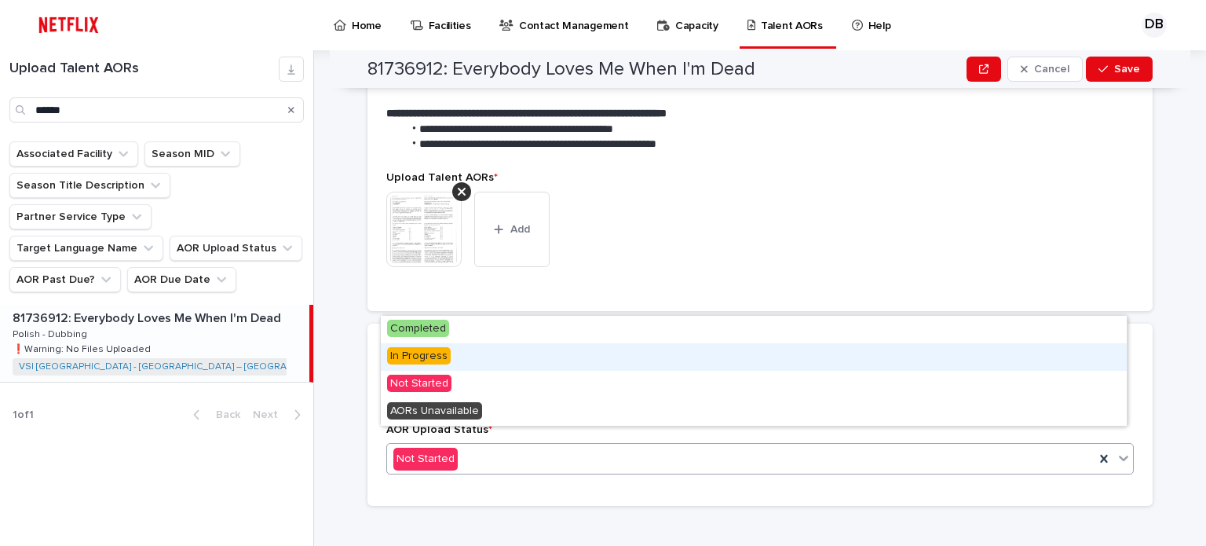
click at [422, 360] on span "In Progress" at bounding box center [419, 355] width 64 height 17
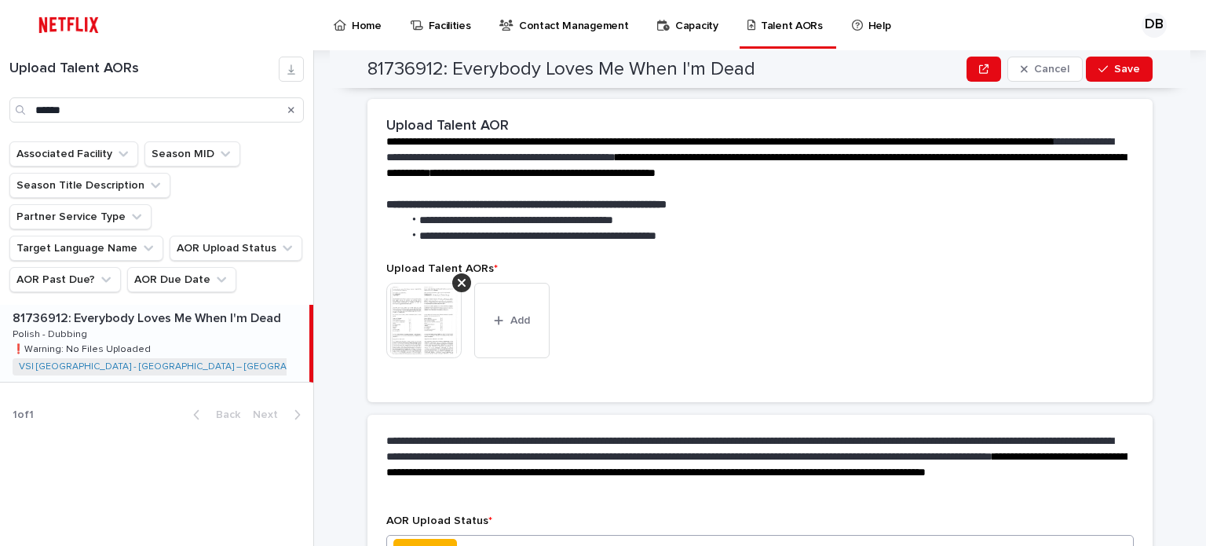
scroll to position [420, 0]
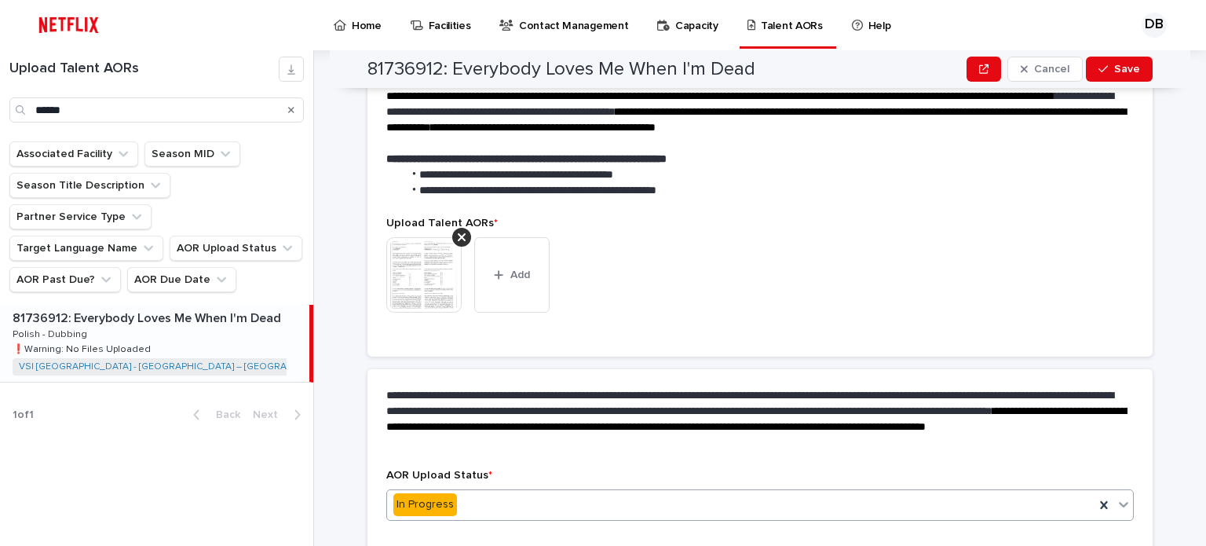
click at [412, 279] on img at bounding box center [423, 274] width 75 height 75
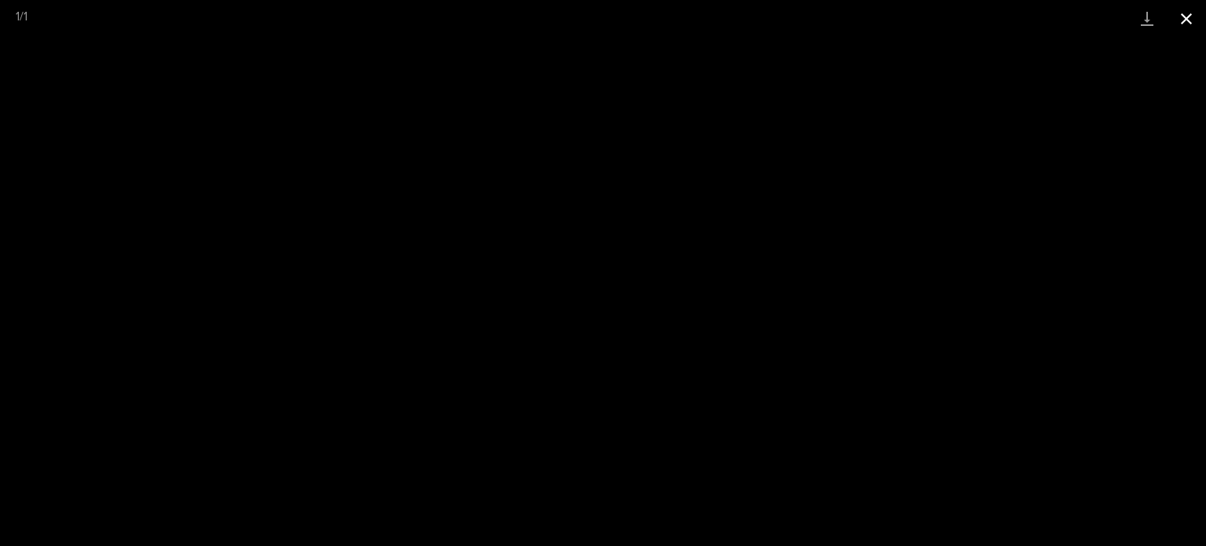
click at [1187, 7] on button "Close gallery" at bounding box center [1186, 18] width 39 height 37
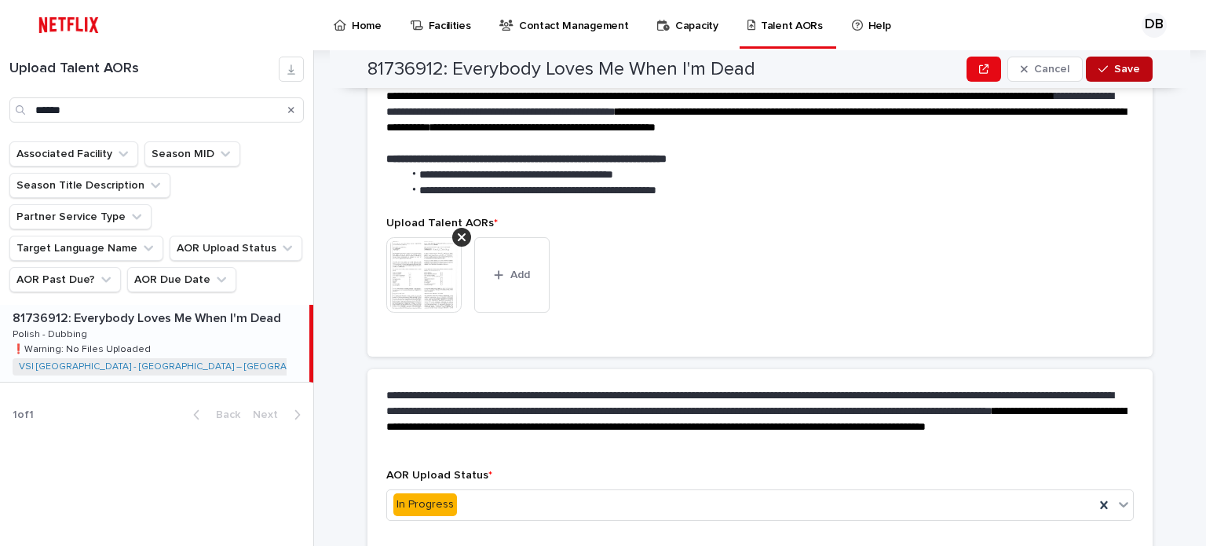
click at [1121, 68] on span "Save" at bounding box center [1127, 69] width 26 height 11
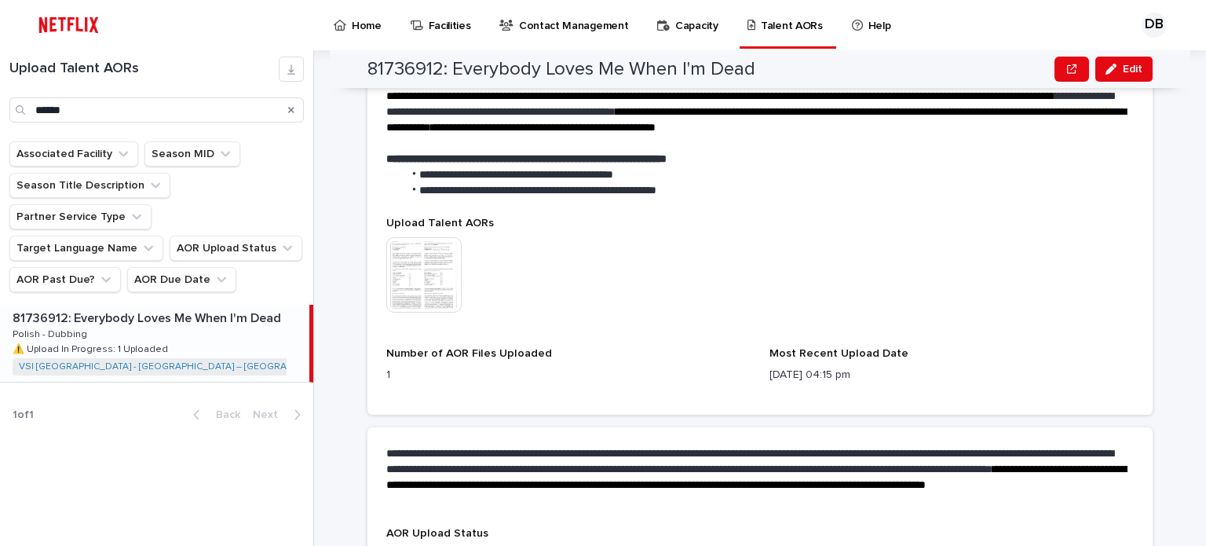
scroll to position [454, 0]
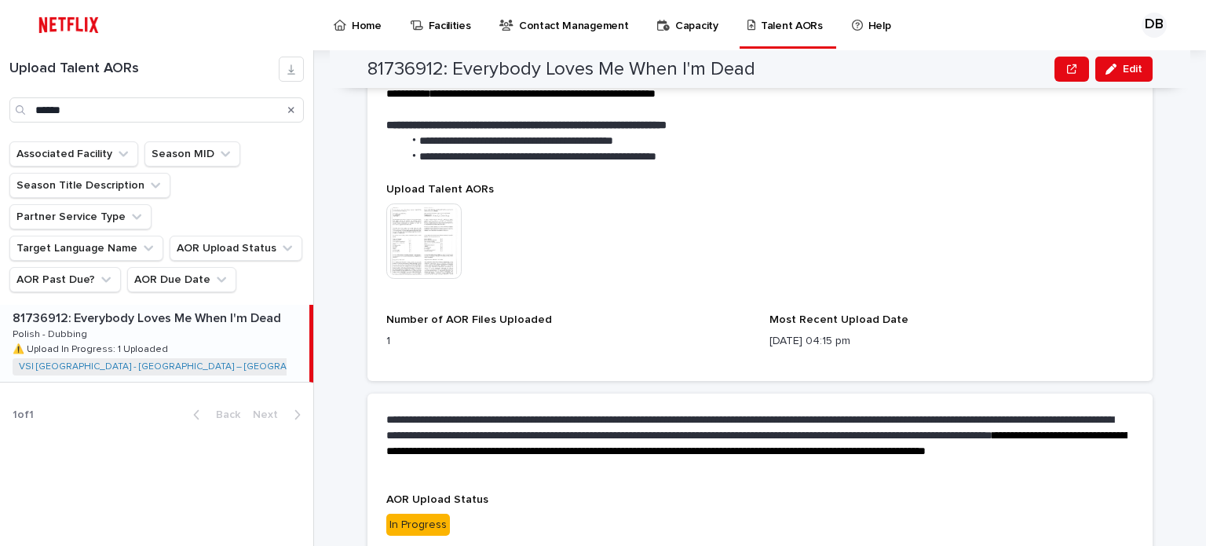
click at [292, 111] on icon "Search" at bounding box center [291, 110] width 6 height 6
click at [272, 112] on input "******" at bounding box center [156, 109] width 294 height 25
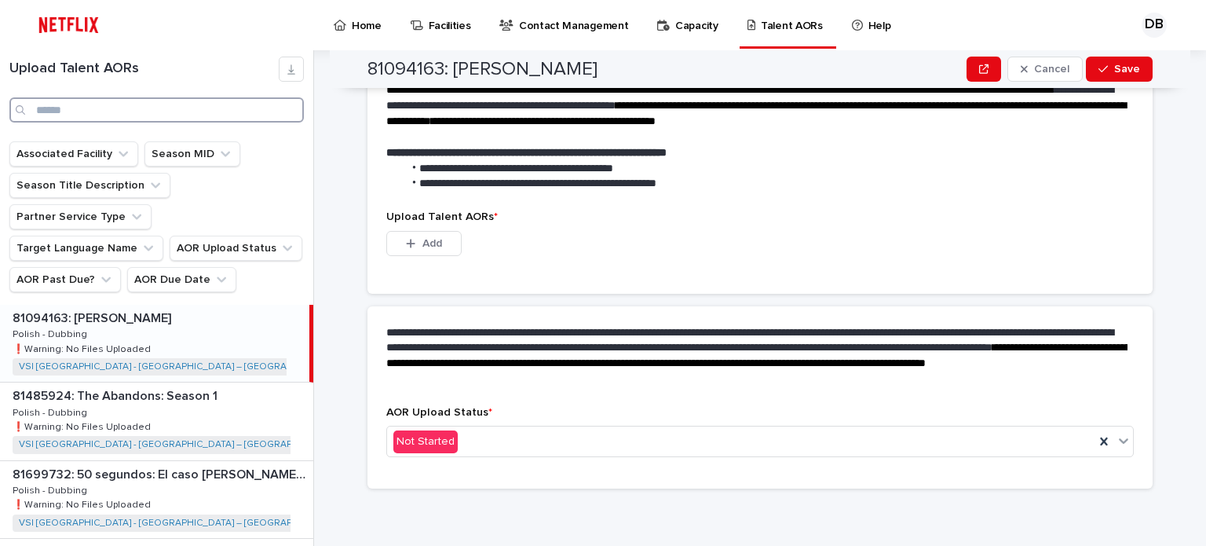
scroll to position [395, 0]
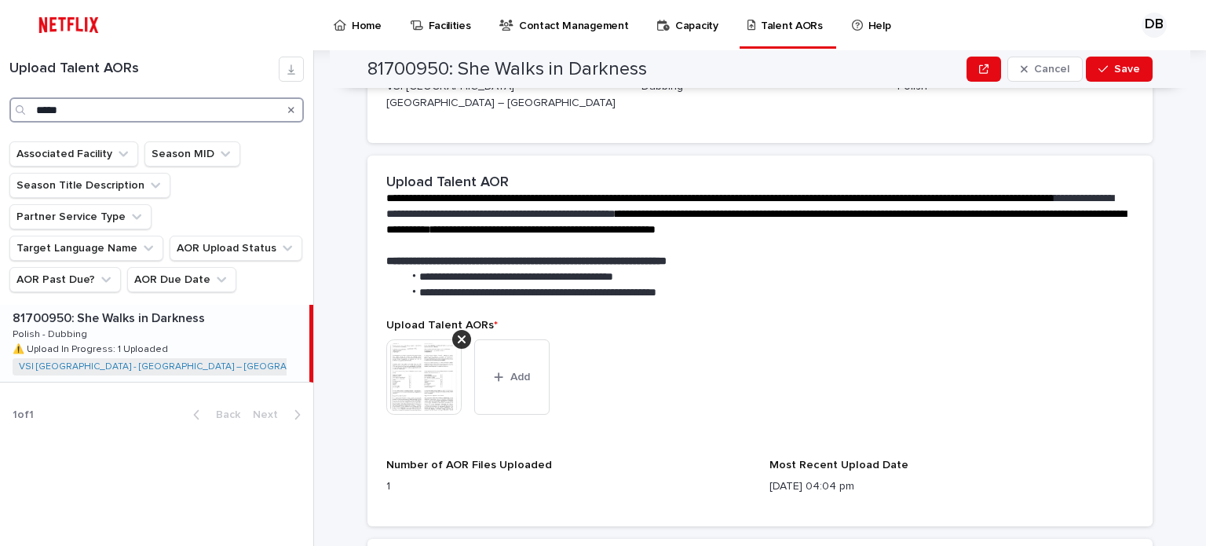
type input "*****"
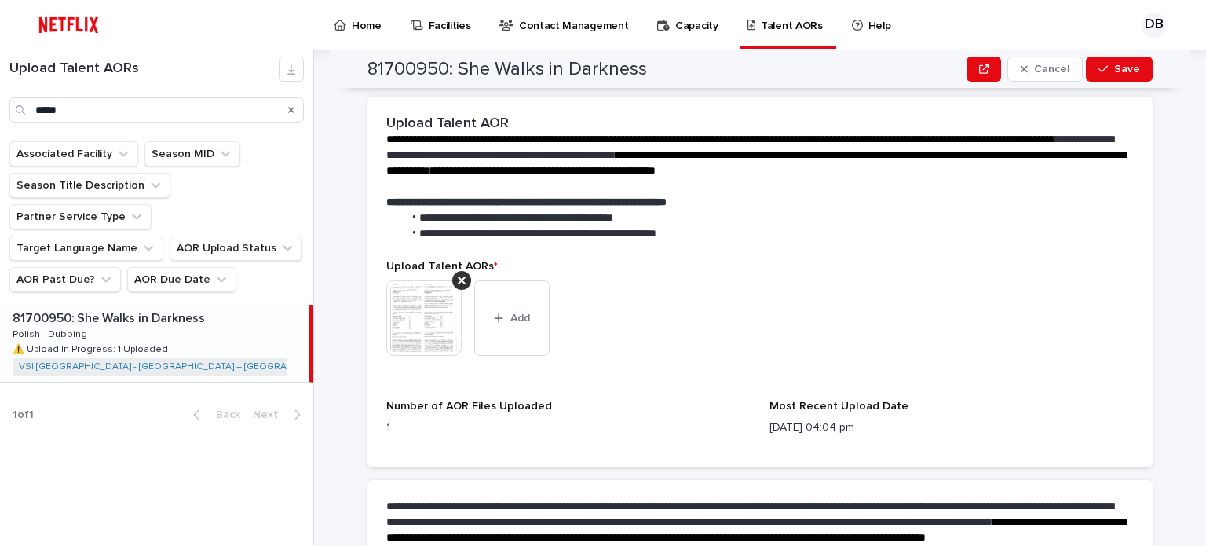
click at [214, 305] on div "81700950: She Walks in Darkness 81700950: She Walks in Darkness Polish - Dubbin…" at bounding box center [154, 343] width 309 height 77
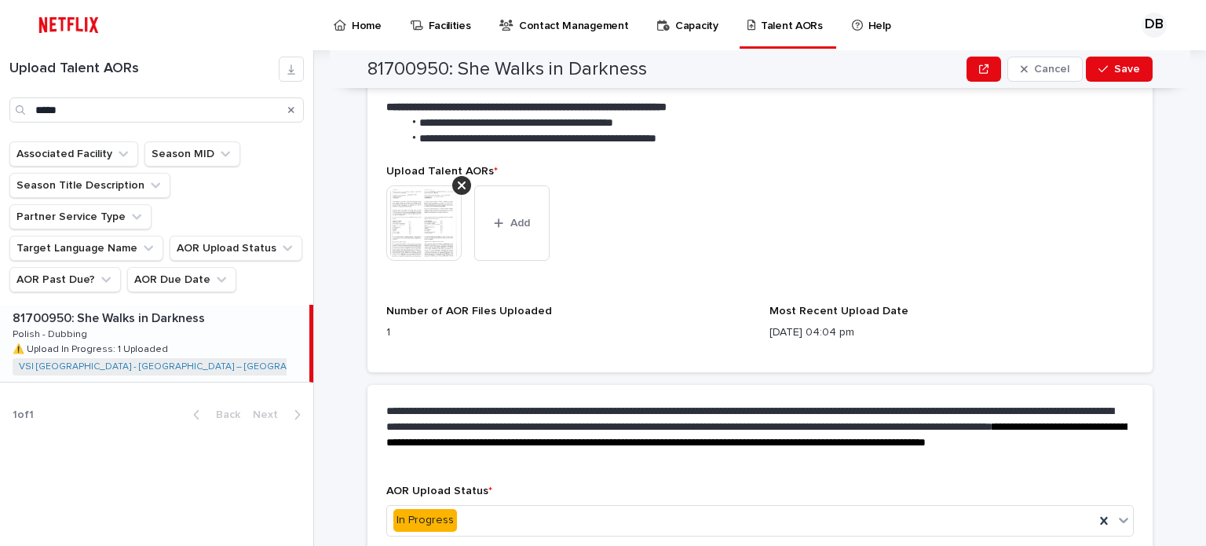
scroll to position [609, 0]
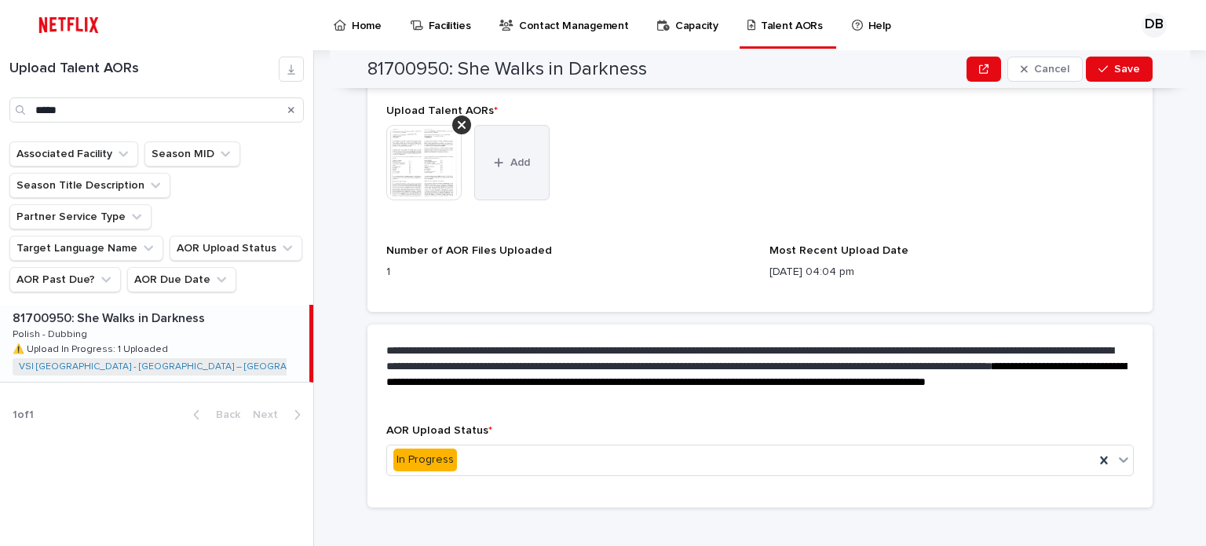
click at [525, 165] on button "Add" at bounding box center [511, 162] width 75 height 75
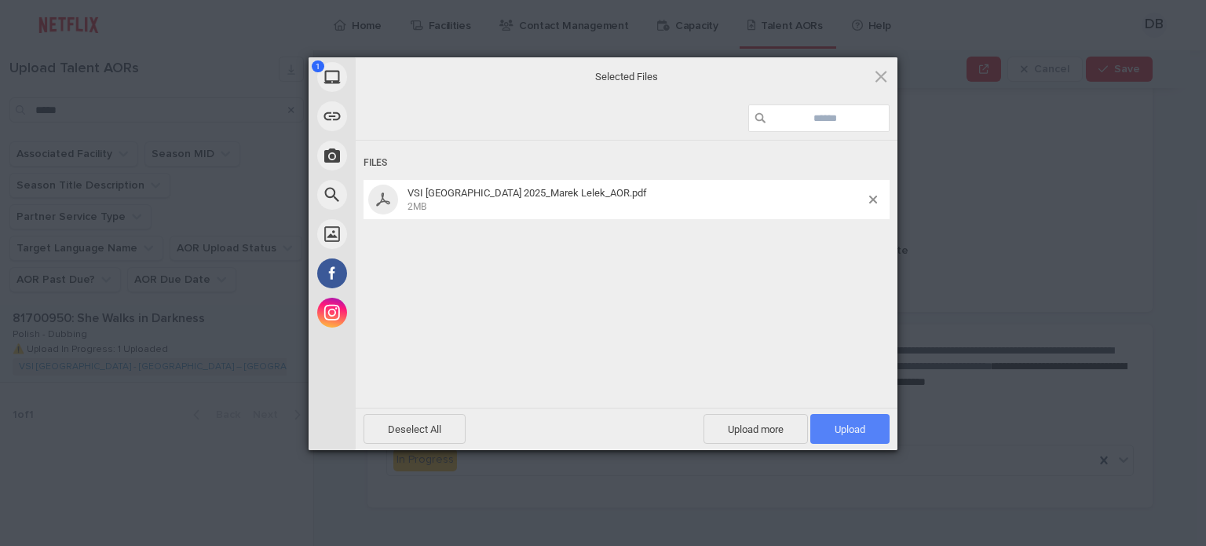
click at [844, 436] on span "Upload 1" at bounding box center [849, 429] width 79 height 30
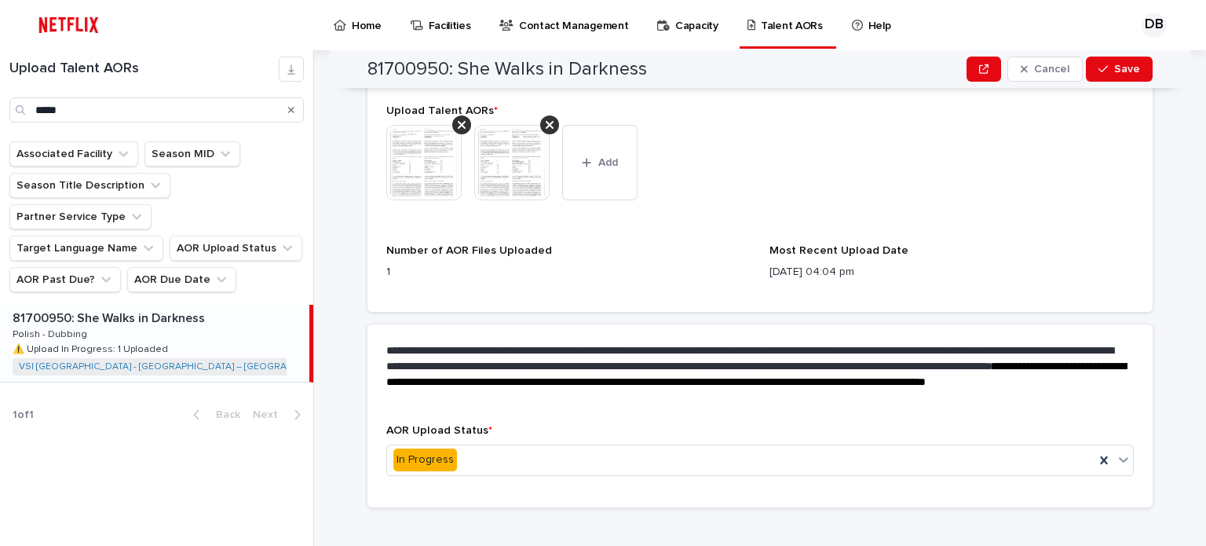
click at [398, 145] on img at bounding box center [423, 162] width 75 height 75
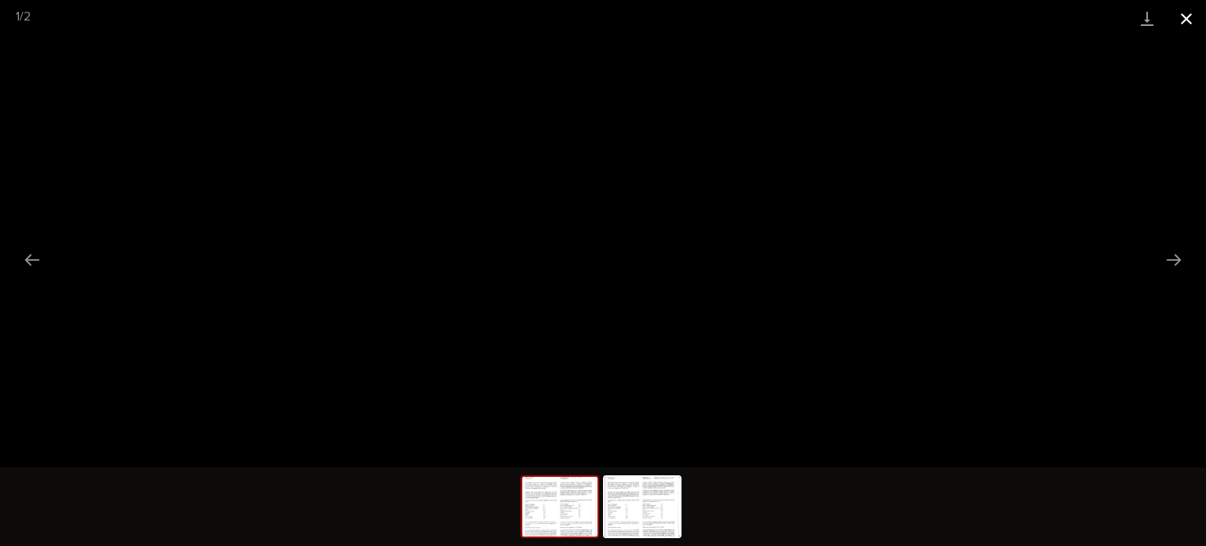
click at [1192, 18] on button "Close gallery" at bounding box center [1186, 18] width 39 height 37
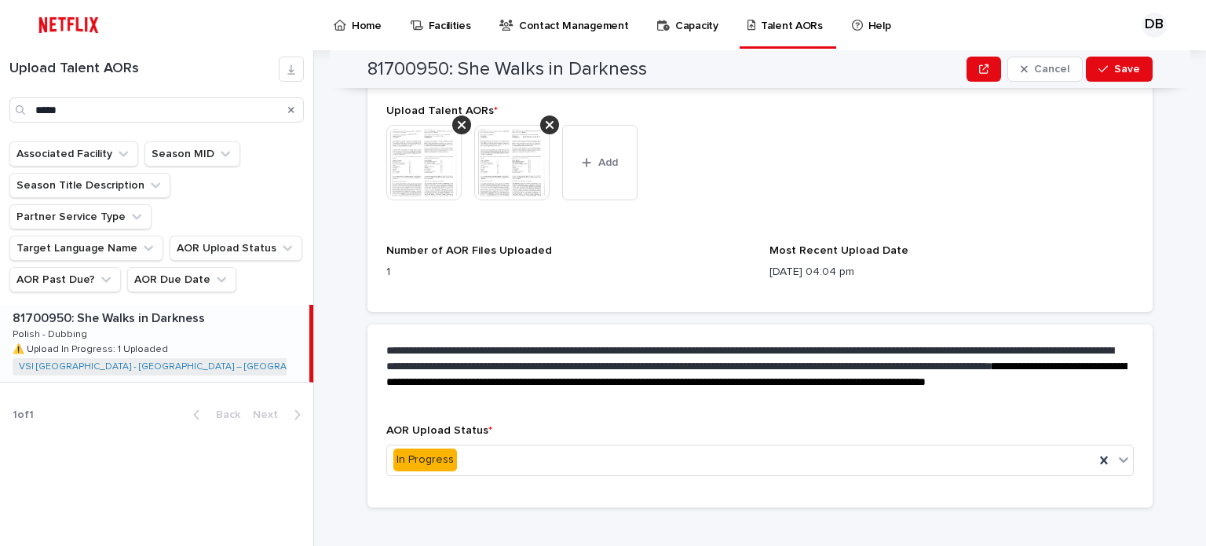
click at [491, 153] on img at bounding box center [511, 162] width 75 height 75
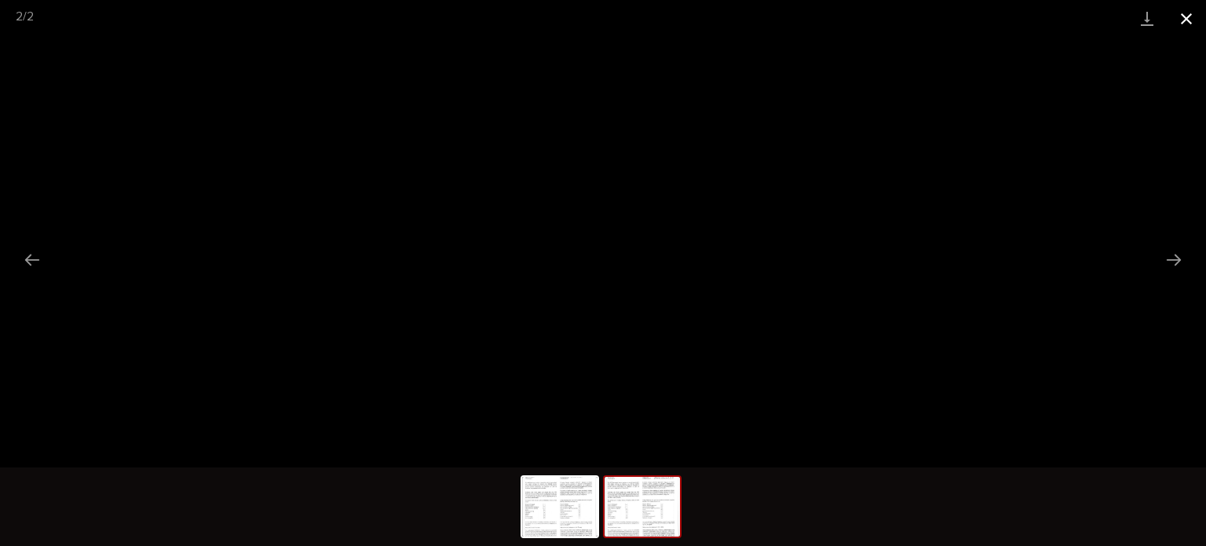
click at [1193, 20] on button "Close gallery" at bounding box center [1186, 18] width 39 height 37
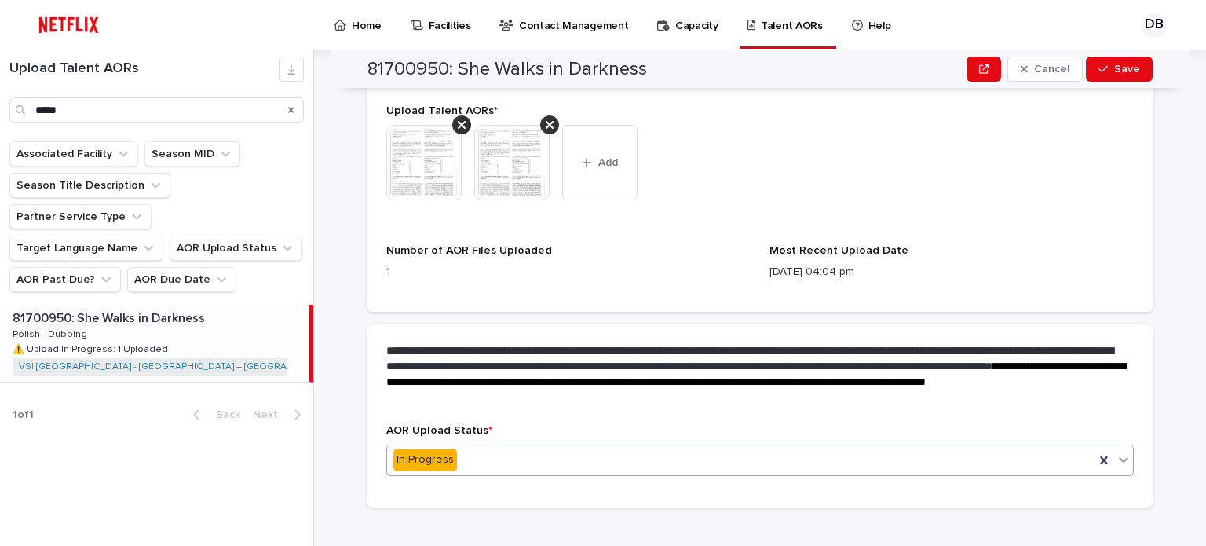
click at [622, 447] on div "In Progress" at bounding box center [740, 460] width 707 height 26
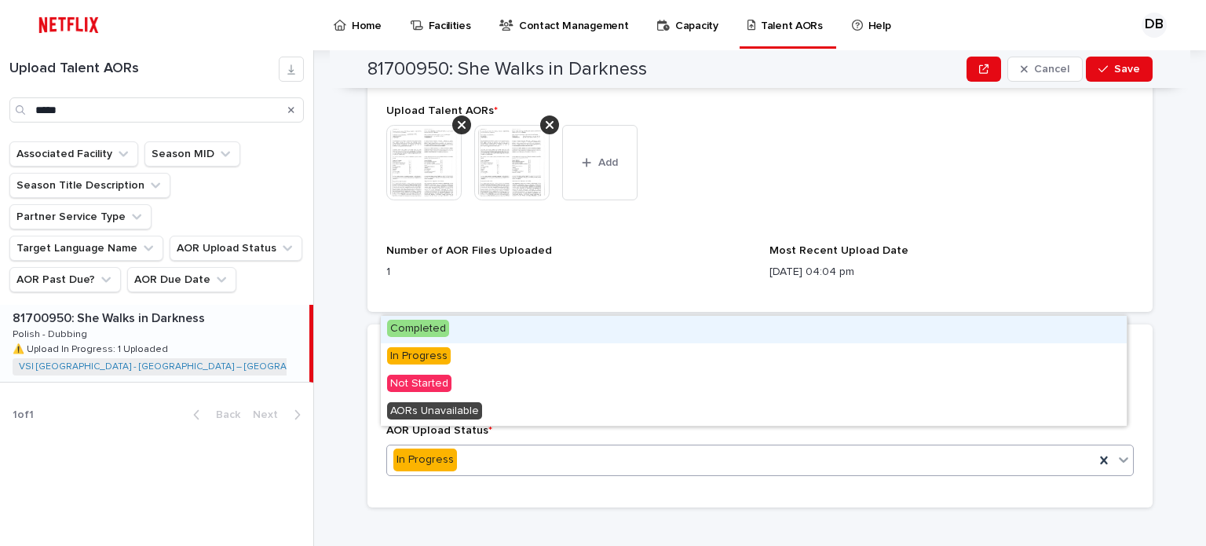
click at [539, 335] on div "Completed" at bounding box center [754, 329] width 746 height 27
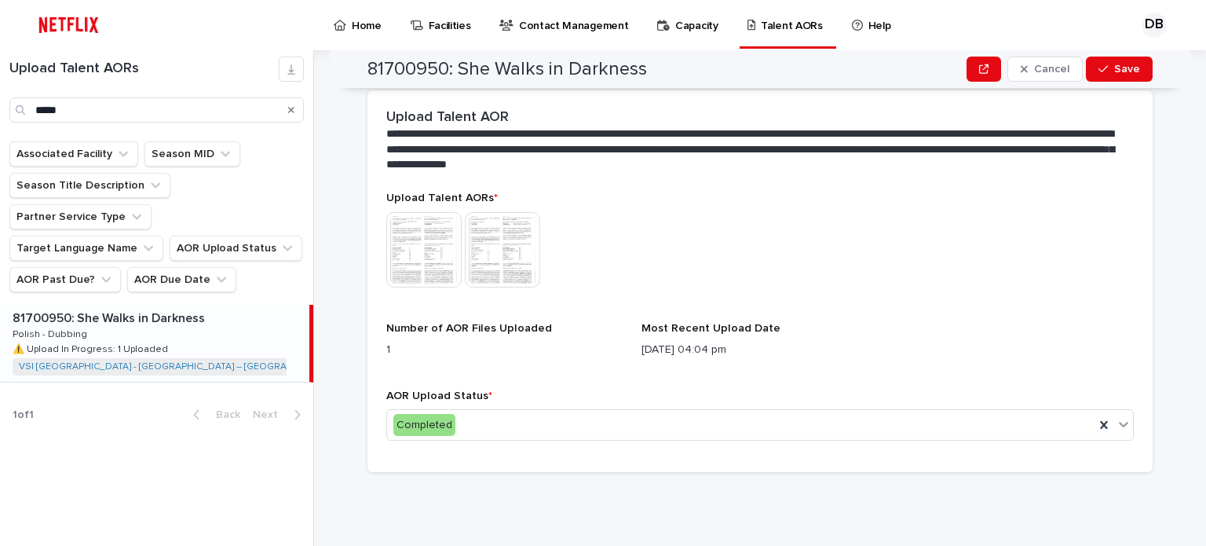
scroll to position [425, 0]
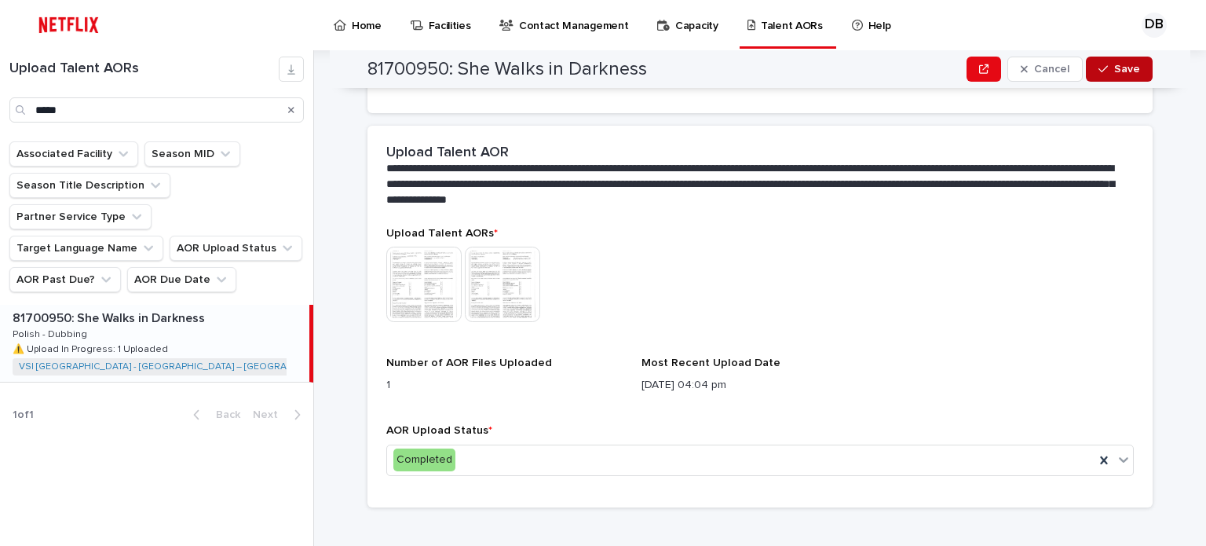
click at [1114, 69] on span "Save" at bounding box center [1127, 69] width 26 height 11
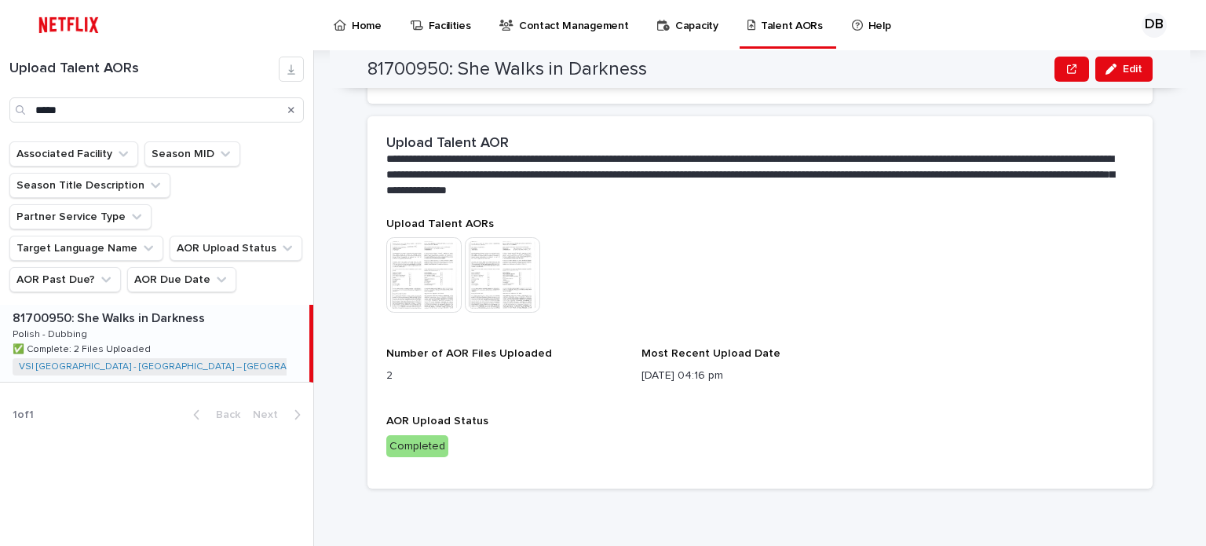
scroll to position [340, 0]
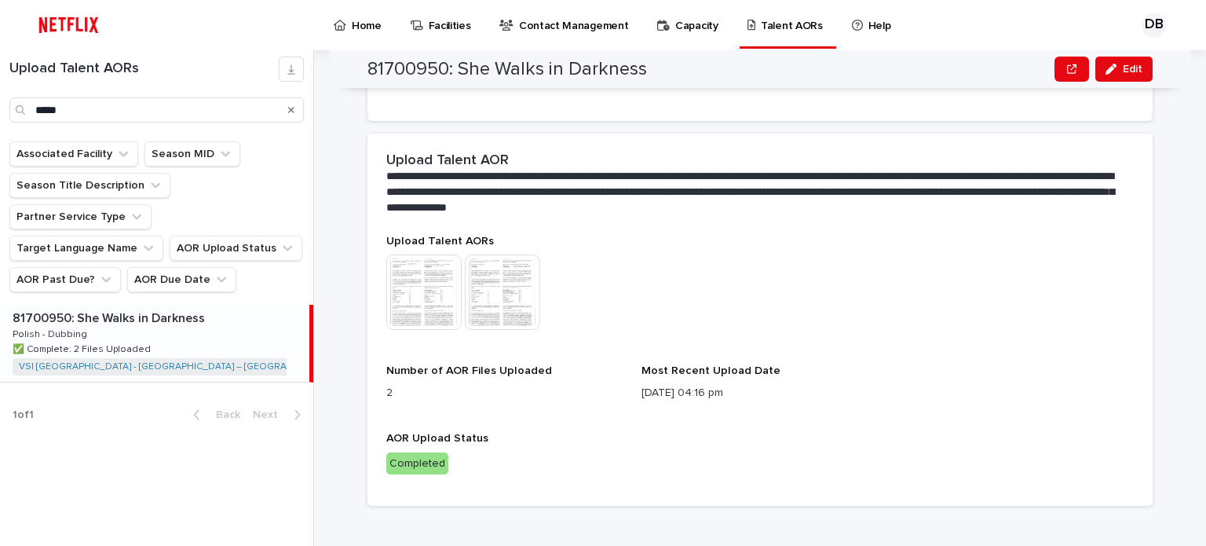
click at [294, 109] on div "Search" at bounding box center [291, 109] width 25 height 25
click at [291, 108] on icon "Search" at bounding box center [291, 109] width 6 height 9
click at [271, 109] on input "*****" at bounding box center [156, 109] width 294 height 25
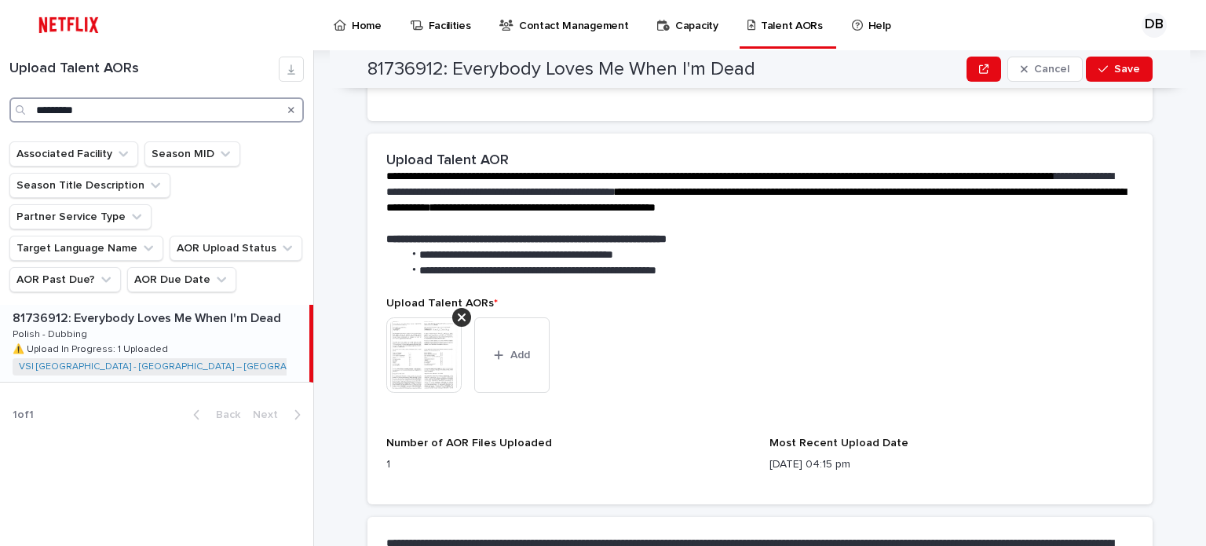
type input "*********"
click at [271, 308] on p "81736912: Everybody Loves Me When I'm Dead" at bounding box center [149, 317] width 272 height 18
click at [524, 345] on button "Add" at bounding box center [511, 354] width 75 height 75
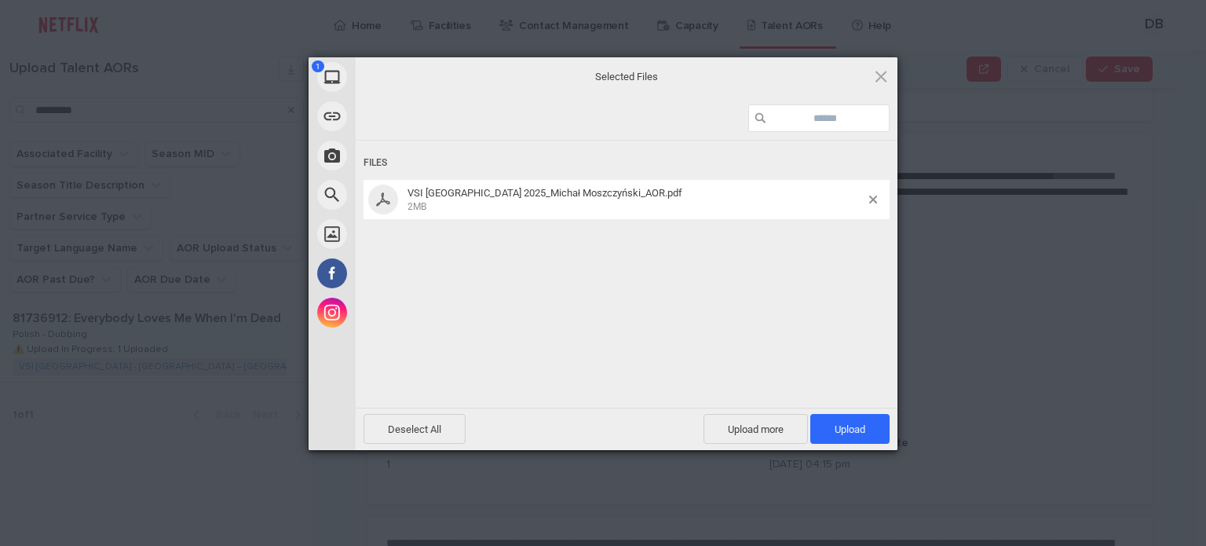
click at [839, 411] on div "Deselect All Upload more Upload 1" at bounding box center [627, 428] width 542 height 42
click at [843, 418] on span "Upload 1" at bounding box center [849, 429] width 79 height 30
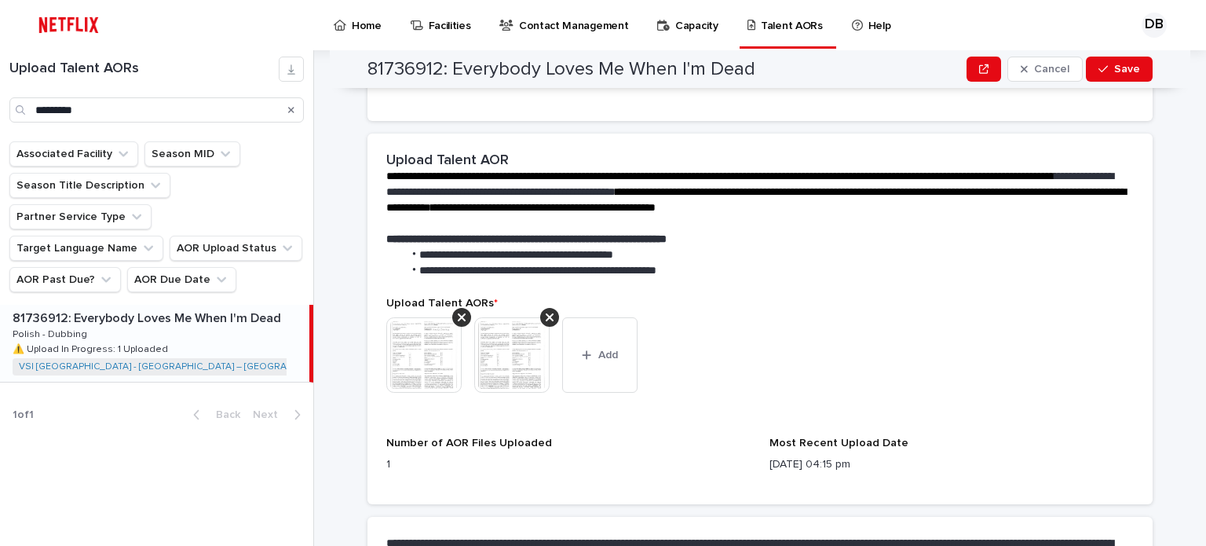
click at [407, 320] on img at bounding box center [423, 354] width 75 height 75
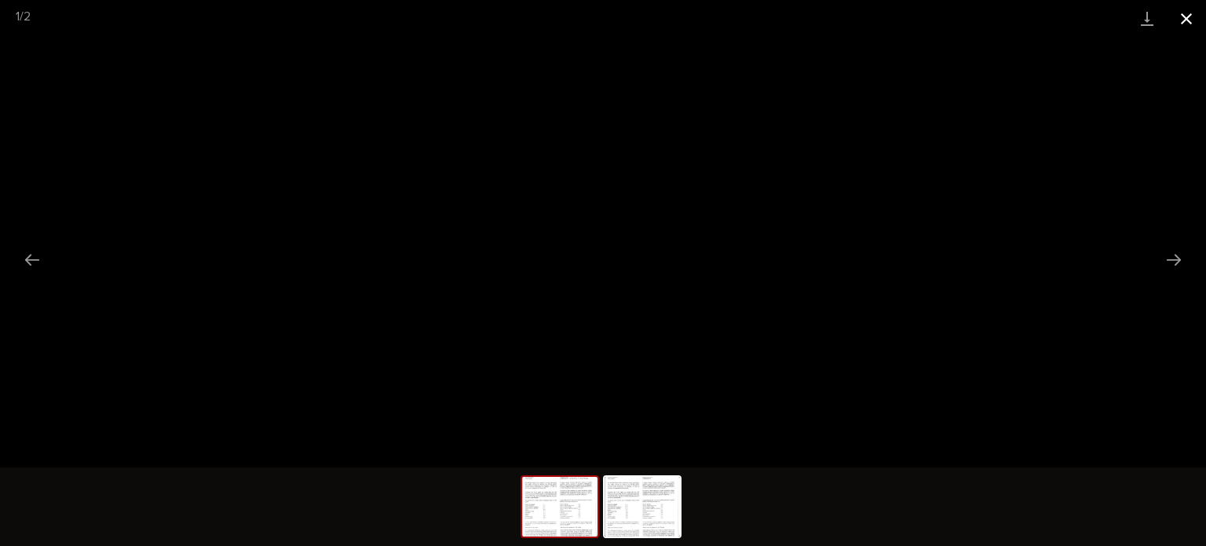
click at [1195, 16] on button "Close gallery" at bounding box center [1186, 18] width 39 height 37
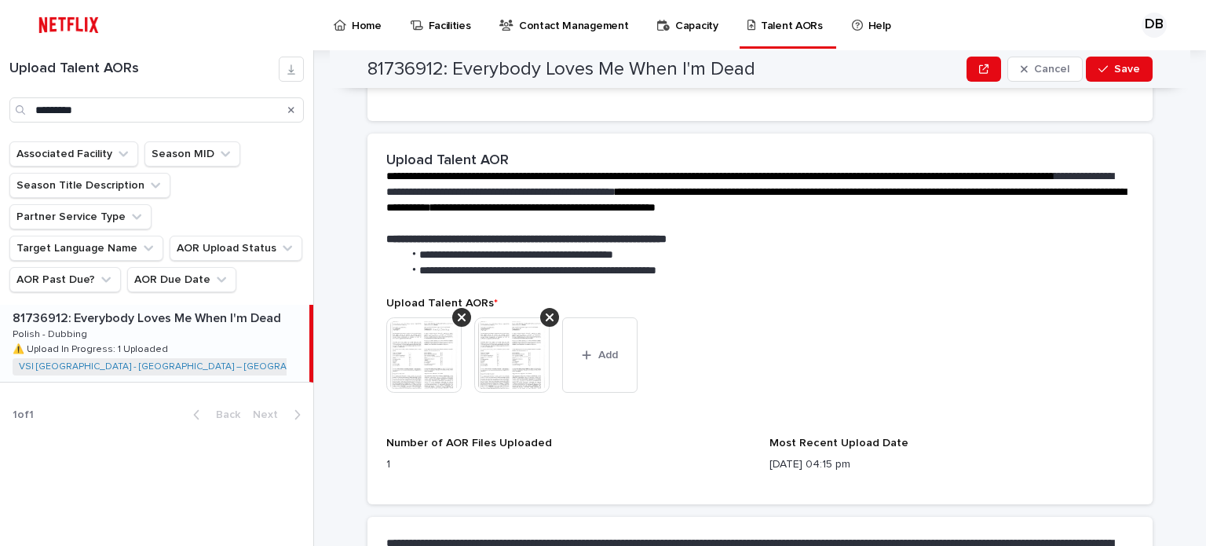
click at [522, 338] on img at bounding box center [511, 354] width 75 height 75
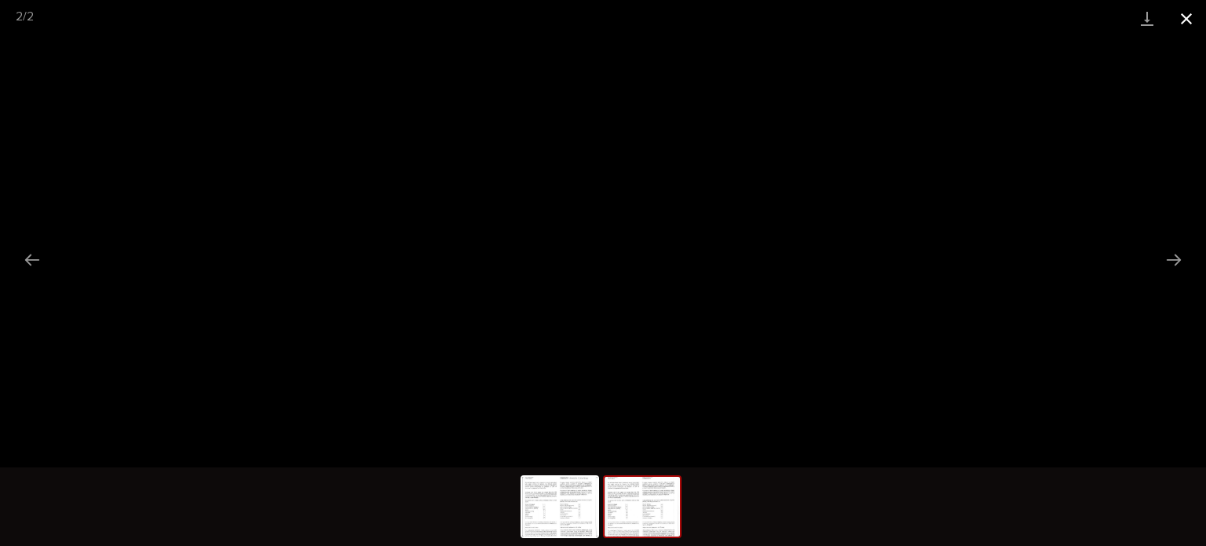
click at [1190, 12] on button "Close gallery" at bounding box center [1186, 18] width 39 height 37
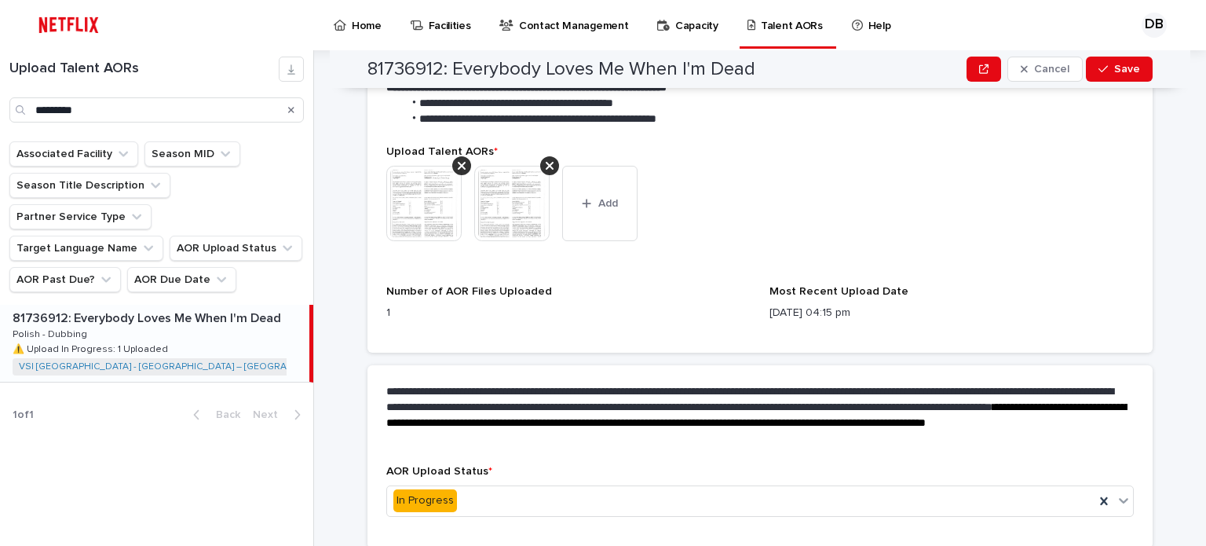
scroll to position [533, 0]
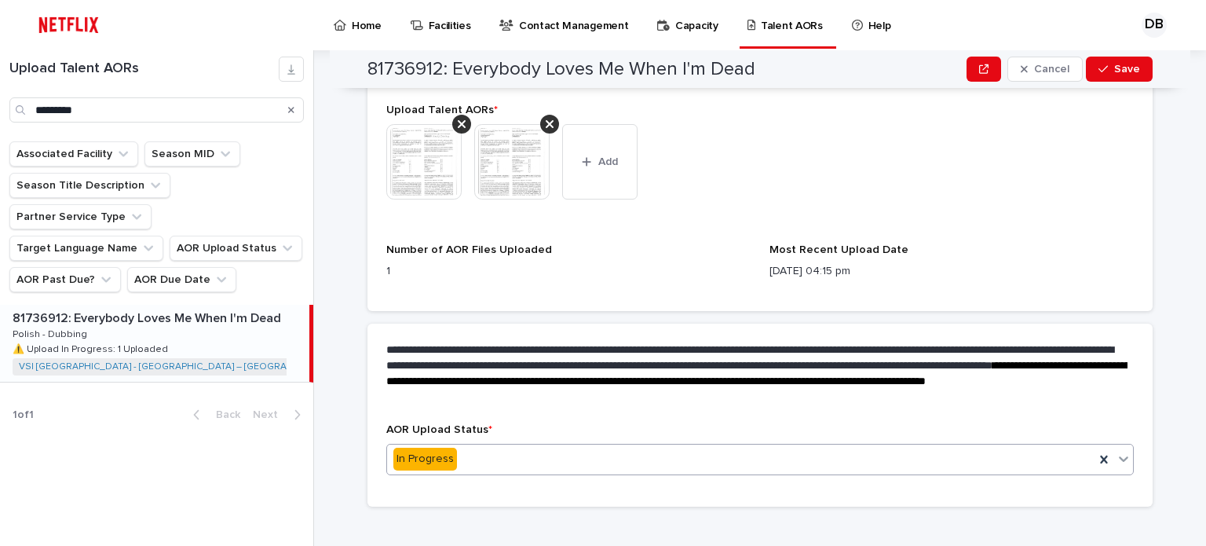
click at [465, 446] on div "In Progress" at bounding box center [740, 459] width 707 height 26
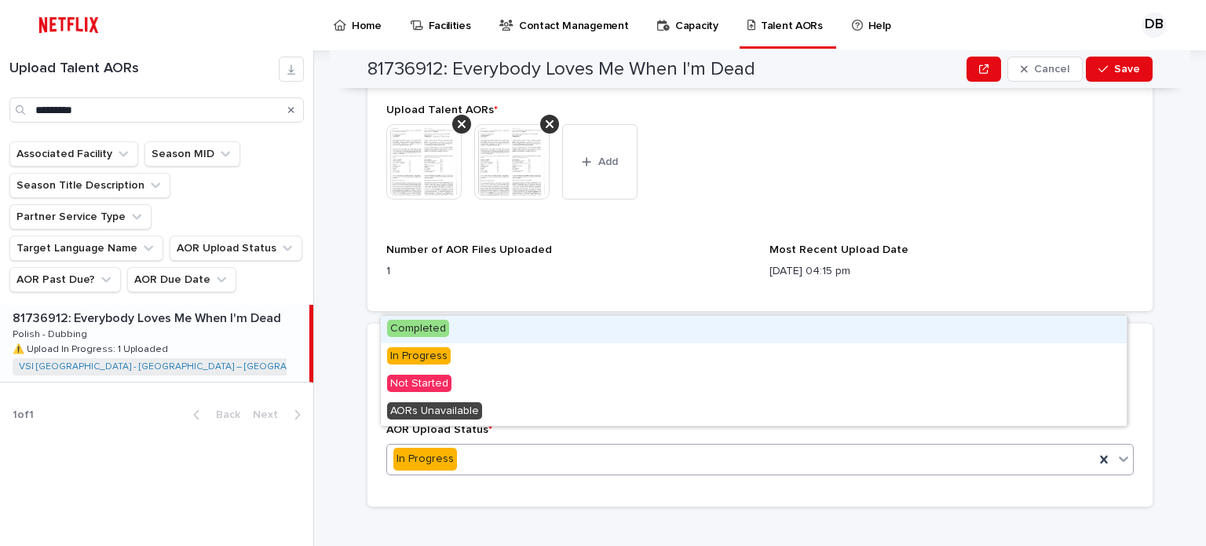
click at [454, 341] on div "Completed" at bounding box center [754, 329] width 746 height 27
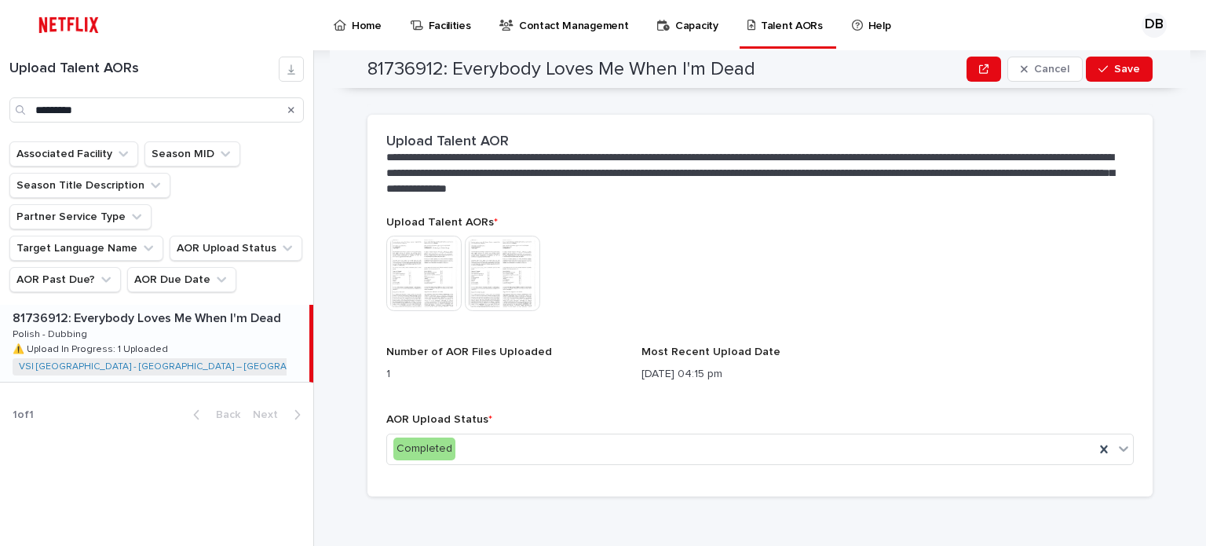
scroll to position [349, 0]
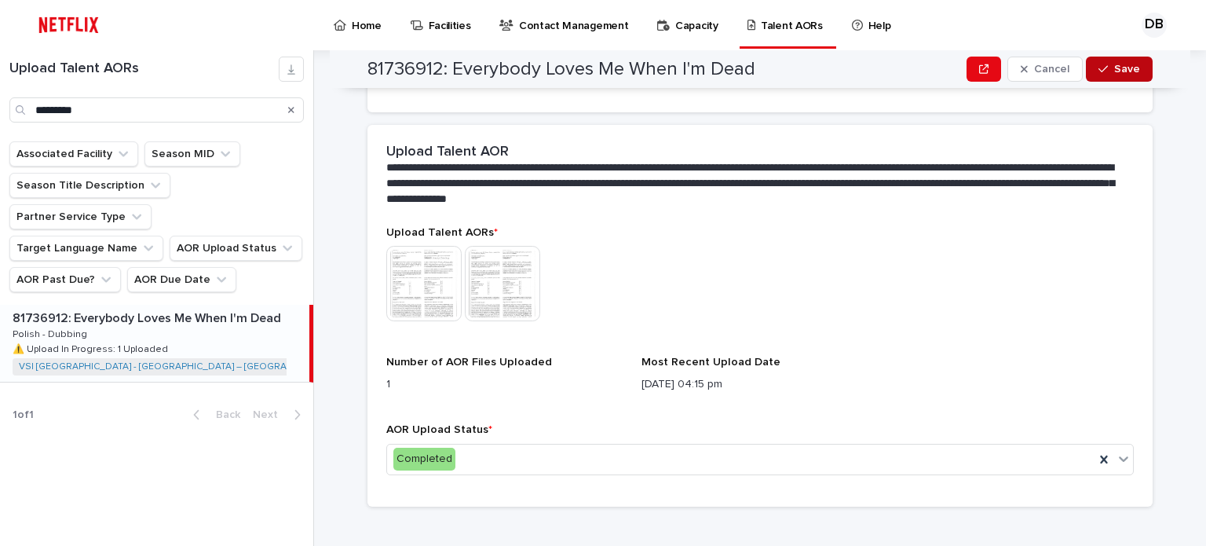
click at [1108, 70] on div "button" at bounding box center [1106, 69] width 16 height 11
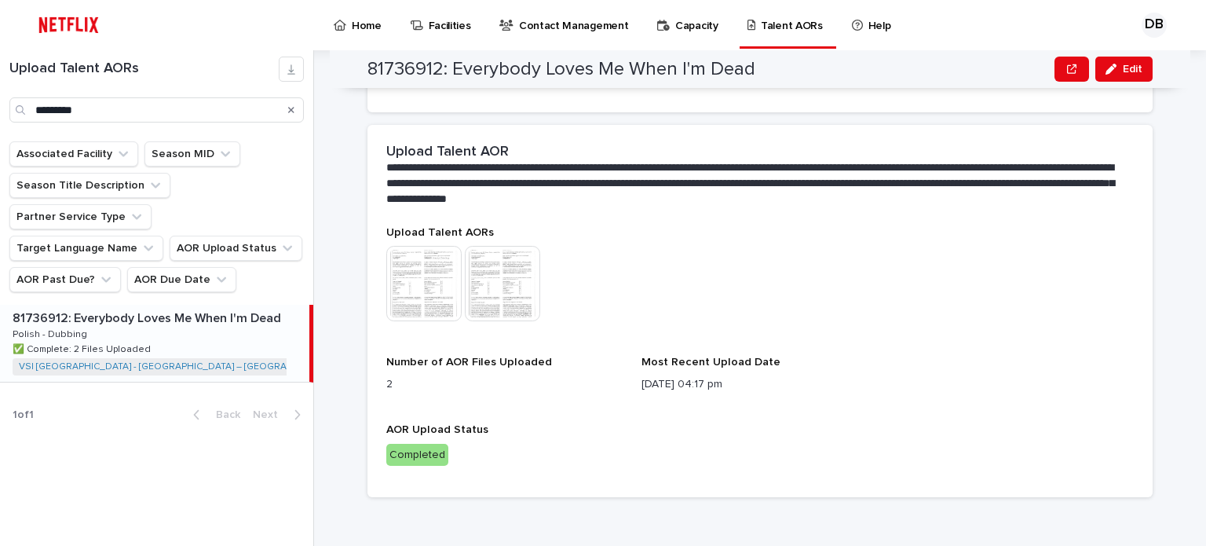
scroll to position [340, 0]
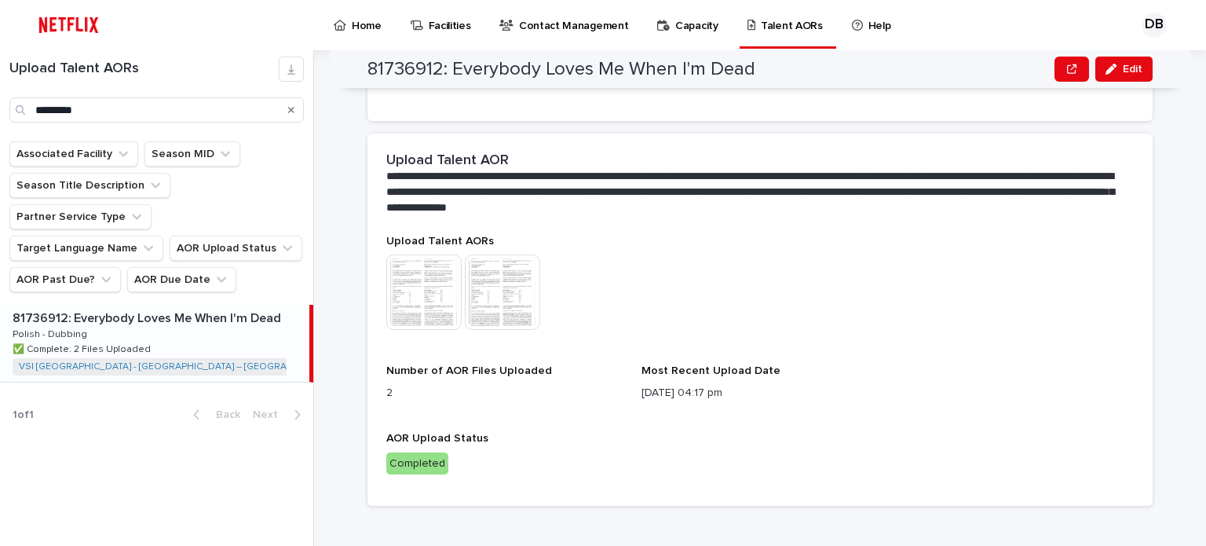
click at [294, 102] on button "Search" at bounding box center [291, 109] width 6 height 25
click at [276, 109] on input "*********" at bounding box center [156, 109] width 294 height 25
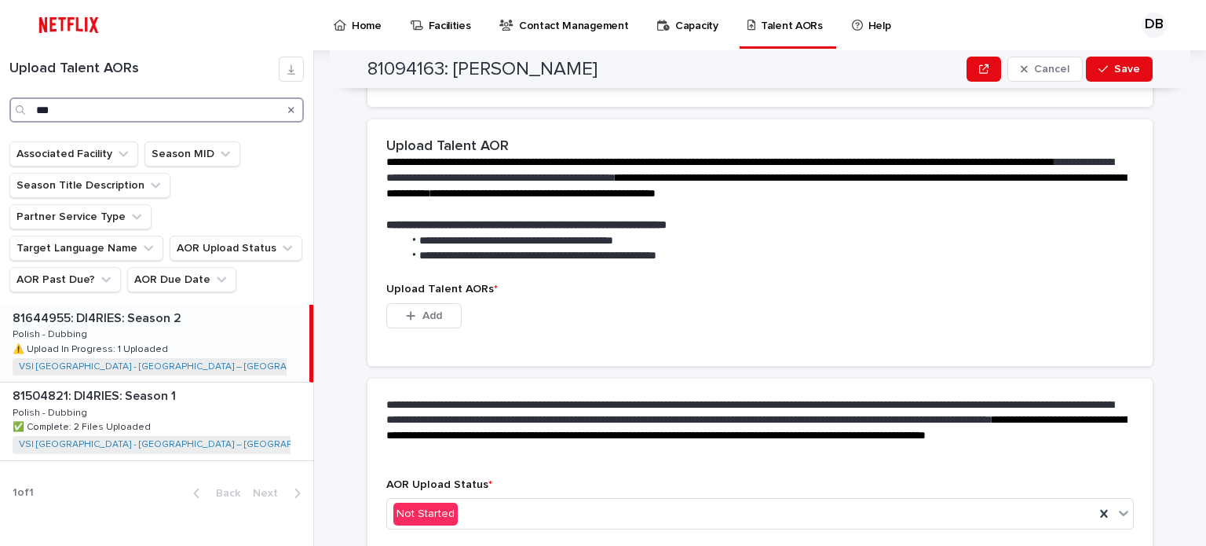
type input "***"
click at [162, 305] on div "81644955: DI4RIES: Season 2 81644955: DI4RIES: Season 2 Polish - Dubbing Polish…" at bounding box center [154, 343] width 309 height 77
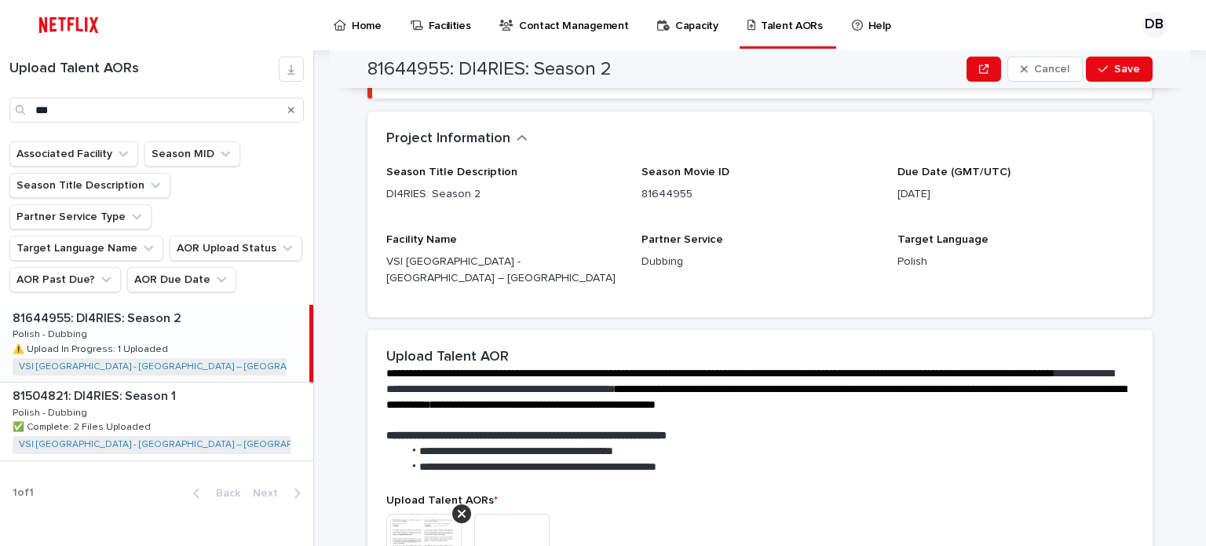
scroll to position [654, 0]
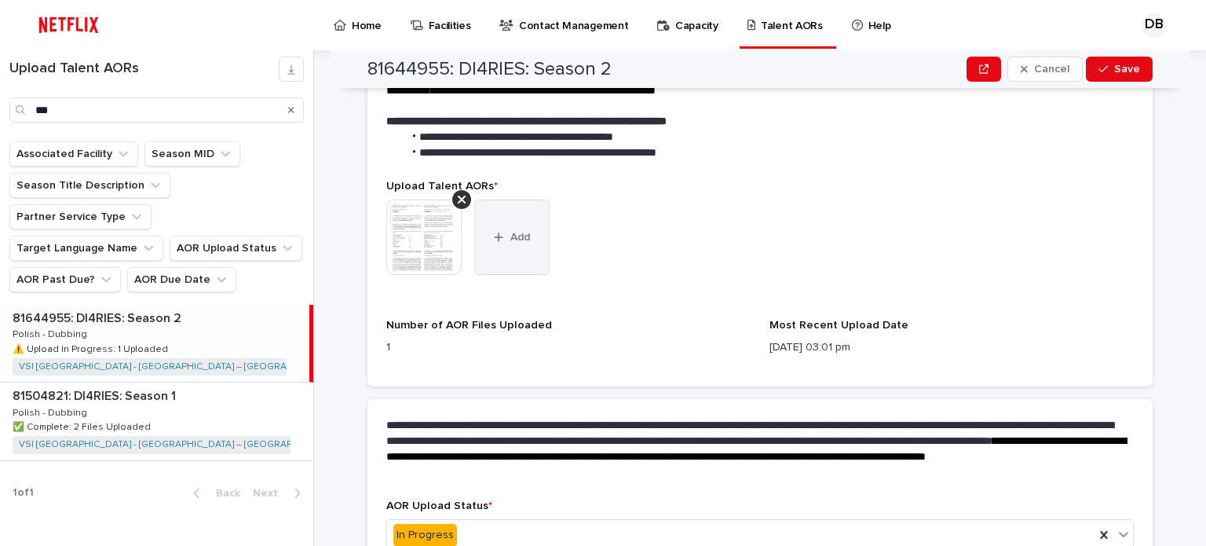
click at [518, 243] on button "Add" at bounding box center [511, 236] width 75 height 75
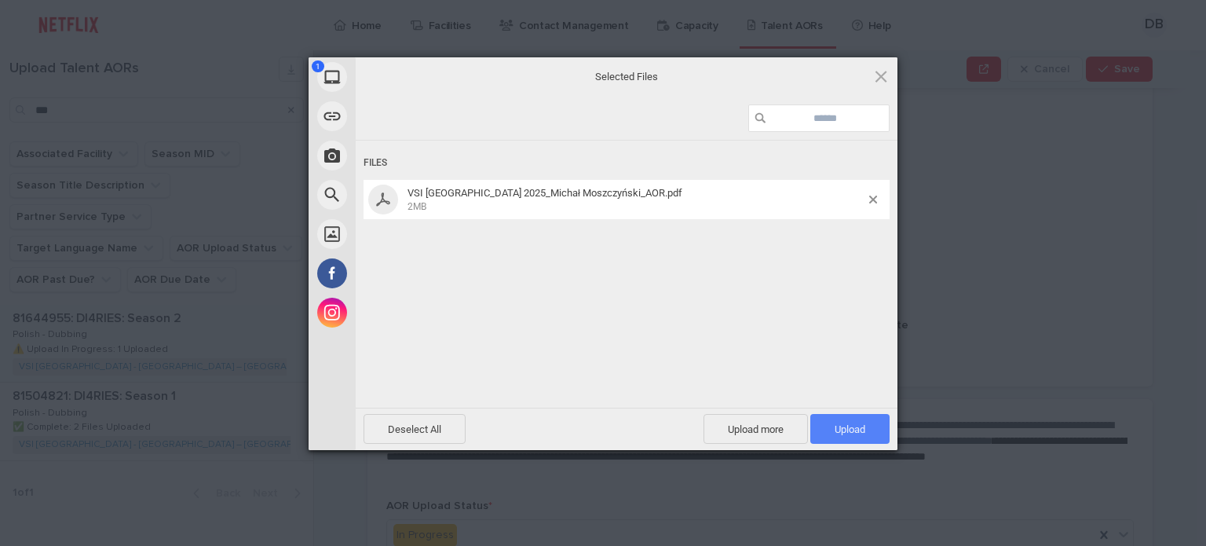
click at [867, 423] on span "Upload 1" at bounding box center [849, 429] width 79 height 30
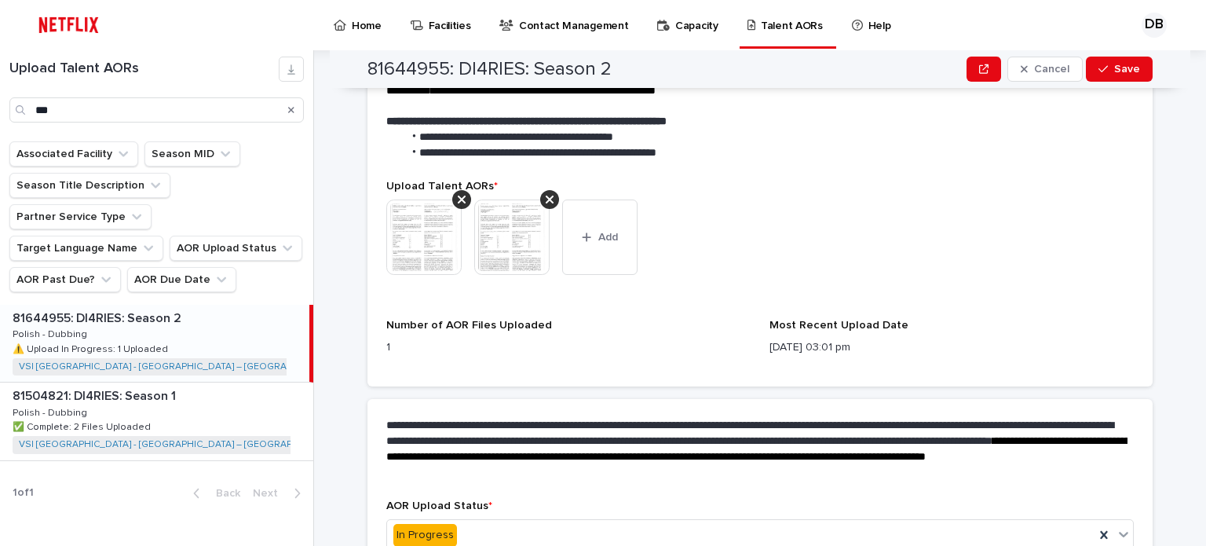
click at [418, 238] on img at bounding box center [423, 236] width 75 height 75
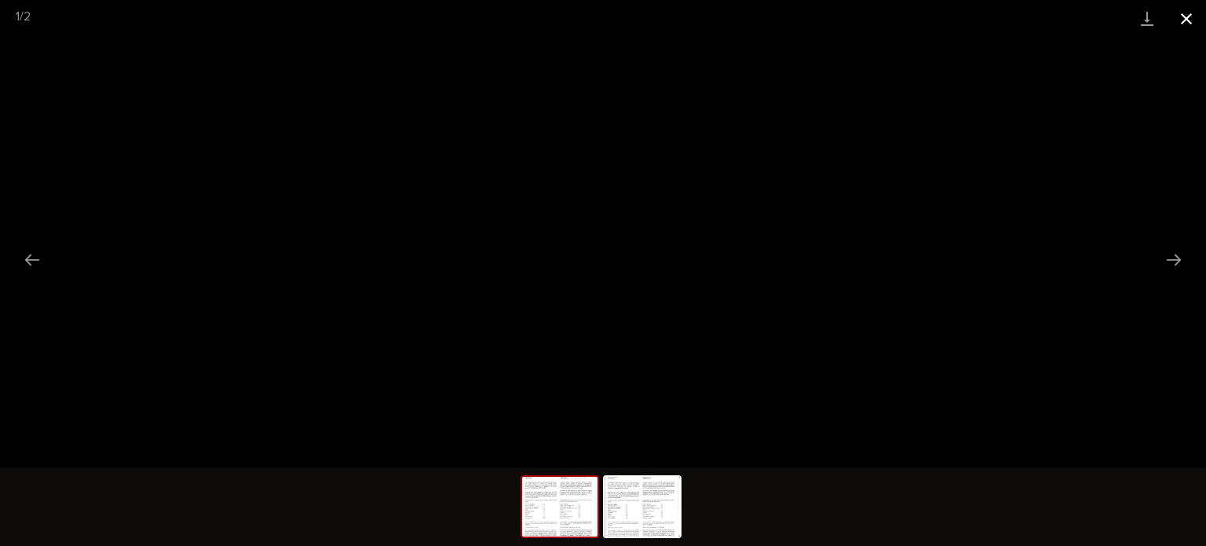
click at [1191, 10] on button "Close gallery" at bounding box center [1186, 18] width 39 height 37
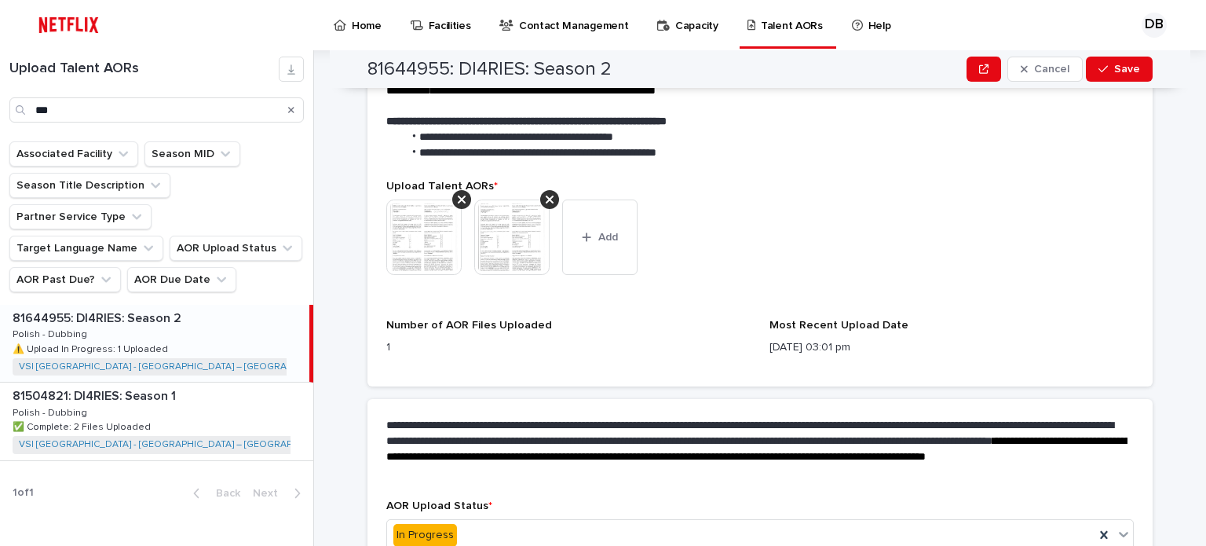
click at [484, 247] on img at bounding box center [511, 236] width 75 height 75
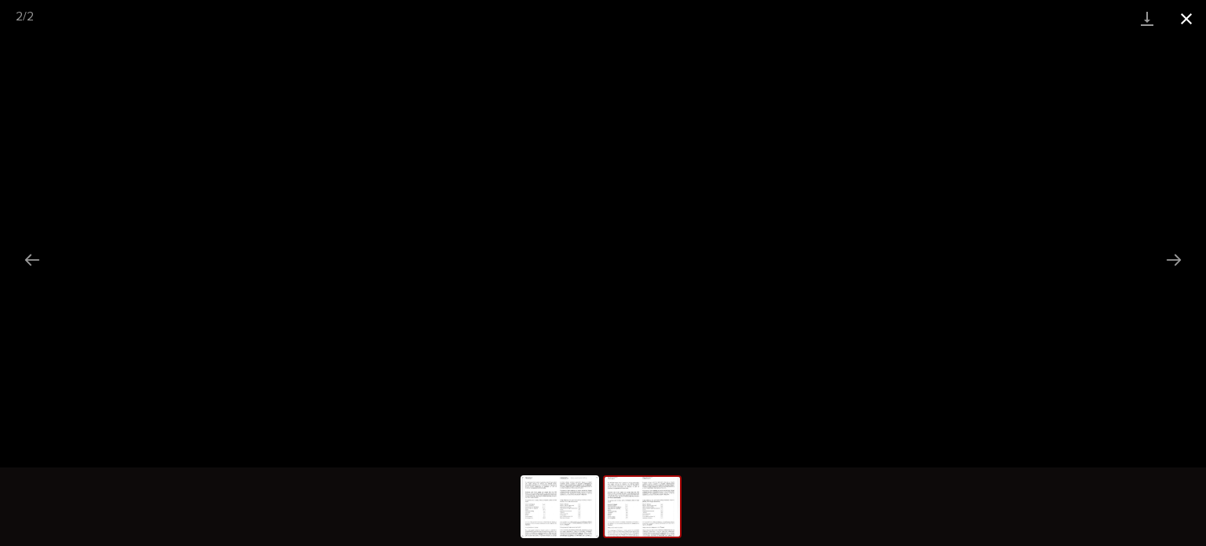
click at [1196, 11] on button "Close gallery" at bounding box center [1186, 18] width 39 height 37
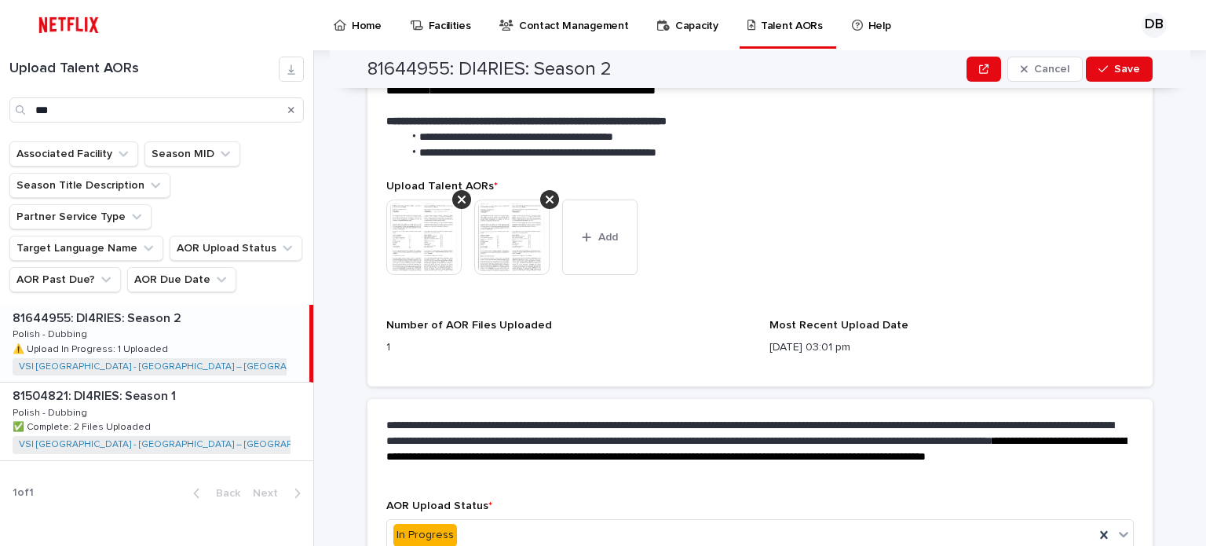
click at [422, 527] on div "In Progress" at bounding box center [425, 535] width 64 height 23
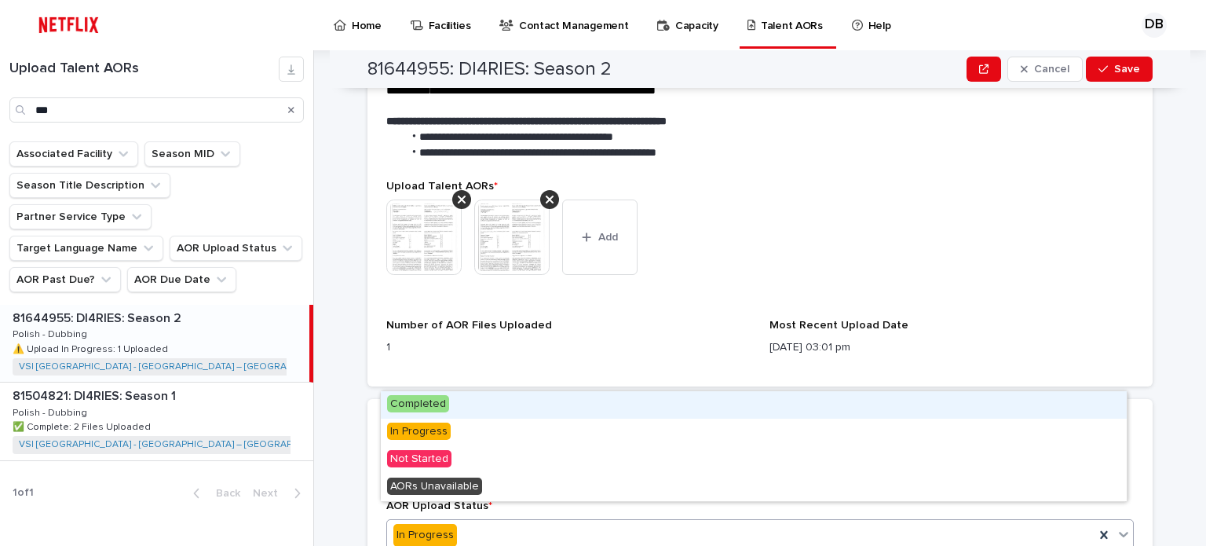
scroll to position [728, 0]
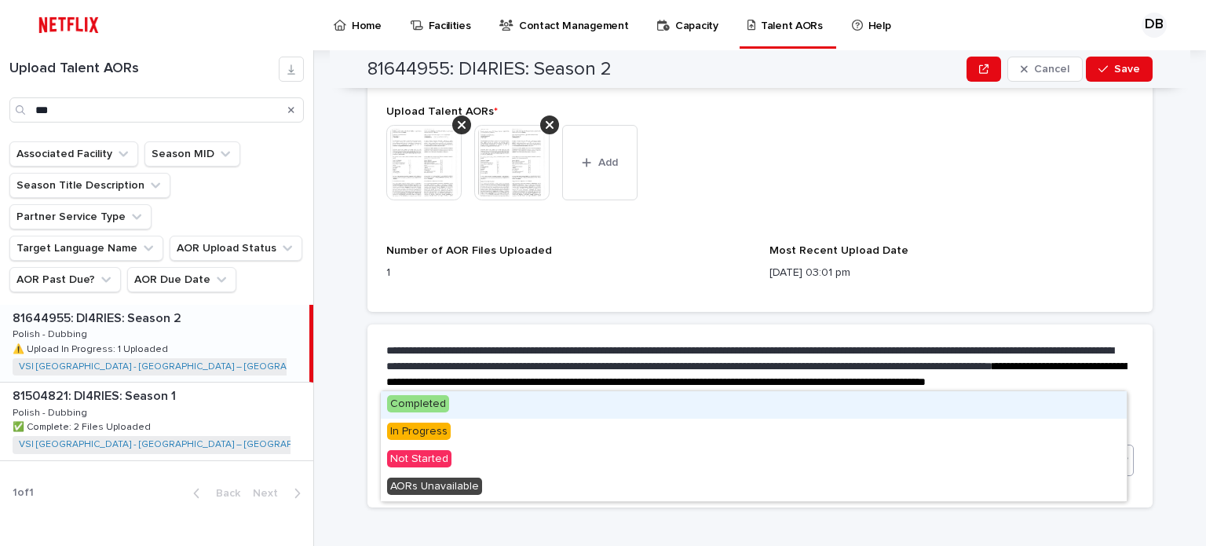
click at [421, 397] on span "Completed" at bounding box center [418, 403] width 62 height 17
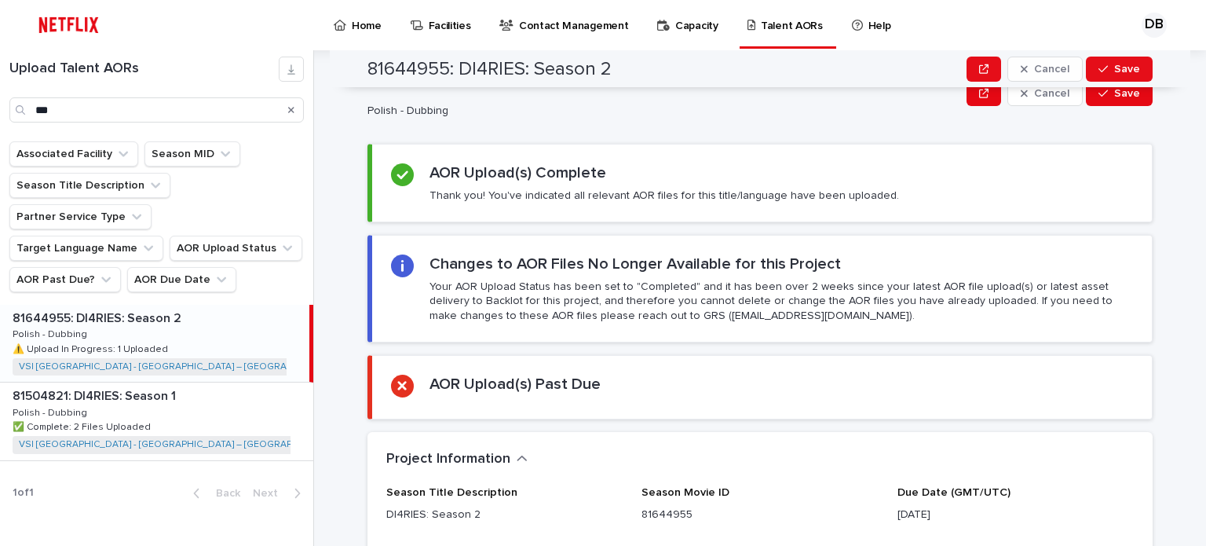
scroll to position [0, 0]
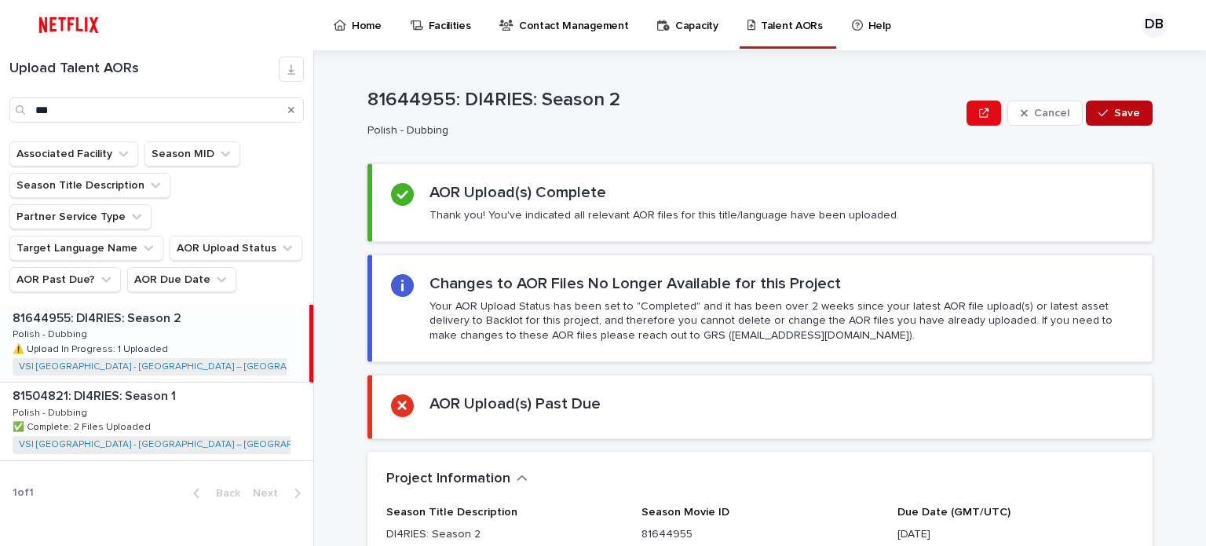
click at [1121, 111] on span "Save" at bounding box center [1127, 113] width 26 height 11
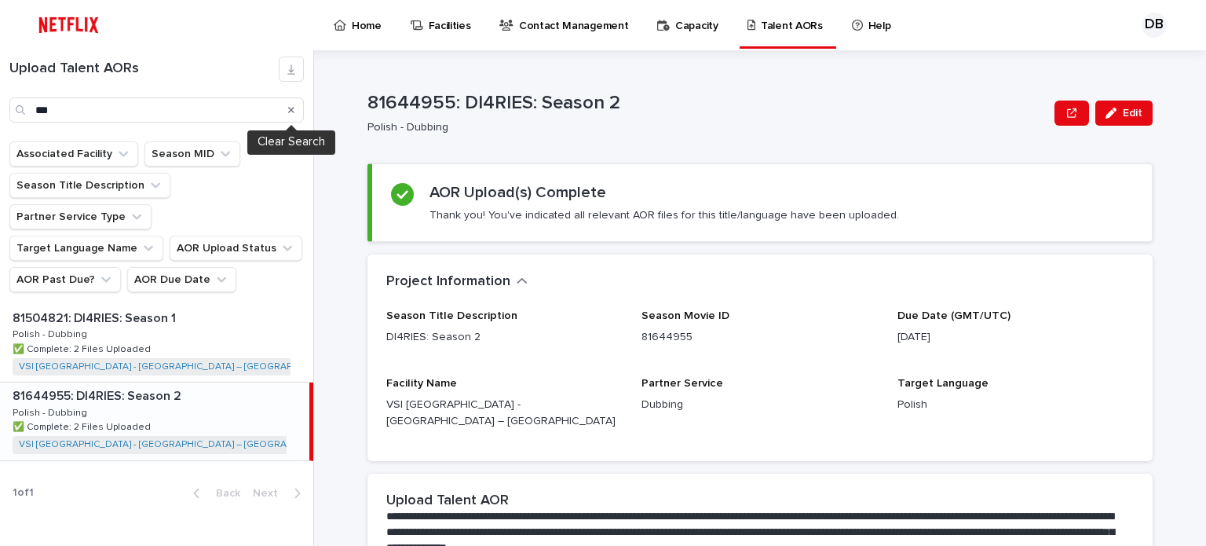
click at [290, 110] on icon "Search" at bounding box center [291, 110] width 6 height 6
click at [257, 119] on input "***" at bounding box center [156, 109] width 294 height 25
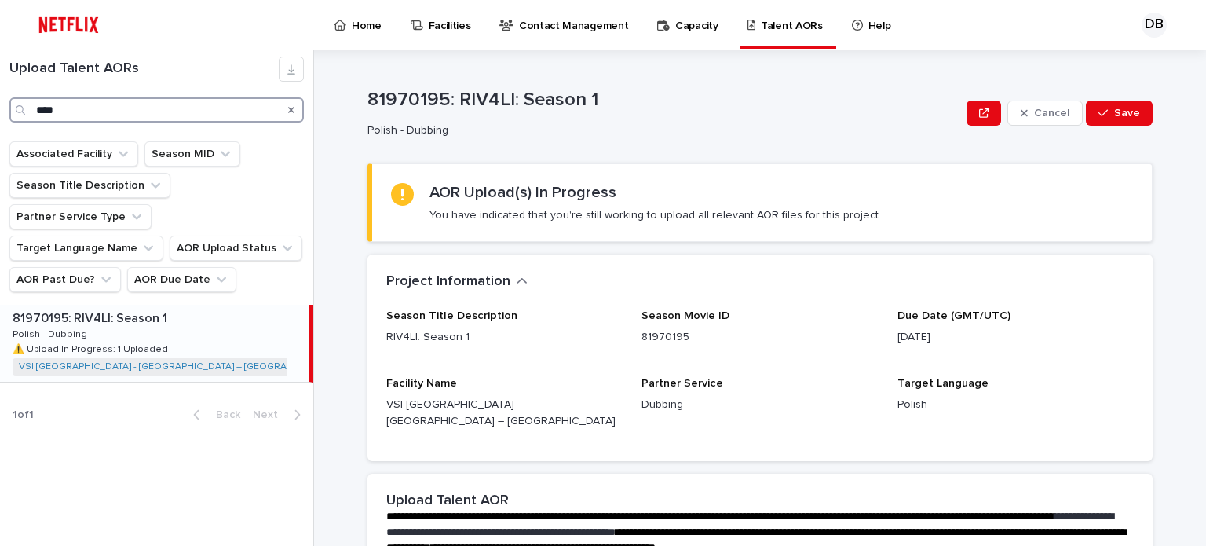
type input "****"
click at [192, 305] on div "81970195: RIV4LI: Season 1 81970195: RIV4LI: Season 1 Polish - Dubbing Polish -…" at bounding box center [154, 343] width 309 height 77
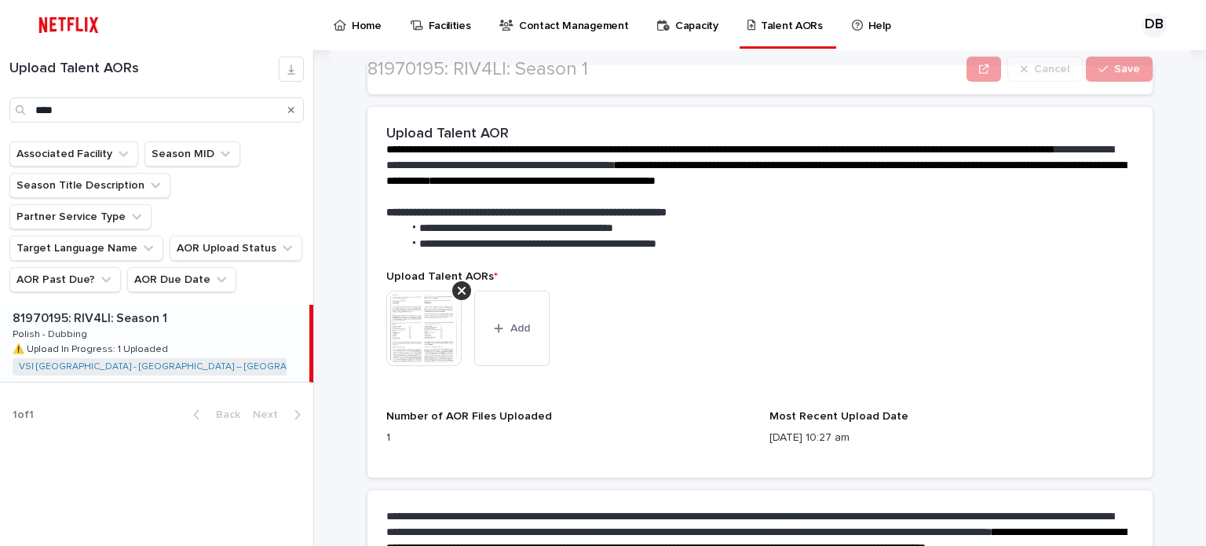
scroll to position [471, 0]
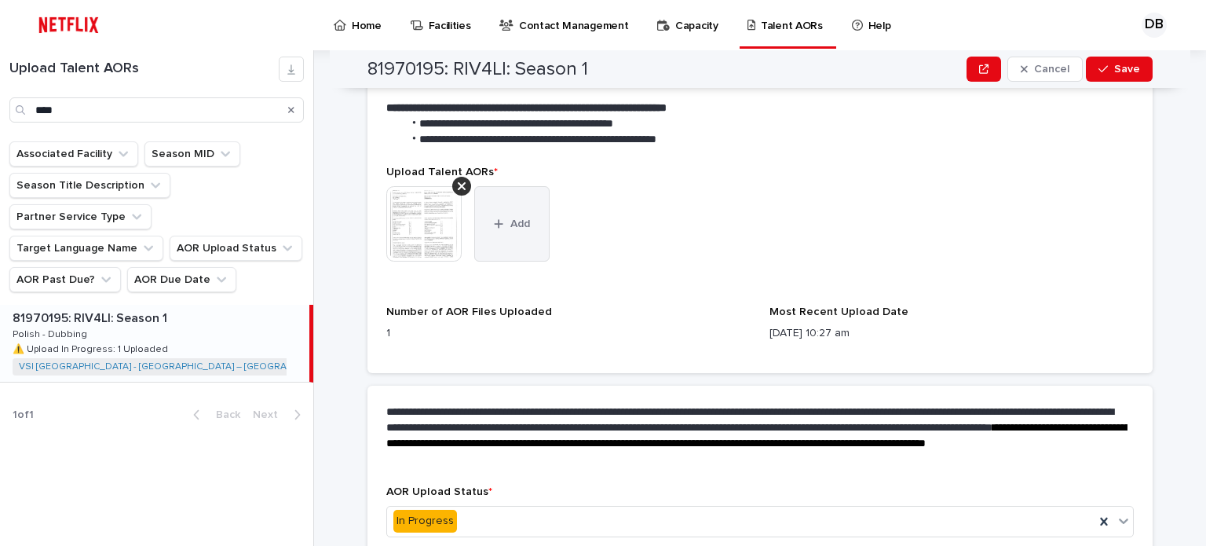
click at [506, 228] on button "Add" at bounding box center [511, 223] width 75 height 75
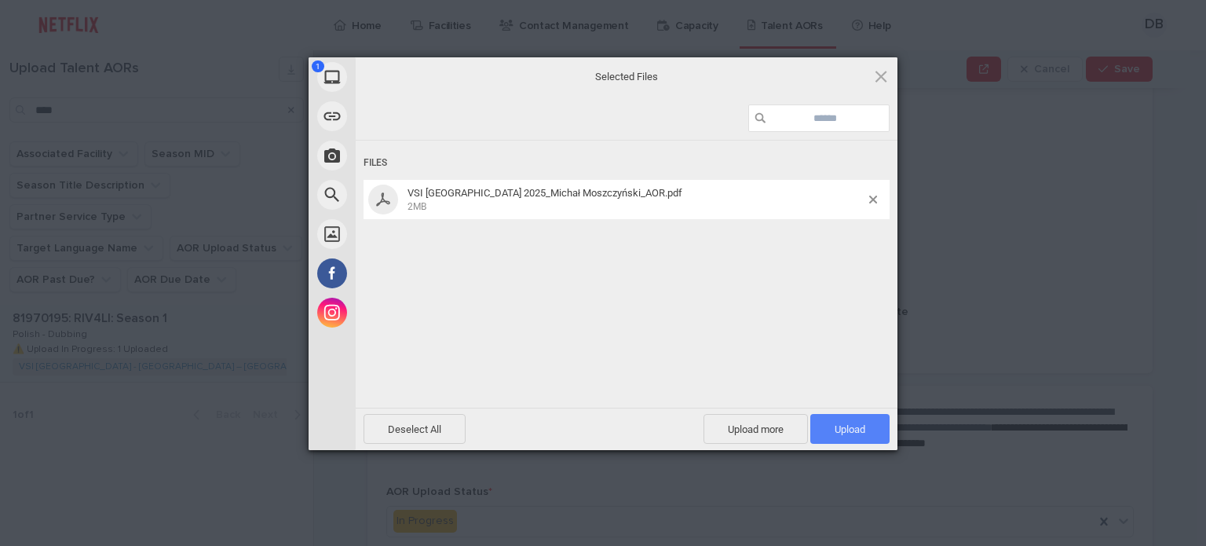
click at [837, 420] on span "Upload 1" at bounding box center [849, 429] width 79 height 30
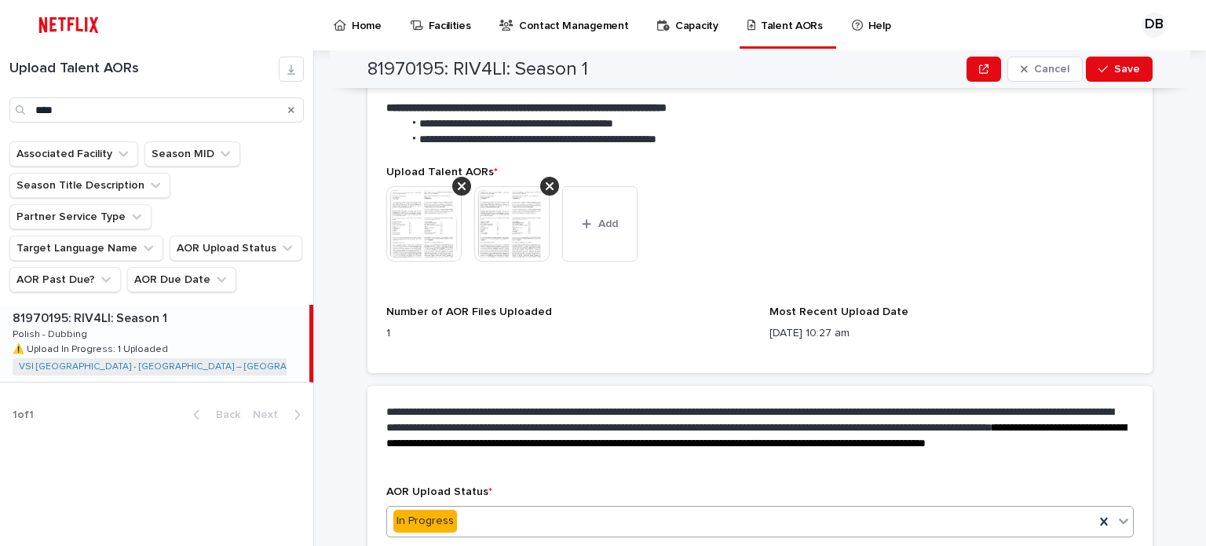
click at [493, 508] on div "In Progress" at bounding box center [740, 521] width 707 height 26
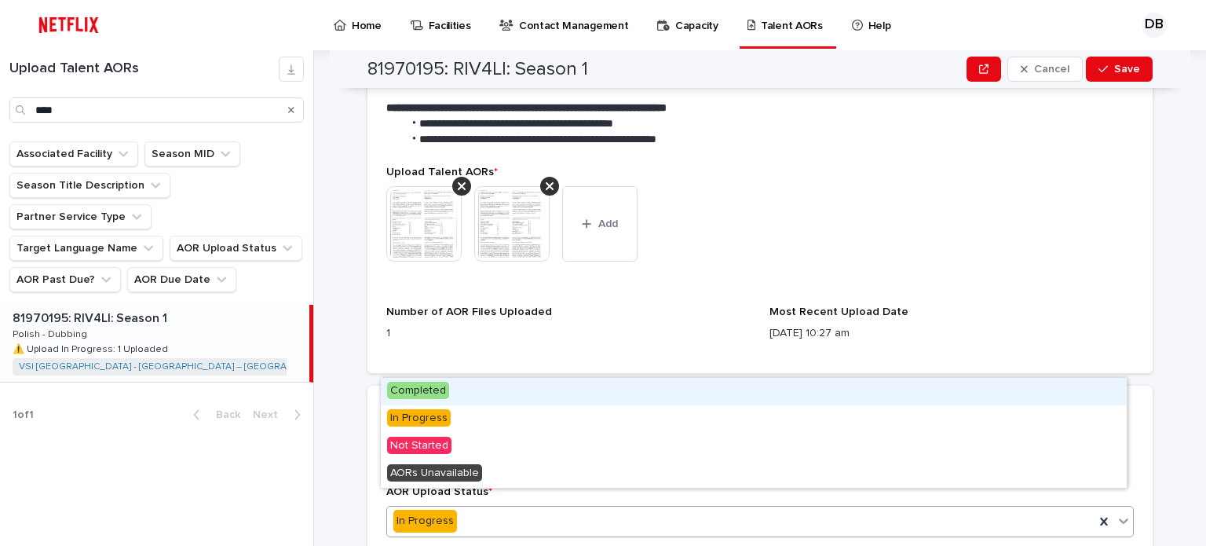
click at [451, 388] on div "Completed" at bounding box center [754, 391] width 746 height 27
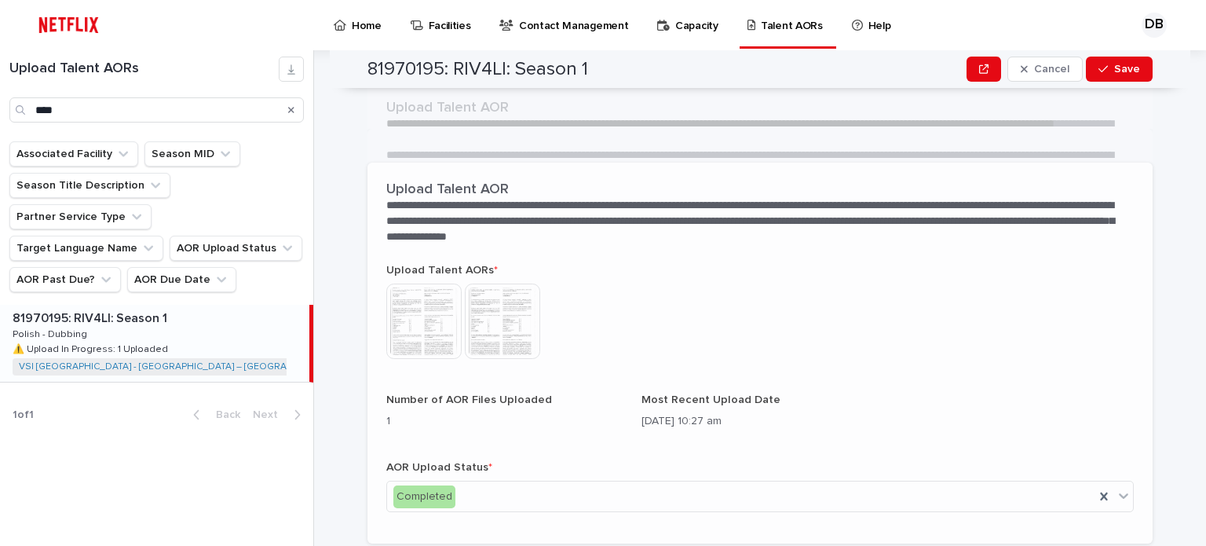
scroll to position [349, 0]
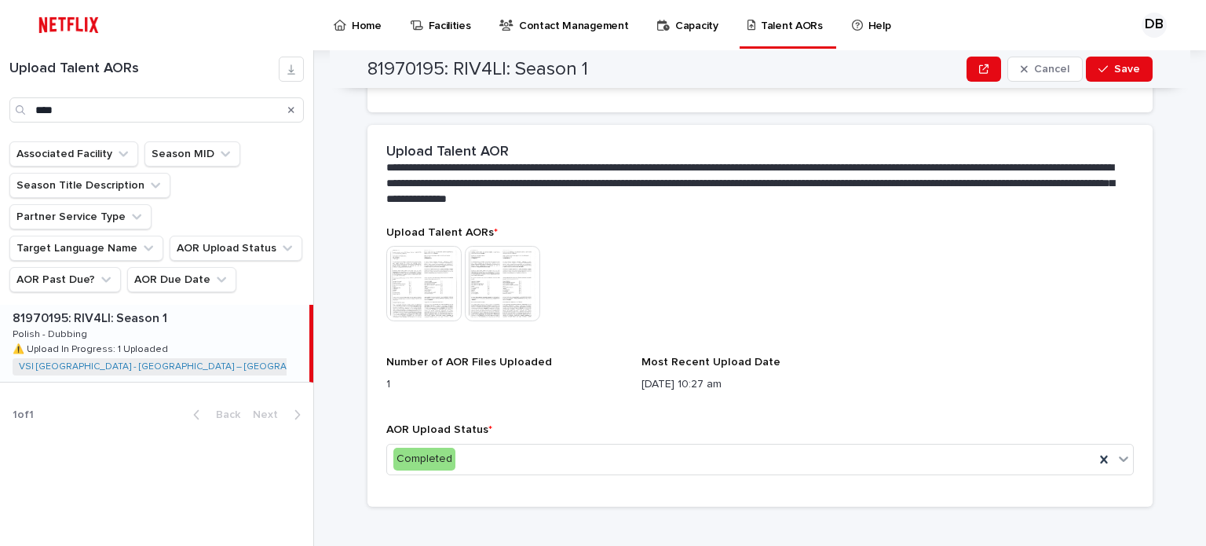
click at [421, 263] on img at bounding box center [423, 283] width 75 height 75
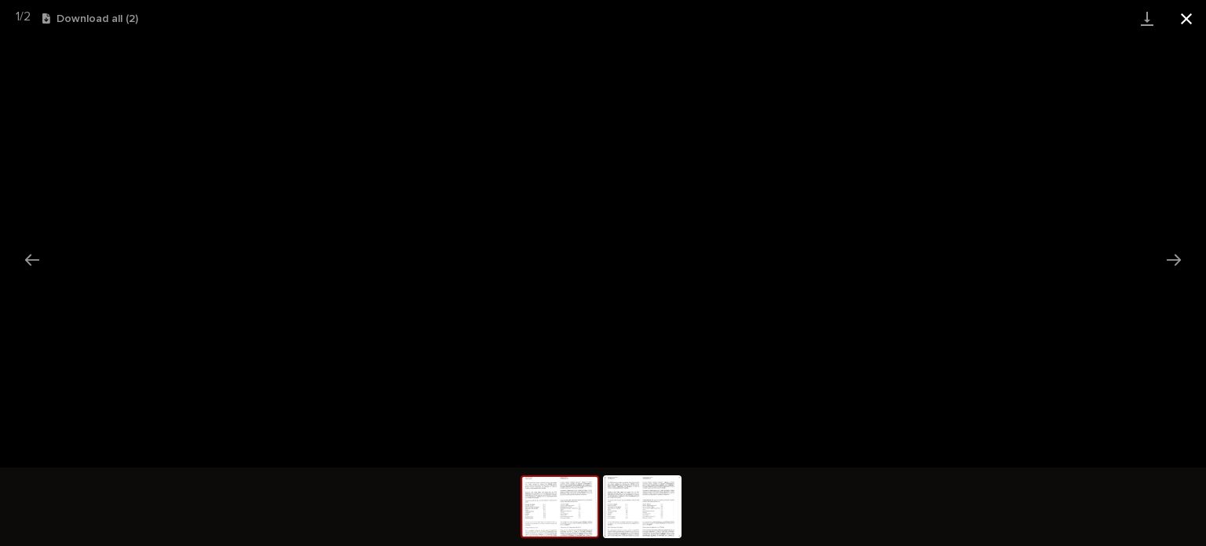
click at [1179, 21] on button "Close gallery" at bounding box center [1186, 18] width 39 height 37
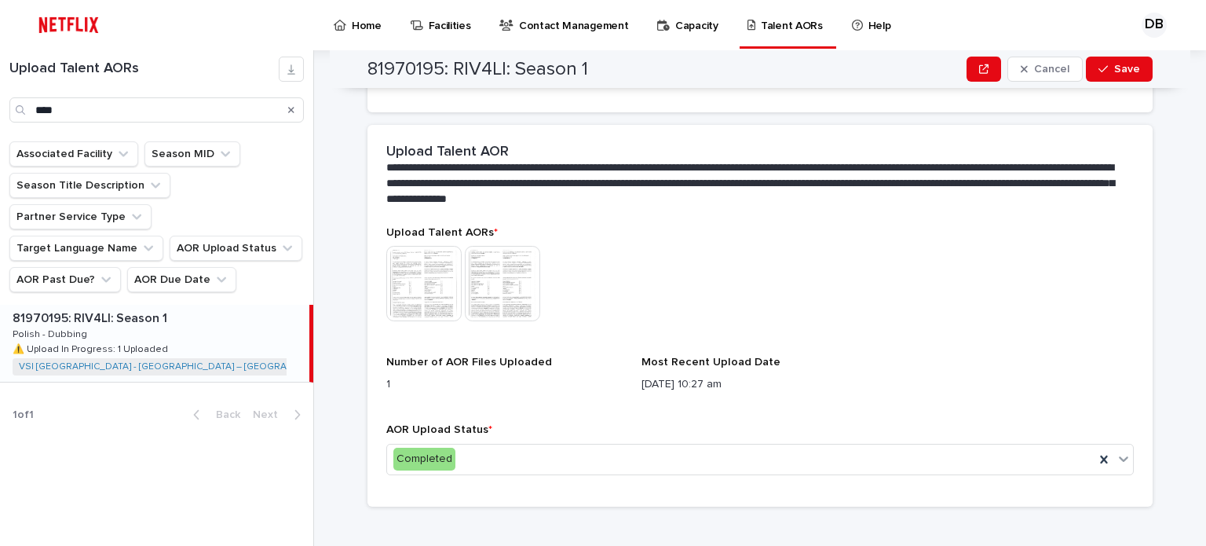
click at [498, 268] on img at bounding box center [502, 283] width 75 height 75
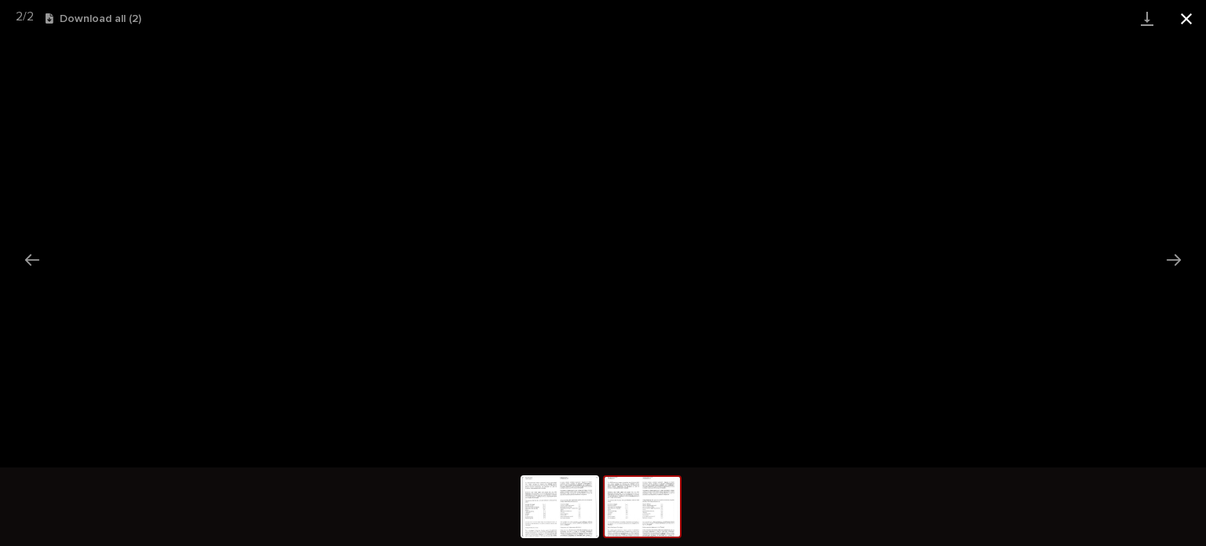
click at [1189, 16] on button "Close gallery" at bounding box center [1186, 18] width 39 height 37
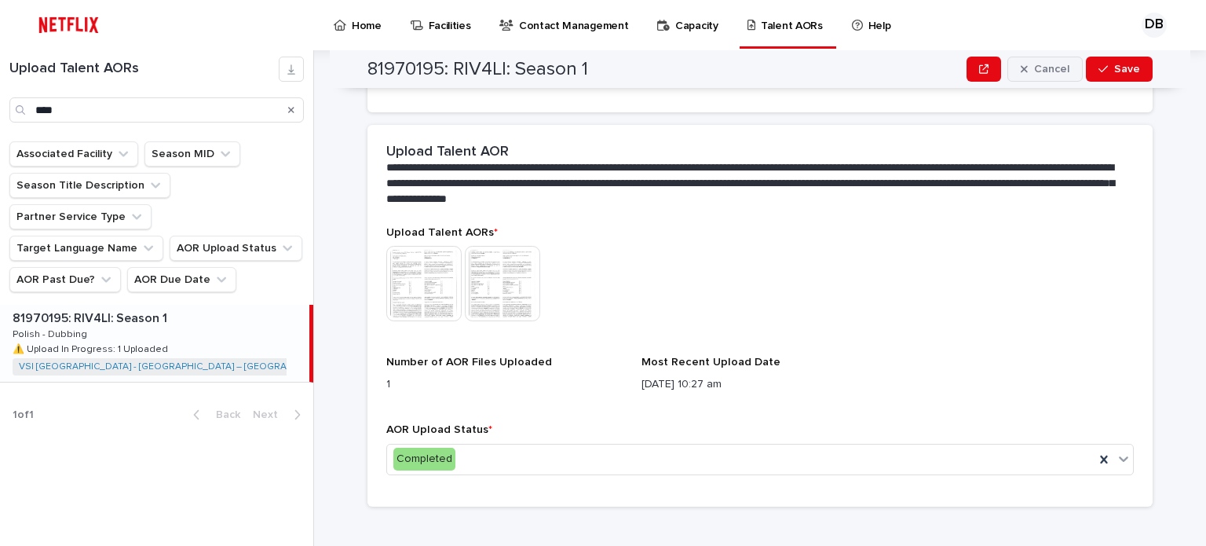
click at [546, 451] on div "Completed" at bounding box center [740, 459] width 707 height 26
click at [1102, 451] on icon at bounding box center [1104, 459] width 16 height 16
click at [1120, 451] on icon at bounding box center [1123, 459] width 16 height 16
click at [1096, 451] on icon at bounding box center [1104, 459] width 16 height 16
click at [1050, 70] on span "Cancel" at bounding box center [1051, 69] width 35 height 11
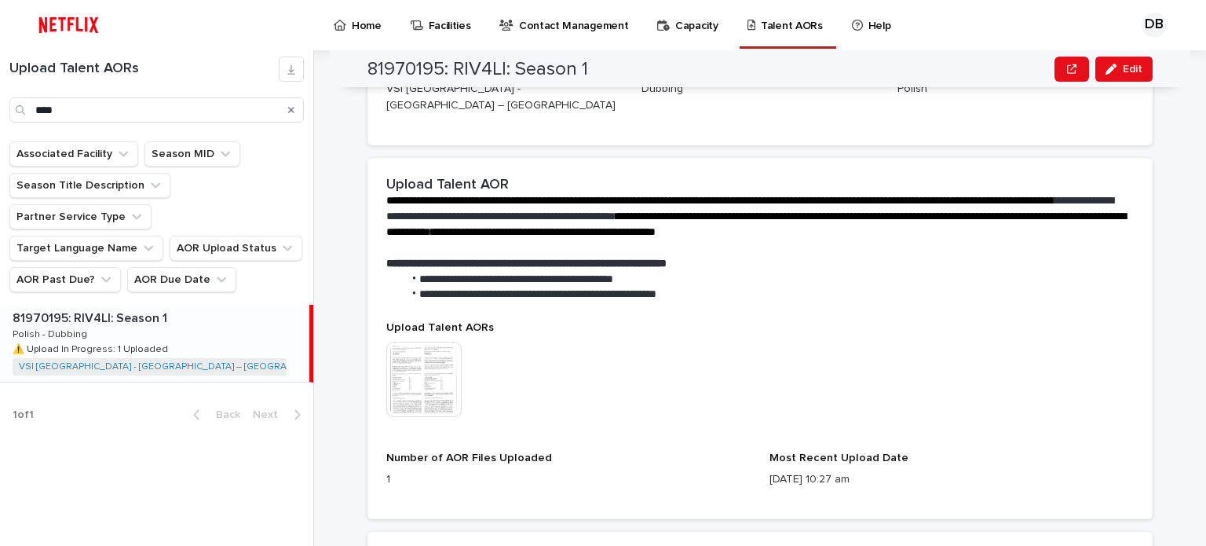
scroll to position [418, 0]
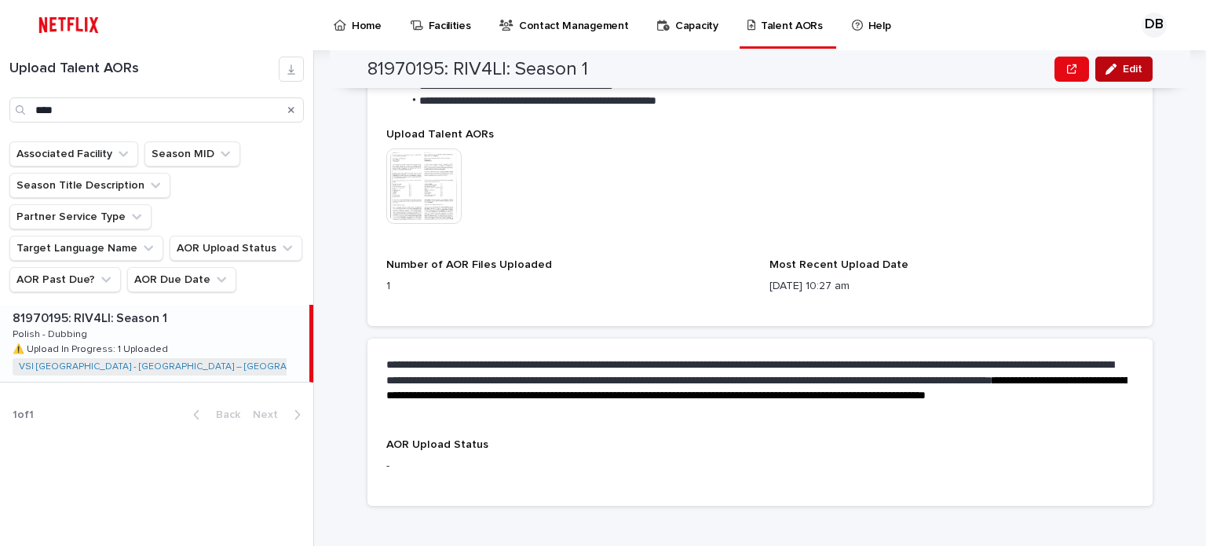
click at [1130, 61] on button "Edit" at bounding box center [1123, 69] width 57 height 25
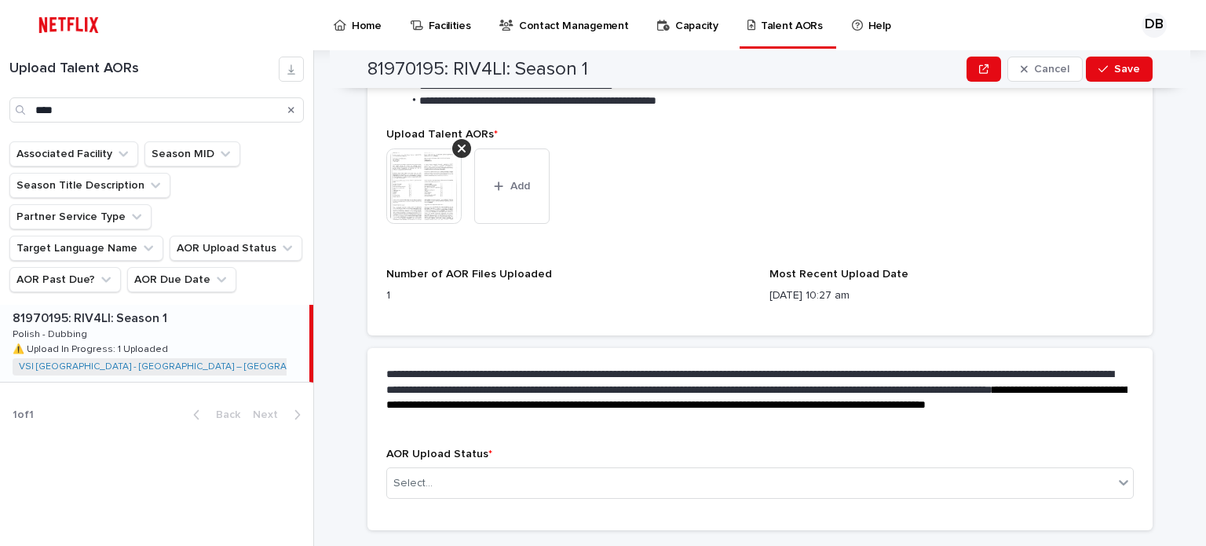
scroll to position [430, 0]
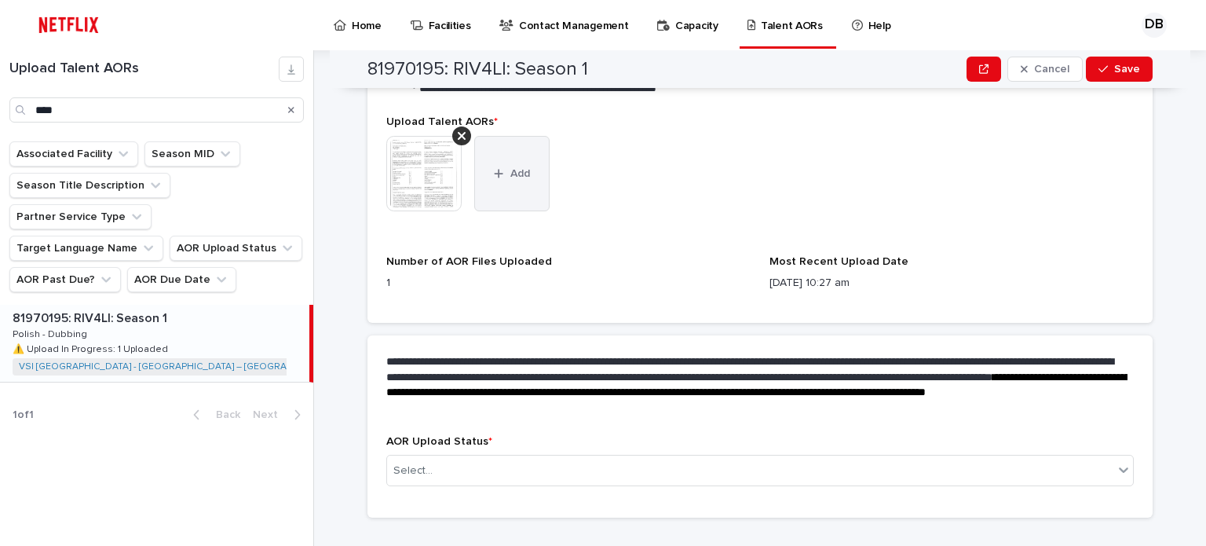
click at [506, 170] on button "Add" at bounding box center [511, 173] width 75 height 75
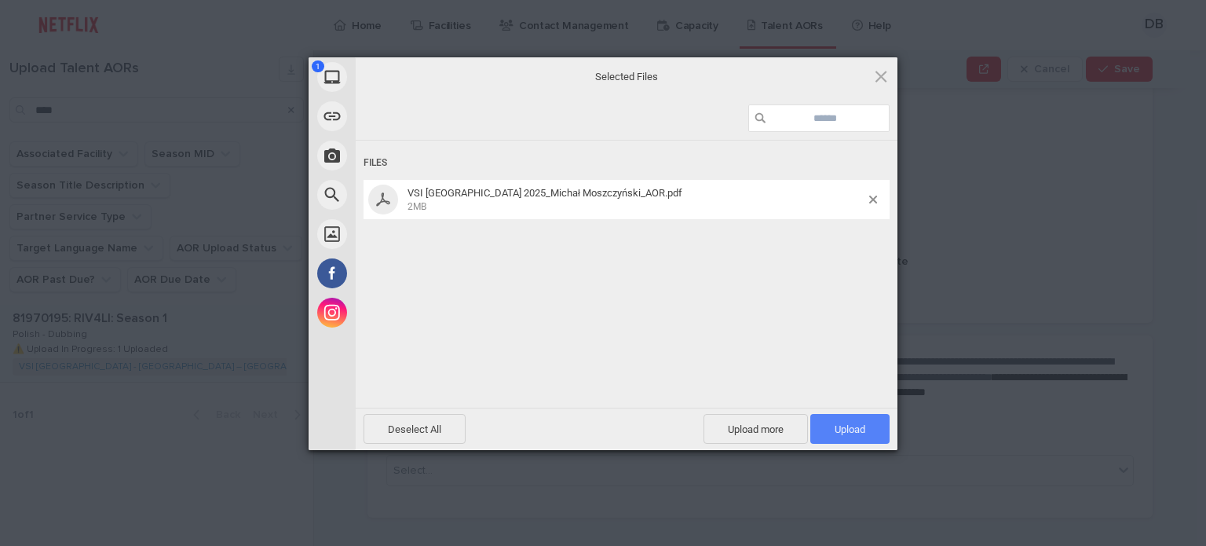
click at [842, 429] on span "Upload 1" at bounding box center [849, 429] width 31 height 12
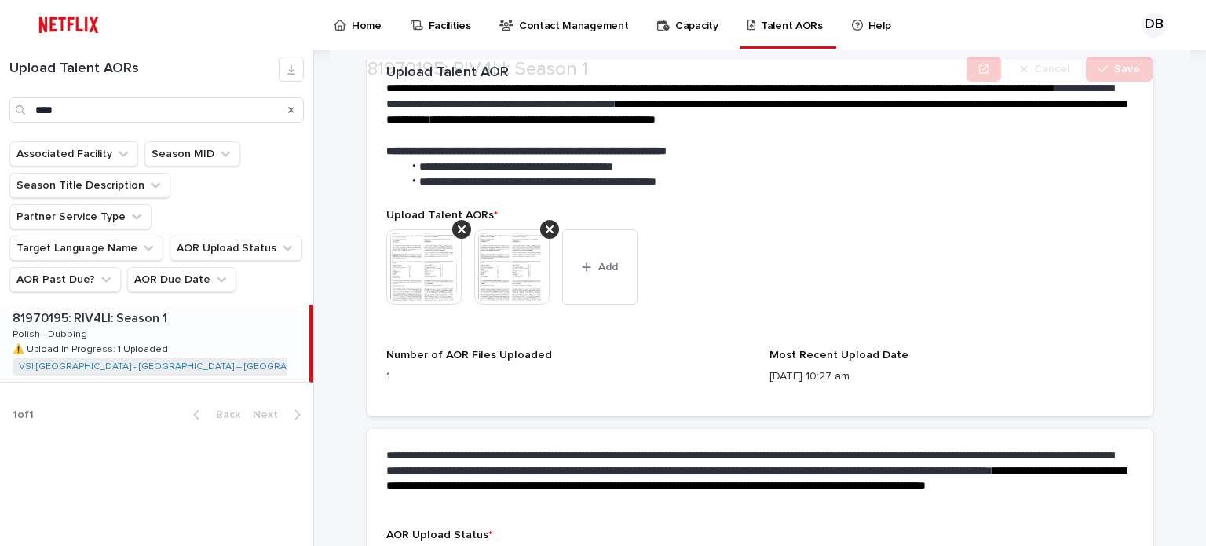
scroll to position [442, 0]
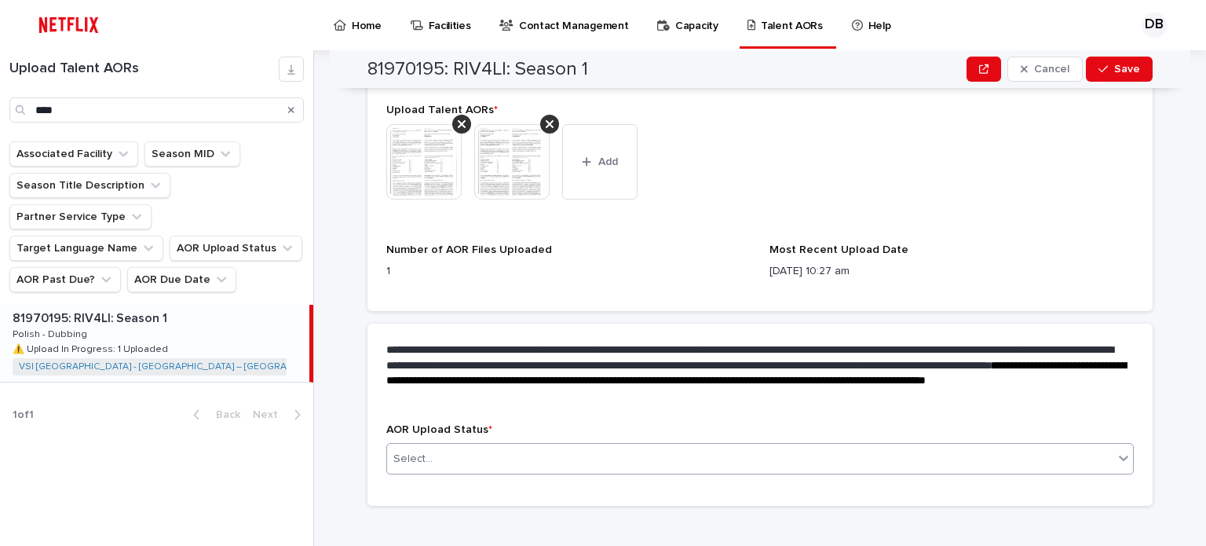
click at [1115, 450] on icon at bounding box center [1123, 458] width 16 height 16
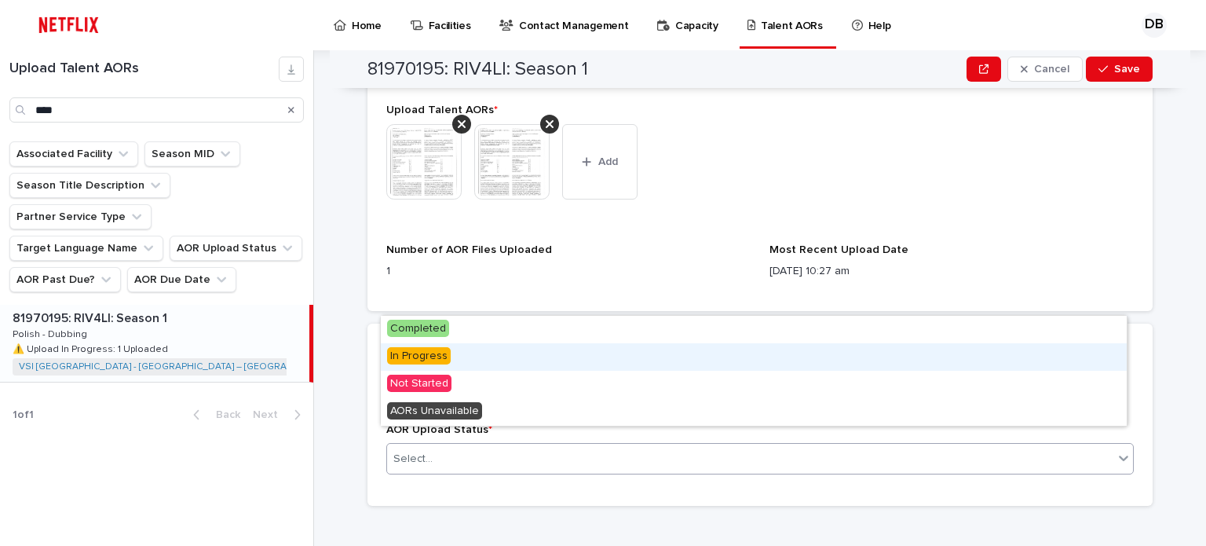
click at [469, 358] on div "In Progress" at bounding box center [754, 356] width 746 height 27
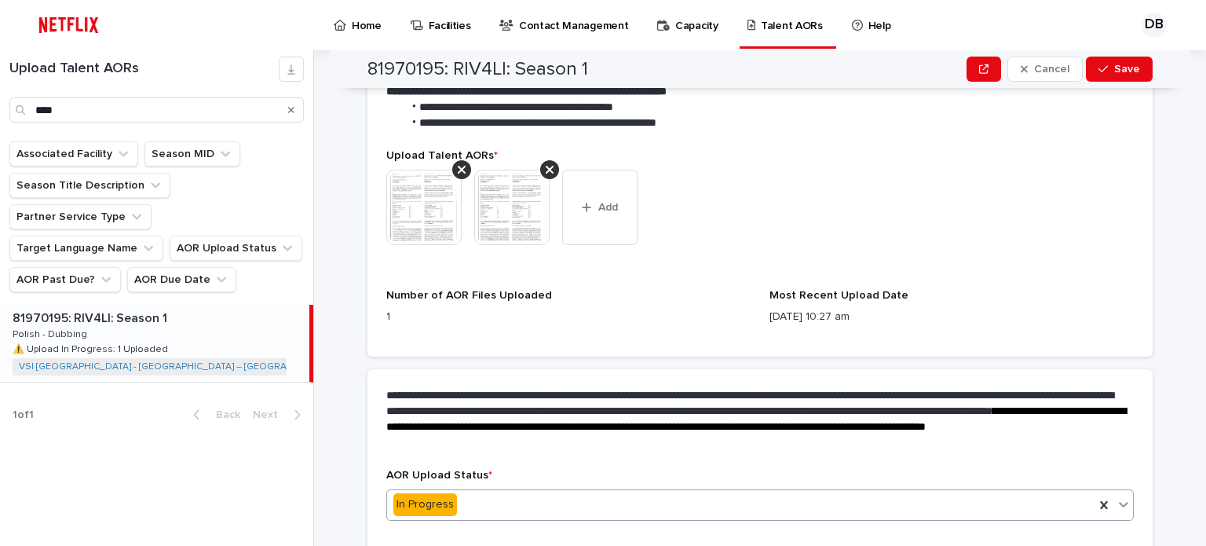
scroll to position [330, 0]
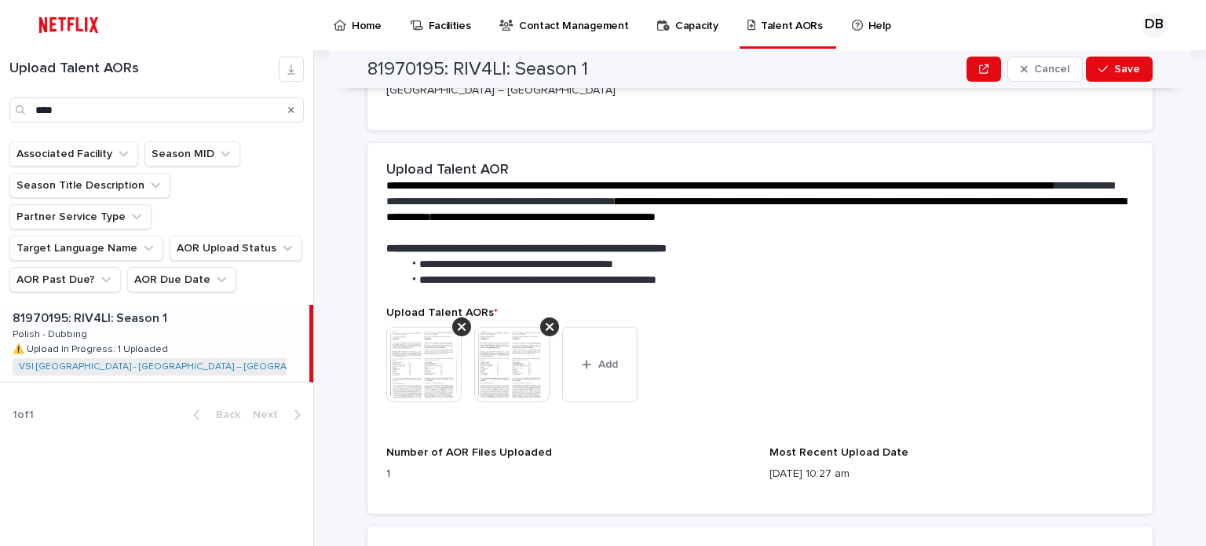
click at [423, 350] on img at bounding box center [423, 364] width 75 height 75
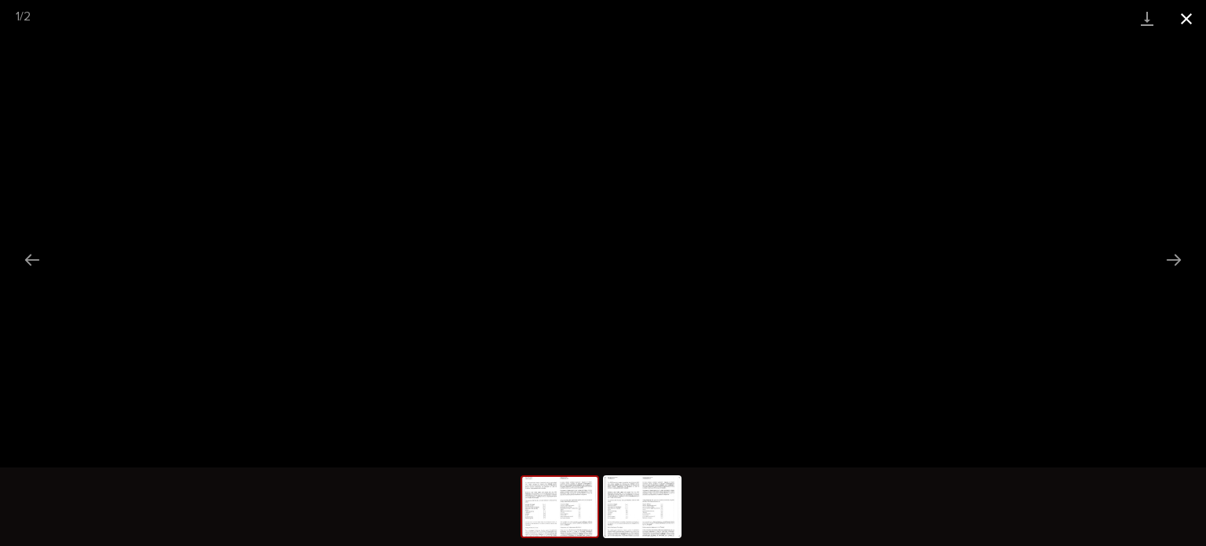
click at [1181, 10] on button "Close gallery" at bounding box center [1186, 18] width 39 height 37
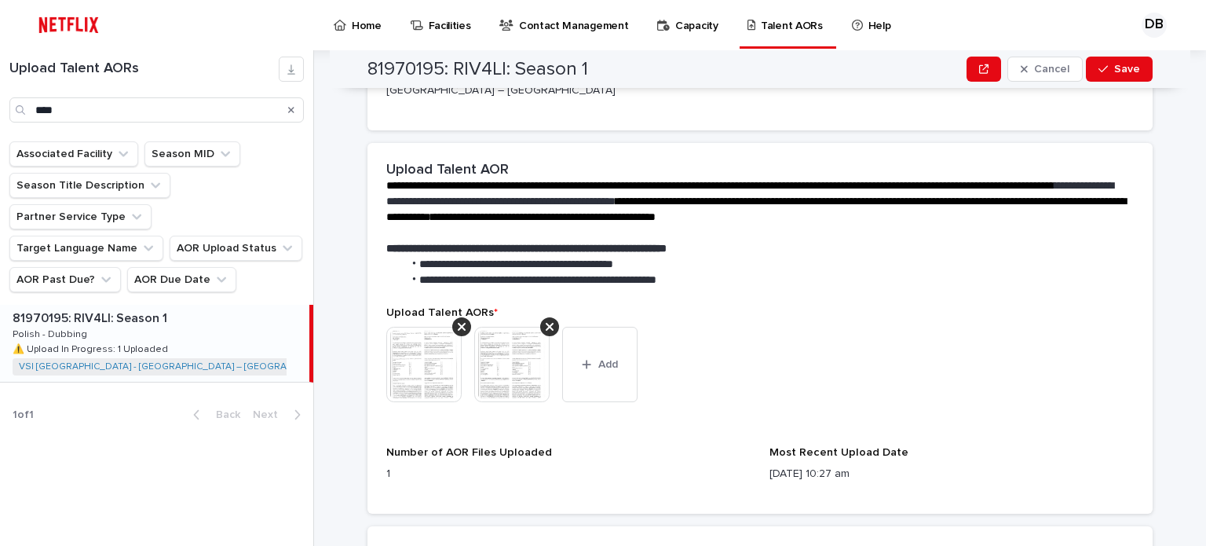
click at [502, 327] on img at bounding box center [511, 364] width 75 height 75
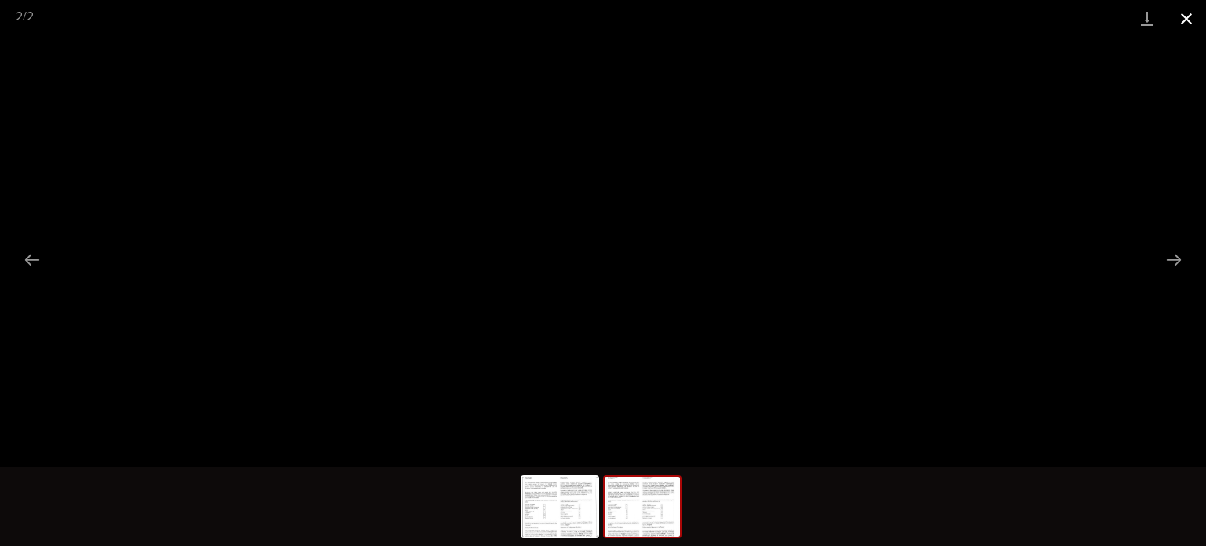
click at [1198, 22] on button "Close gallery" at bounding box center [1186, 18] width 39 height 37
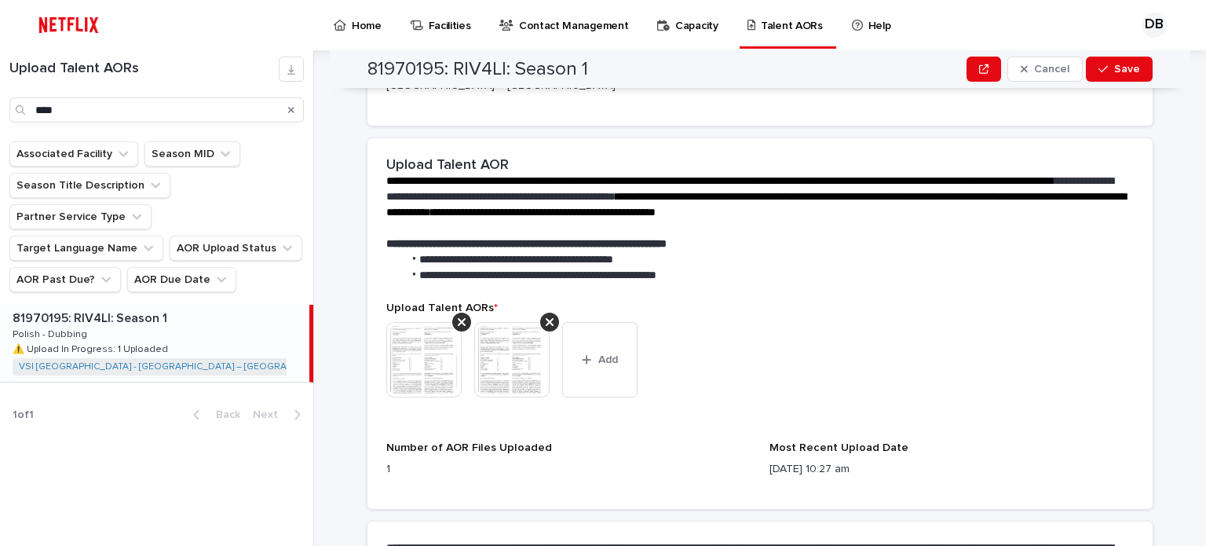
scroll to position [0, 0]
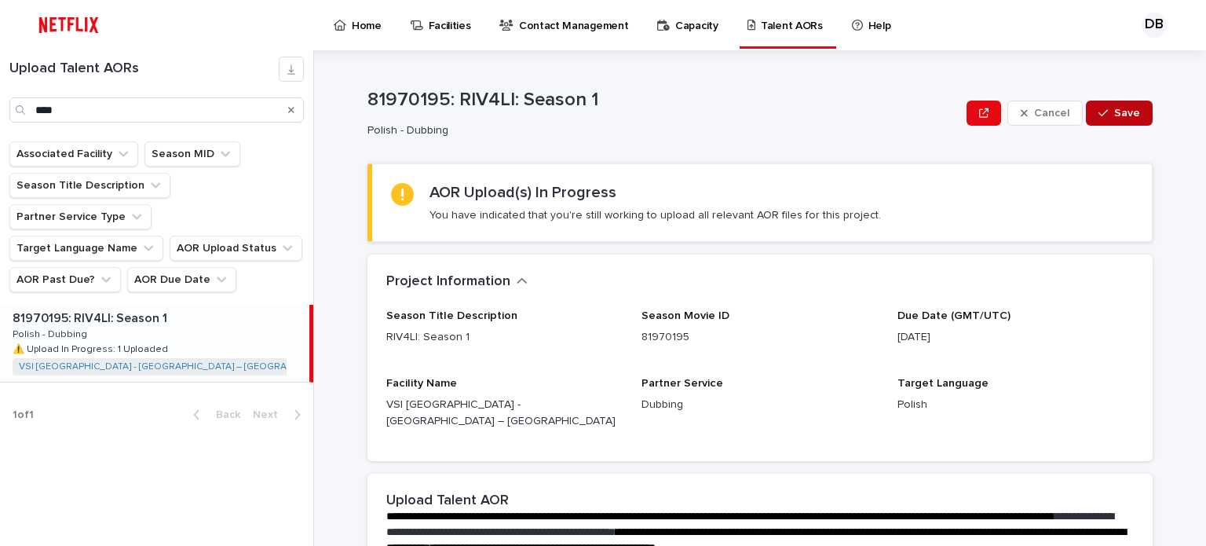
click at [1127, 111] on span "Save" at bounding box center [1127, 113] width 26 height 11
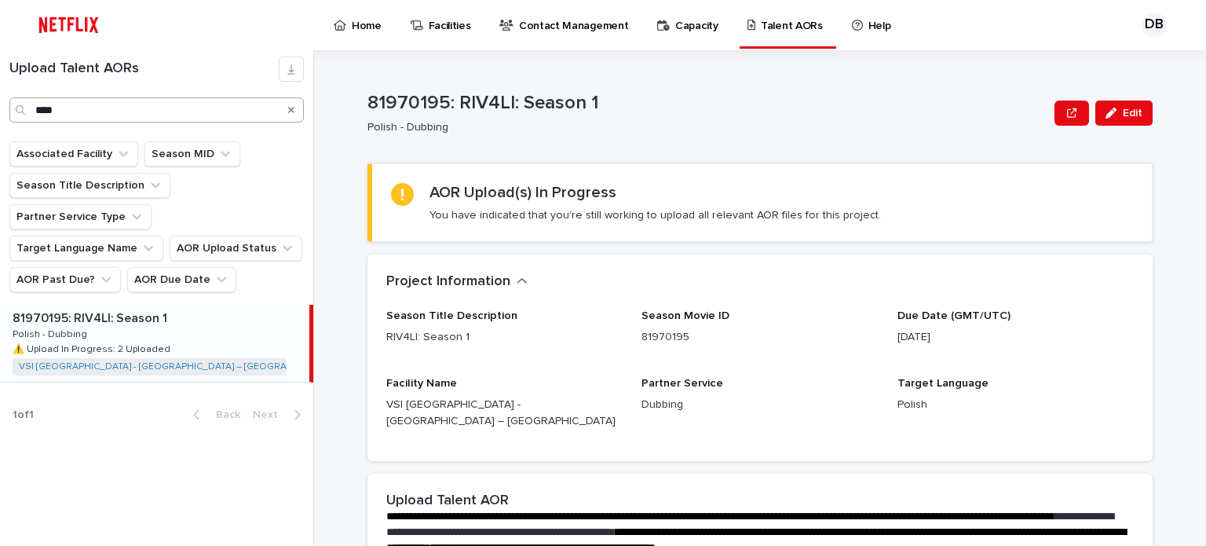
drag, startPoint x: 292, startPoint y: 109, endPoint x: 264, endPoint y: 110, distance: 28.3
click at [292, 109] on icon "Search" at bounding box center [291, 110] width 6 height 6
click at [235, 109] on input "Search" at bounding box center [156, 109] width 294 height 25
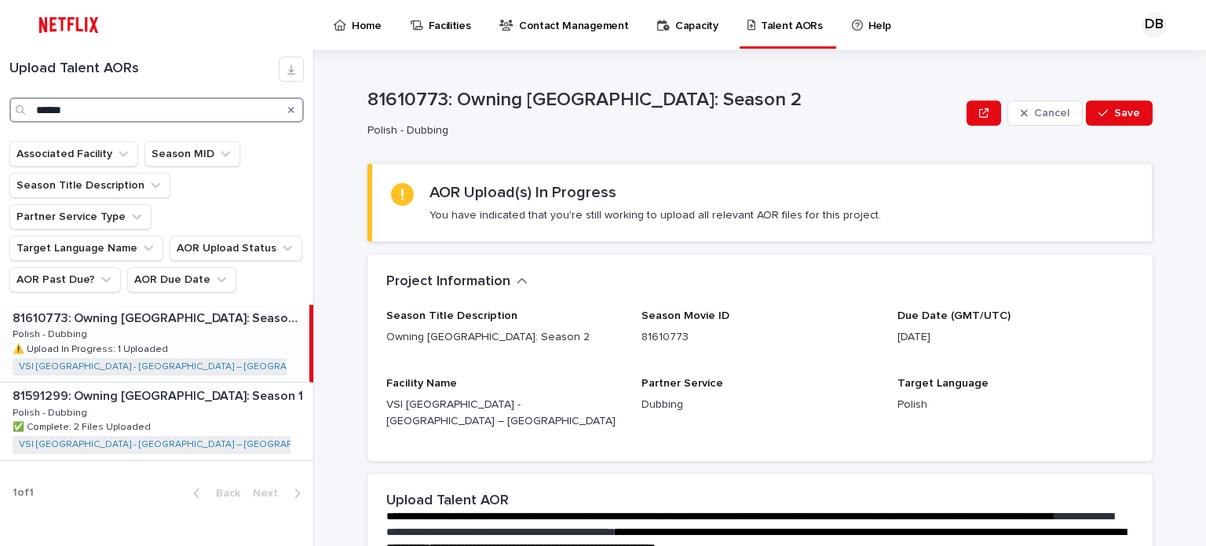
type input "******"
click at [201, 309] on div "81610773: Owning [GEOGRAPHIC_DATA]: Season 2 81610773: Owning [GEOGRAPHIC_DATA]…" at bounding box center [154, 343] width 309 height 77
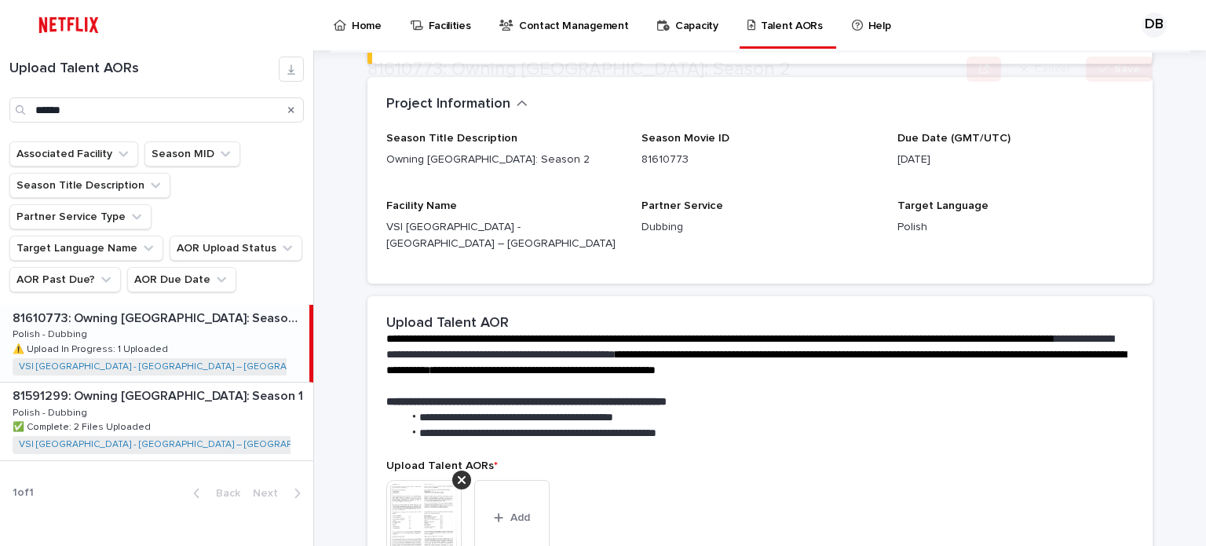
scroll to position [392, 0]
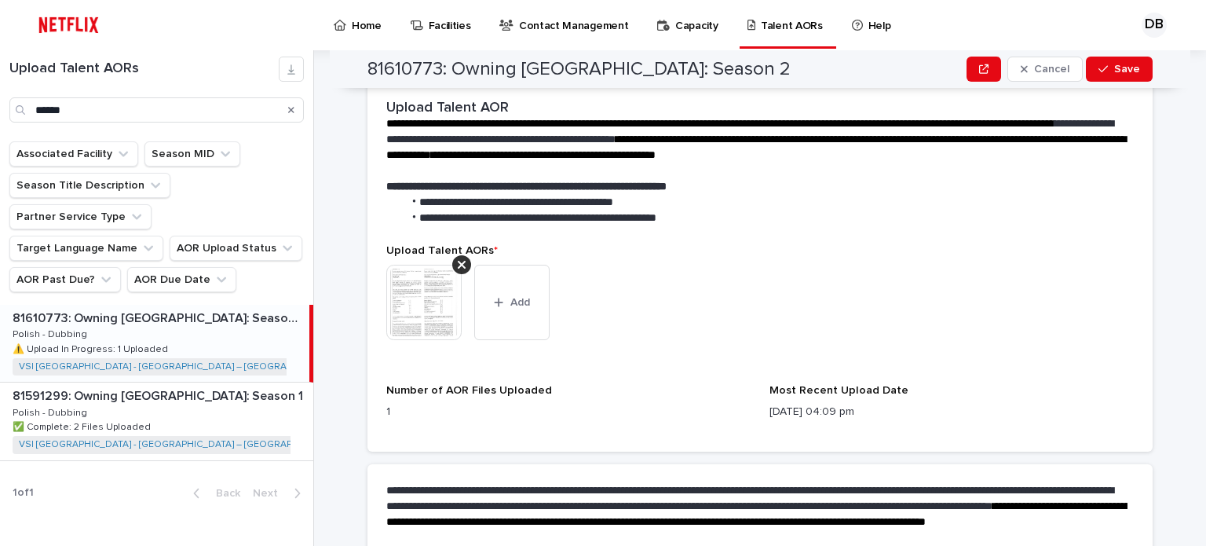
click at [427, 288] on img at bounding box center [423, 302] width 75 height 75
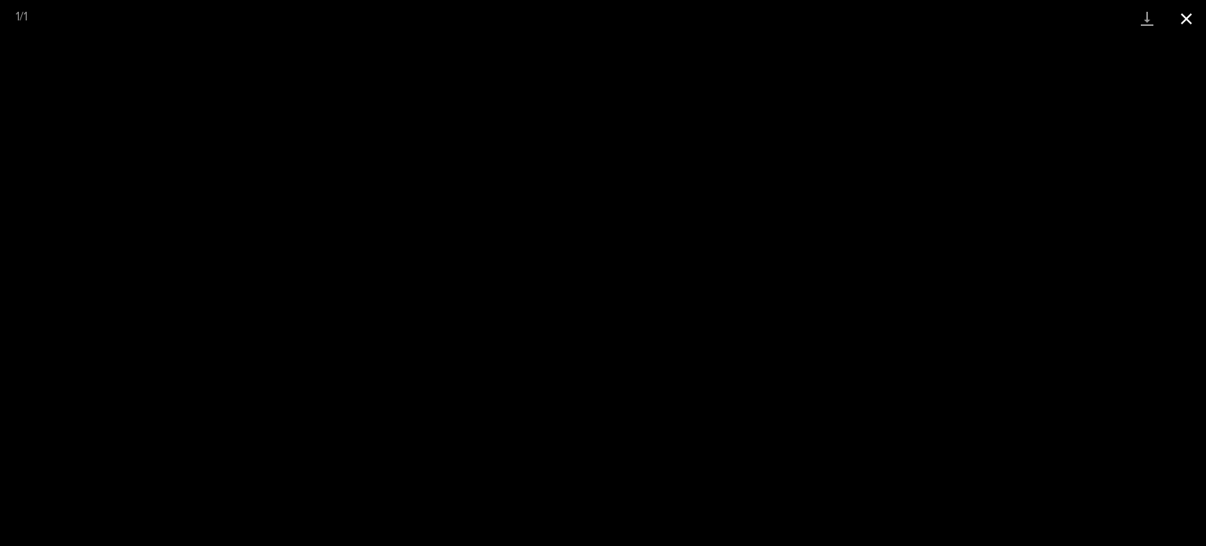
click at [1187, 27] on button "Close gallery" at bounding box center [1186, 18] width 39 height 37
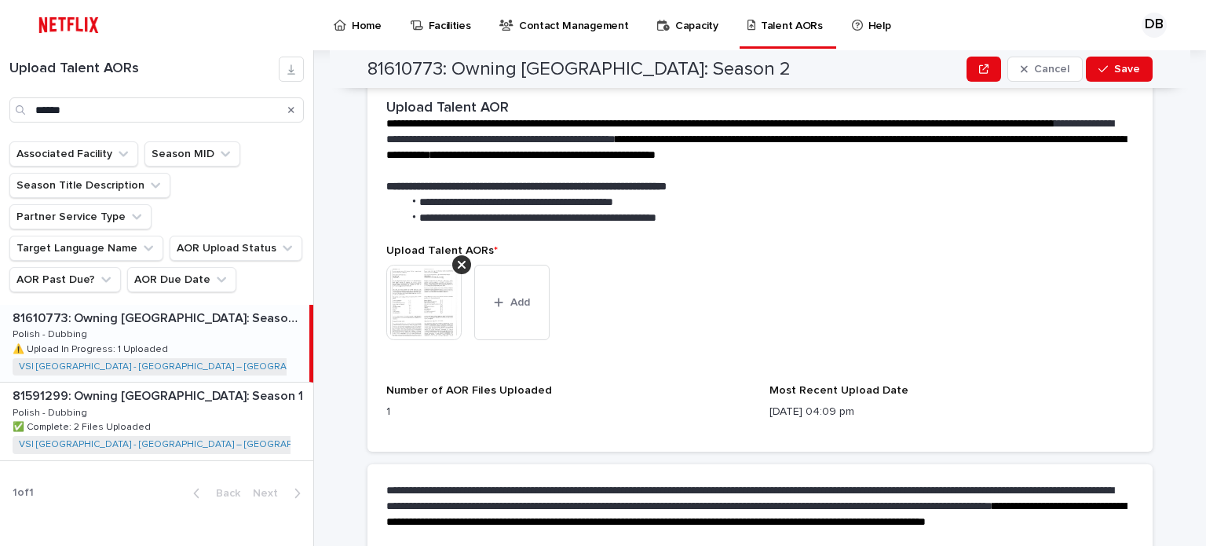
click at [399, 292] on img at bounding box center [423, 302] width 75 height 75
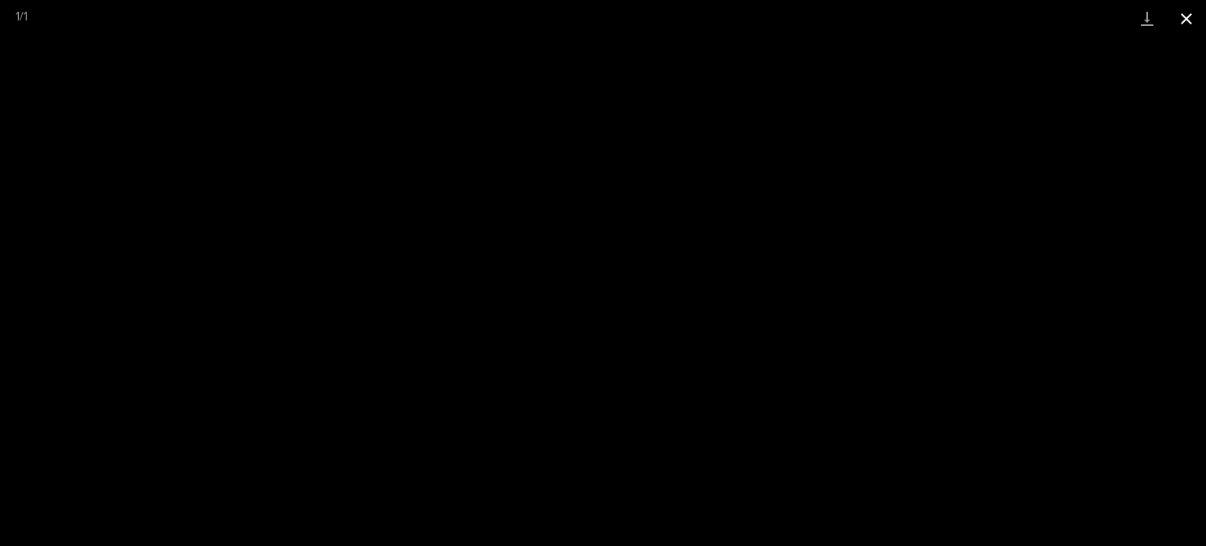
click at [1180, 20] on button "Close gallery" at bounding box center [1186, 18] width 39 height 37
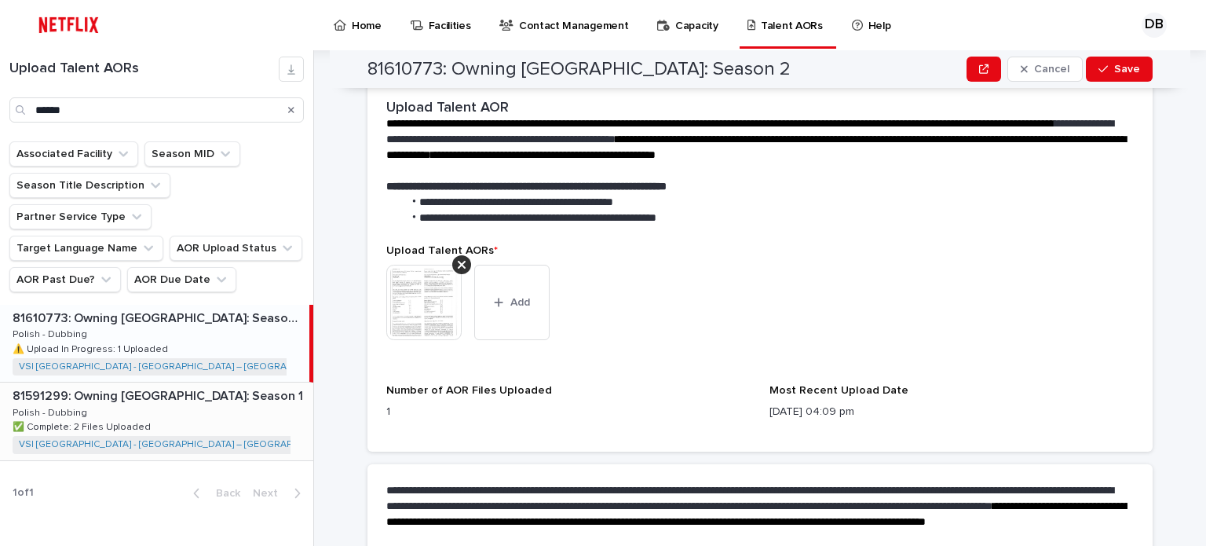
click at [232, 385] on p "81591299: Owning [GEOGRAPHIC_DATA]: Season 1" at bounding box center [160, 394] width 294 height 18
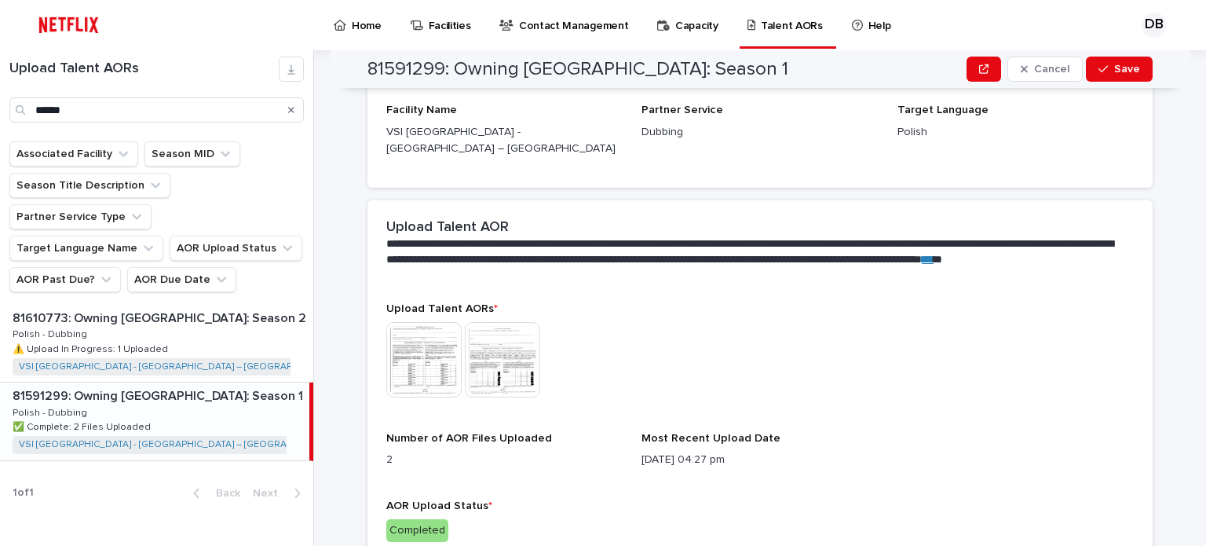
scroll to position [439, 0]
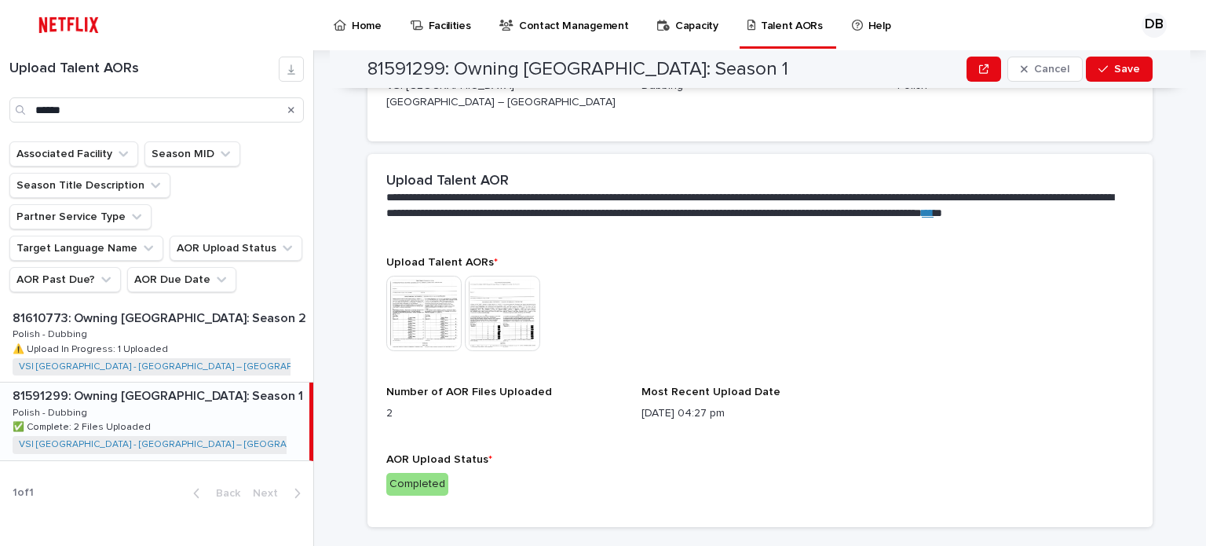
click at [418, 298] on img at bounding box center [423, 313] width 75 height 75
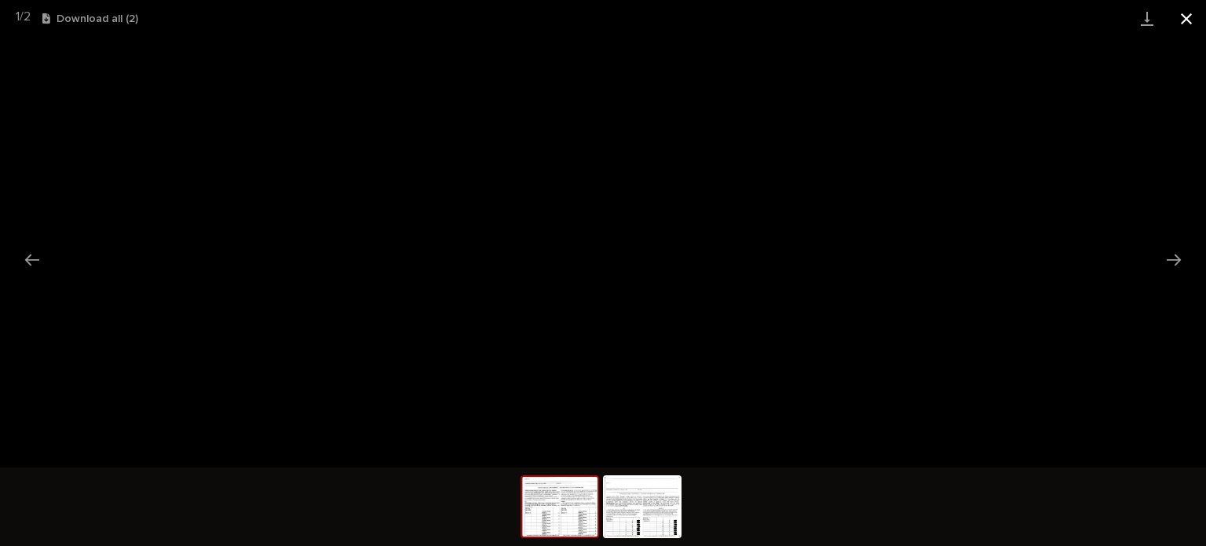
click at [1193, 23] on button "Close gallery" at bounding box center [1186, 18] width 39 height 37
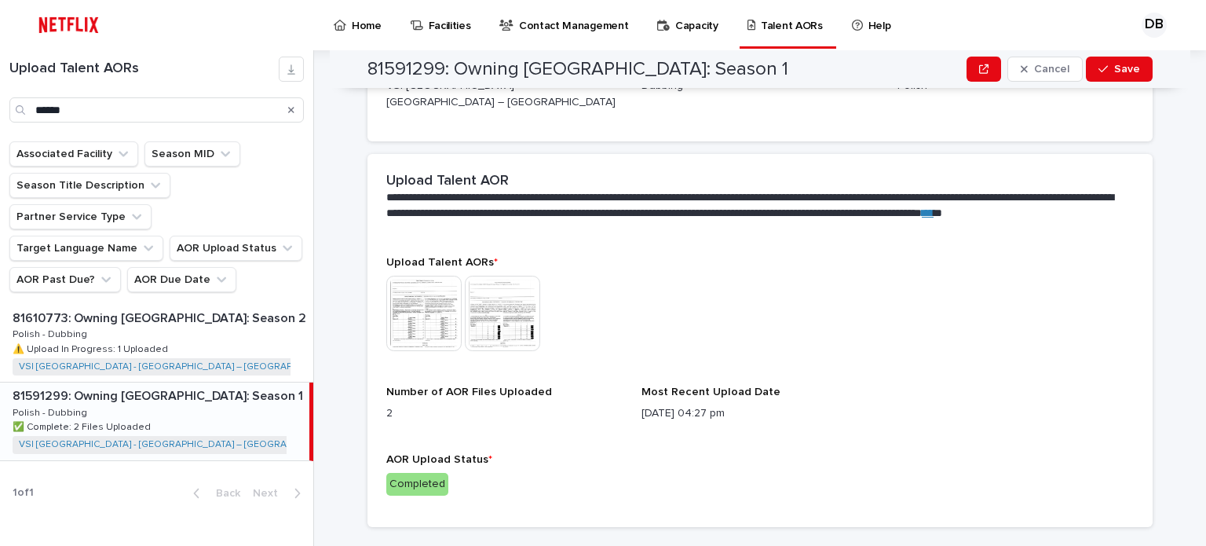
click at [517, 310] on img at bounding box center [502, 313] width 75 height 75
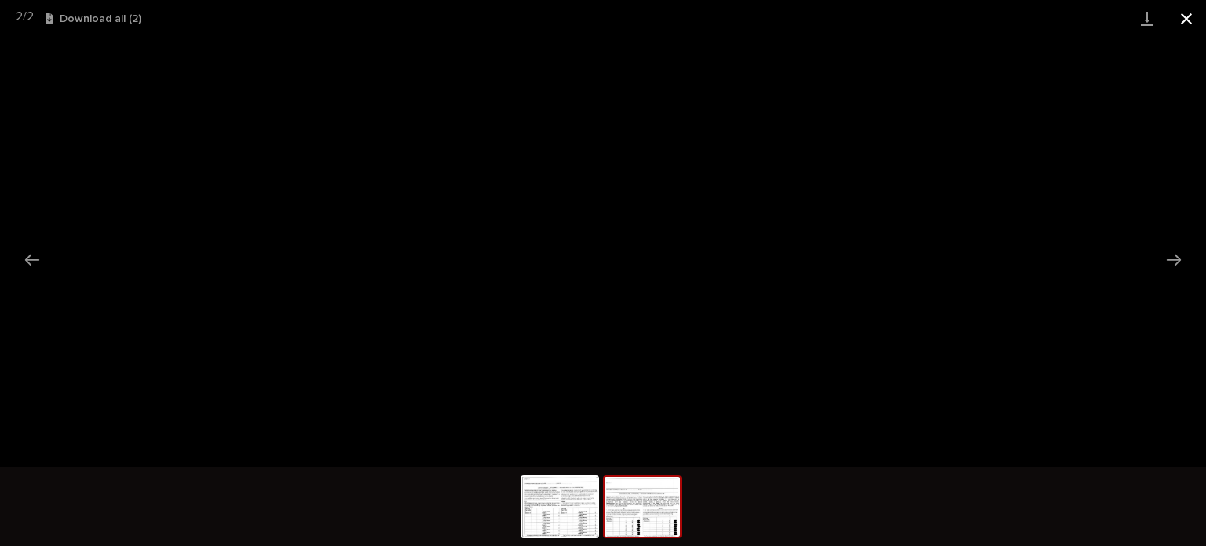
click at [1187, 27] on button "Close gallery" at bounding box center [1186, 18] width 39 height 37
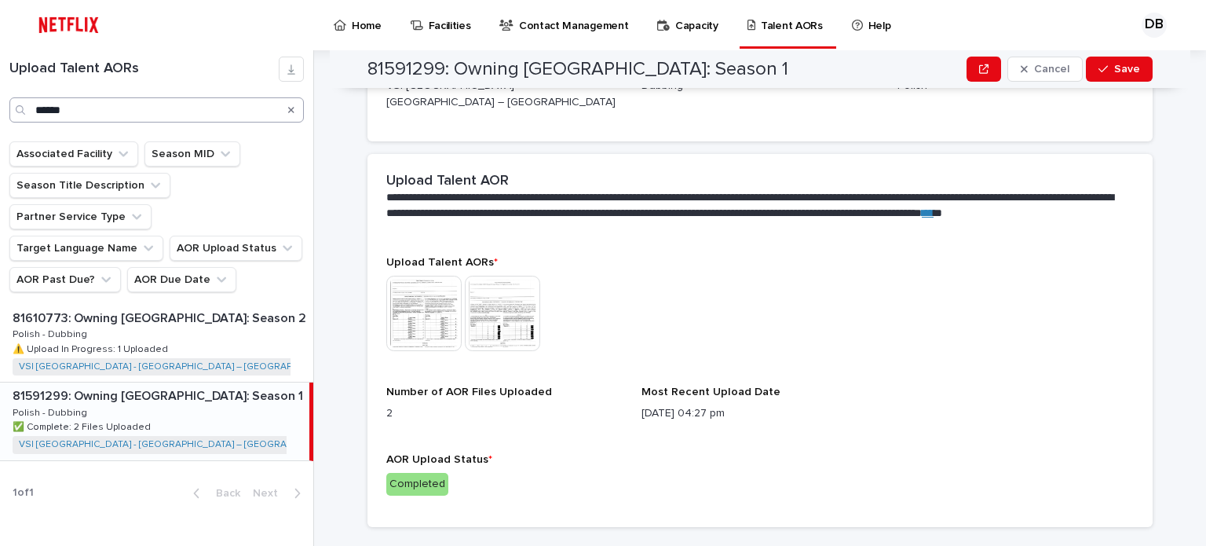
click at [289, 112] on icon "Search" at bounding box center [291, 110] width 6 height 6
click at [261, 111] on input "Search" at bounding box center [156, 109] width 294 height 25
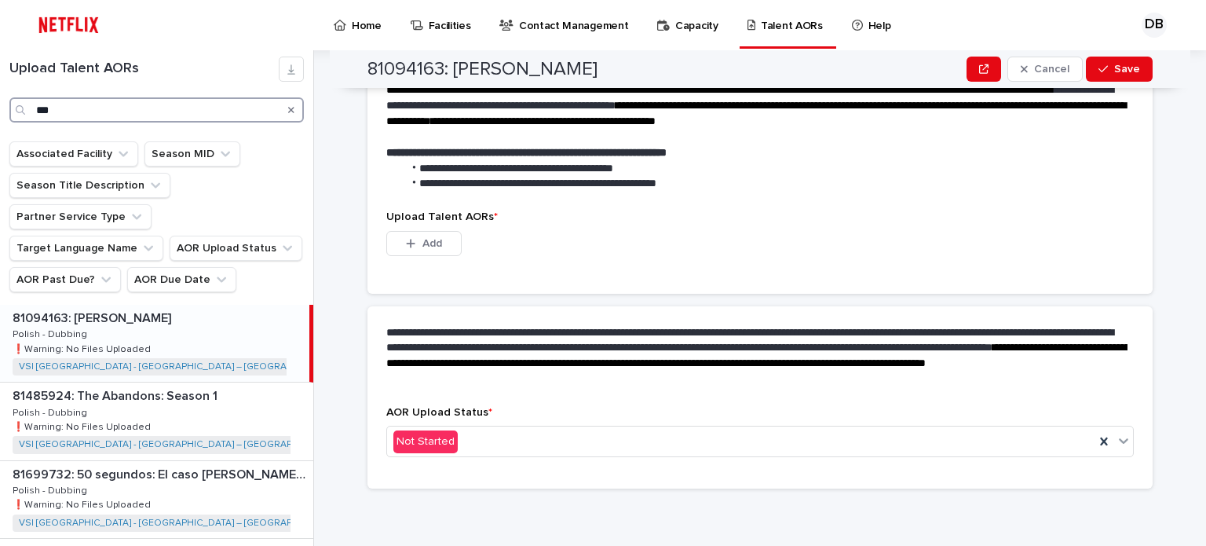
scroll to position [395, 0]
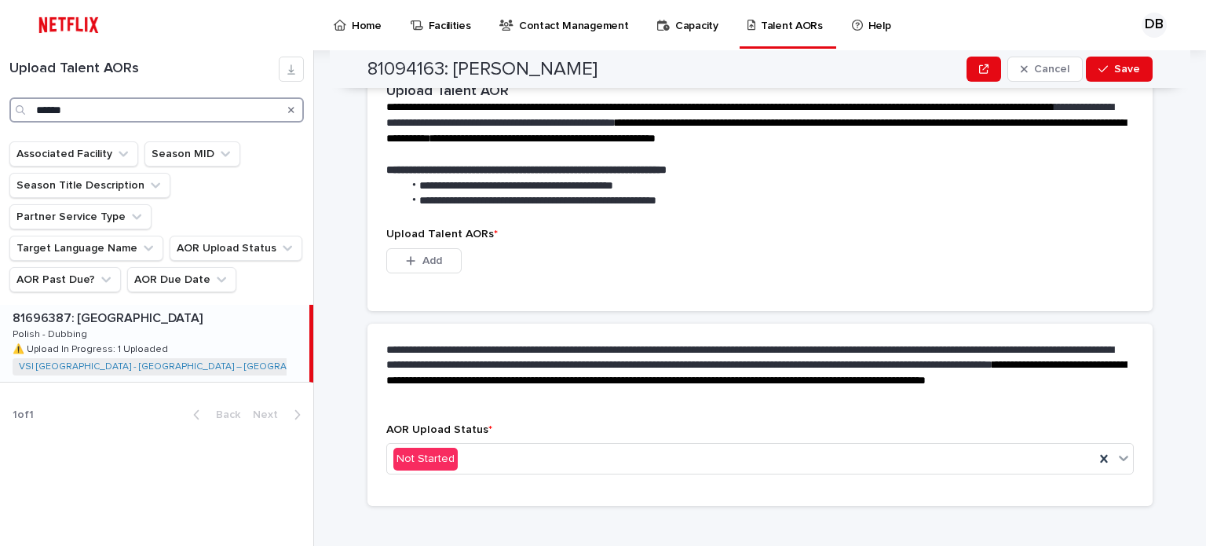
type input "******"
click at [232, 310] on div "81696387: Kontrabida Academy 81696387: Kontrabida Academy Polish - Dubbing Poli…" at bounding box center [154, 343] width 309 height 77
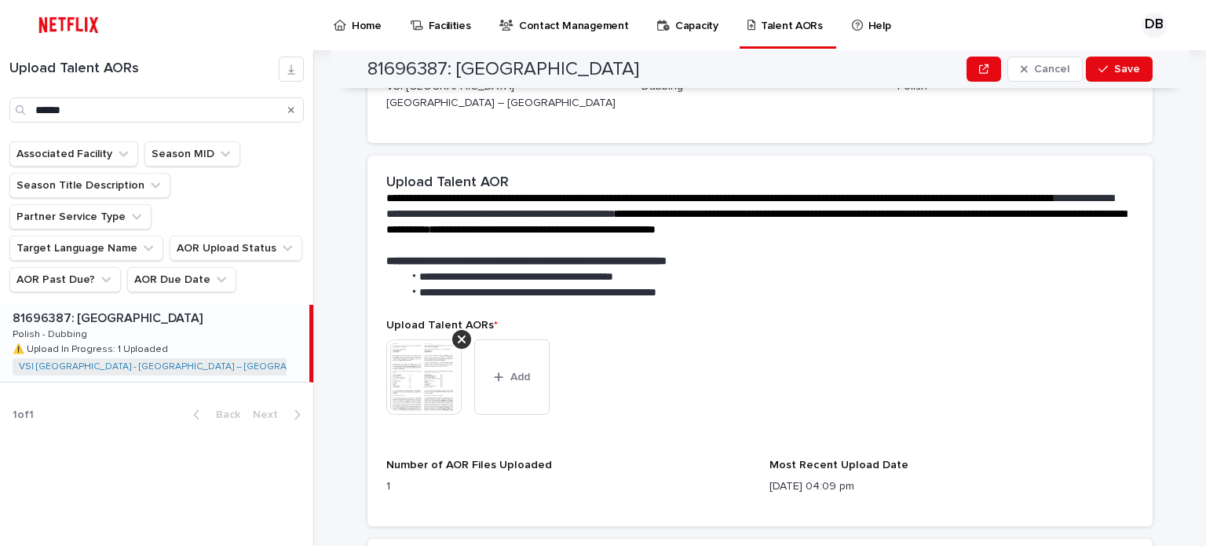
scroll to position [439, 0]
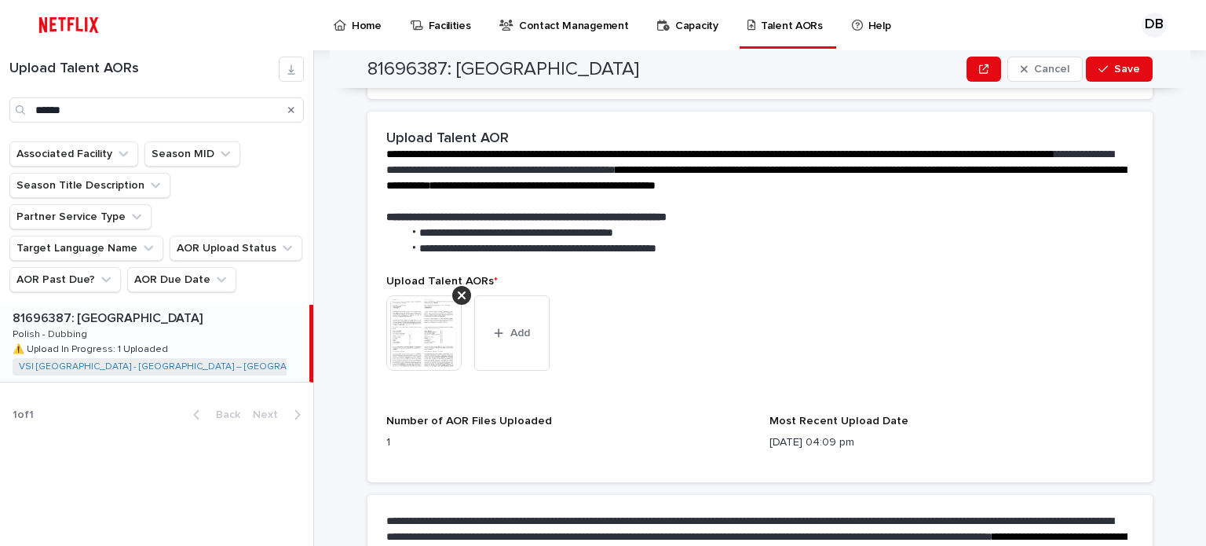
click at [399, 310] on img at bounding box center [423, 332] width 75 height 75
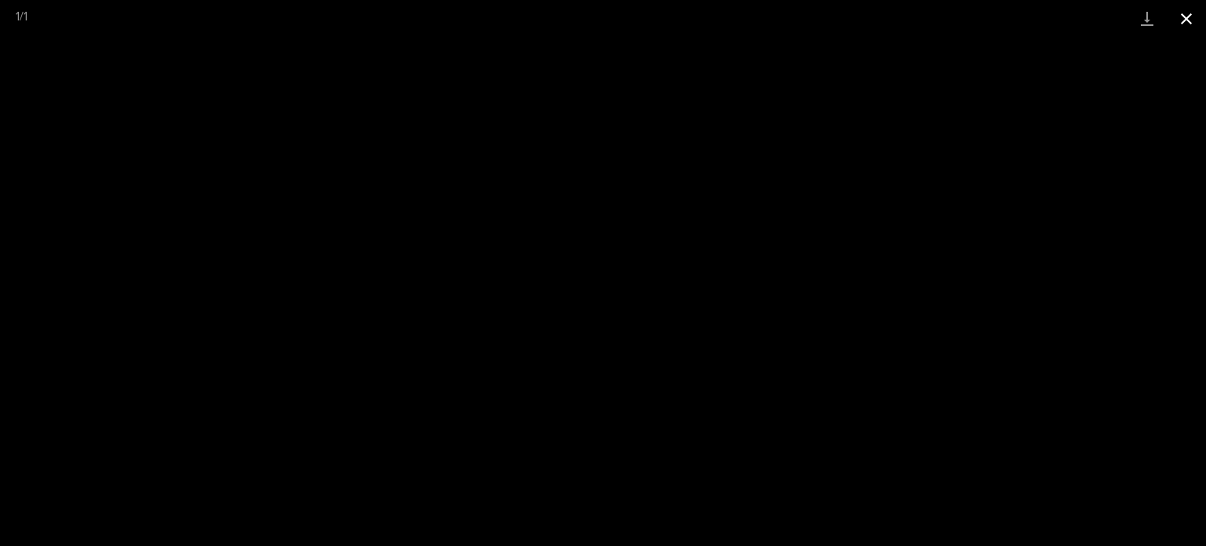
click at [1182, 21] on button "Close gallery" at bounding box center [1186, 18] width 39 height 37
